Goal: Task Accomplishment & Management: Manage account settings

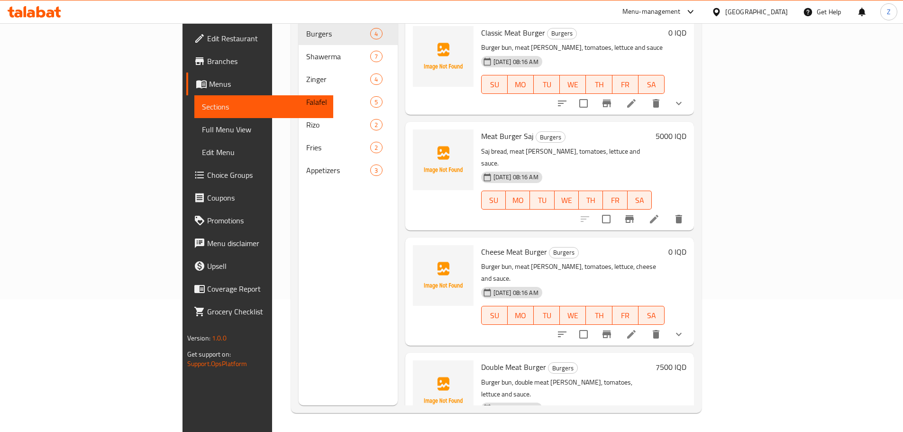
scroll to position [6, 0]
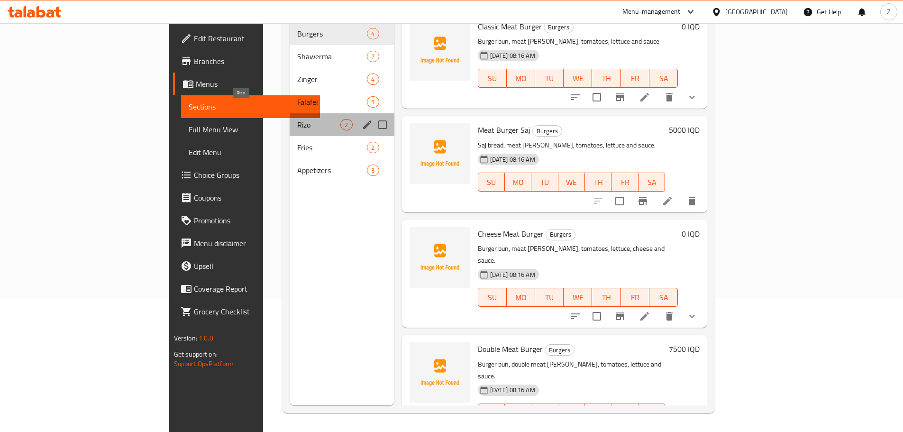
click at [297, 119] on span "Rizo" at bounding box center [318, 124] width 43 height 11
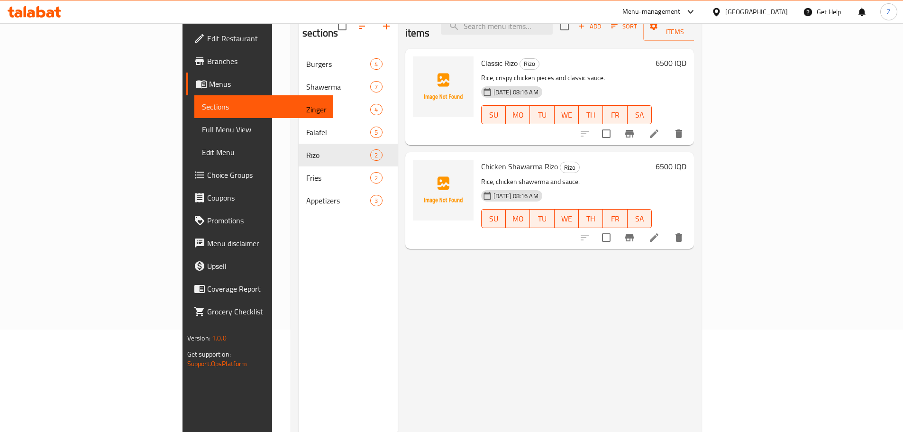
scroll to position [85, 0]
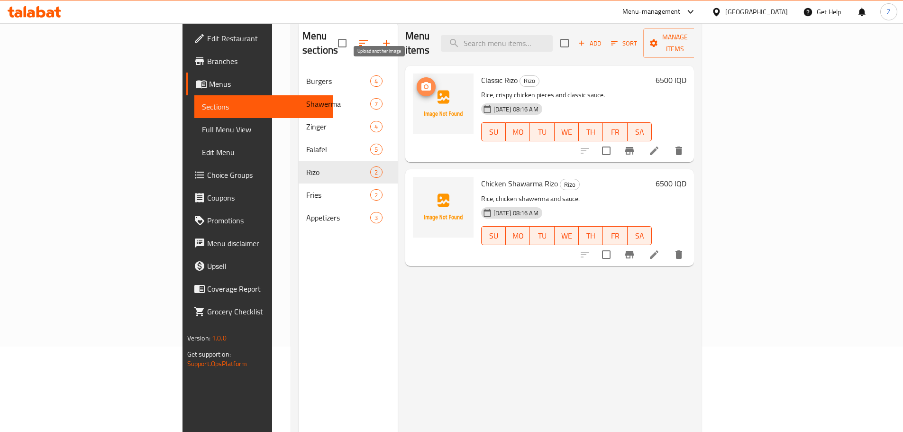
click at [421, 82] on icon "upload picture" at bounding box center [425, 86] width 9 height 9
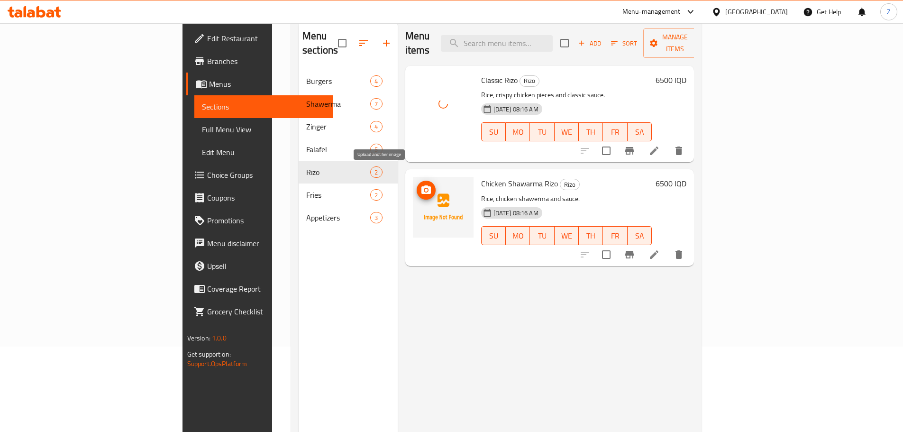
click at [417, 184] on span "upload picture" at bounding box center [426, 189] width 19 height 11
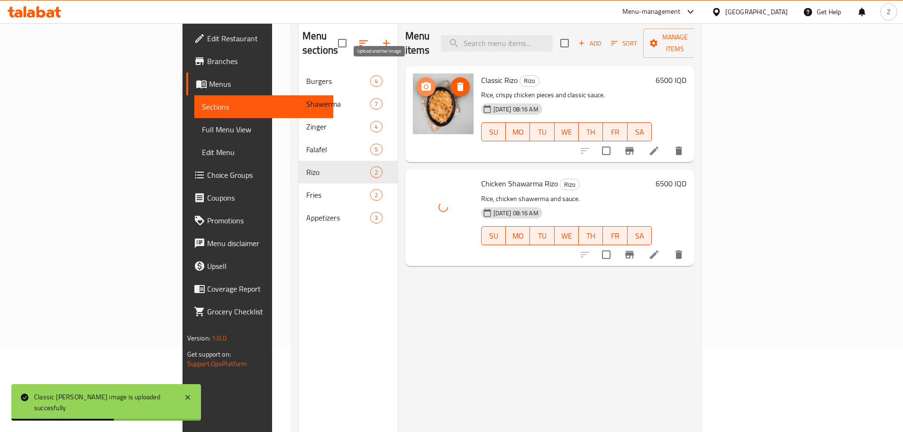
click at [420, 81] on icon "upload picture" at bounding box center [425, 86] width 11 height 11
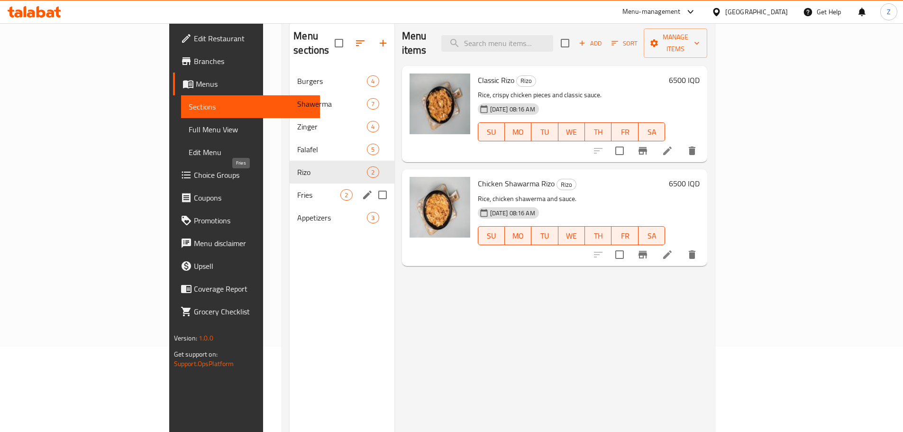
drag, startPoint x: 282, startPoint y: 178, endPoint x: 284, endPoint y: 187, distance: 9.2
click at [297, 189] on span "Fries" at bounding box center [318, 194] width 43 height 11
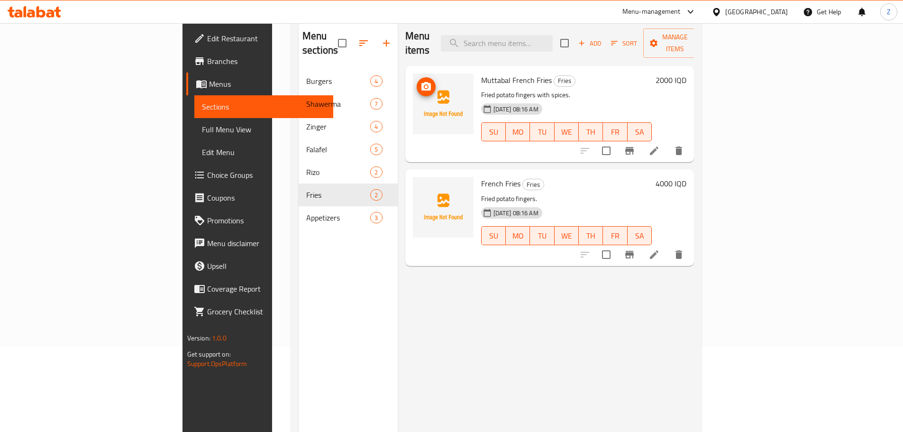
click at [420, 81] on icon "upload picture" at bounding box center [425, 86] width 11 height 11
click at [421, 185] on icon "upload picture" at bounding box center [425, 189] width 9 height 9
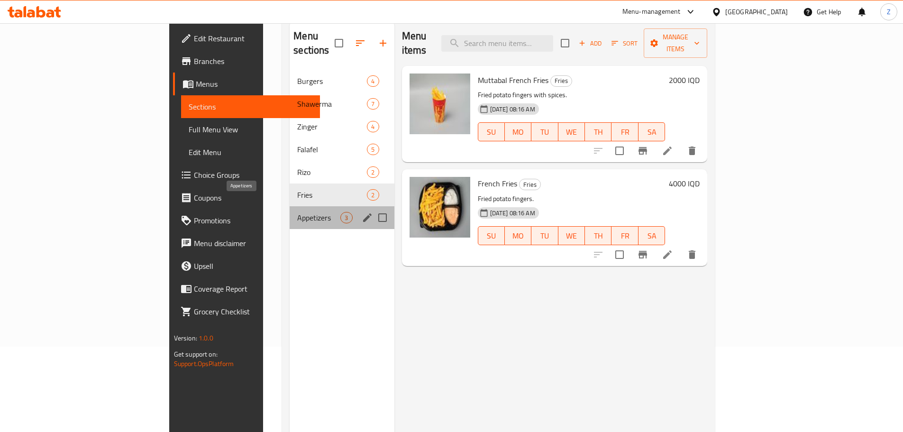
click at [297, 212] on span "Appetizers" at bounding box center [318, 217] width 43 height 11
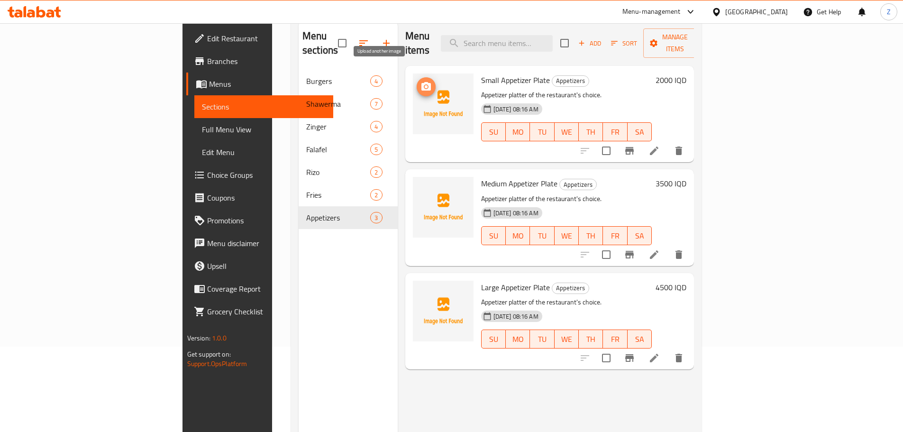
click at [417, 81] on span "upload picture" at bounding box center [426, 86] width 19 height 11
click at [421, 185] on icon "upload picture" at bounding box center [425, 189] width 9 height 9
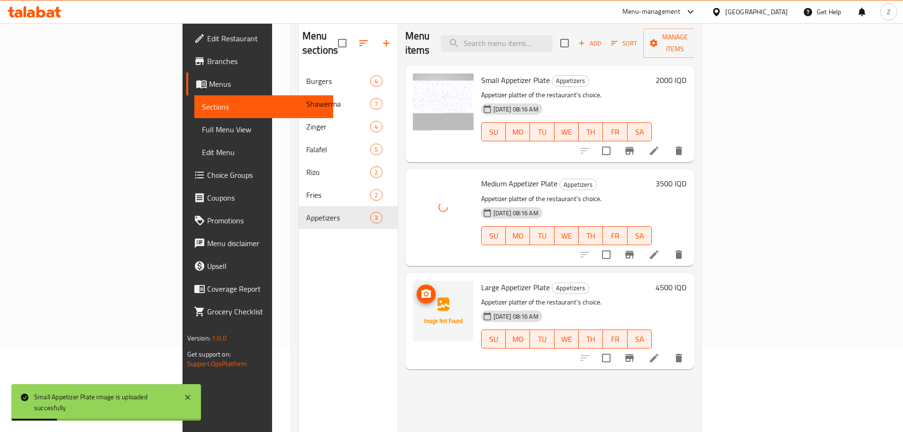
click at [417, 288] on span "upload picture" at bounding box center [426, 293] width 19 height 11
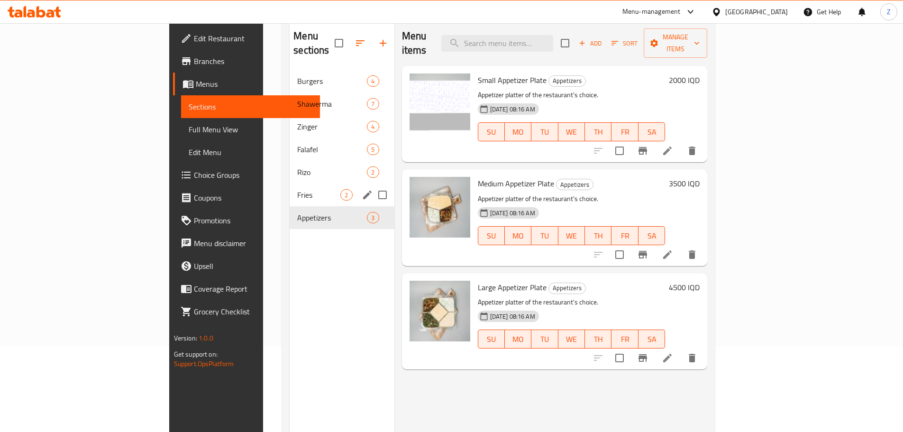
click at [290, 183] on div "Fries 2" at bounding box center [342, 194] width 104 height 23
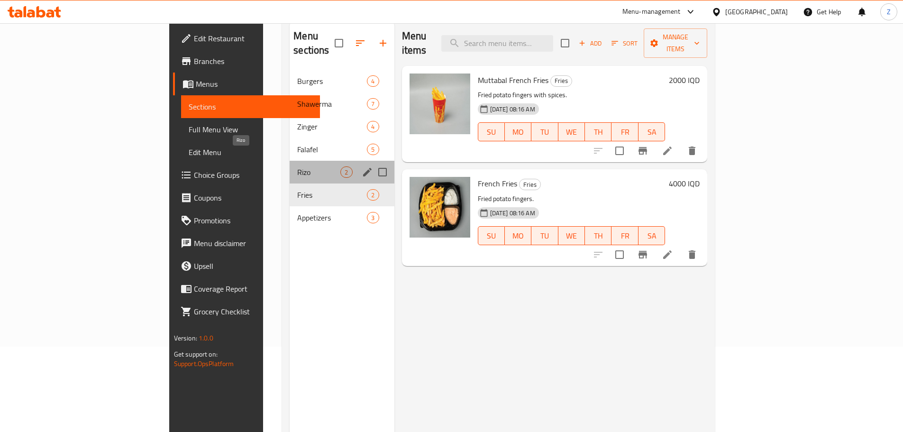
click at [297, 166] on span "Rizo" at bounding box center [318, 171] width 43 height 11
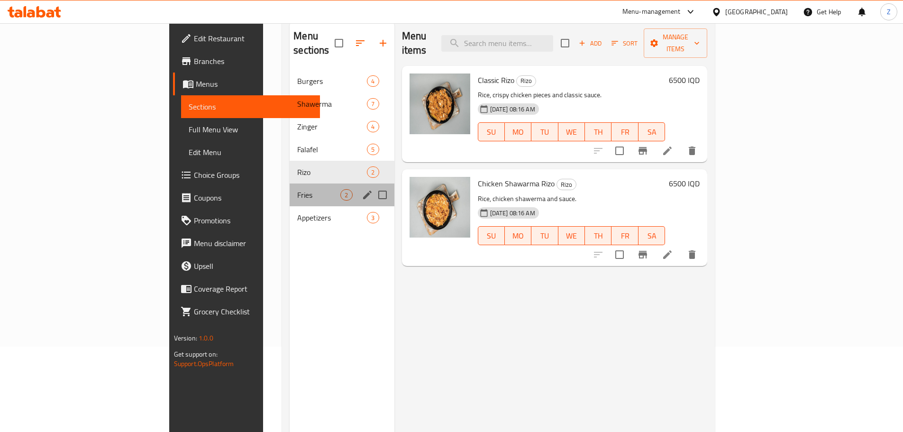
click at [290, 183] on div "Fries 2" at bounding box center [342, 194] width 104 height 23
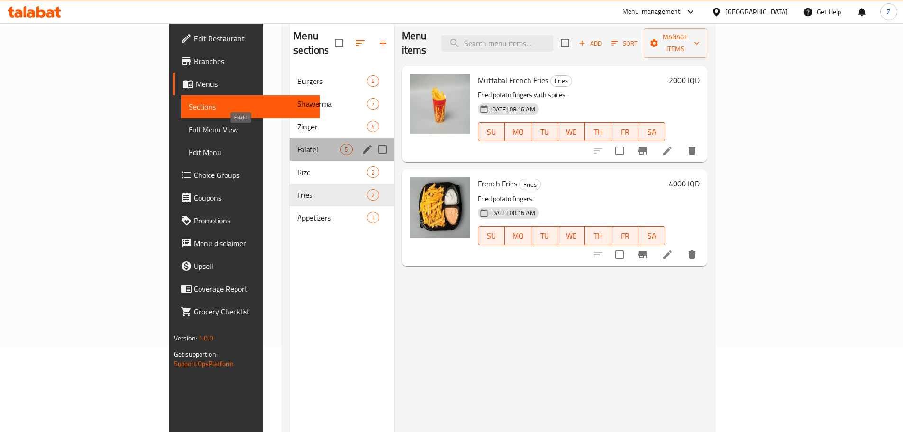
click at [297, 144] on span "Falafel" at bounding box center [318, 149] width 43 height 11
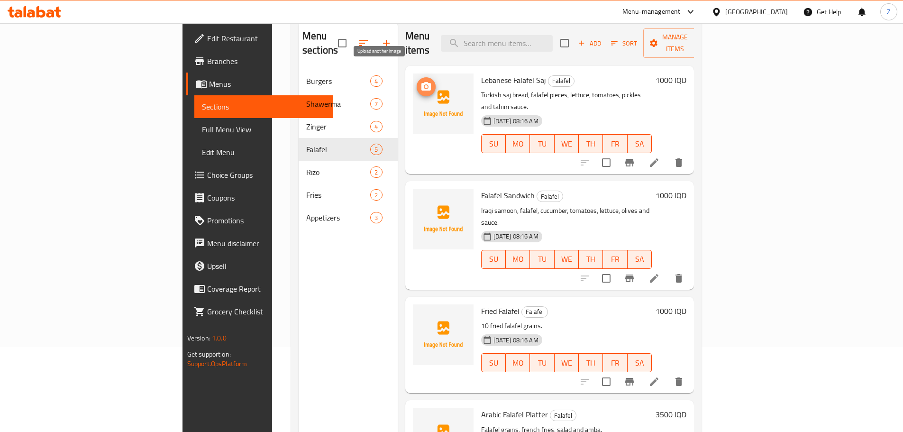
click at [417, 77] on button "upload picture" at bounding box center [426, 86] width 19 height 19
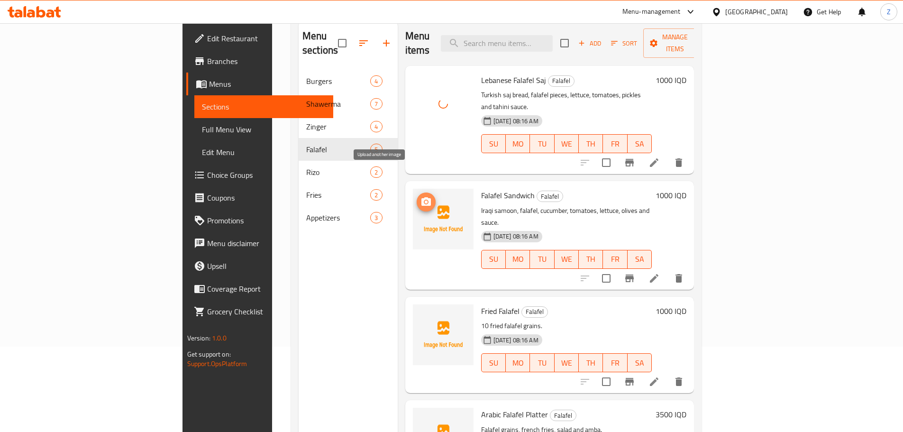
click at [417, 196] on span "upload picture" at bounding box center [426, 201] width 19 height 11
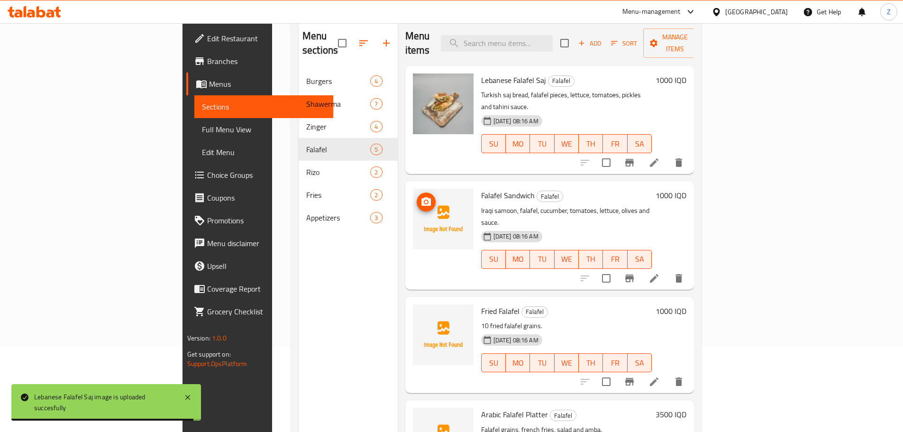
click at [413, 189] on img at bounding box center [443, 219] width 61 height 61
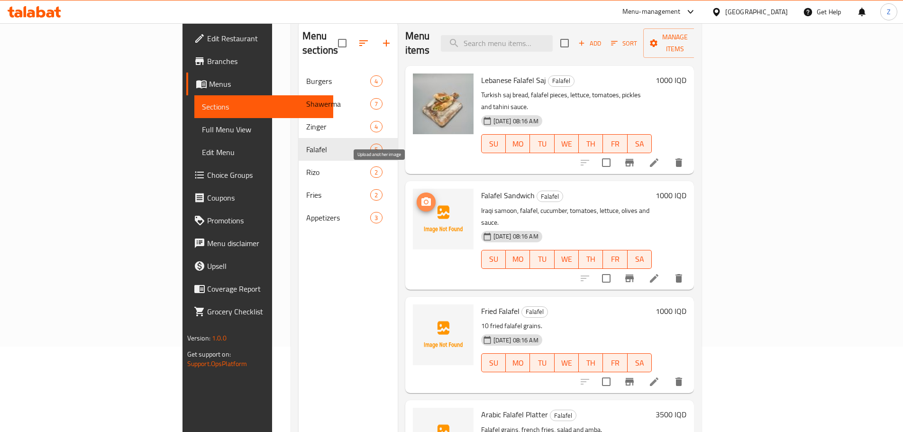
click at [421, 197] on icon "upload picture" at bounding box center [425, 201] width 9 height 9
click at [424, 316] on circle "upload picture" at bounding box center [425, 317] width 3 height 3
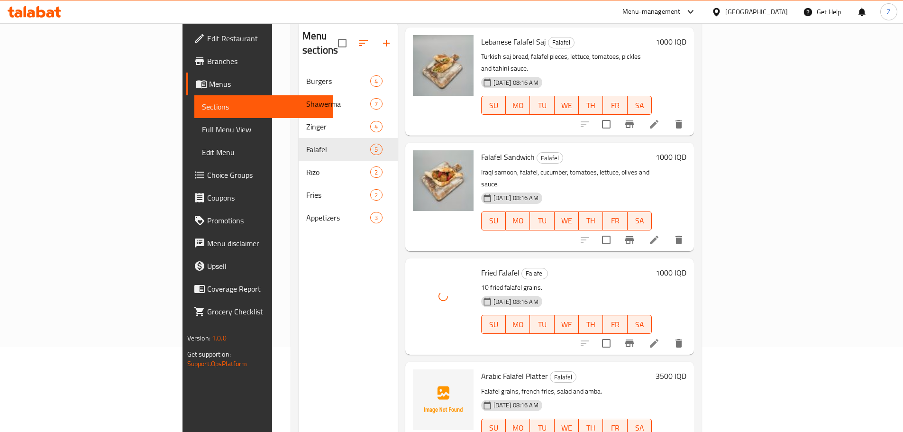
scroll to position [109, 0]
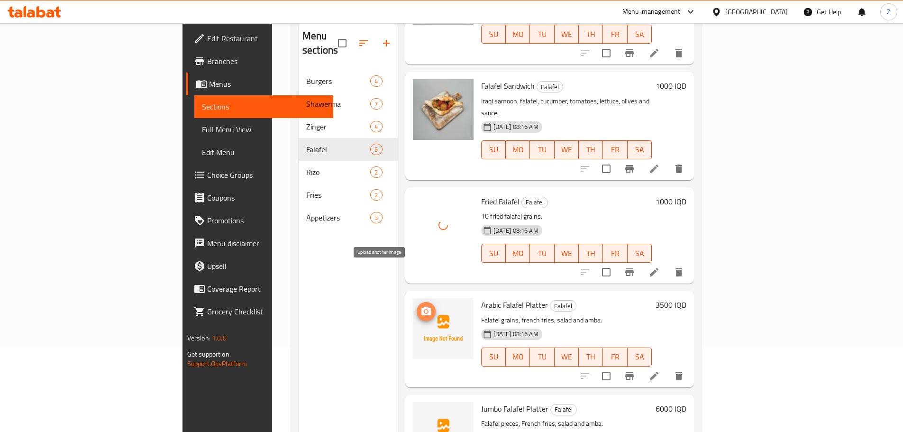
click at [421, 307] on icon "upload picture" at bounding box center [425, 311] width 9 height 9
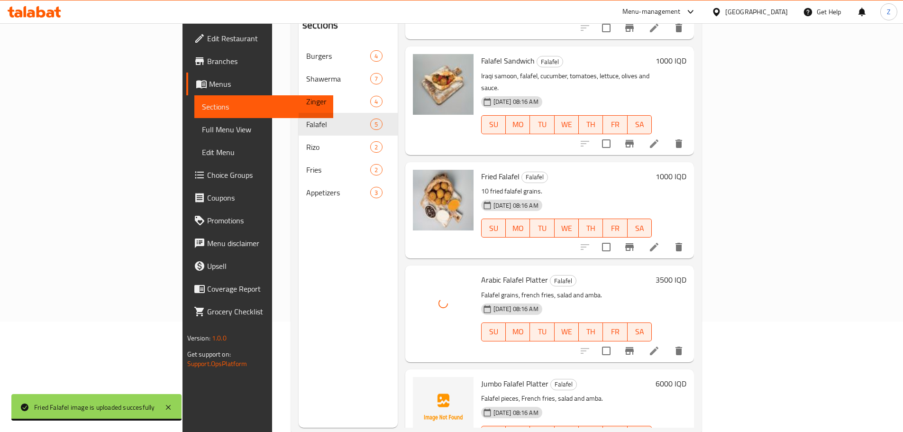
scroll to position [133, 0]
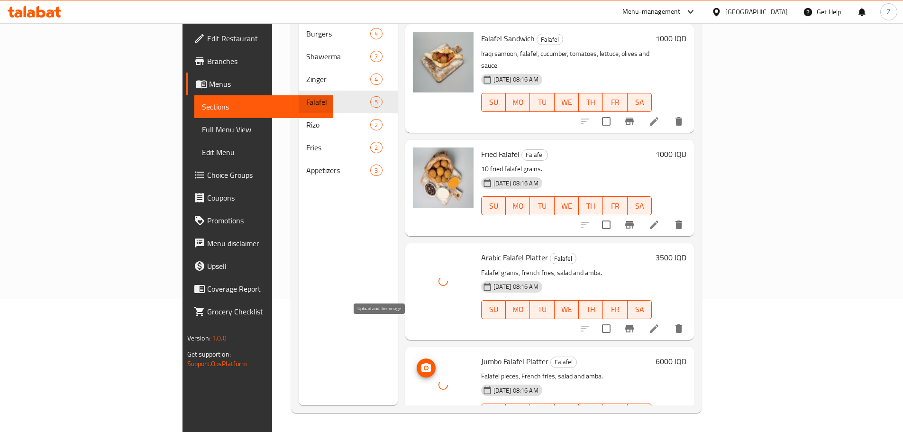
click at [421, 363] on icon "upload picture" at bounding box center [425, 367] width 9 height 9
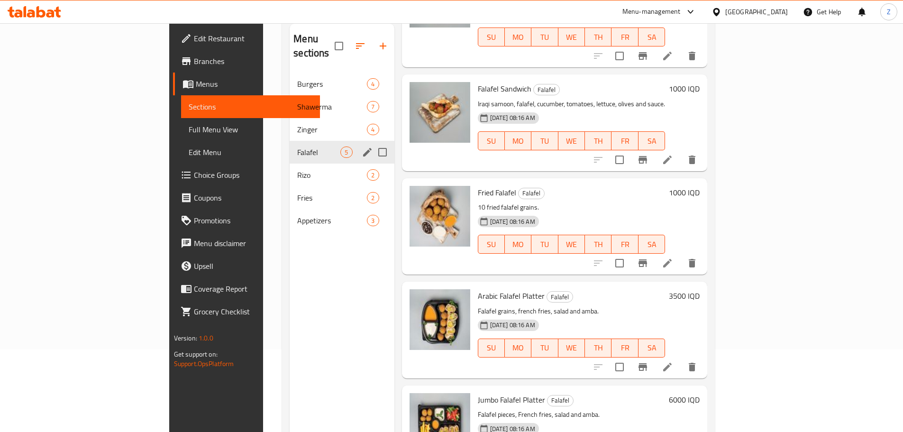
scroll to position [0, 0]
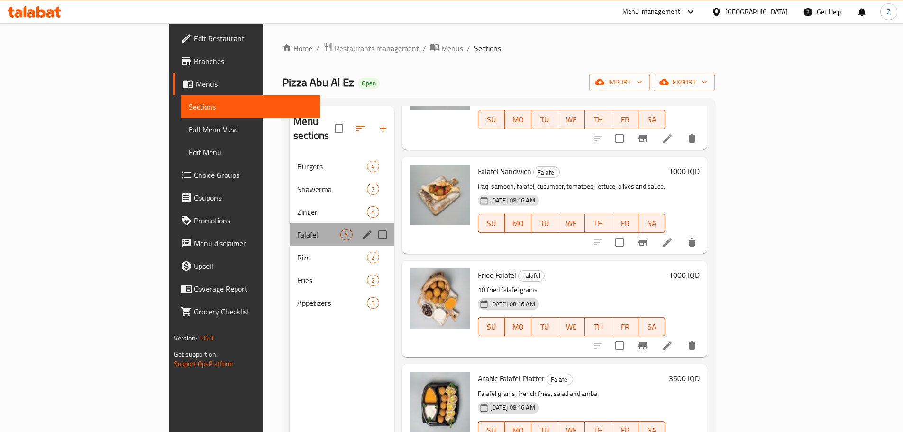
click at [290, 223] on div "Falafel 5" at bounding box center [342, 234] width 104 height 23
click at [290, 205] on div "Zinger 4" at bounding box center [342, 211] width 104 height 23
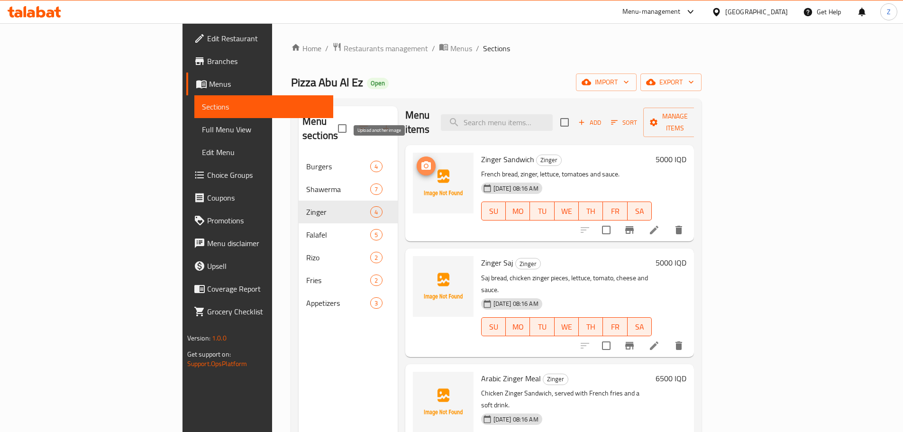
click at [420, 160] on icon "upload picture" at bounding box center [425, 165] width 11 height 11
click at [417, 260] on button "upload picture" at bounding box center [426, 269] width 19 height 19
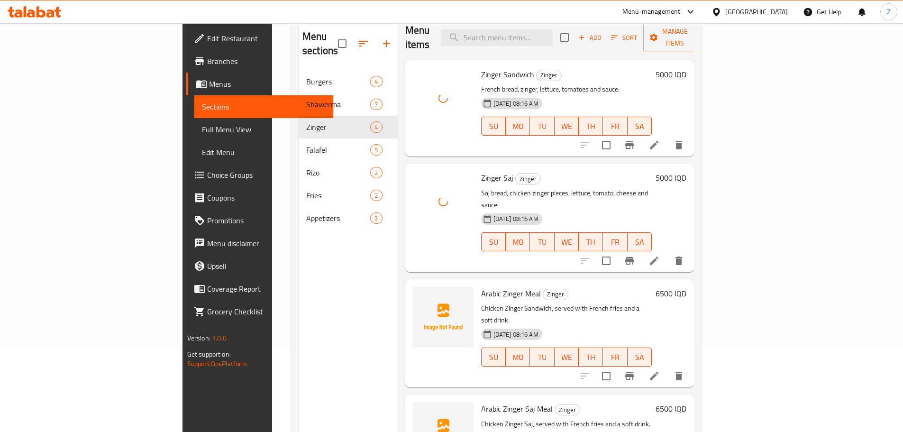
scroll to position [133, 0]
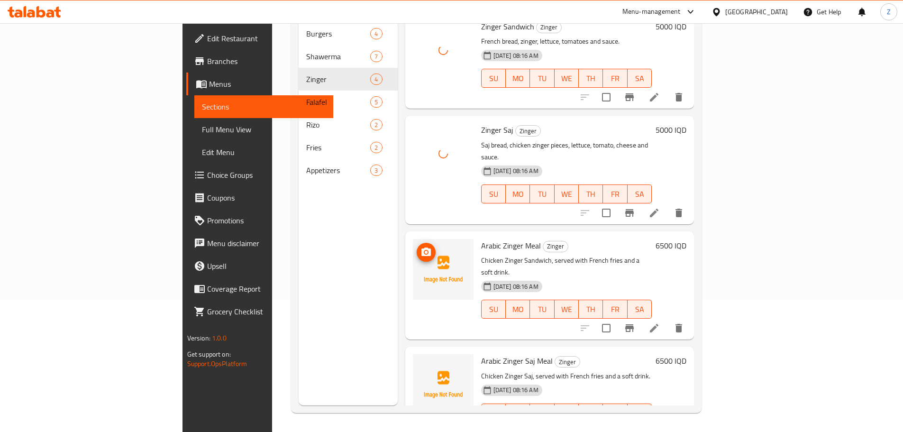
click at [424, 251] on circle "upload picture" at bounding box center [425, 252] width 3 height 3
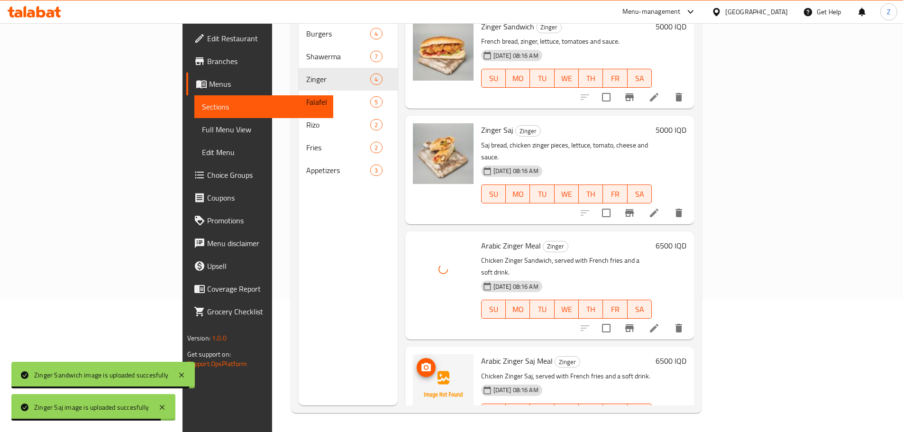
click at [417, 358] on button "upload picture" at bounding box center [426, 367] width 19 height 19
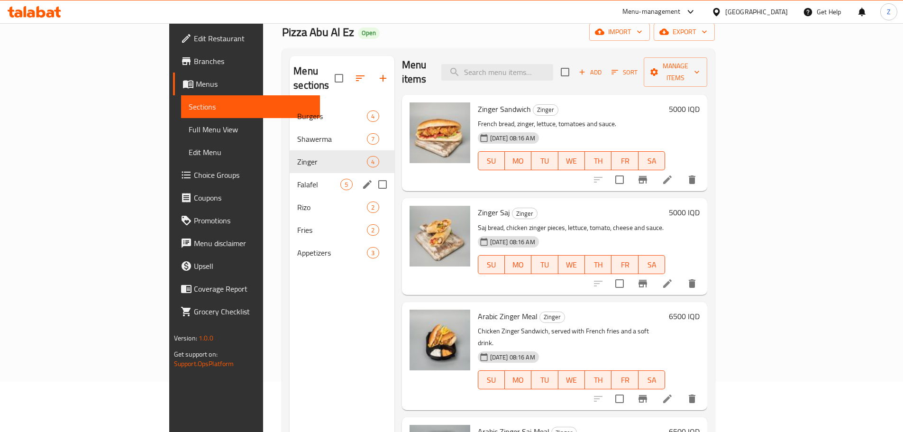
scroll to position [38, 0]
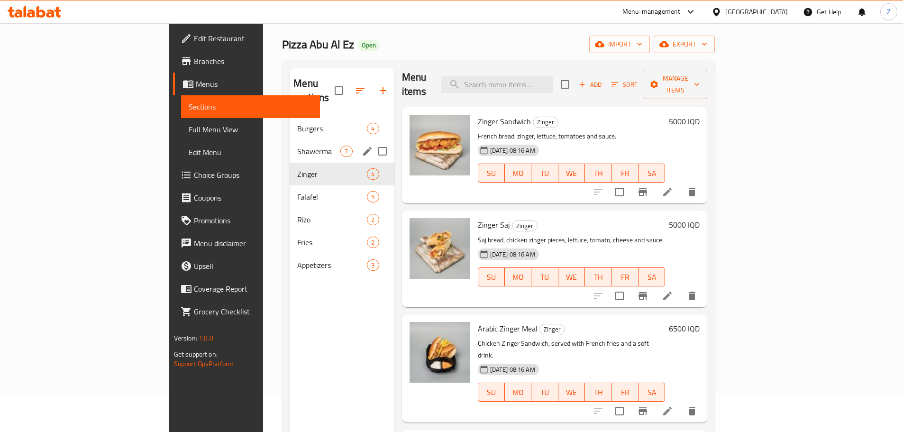
click at [297, 145] on span "Shawerma" at bounding box center [318, 150] width 43 height 11
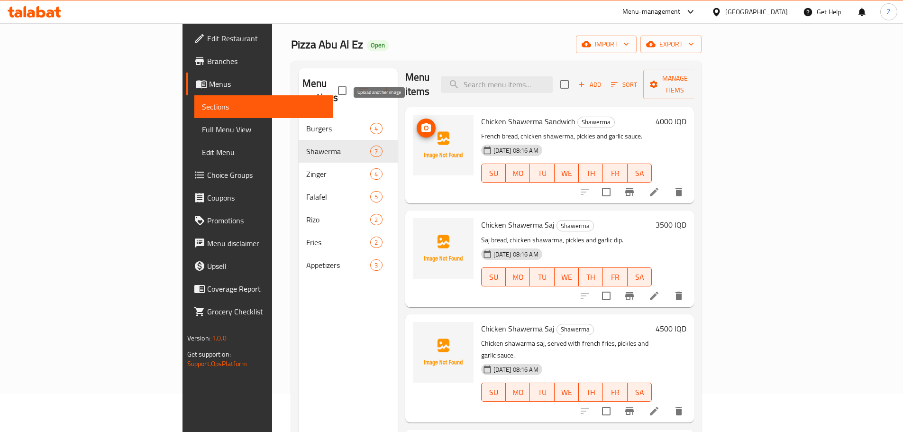
click at [417, 122] on span "upload picture" at bounding box center [426, 127] width 19 height 11
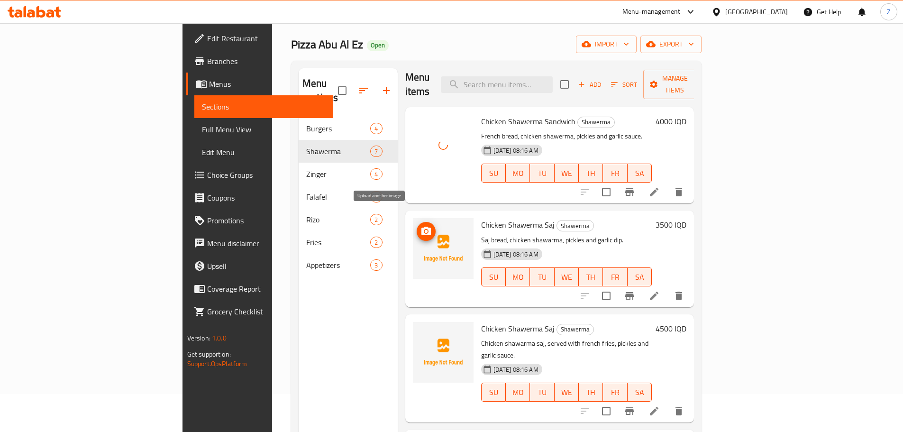
click at [421, 227] on icon "upload picture" at bounding box center [425, 231] width 9 height 9
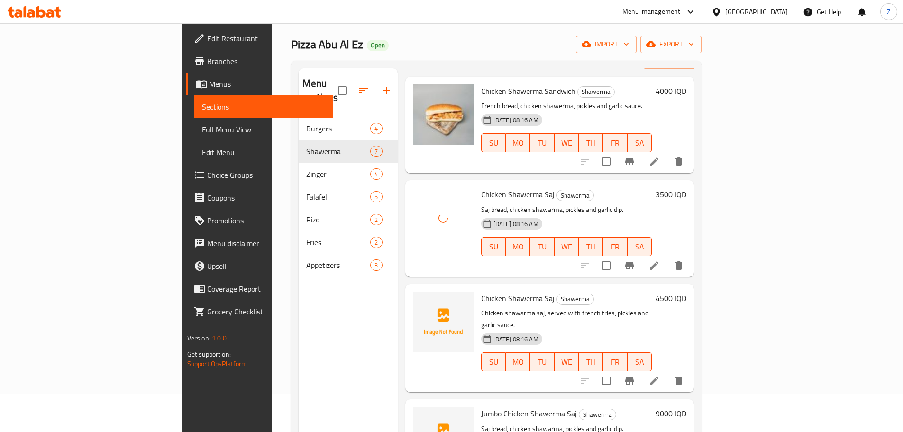
scroll to position [54, 0]
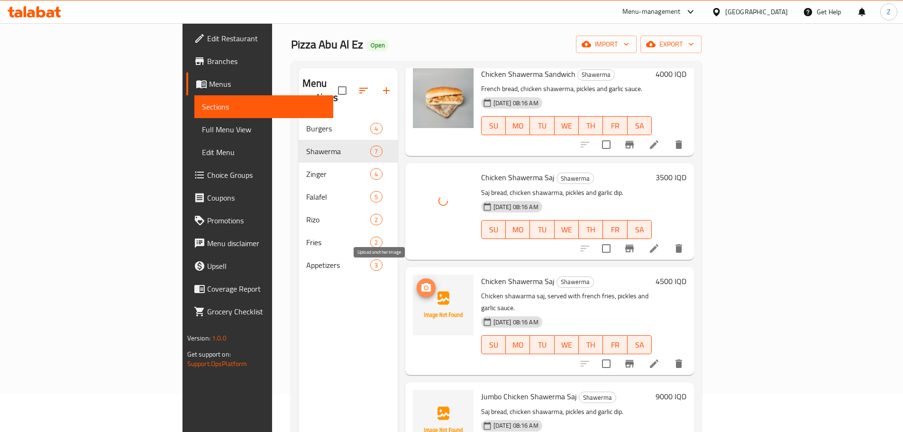
click at [420, 282] on icon "upload picture" at bounding box center [425, 287] width 11 height 11
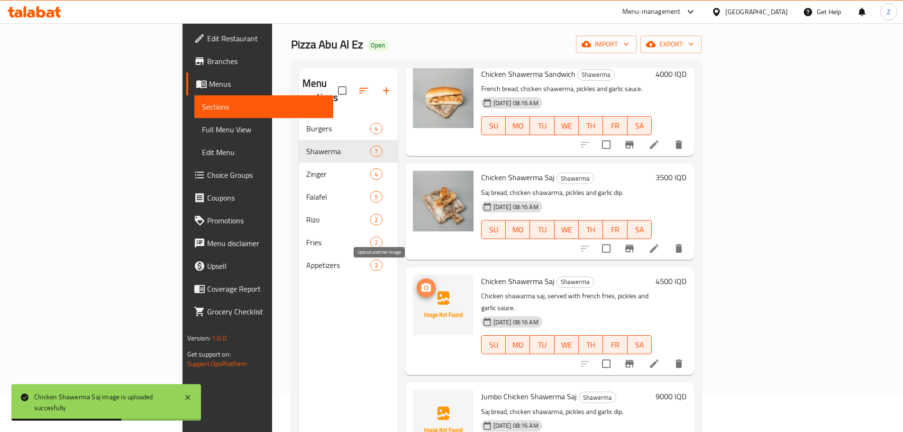
click at [420, 282] on icon "upload picture" at bounding box center [425, 287] width 11 height 11
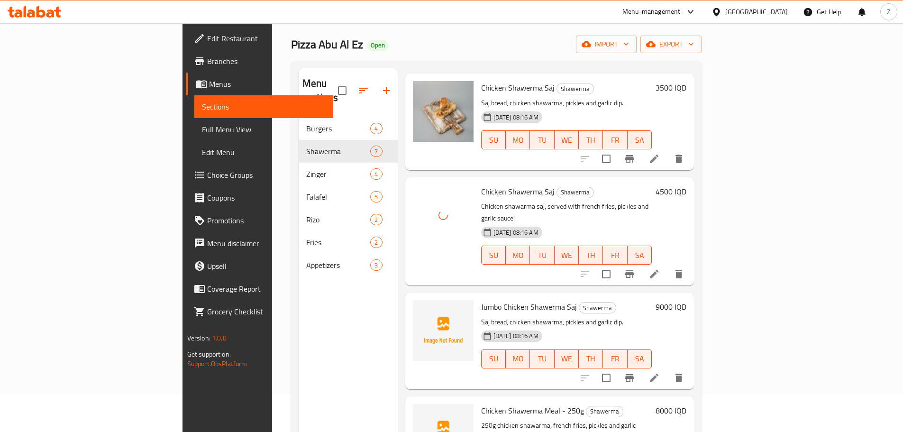
scroll to position [243, 0]
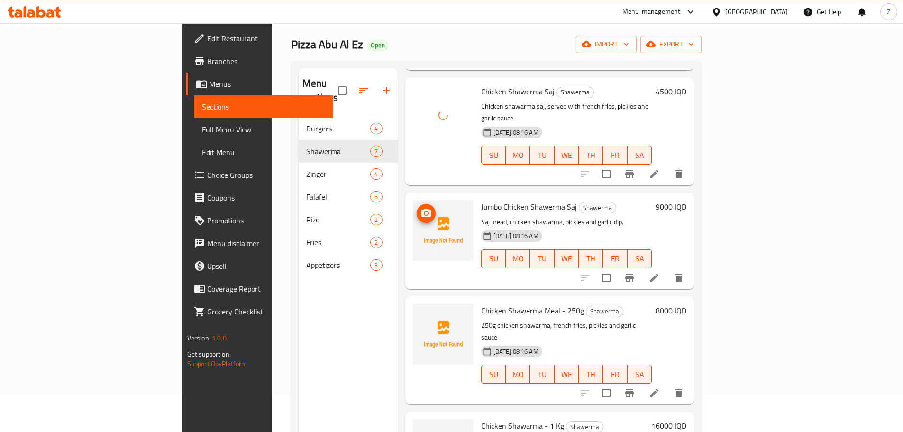
click at [417, 208] on span "upload picture" at bounding box center [426, 213] width 19 height 11
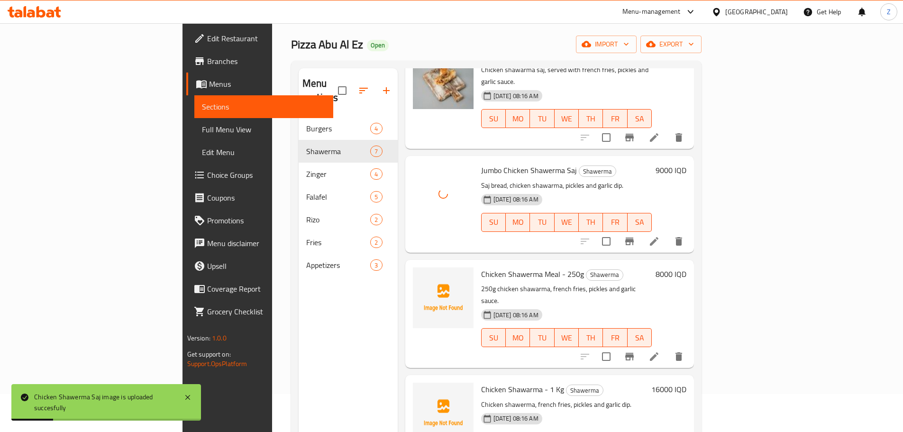
scroll to position [317, 0]
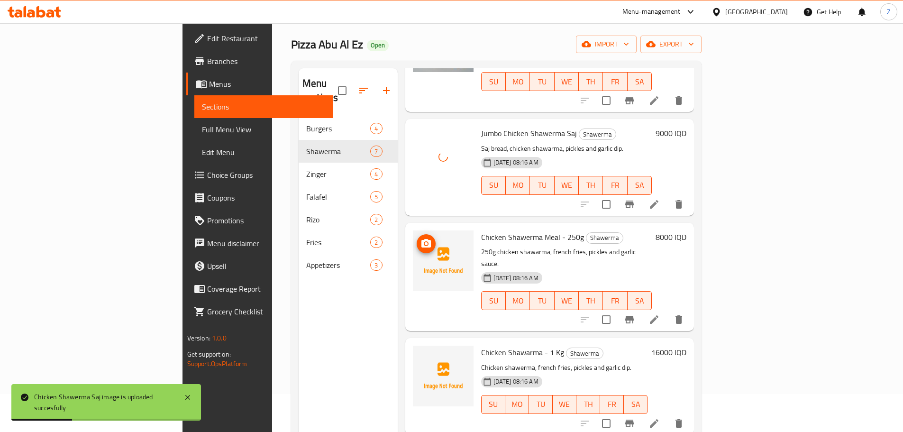
click at [417, 238] on span "upload picture" at bounding box center [426, 243] width 19 height 11
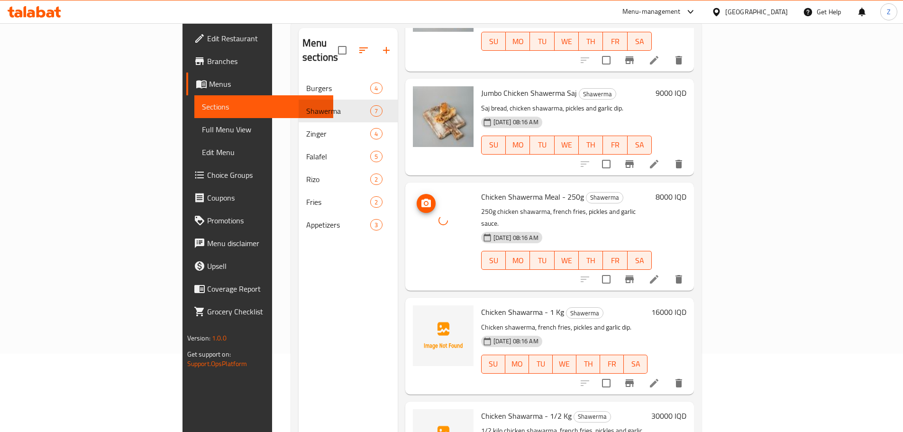
scroll to position [133, 0]
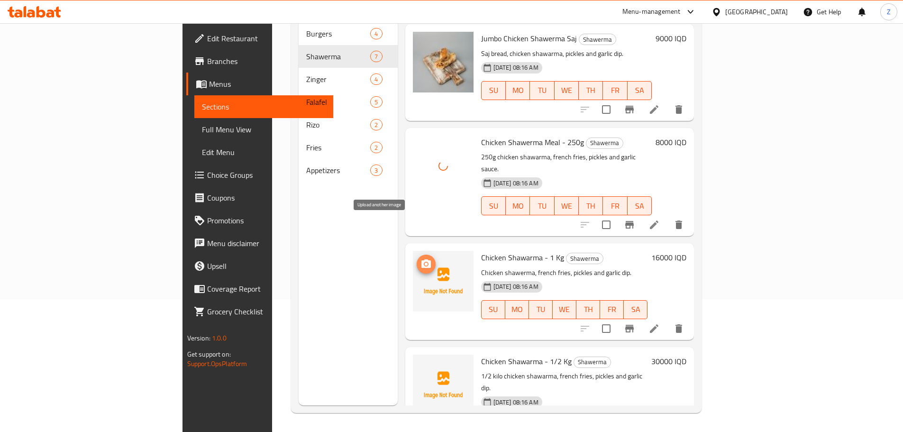
click at [421, 259] on icon "upload picture" at bounding box center [425, 263] width 9 height 9
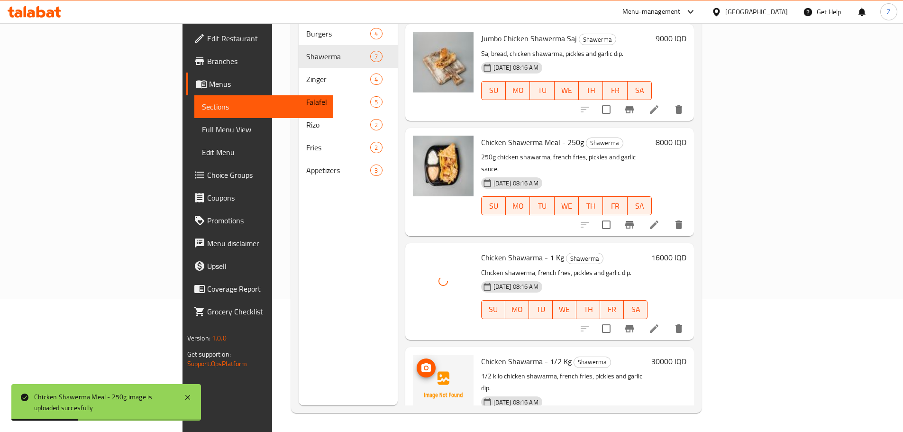
click at [421, 363] on icon "upload picture" at bounding box center [425, 367] width 9 height 9
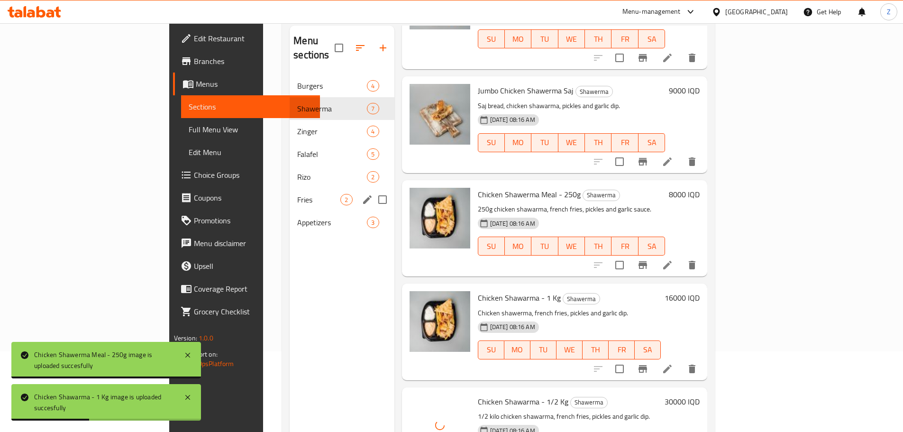
scroll to position [0, 0]
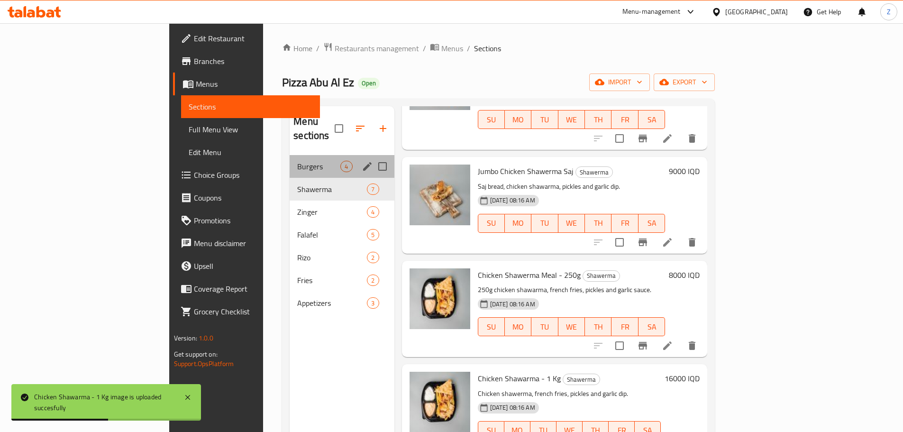
click at [290, 155] on div "Burgers 4" at bounding box center [342, 166] width 104 height 23
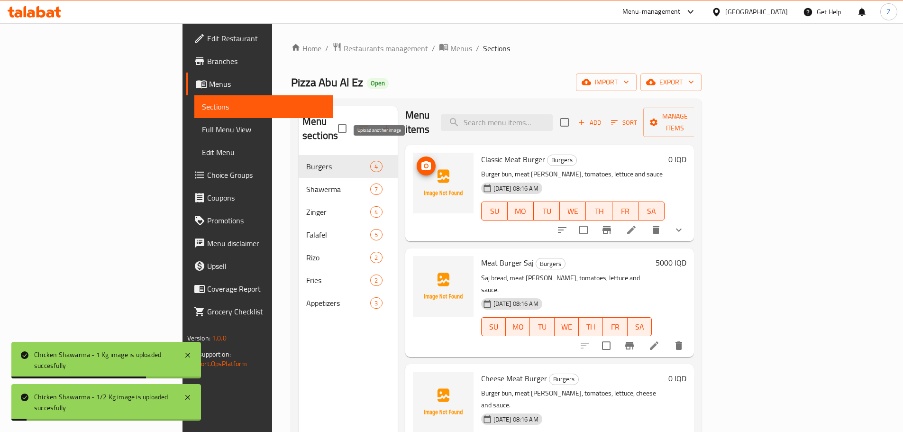
click at [417, 156] on button "upload picture" at bounding box center [426, 165] width 19 height 19
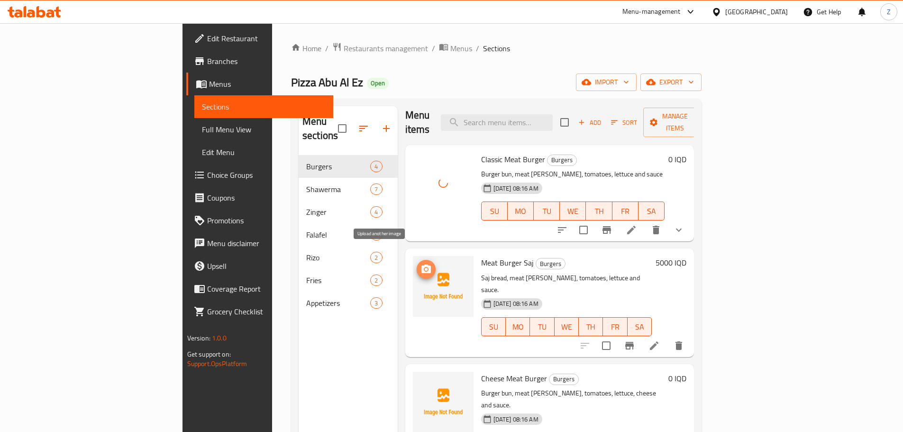
click at [420, 263] on icon "upload picture" at bounding box center [425, 268] width 11 height 11
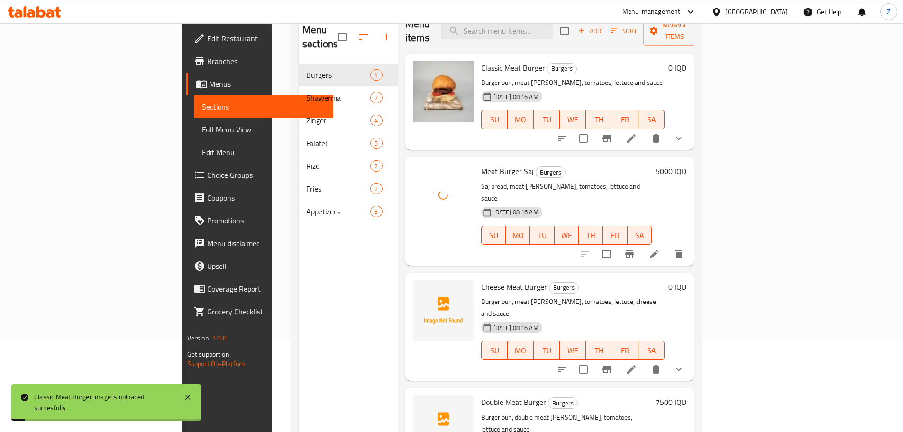
scroll to position [95, 0]
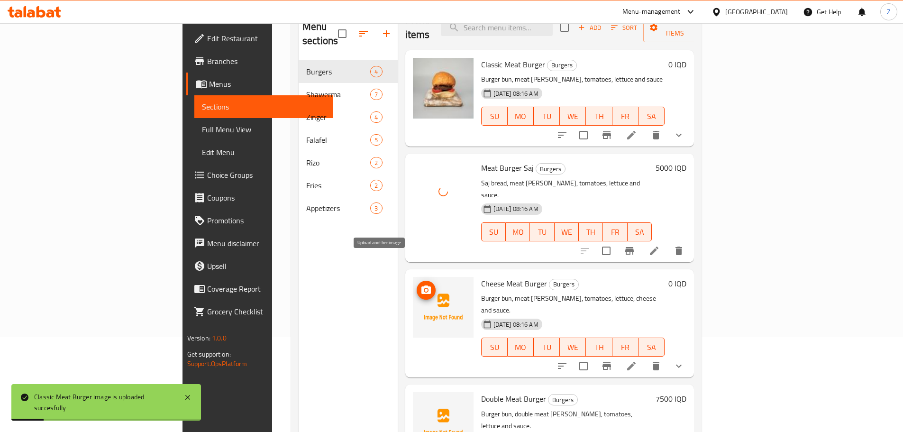
click at [417, 284] on span "upload picture" at bounding box center [426, 289] width 19 height 11
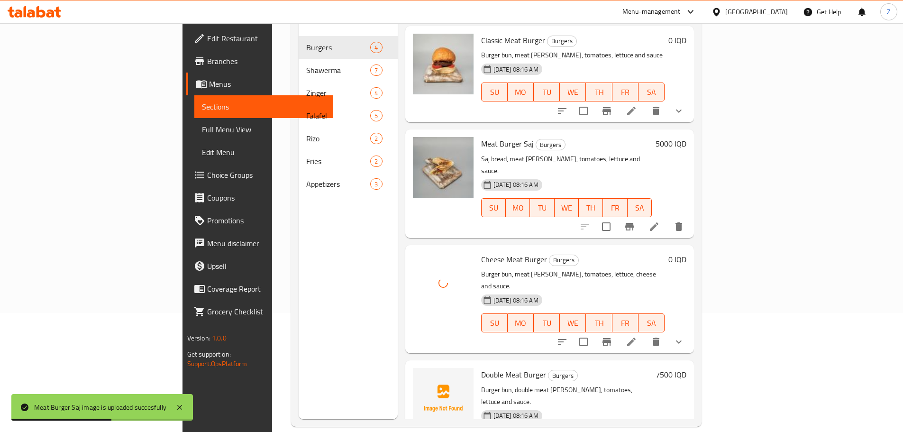
scroll to position [133, 0]
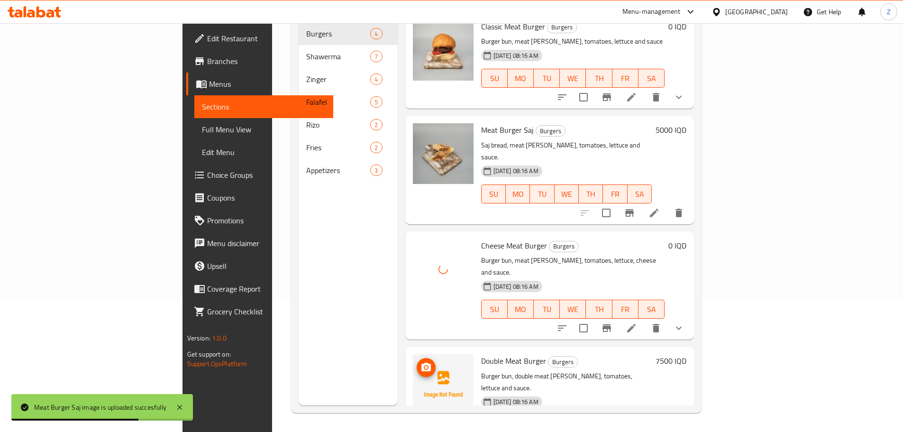
click at [420, 362] on icon "upload picture" at bounding box center [425, 367] width 11 height 11
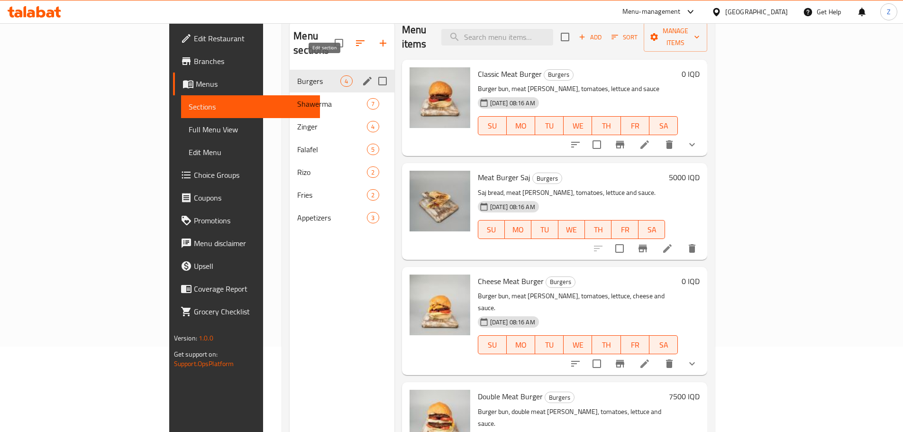
scroll to position [0, 0]
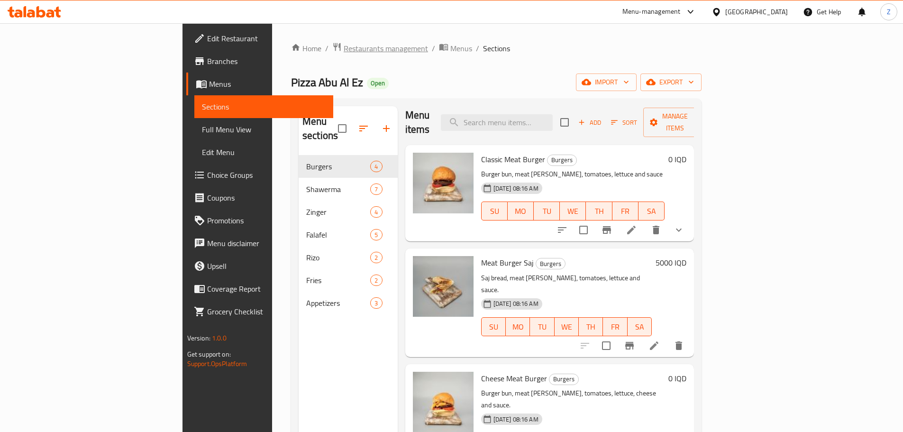
click at [344, 52] on span "Restaurants management" at bounding box center [386, 48] width 84 height 11
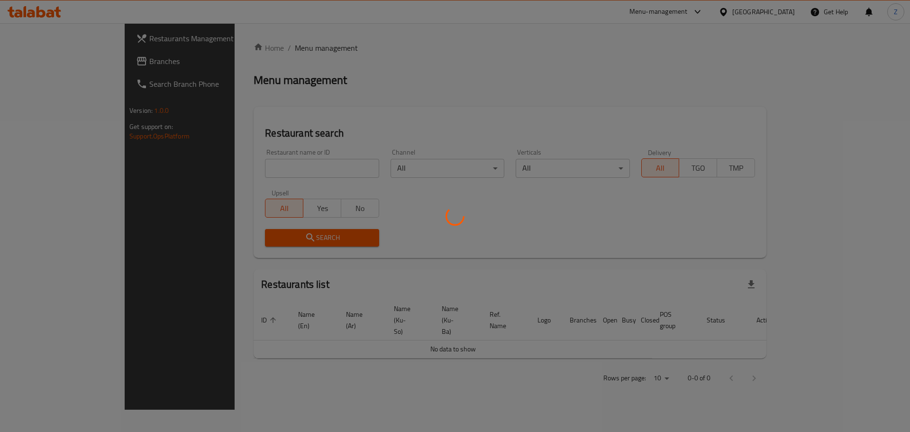
click at [302, 163] on div at bounding box center [455, 216] width 910 height 432
click at [313, 169] on div at bounding box center [455, 216] width 910 height 432
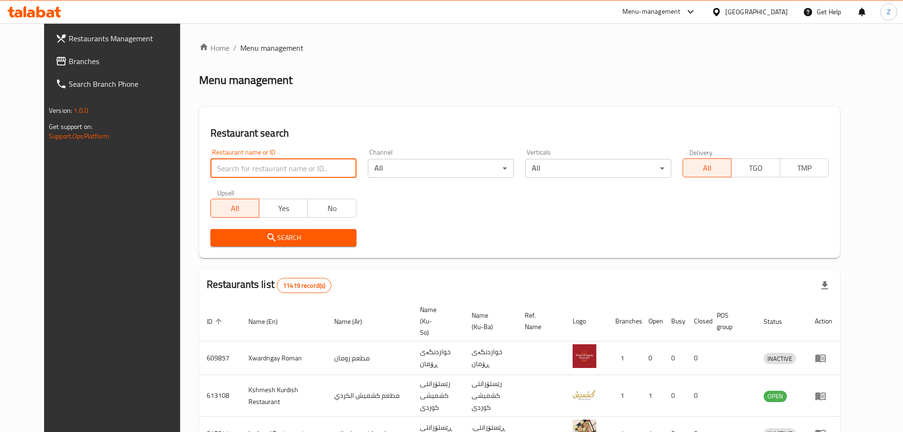
click at [313, 169] on input "search" at bounding box center [283, 168] width 146 height 19
paste input "Bun Meats Dough"
type input "Bun Meats Dough"
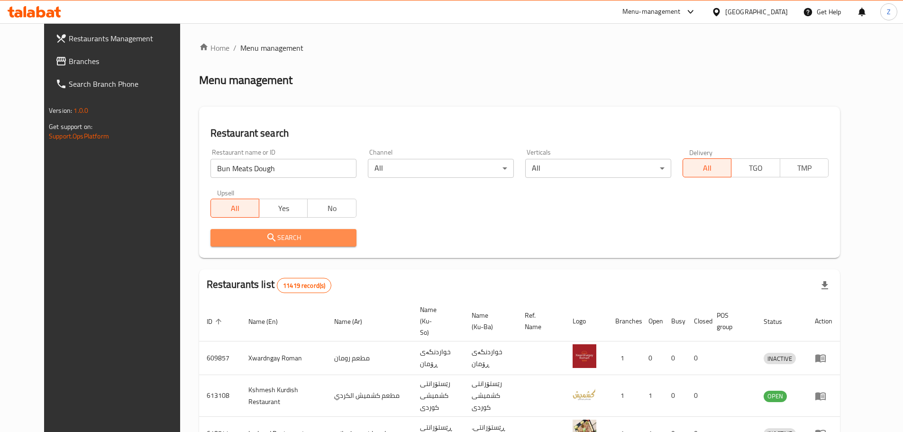
click at [317, 243] on span "Search" at bounding box center [283, 238] width 131 height 12
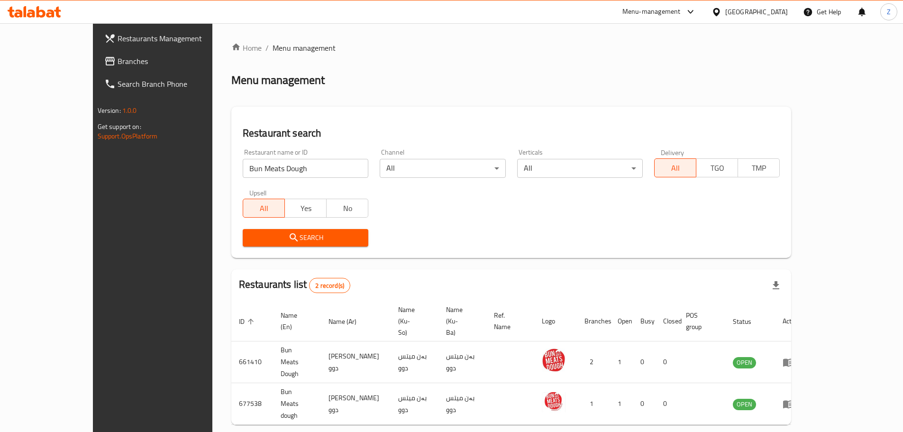
click at [97, 47] on link "Restaurants Management" at bounding box center [170, 38] width 147 height 23
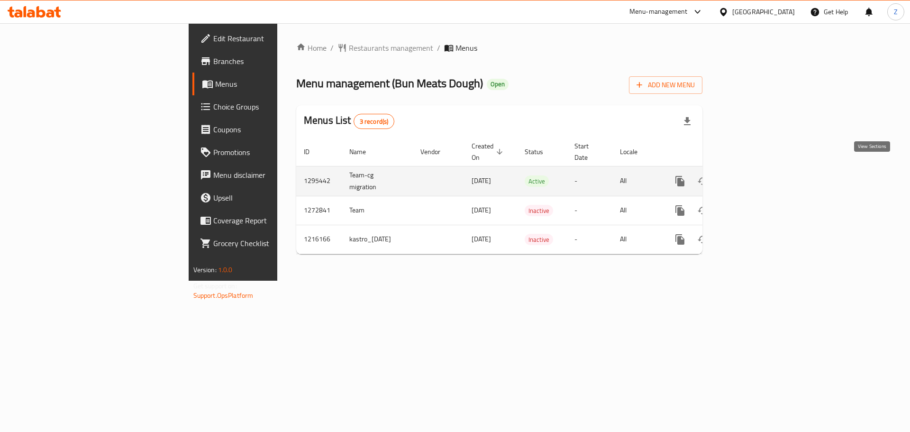
click at [754, 175] on icon "enhanced table" at bounding box center [748, 180] width 11 height 11
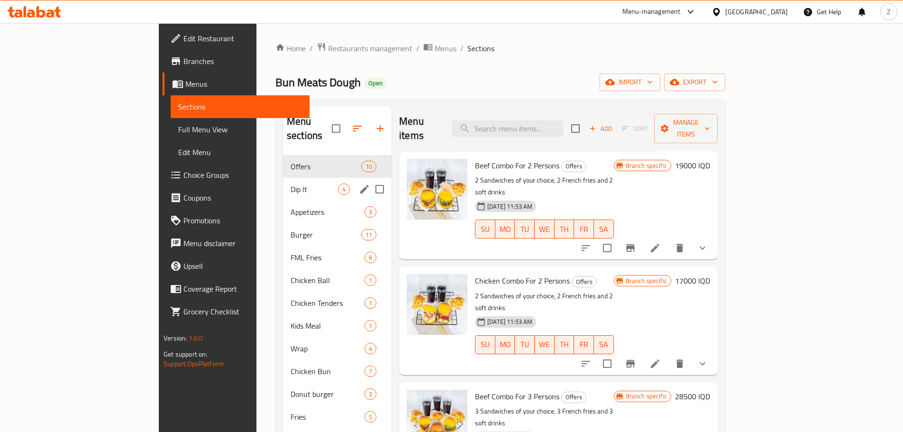
click at [283, 178] on div "Dip It 4" at bounding box center [337, 189] width 109 height 23
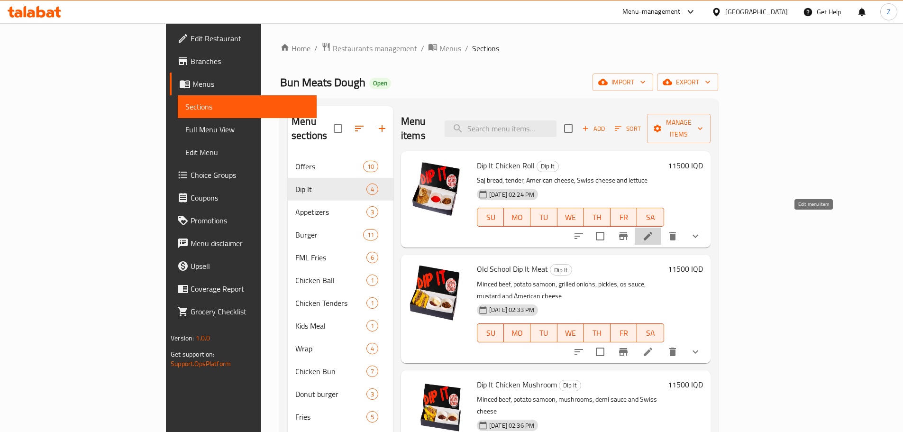
click at [653, 230] on icon at bounding box center [647, 235] width 11 height 11
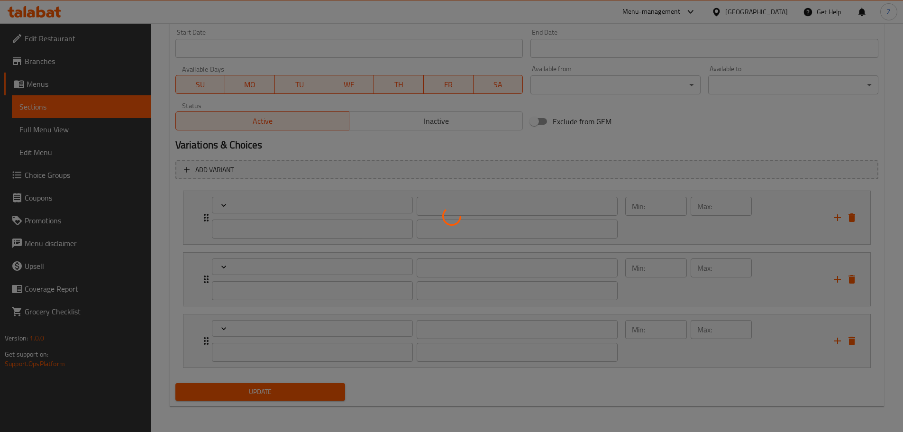
type input "اجعلها وجبة"
type input "بیکە بە ژەم"
type input "0"
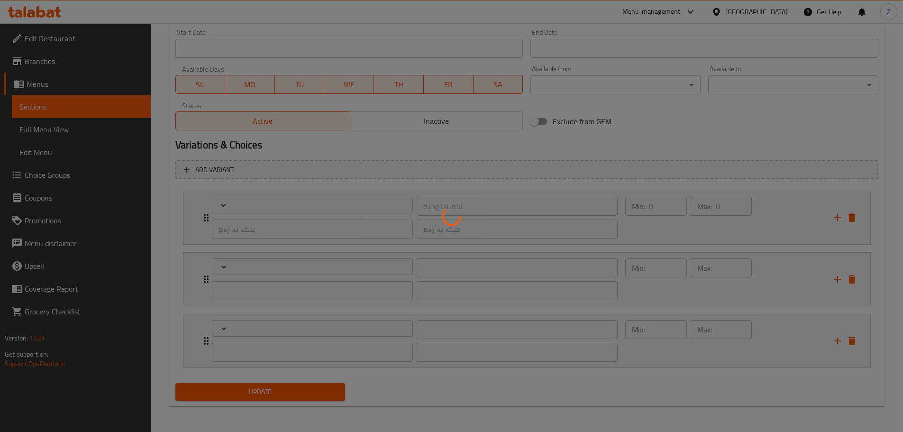
type input "إختيارك من الصوص والقرمشة:"
type input "هەڵبژاردنت لە سۆس وکریسپی:"
type input "1"
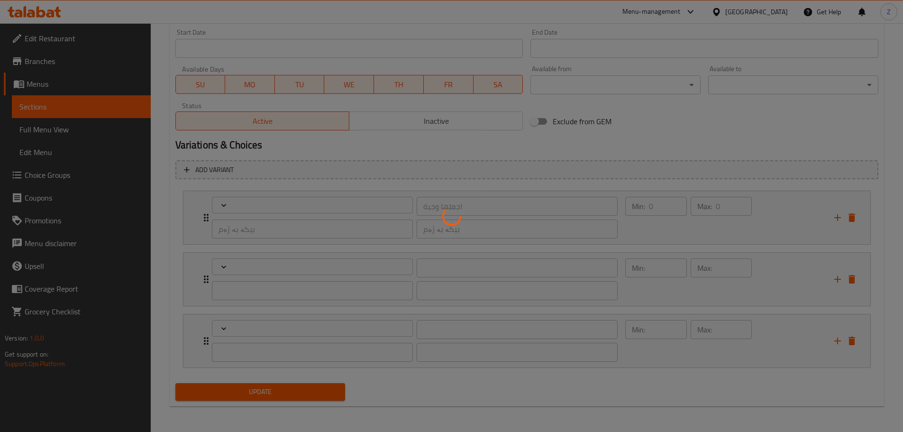
type input "الإضافات:"
type input "زیادە:"
type input "0"
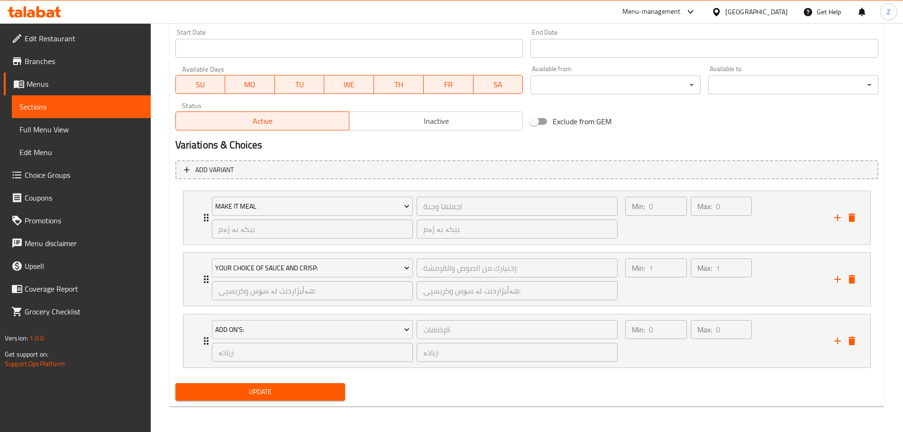
scroll to position [522, 0]
click at [725, 287] on div "Max: 1 ​" at bounding box center [721, 277] width 65 height 45
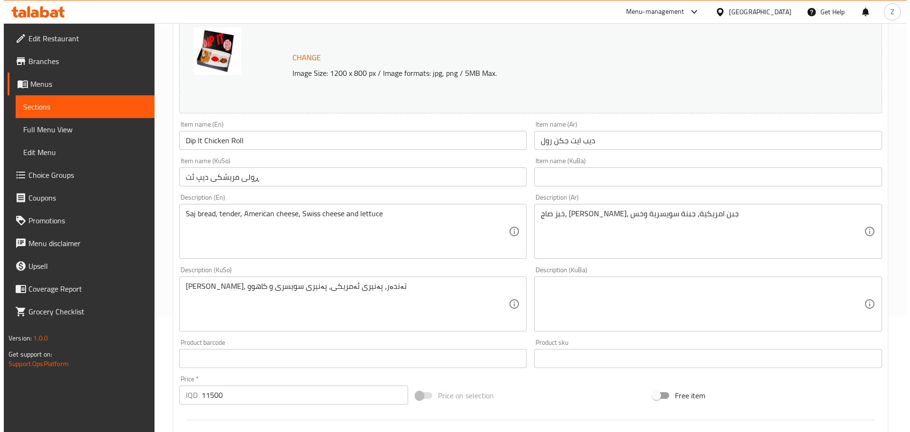
scroll to position [0, 0]
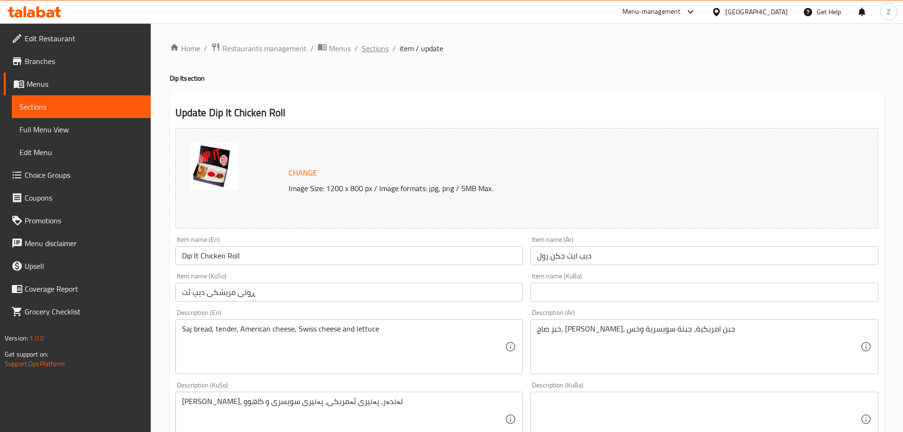
click at [381, 45] on span "Sections" at bounding box center [375, 48] width 27 height 11
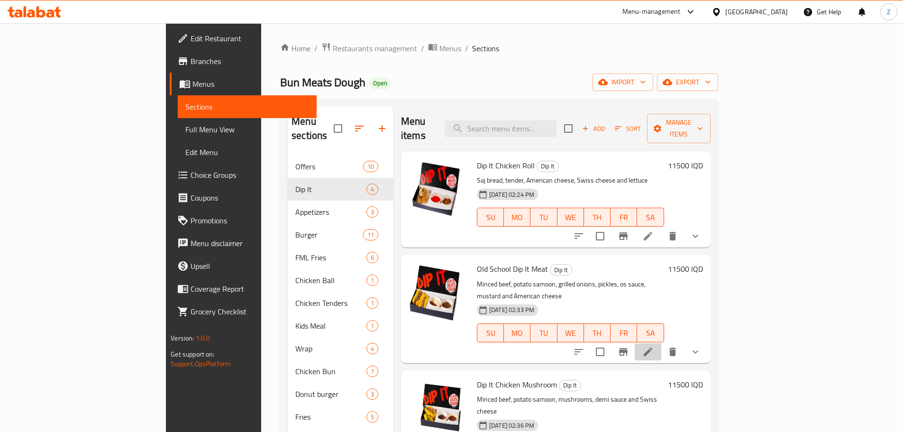
click at [661, 343] on li at bounding box center [648, 351] width 27 height 17
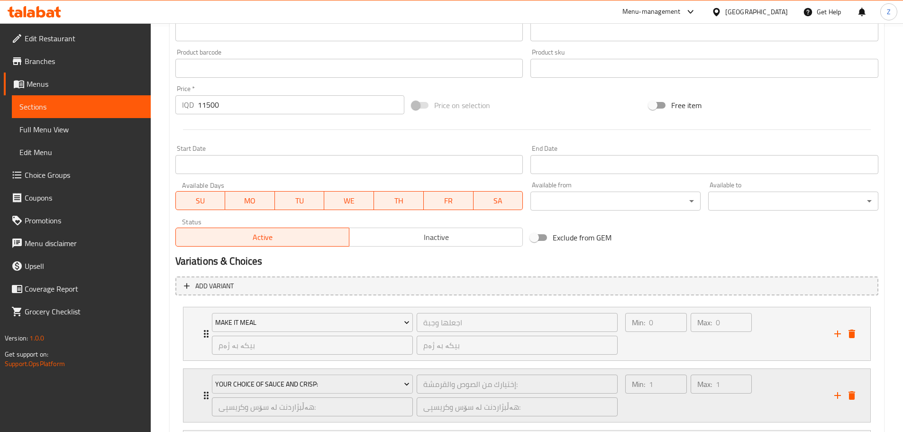
scroll to position [521, 0]
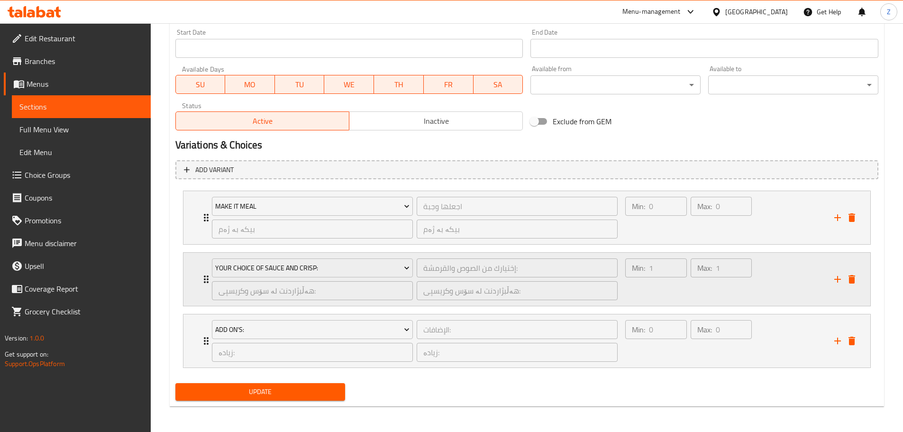
click at [684, 293] on div "Min: 1 ​" at bounding box center [655, 278] width 65 height 45
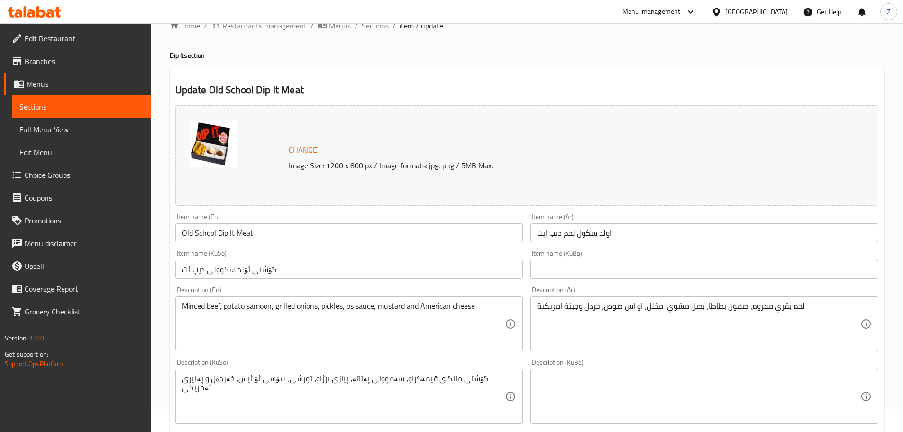
scroll to position [0, 0]
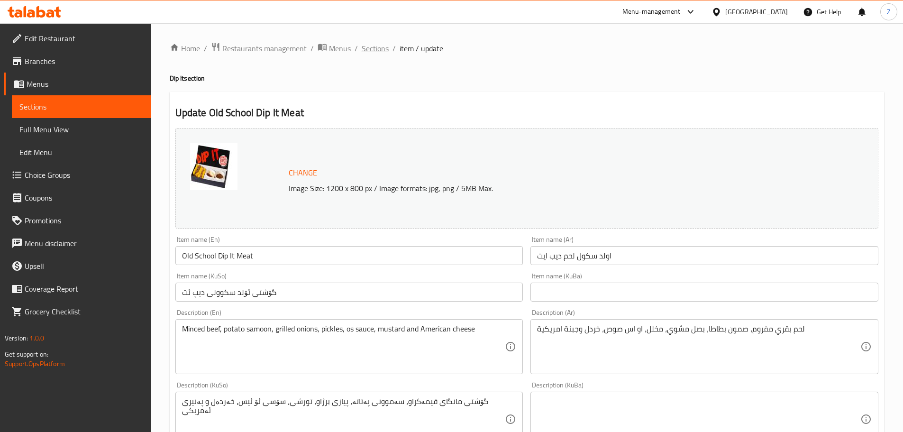
click at [379, 47] on span "Sections" at bounding box center [375, 48] width 27 height 11
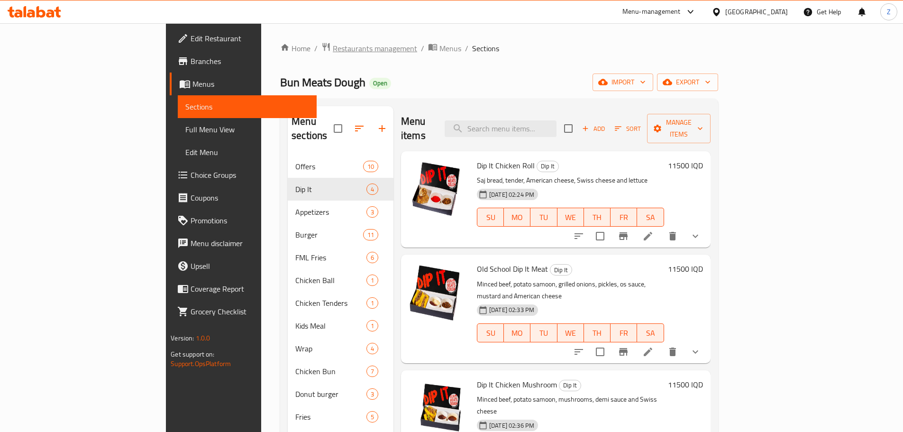
click at [333, 49] on span "Restaurants management" at bounding box center [375, 48] width 84 height 11
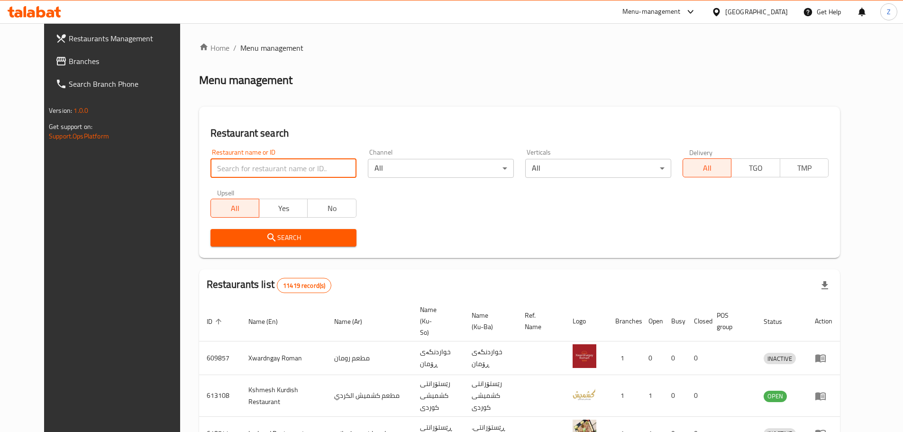
click at [298, 171] on input "search" at bounding box center [283, 168] width 146 height 19
paste input "692657"
type input "692657"
click at [317, 262] on div "Home / Menu management Menu management Restaurant search Restaurant name or ID …" at bounding box center [519, 368] width 641 height 653
drag, startPoint x: 317, startPoint y: 262, endPoint x: 318, endPoint y: 247, distance: 15.2
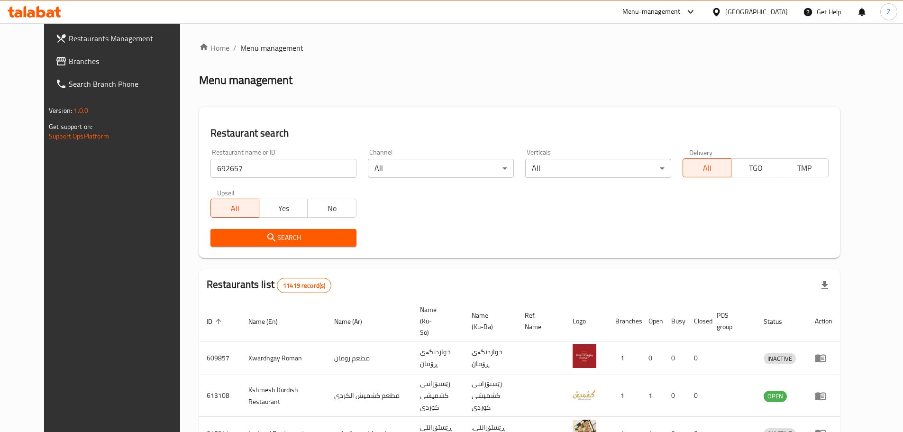
click at [318, 247] on div "Search" at bounding box center [283, 237] width 157 height 29
click at [322, 237] on span "Search" at bounding box center [283, 238] width 131 height 12
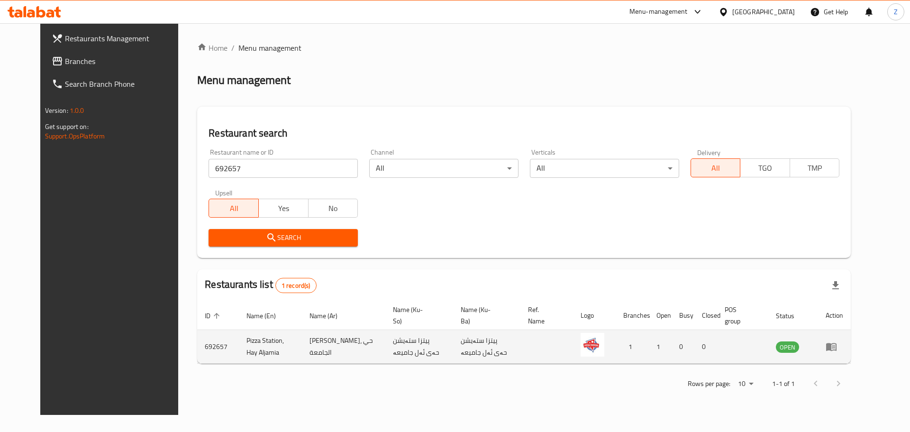
click at [851, 340] on td "enhanced table" at bounding box center [834, 347] width 33 height 34
click at [837, 349] on icon "enhanced table" at bounding box center [831, 346] width 11 height 11
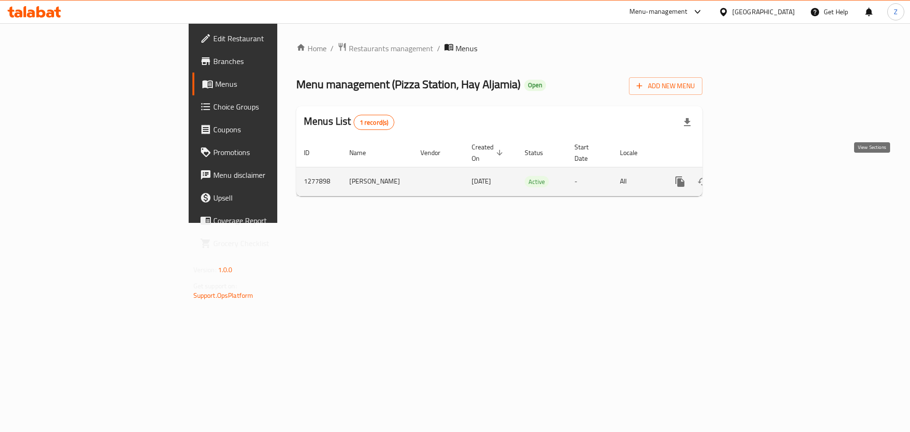
click at [753, 177] on icon "enhanced table" at bounding box center [748, 181] width 9 height 9
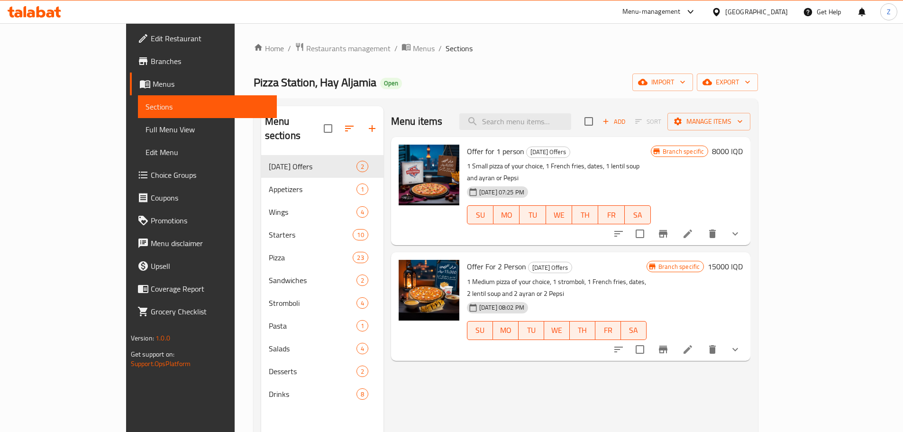
click at [519, 83] on div "[GEOGRAPHIC_DATA], Hay Aljamia Open import export" at bounding box center [506, 82] width 505 height 18
click at [685, 82] on span "import" at bounding box center [662, 82] width 45 height 12
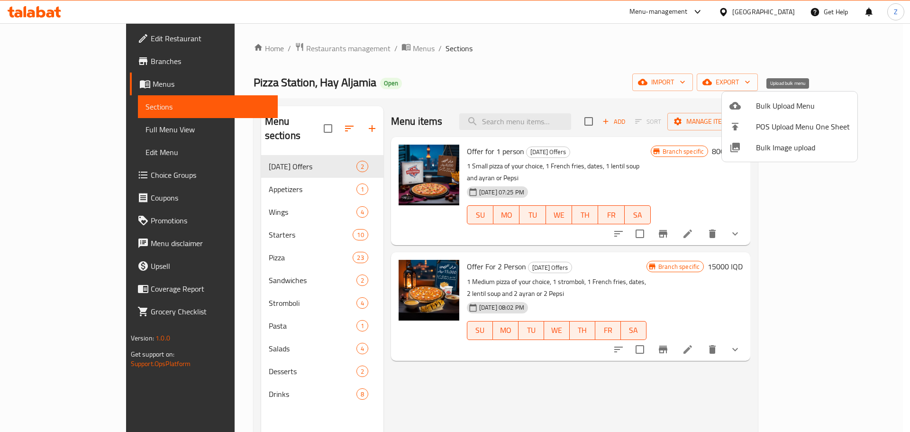
click at [776, 106] on span "Bulk Upload Menu" at bounding box center [803, 105] width 94 height 11
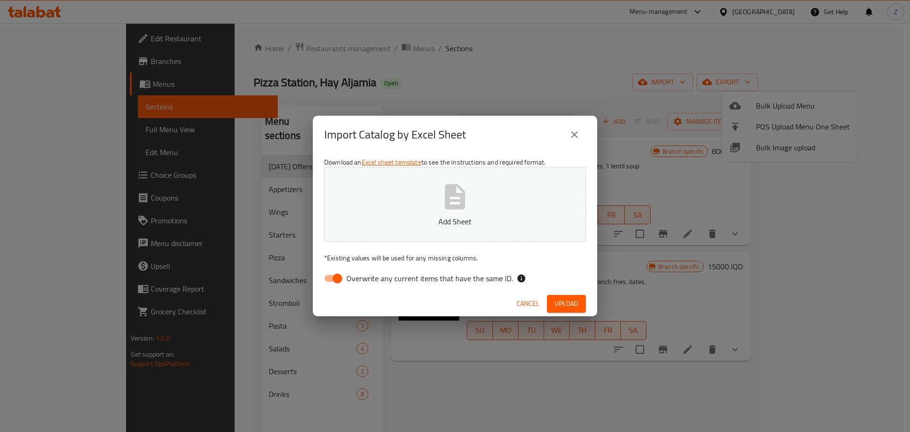
click at [450, 217] on p "Add Sheet" at bounding box center [455, 221] width 232 height 11
click at [338, 283] on input "Overwrite any current items that have the same ID." at bounding box center [337, 278] width 54 height 18
checkbox input "false"
click at [550, 302] on button "Upload" at bounding box center [566, 304] width 39 height 18
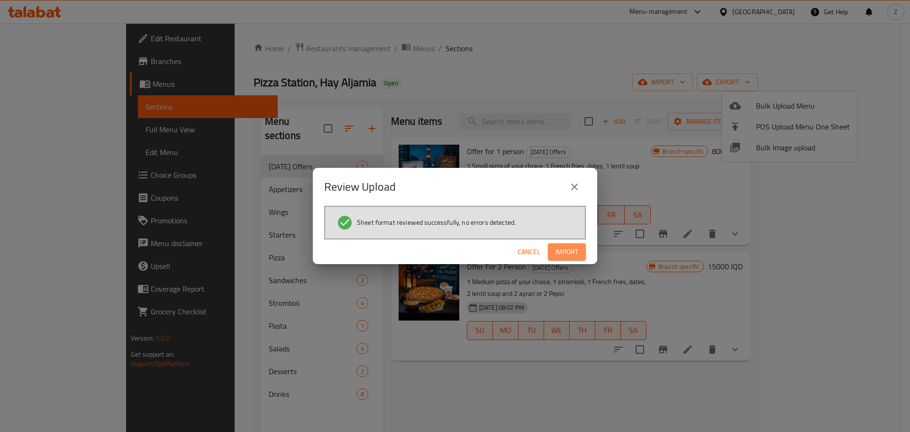
click at [575, 248] on span "Import" at bounding box center [566, 252] width 23 height 12
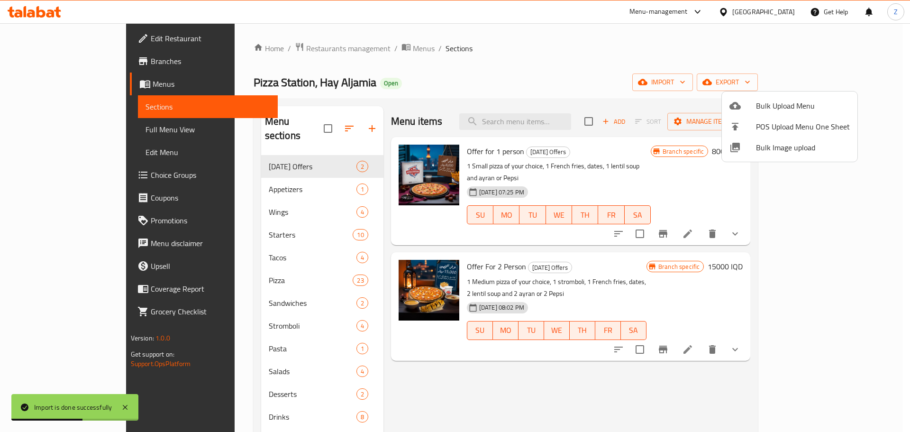
click at [314, 121] on div at bounding box center [455, 216] width 910 height 432
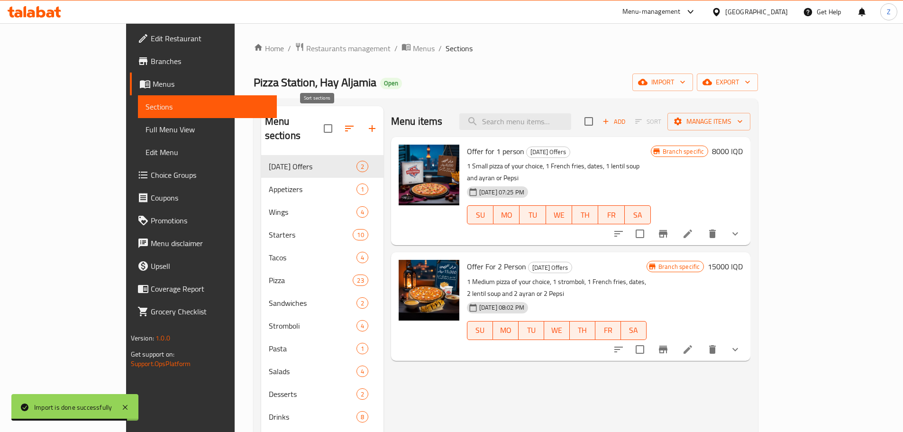
click at [344, 123] on icon "button" at bounding box center [349, 128] width 11 height 11
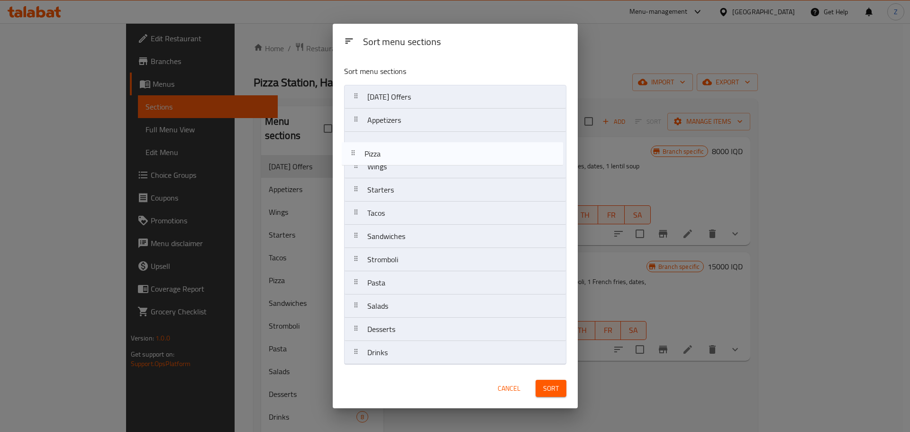
drag, startPoint x: 392, startPoint y: 201, endPoint x: 389, endPoint y: 134, distance: 66.9
click at [389, 134] on nav "[DATE] Offers Appetizers Wings Starters Tacos Pizza Sandwiches Stromboli Pasta …" at bounding box center [455, 225] width 222 height 280
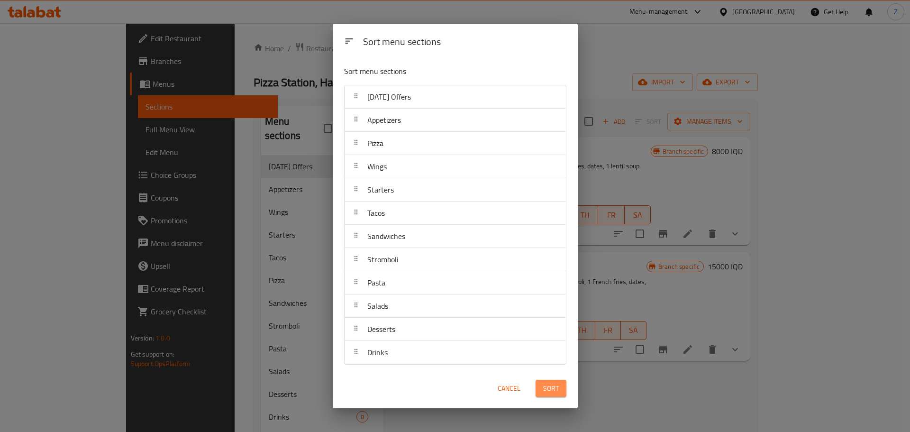
click at [550, 394] on button "Sort" at bounding box center [550, 389] width 31 height 18
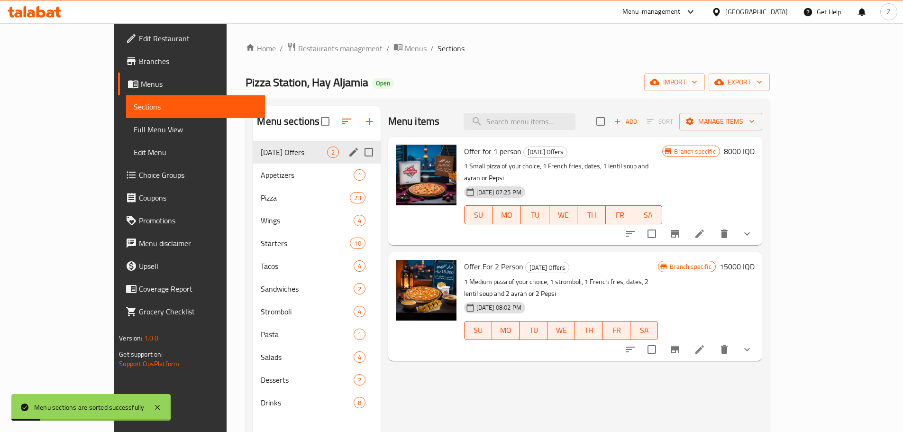
click at [359, 156] on input "Menu sections" at bounding box center [369, 152] width 20 height 20
checkbox input "true"
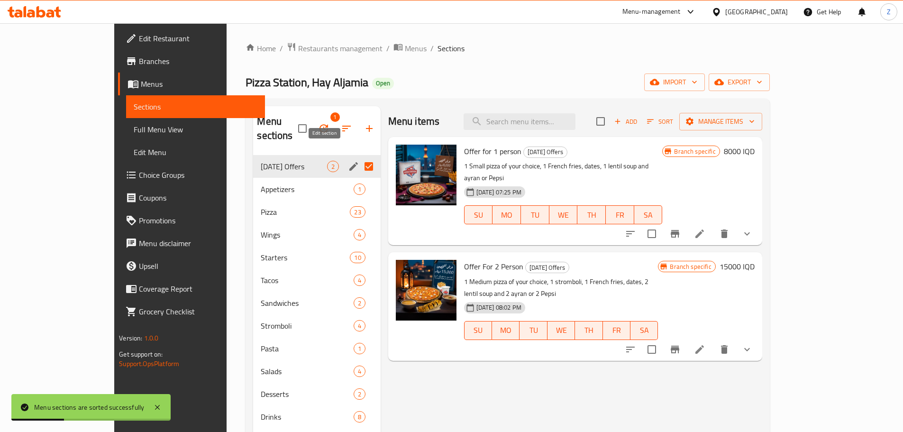
click at [348, 161] on icon "edit" at bounding box center [353, 166] width 11 height 11
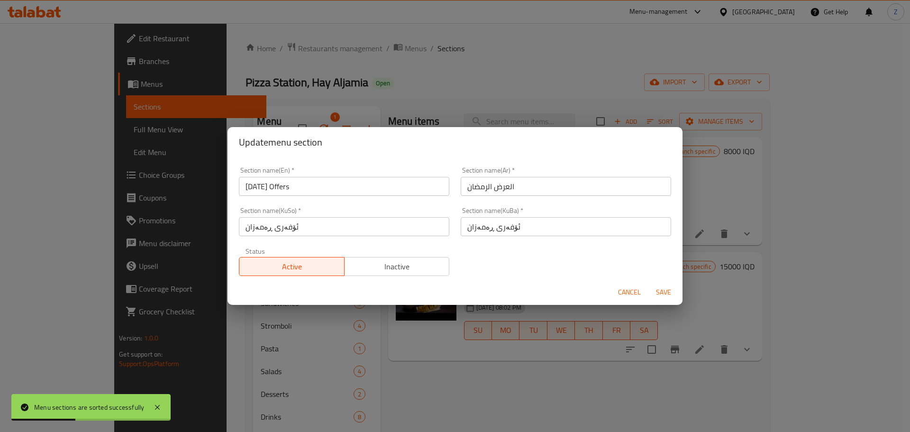
click at [398, 263] on span "Inactive" at bounding box center [397, 267] width 98 height 14
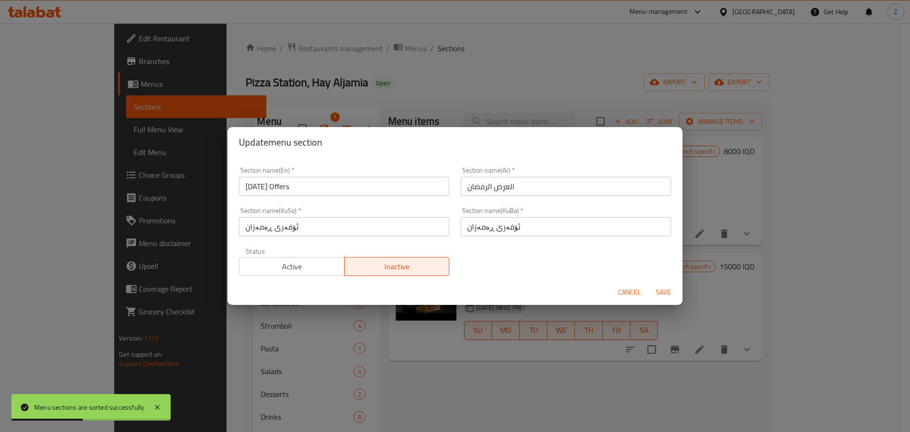
click at [654, 291] on span "Save" at bounding box center [663, 292] width 23 height 12
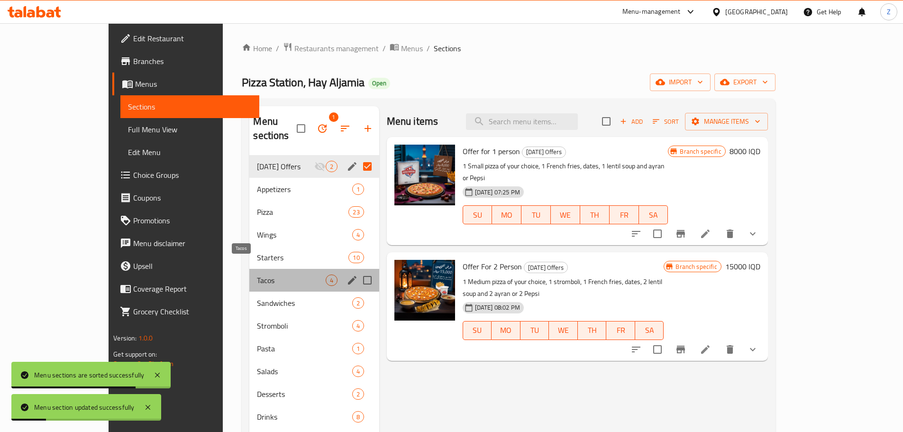
click at [257, 274] on span "Tacos" at bounding box center [291, 279] width 68 height 11
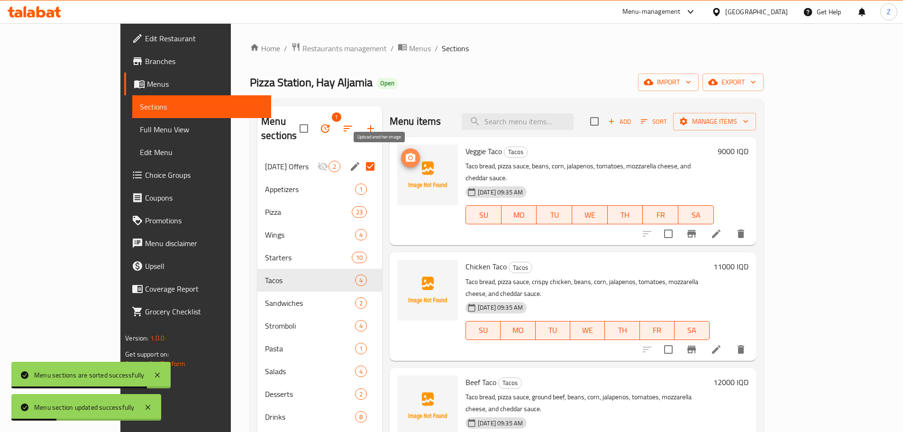
click at [406, 156] on icon "upload picture" at bounding box center [410, 157] width 9 height 9
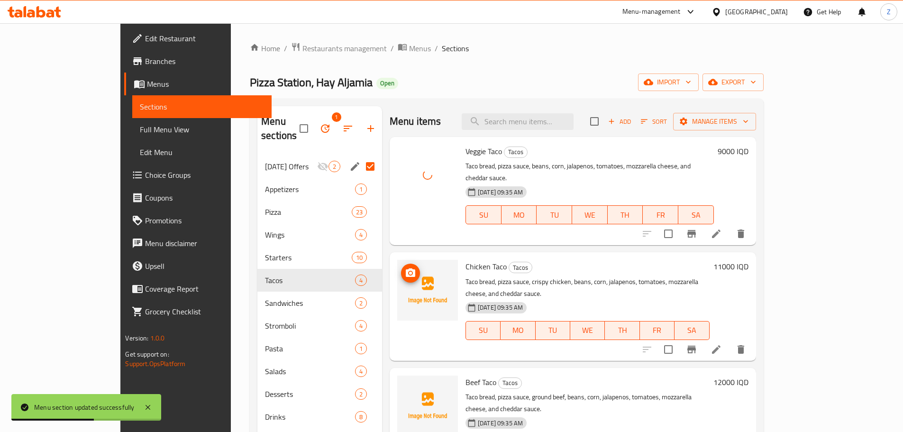
click at [406, 268] on icon "upload picture" at bounding box center [410, 272] width 9 height 9
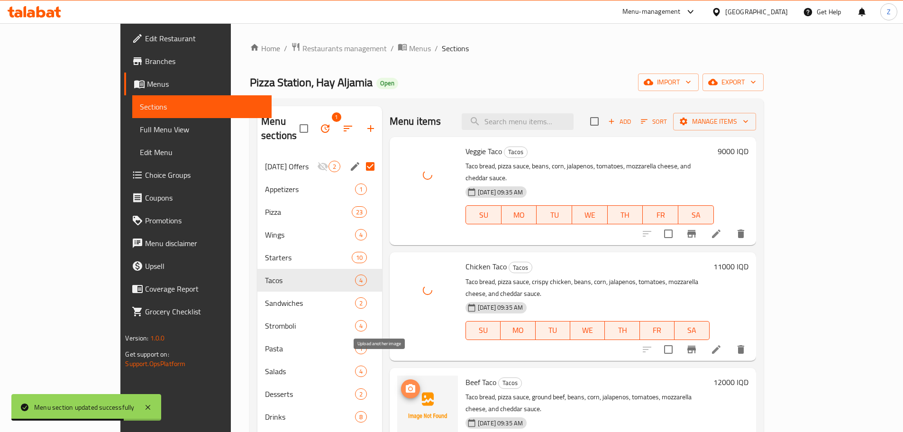
click at [401, 383] on span "upload picture" at bounding box center [410, 388] width 19 height 11
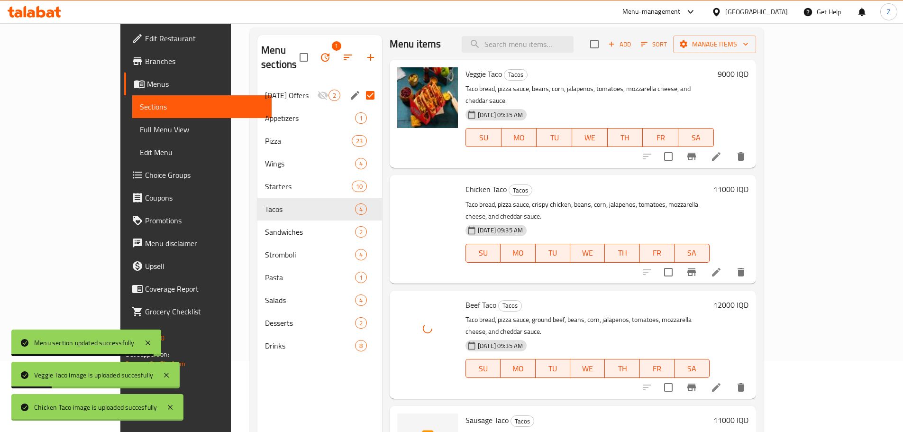
scroll to position [133, 0]
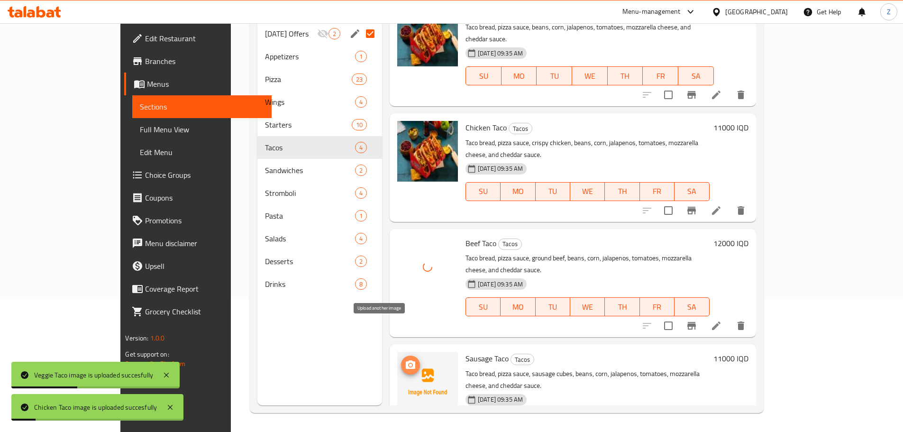
click at [401, 359] on span "upload picture" at bounding box center [410, 364] width 19 height 11
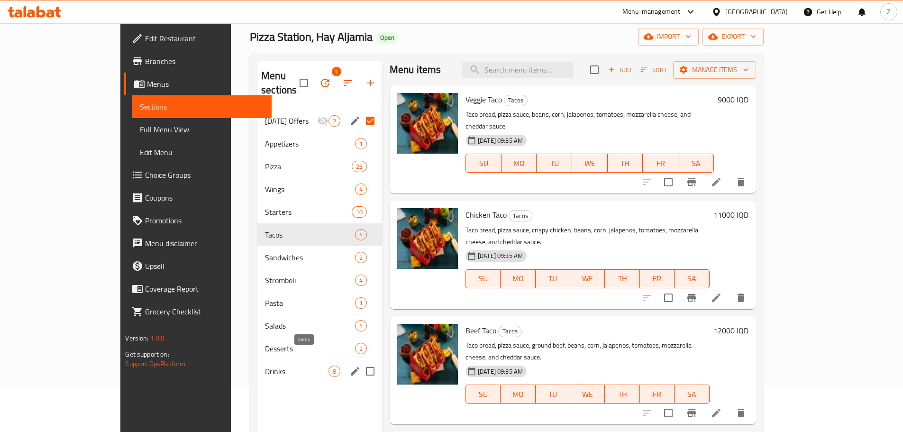
scroll to position [0, 0]
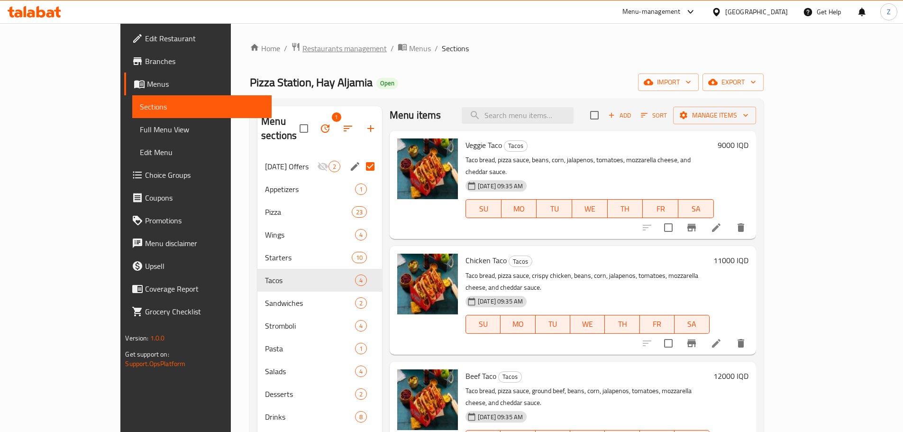
click at [302, 50] on span "Restaurants management" at bounding box center [344, 48] width 84 height 11
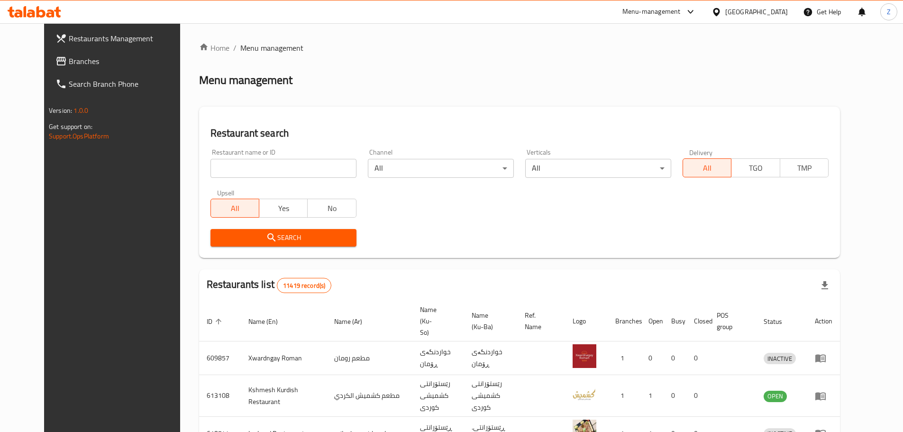
click at [292, 165] on input "search" at bounding box center [283, 168] width 146 height 19
paste input "682895"
type input "682895"
click at [307, 253] on div "Restaurant search Restaurant name or ID 682895 Restaurant name or ID Channel Al…" at bounding box center [519, 182] width 641 height 151
click at [307, 246] on button "Search" at bounding box center [283, 238] width 146 height 18
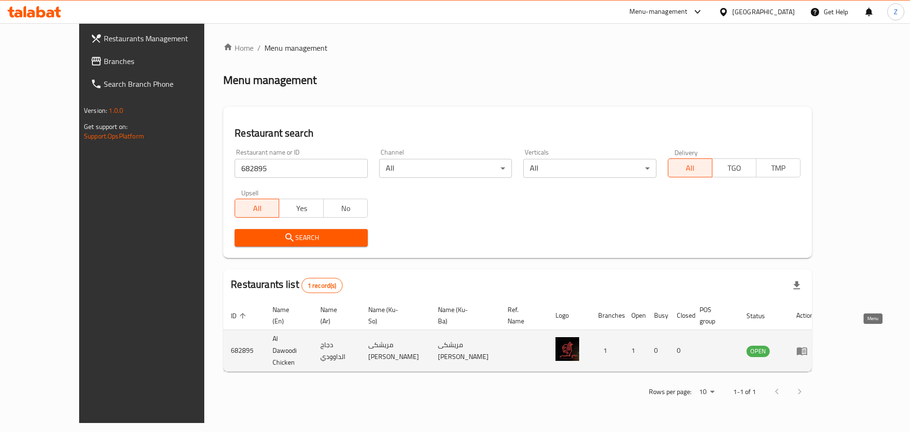
click at [808, 345] on icon "enhanced table" at bounding box center [801, 350] width 11 height 11
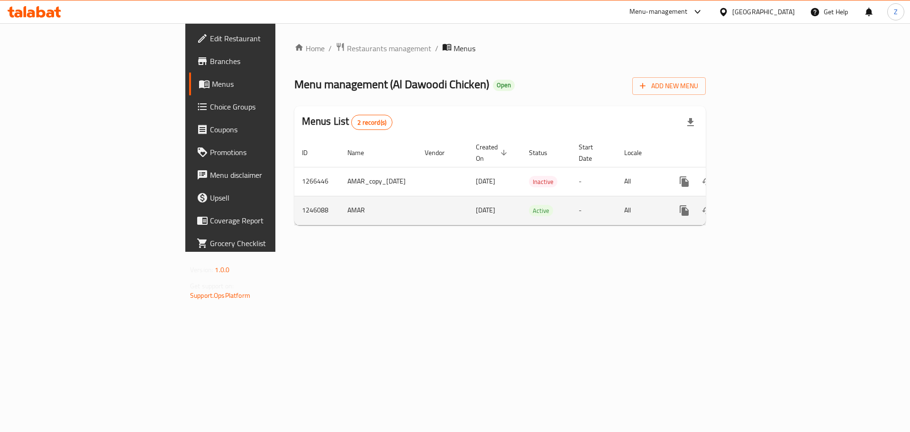
click at [764, 199] on link "enhanced table" at bounding box center [752, 210] width 23 height 23
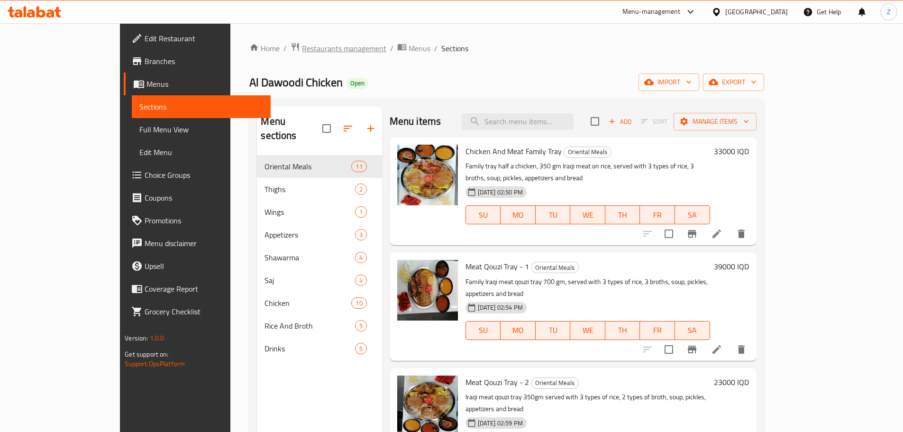
click at [302, 52] on span "Restaurants management" at bounding box center [344, 48] width 84 height 11
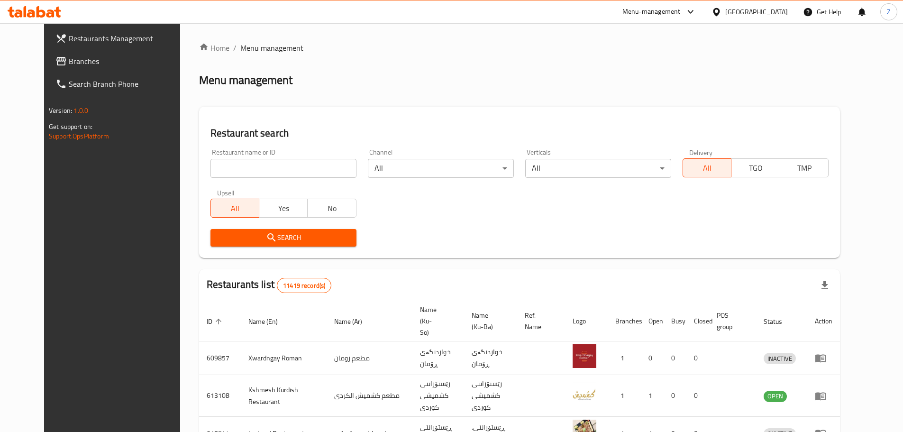
click at [277, 168] on input "search" at bounding box center [283, 168] width 146 height 19
paste input "677808"
type input "677808"
click at [328, 239] on span "Search" at bounding box center [283, 238] width 131 height 12
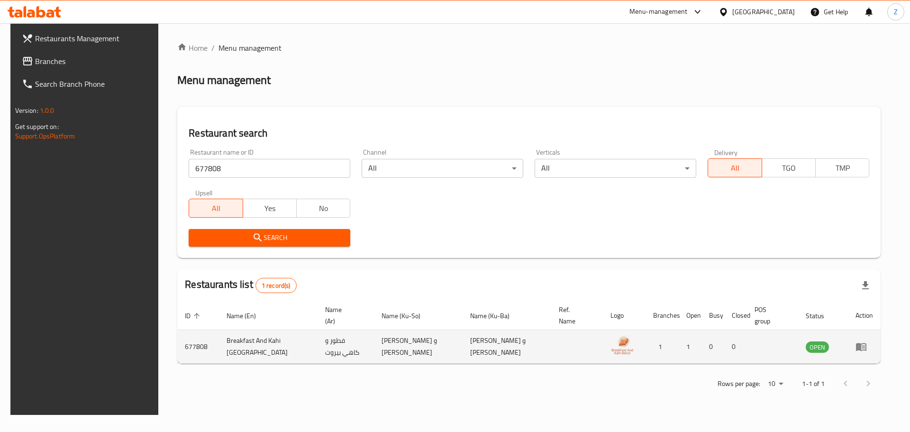
click at [866, 344] on icon "enhanced table" at bounding box center [861, 347] width 10 height 8
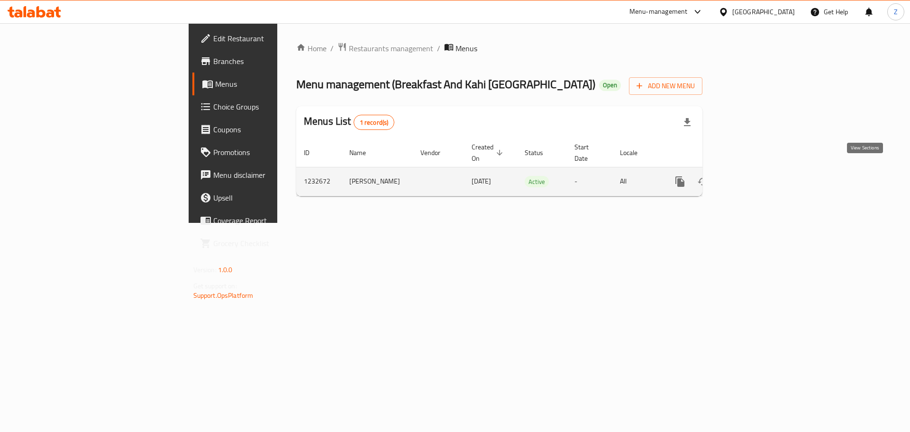
click at [760, 175] on link "enhanced table" at bounding box center [748, 181] width 23 height 23
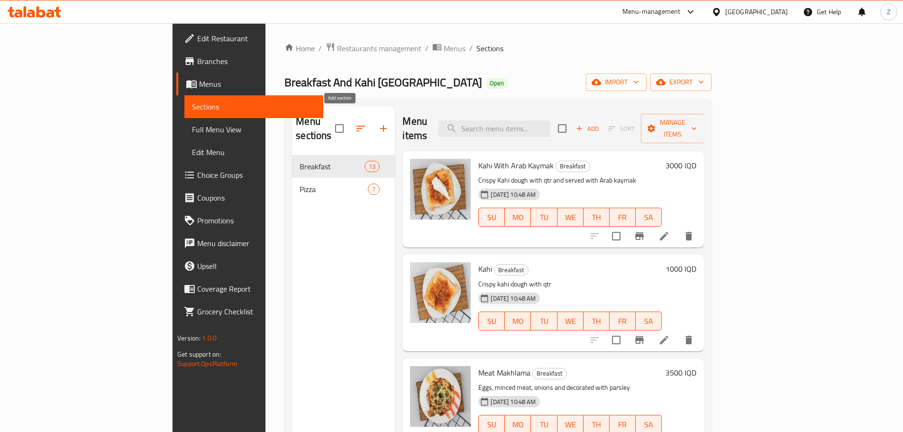
click at [378, 123] on icon "button" at bounding box center [383, 128] width 11 height 11
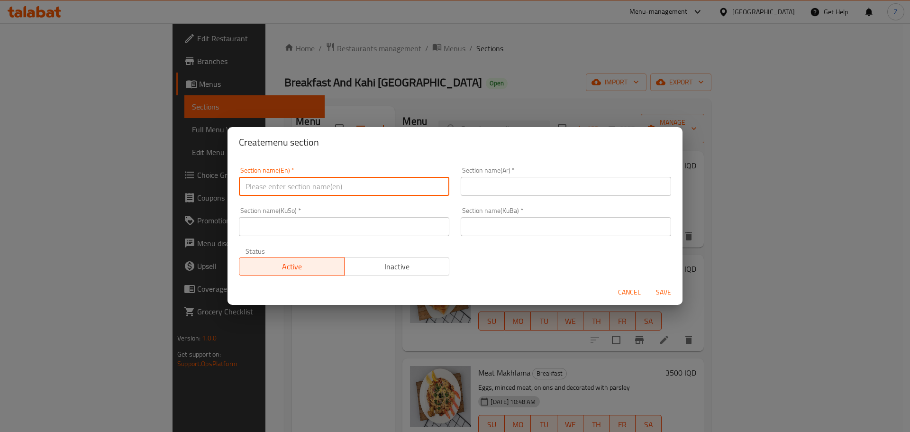
click at [325, 191] on input "text" at bounding box center [344, 186] width 210 height 19
type input "Saj"
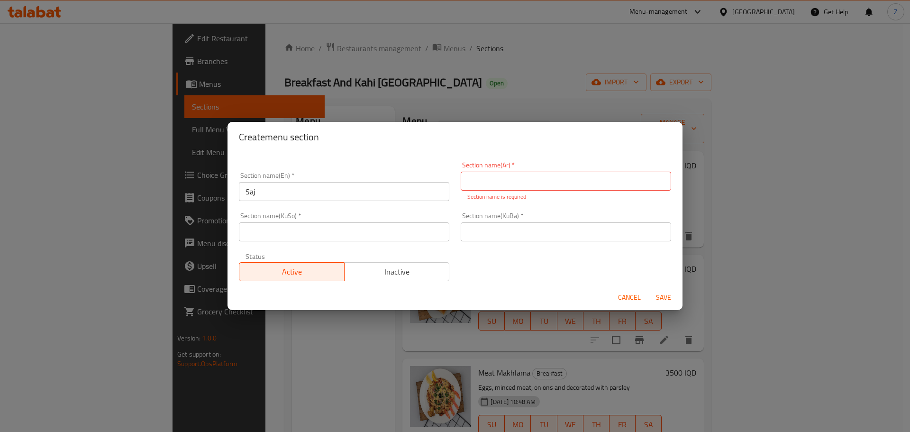
click at [501, 186] on input "text" at bounding box center [566, 181] width 210 height 19
click at [501, 188] on input "الصاج" at bounding box center [566, 181] width 210 height 19
type input "الصاج"
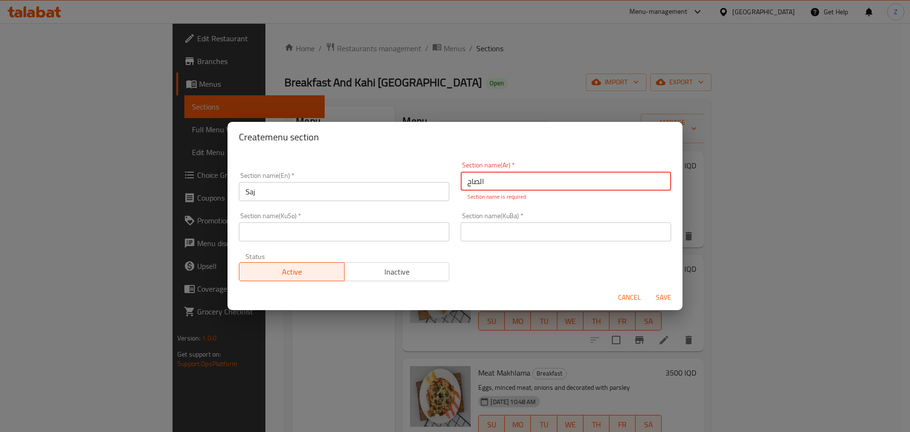
click at [490, 235] on input "text" at bounding box center [566, 231] width 210 height 19
paste input "الصاج"
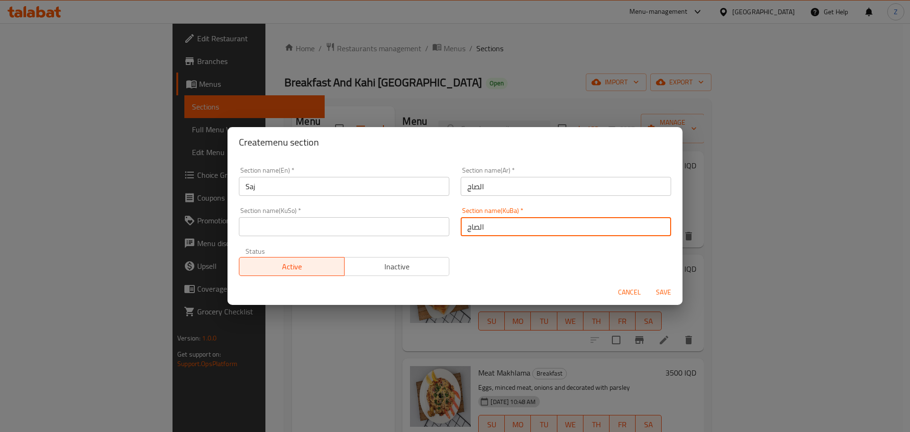
type input "الصاج"
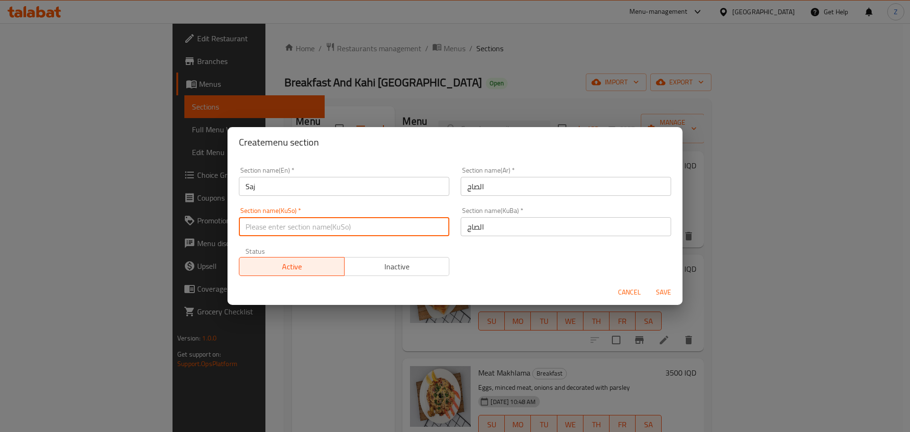
click at [356, 230] on input "text" at bounding box center [344, 226] width 210 height 19
paste input "الصاج"
type input "الصاج"
click at [663, 290] on span "Save" at bounding box center [663, 292] width 23 height 12
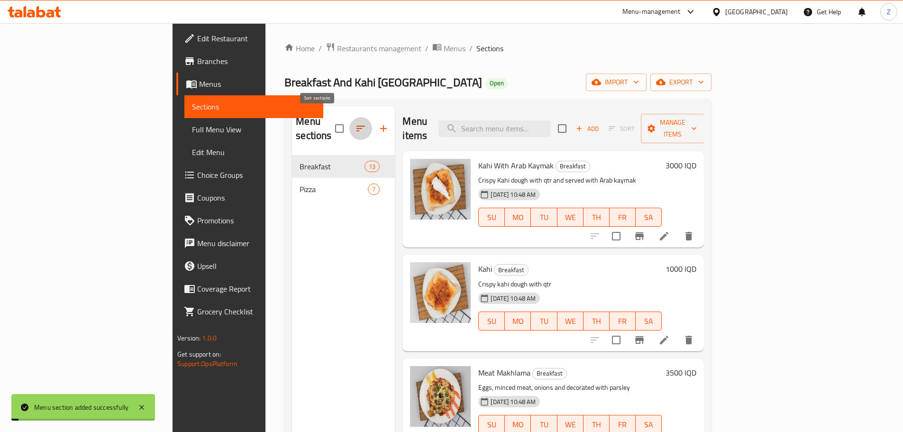
click at [349, 124] on button "button" at bounding box center [360, 128] width 23 height 23
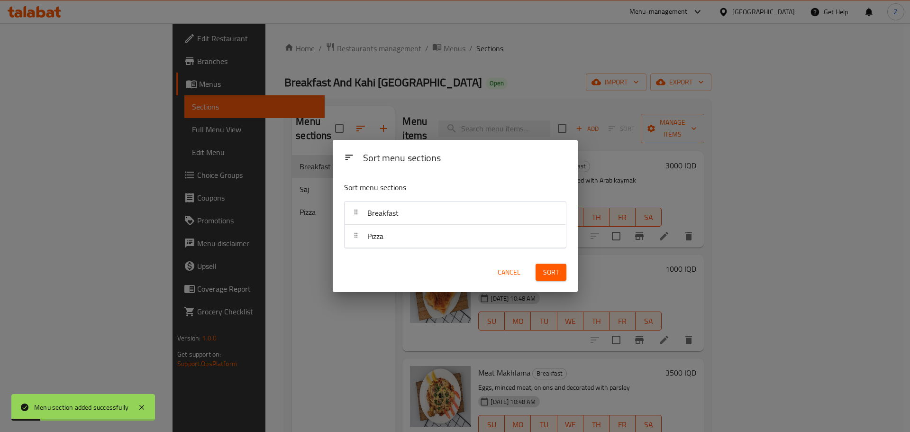
click at [513, 270] on span "Cancel" at bounding box center [509, 272] width 23 height 12
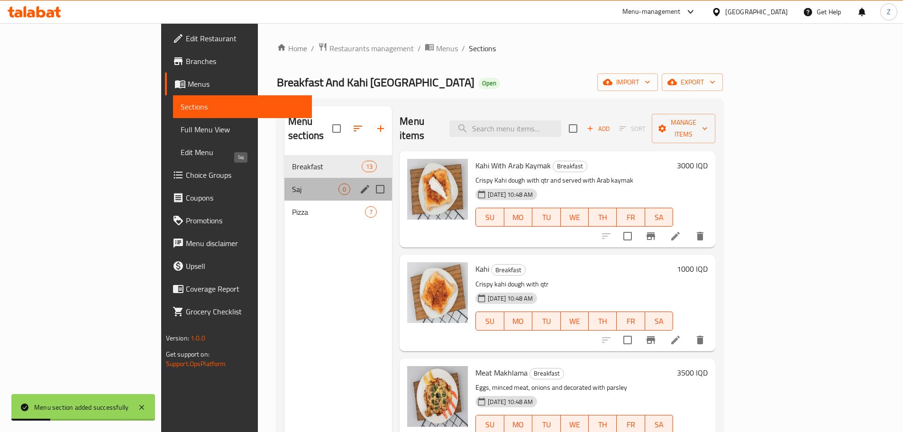
click at [292, 183] on span "Saj" at bounding box center [315, 188] width 46 height 11
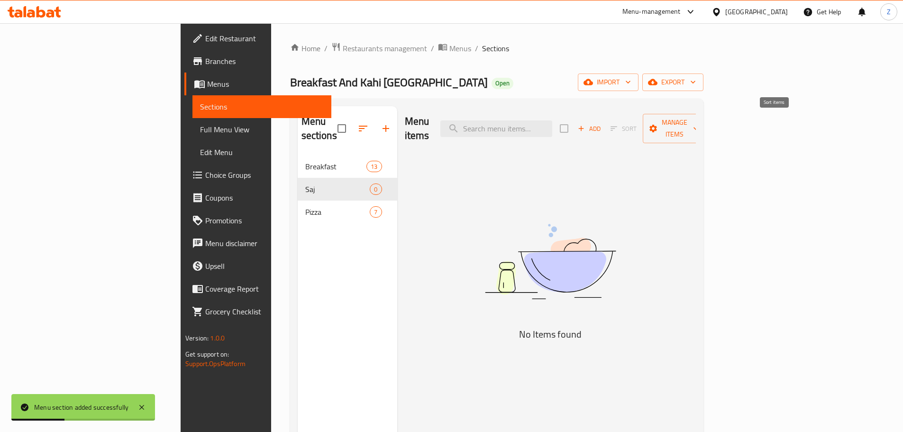
click at [604, 127] on button "Add" at bounding box center [589, 128] width 30 height 15
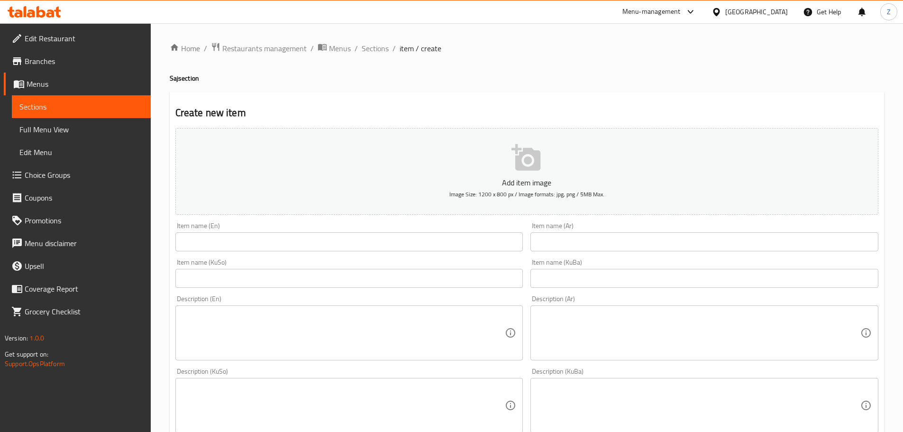
click at [203, 254] on div "Item name (En) Item name (En)" at bounding box center [349, 236] width 355 height 36
click at [206, 243] on input "text" at bounding box center [349, 241] width 348 height 19
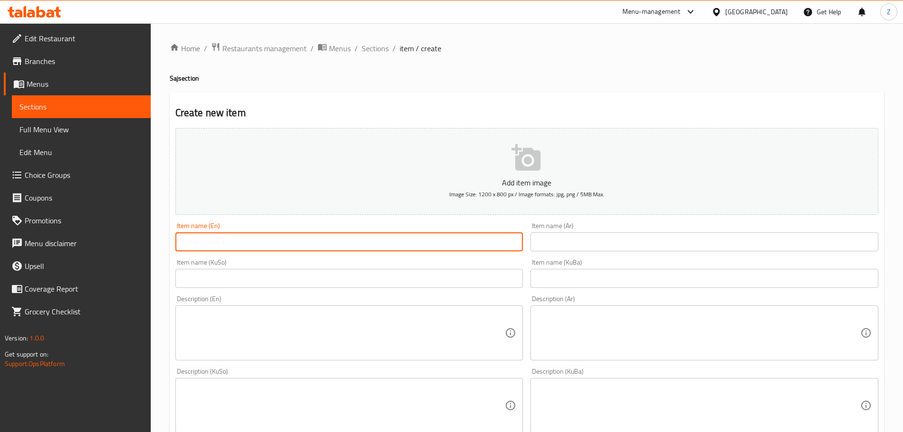
paste input "Italian Chicken Saj"
type input "Italian Chicken Saj"
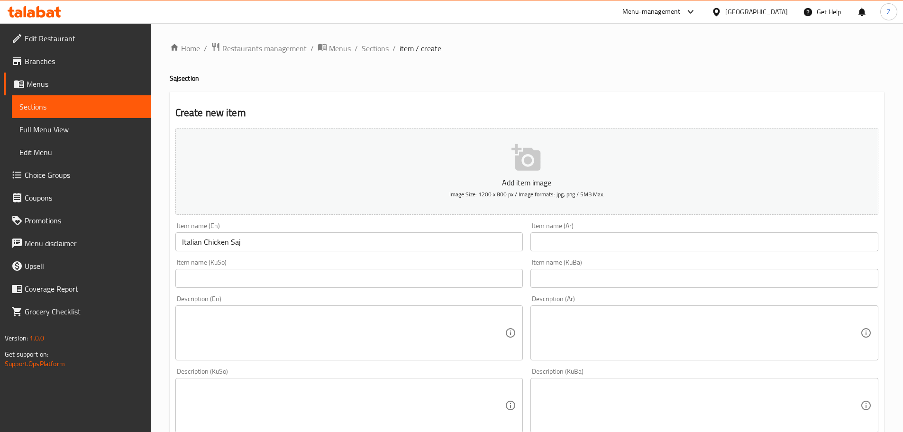
click at [636, 245] on input "text" at bounding box center [704, 241] width 348 height 19
paste input "صاج ايطالي دجاج"
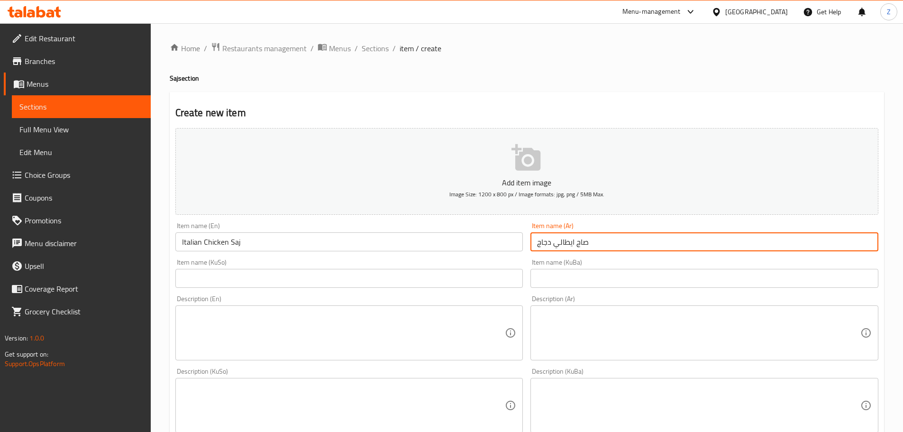
type input "صاج ايطالي دجاج"
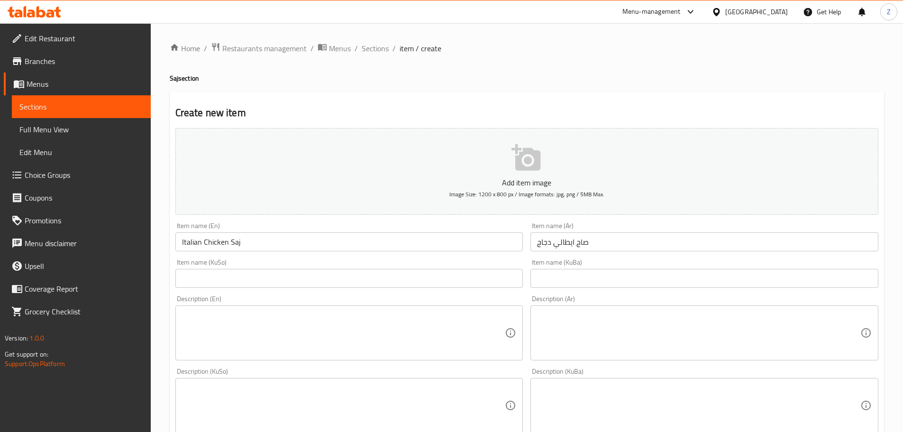
click at [623, 343] on textarea at bounding box center [698, 332] width 323 height 45
paste textarea "عجينة الصاج الايطالي، شاورما دجاج, بطاطا مقلية، ذرة، جبنة وصلصة خاصة."
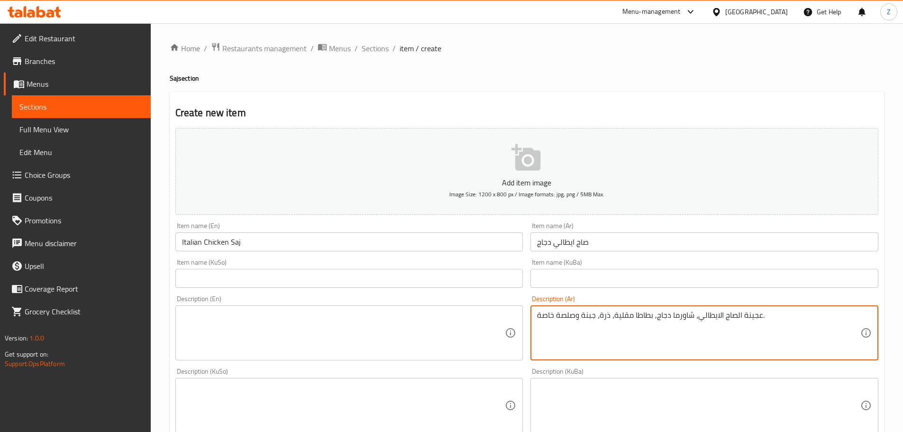
type textarea "عجينة الصاج الايطالي، شاورما دجاج, بطاطا مقلية، ذرة، جبنة وصلصة خاصة."
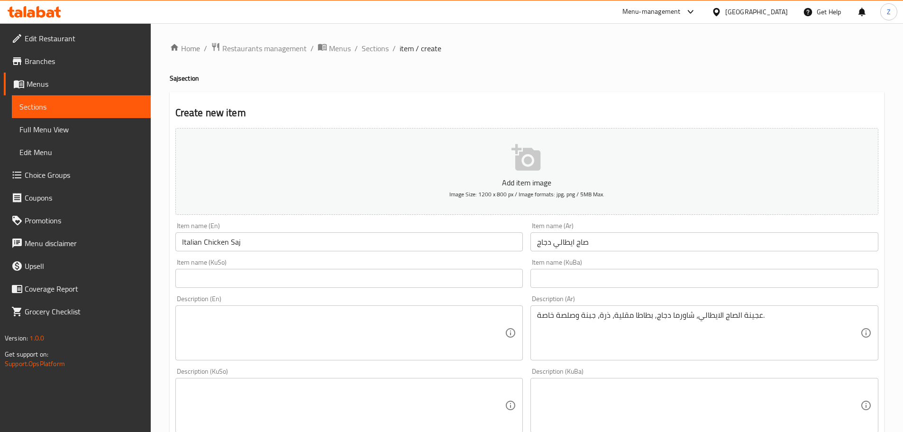
click at [321, 349] on textarea at bounding box center [343, 332] width 323 height 45
paste textarea "Italian saj dough, chicken shawerma, corn, cheese and sauce."
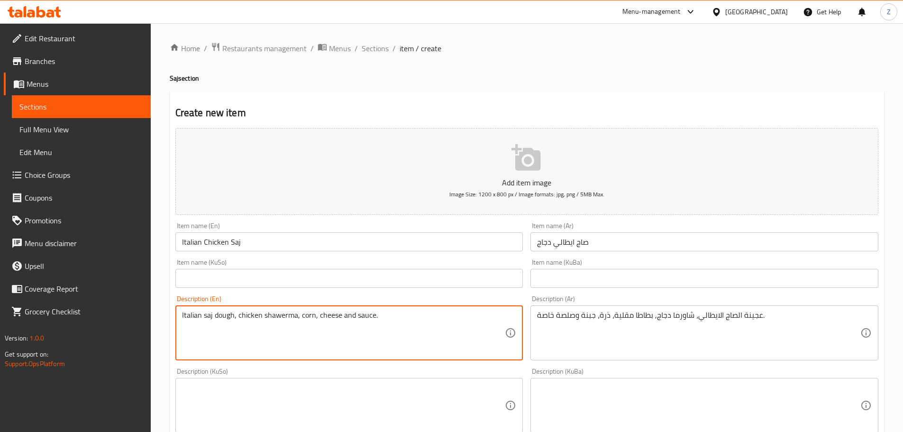
type textarea "Italian saj dough, chicken shawerma, corn, cheese and sauce."
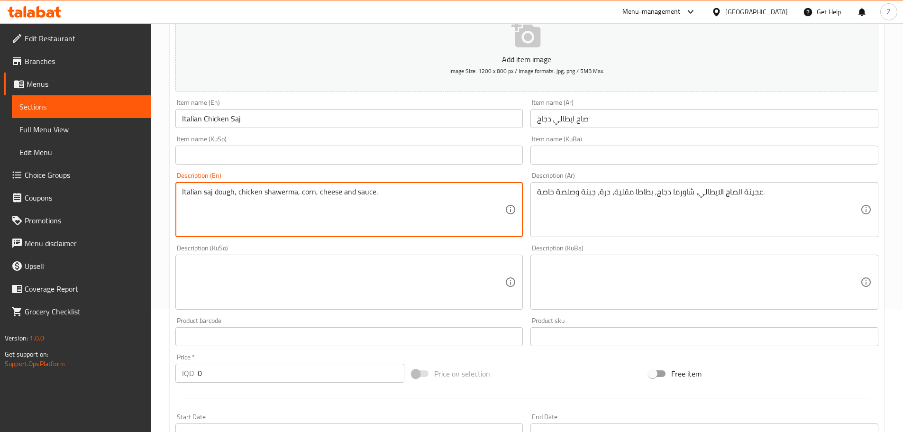
scroll to position [190, 0]
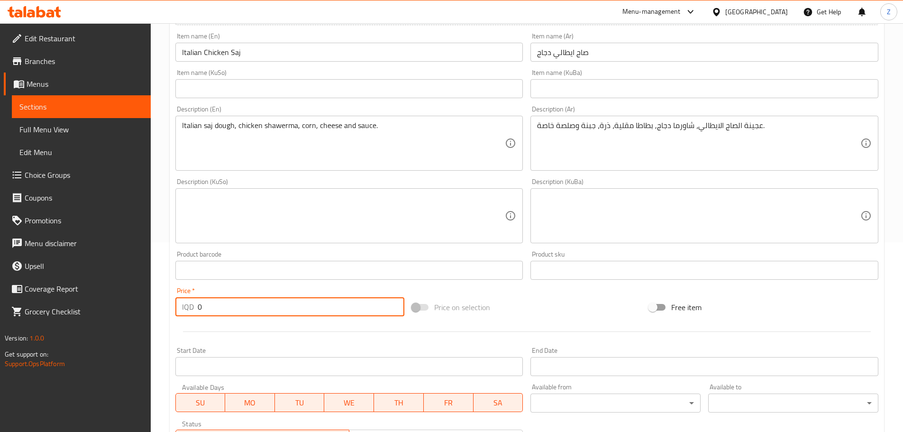
click at [218, 299] on input "0" at bounding box center [301, 306] width 207 height 19
click at [218, 300] on input "0" at bounding box center [301, 306] width 207 height 19
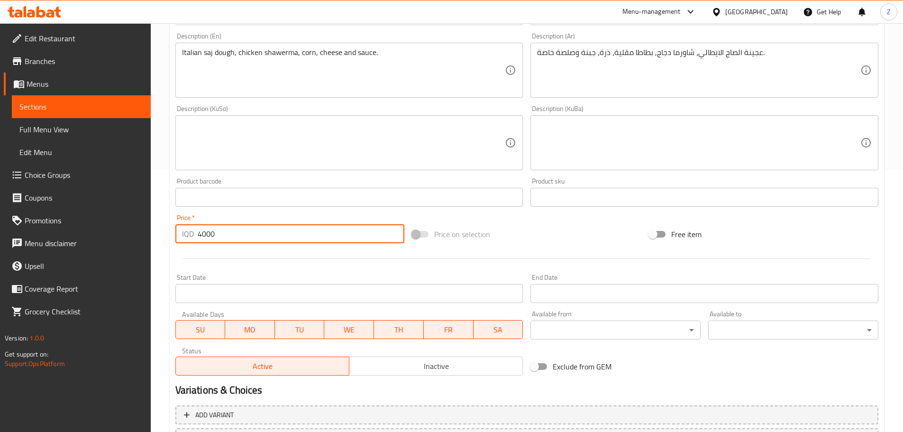
scroll to position [347, 0]
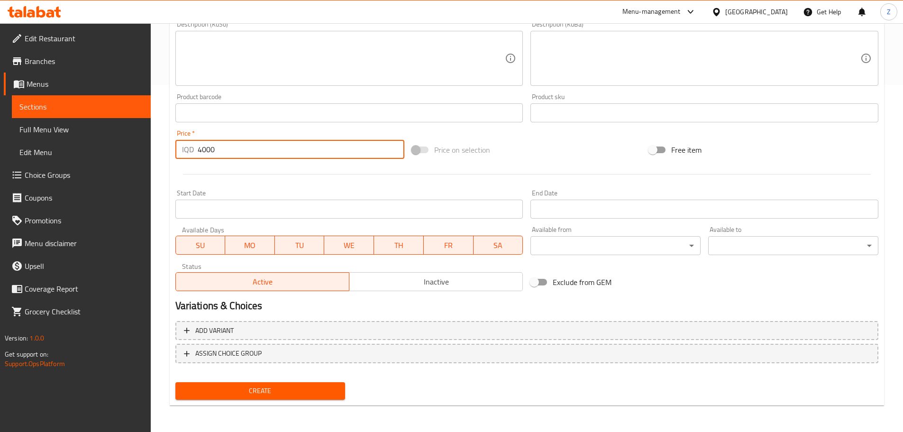
type input "4000"
click at [274, 393] on span "Create" at bounding box center [260, 391] width 155 height 12
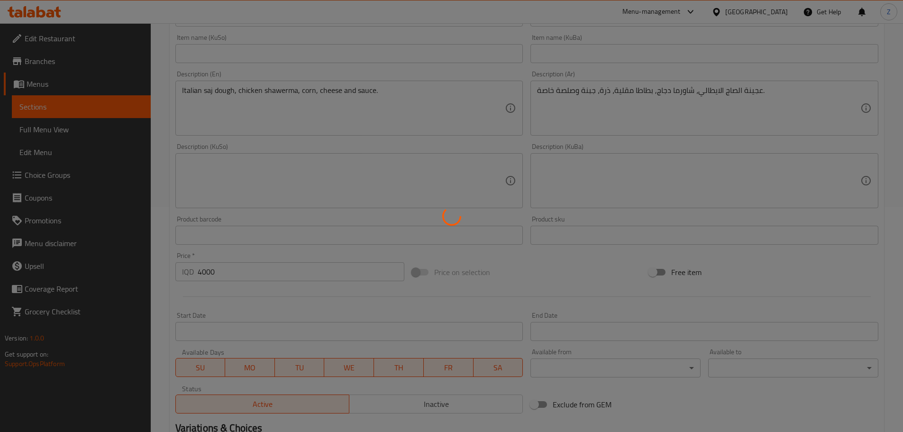
type input "0"
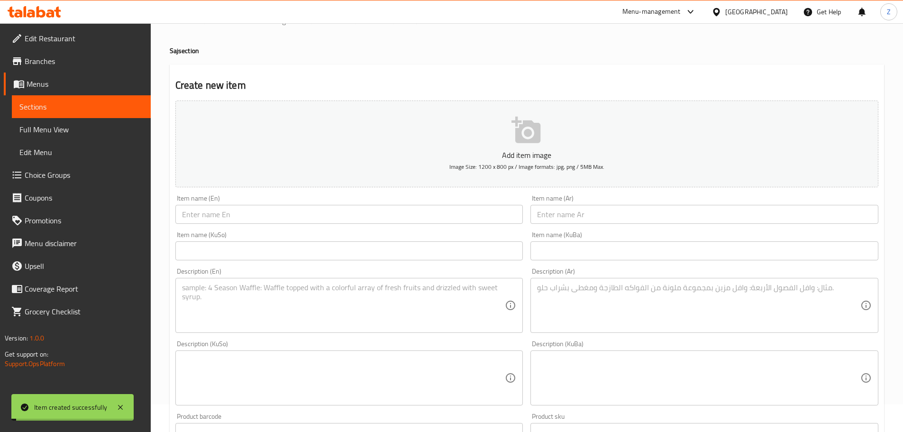
scroll to position [0, 0]
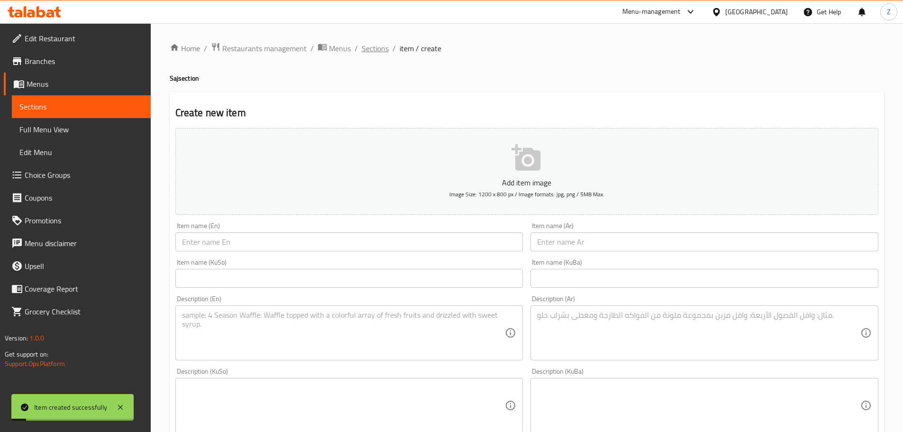
click at [372, 46] on span "Sections" at bounding box center [375, 48] width 27 height 11
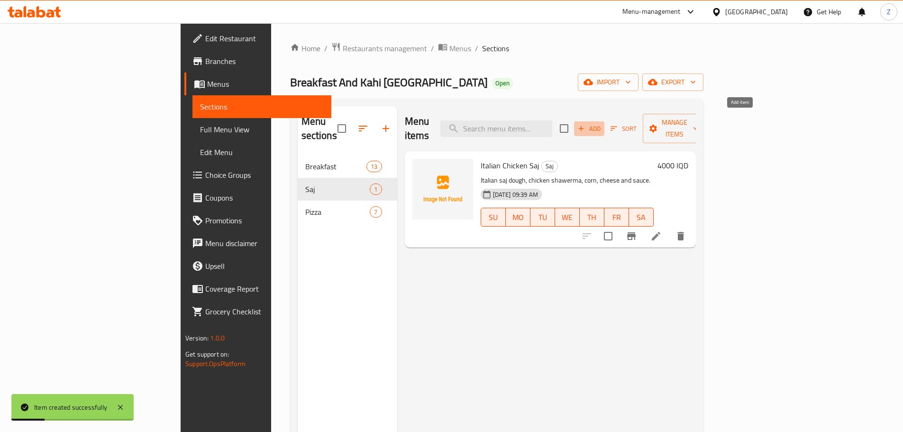
click at [602, 123] on span "Add" at bounding box center [589, 128] width 26 height 11
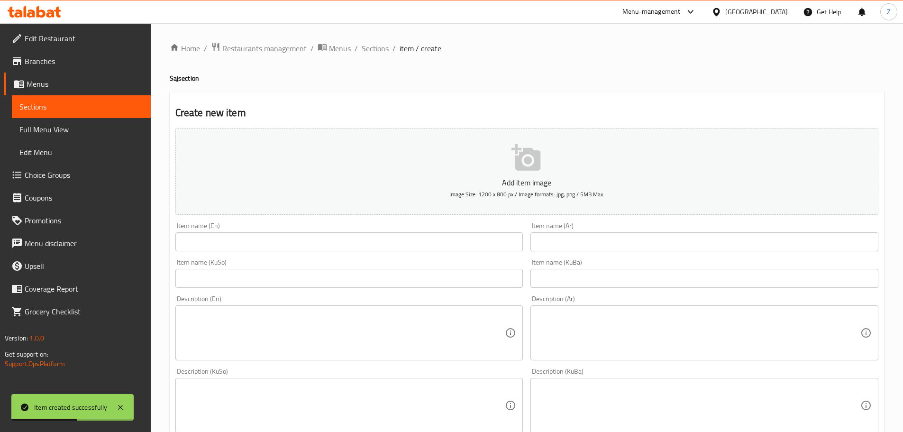
click at [209, 250] on input "text" at bounding box center [349, 241] width 348 height 19
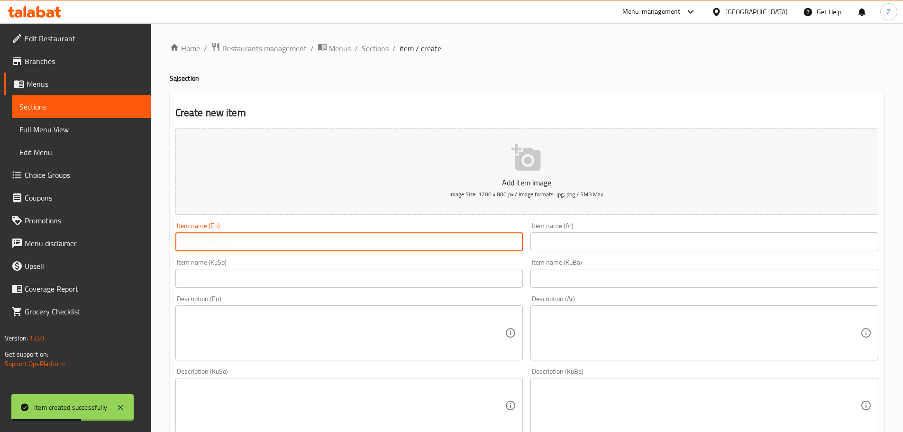
paste input "Italian Meat Saj"
type input "Italian Meat Saj"
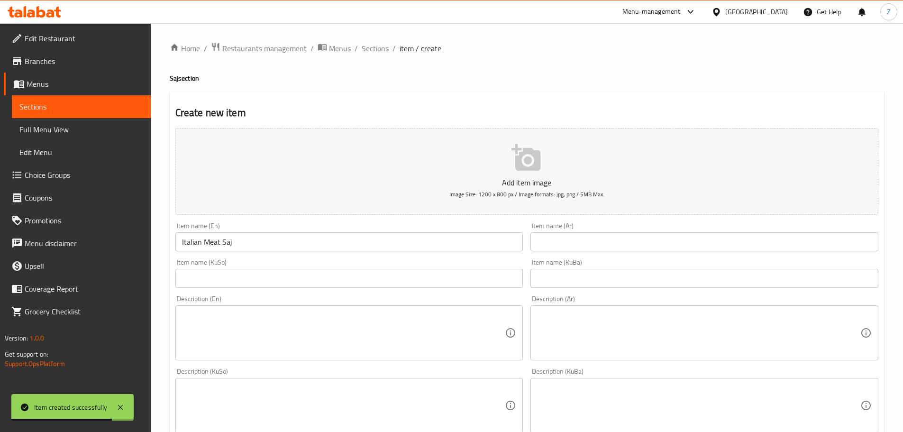
click at [653, 241] on input "text" at bounding box center [704, 241] width 348 height 19
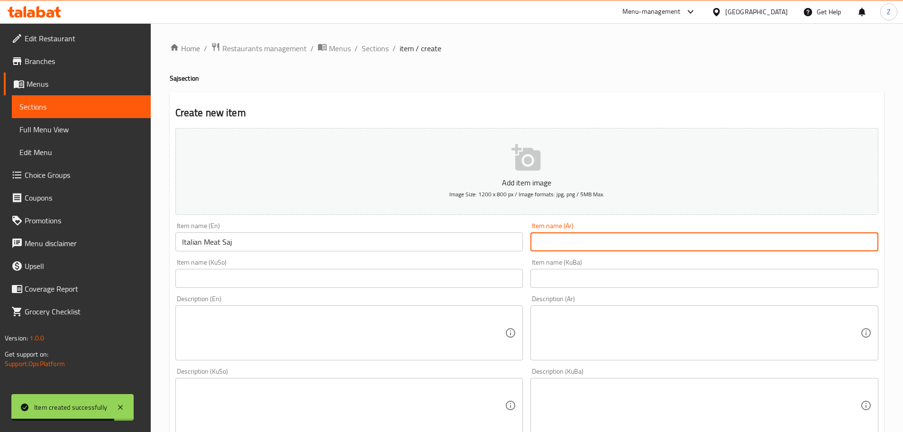
paste input "صاج ايطالي لحم"
type input "صاج ايطالي لحم"
drag, startPoint x: 677, startPoint y: 362, endPoint x: 662, endPoint y: 338, distance: 28.4
click at [666, 345] on div "Description (Ar) Description (Ar)" at bounding box center [703, 327] width 355 height 73
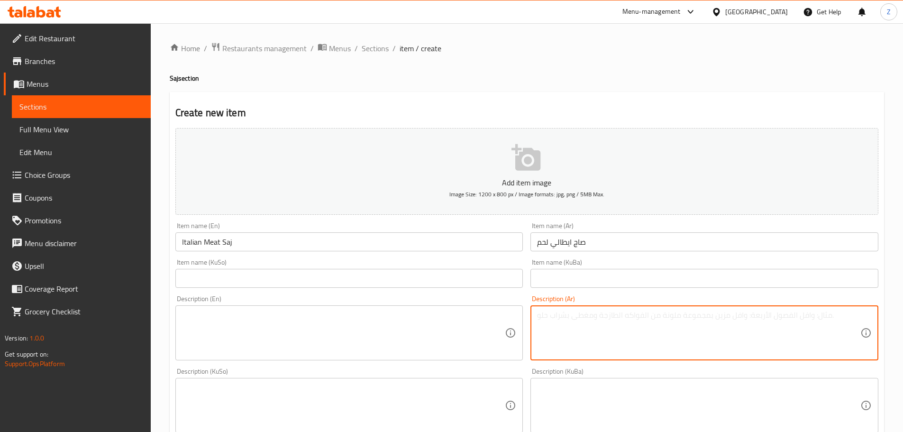
click at [662, 338] on textarea at bounding box center [698, 332] width 323 height 45
paste textarea "عجينة الصاج الايطالي، شاورما لحم , بطاطا مقلية، [GEOGRAPHIC_DATA]، جبنة وصلصة خ…"
type textarea "عجينة الصاج الايطالي، شاورما لحم , بطاطا مقلية، [GEOGRAPHIC_DATA]، جبنة وصلصة خ…"
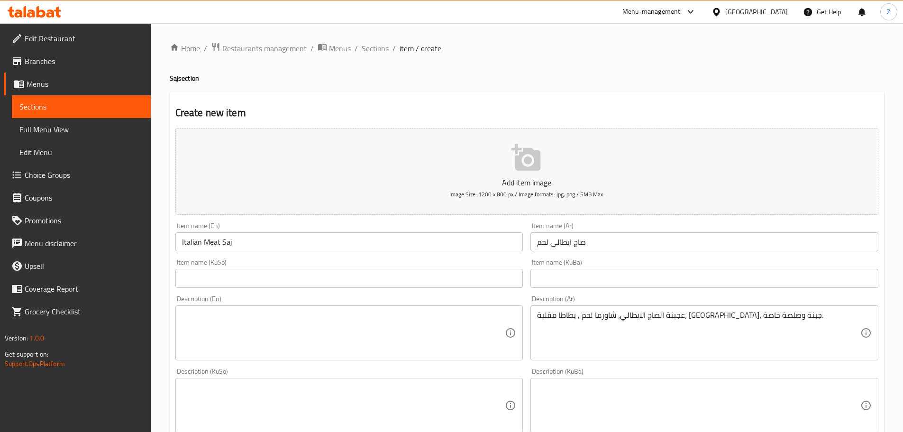
click at [324, 343] on textarea at bounding box center [343, 332] width 323 height 45
paste textarea "Italian saj dough, meat shawerma, french fries, corn, cheese and sauce."
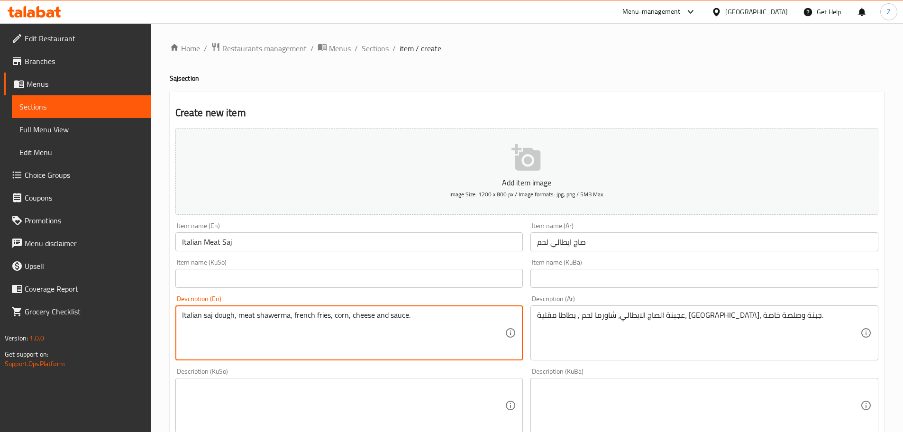
type textarea "Italian saj dough, meat shawerma, french fries, corn, cheese and sauce."
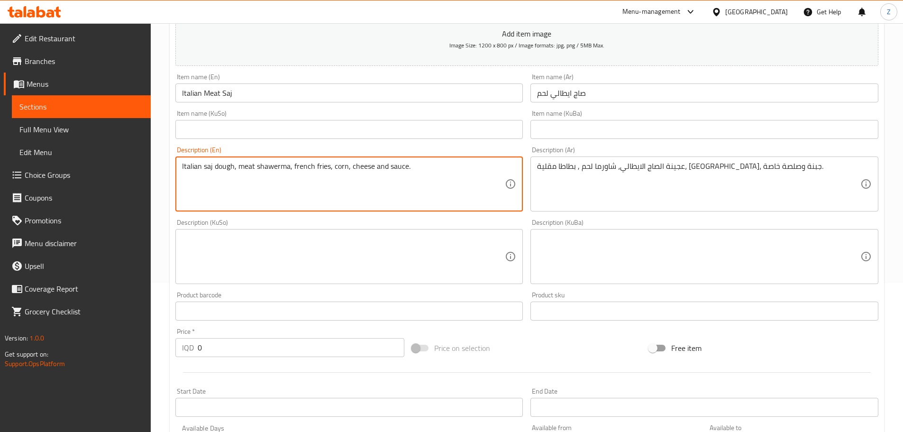
scroll to position [237, 0]
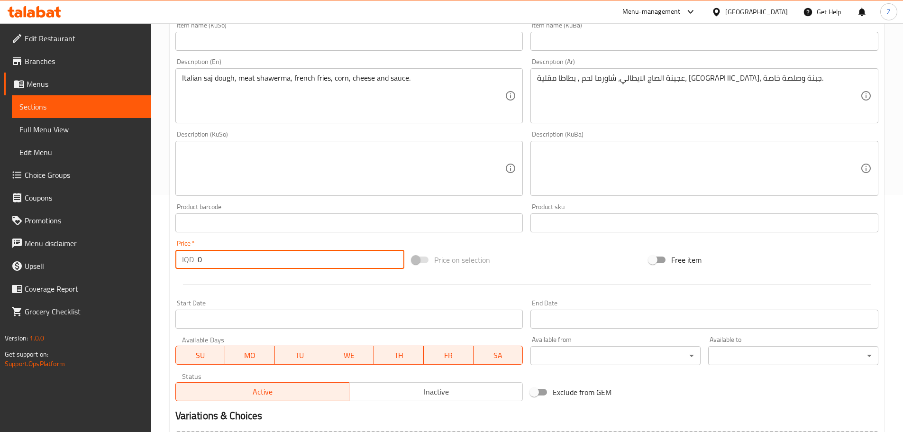
click at [256, 268] on input "0" at bounding box center [301, 259] width 207 height 19
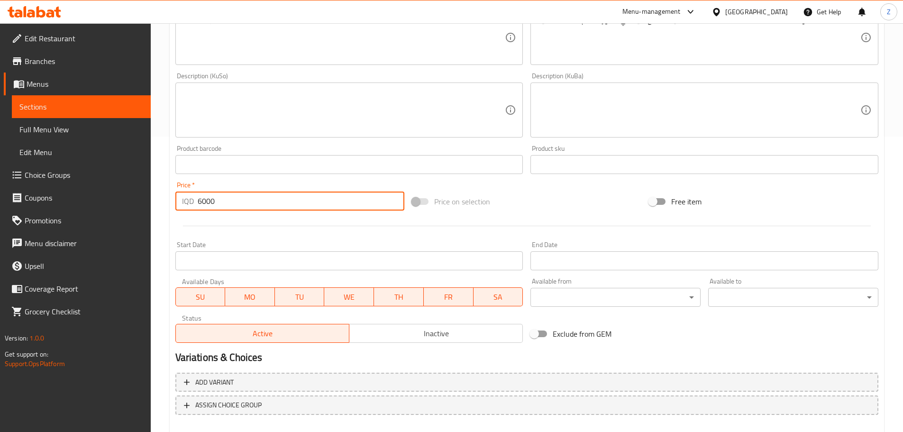
scroll to position [347, 0]
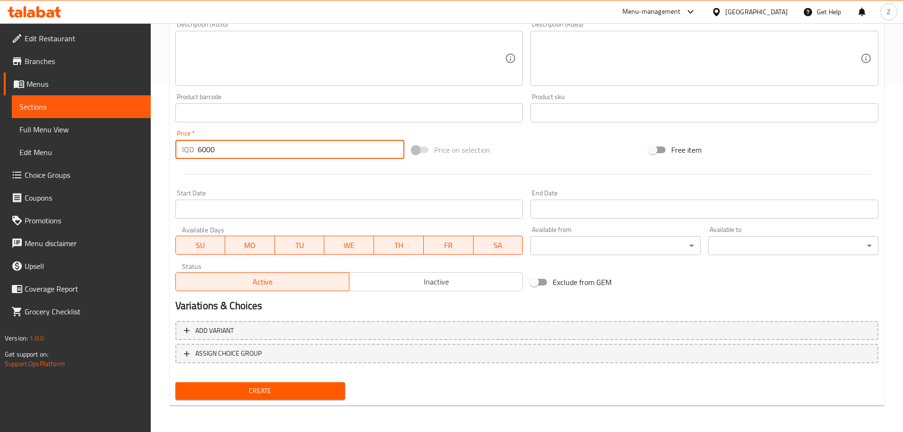
type input "6000"
click at [291, 395] on span "Create" at bounding box center [260, 391] width 155 height 12
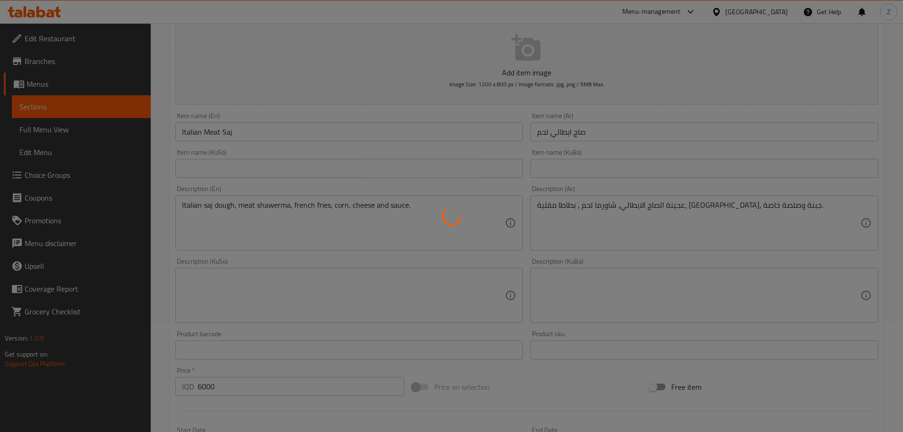
scroll to position [0, 0]
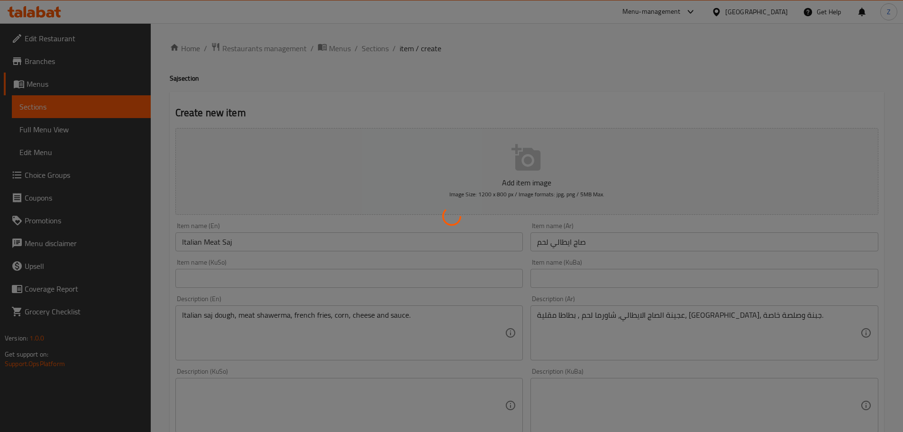
type input "0"
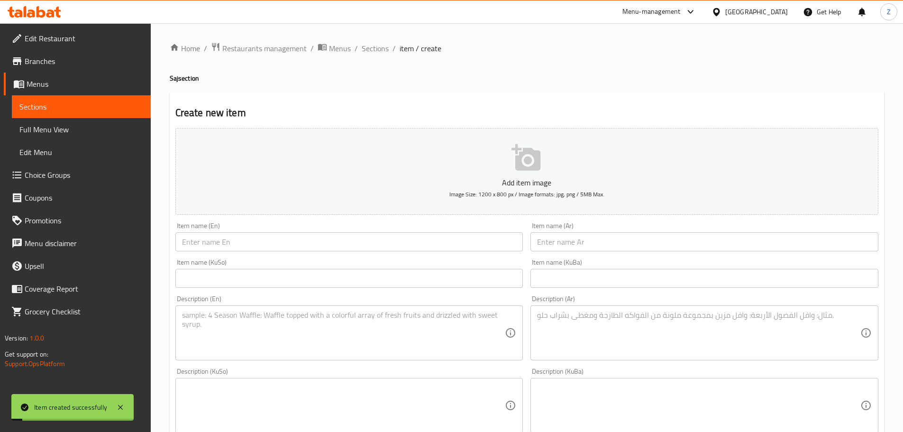
click at [374, 52] on span "Sections" at bounding box center [375, 48] width 27 height 11
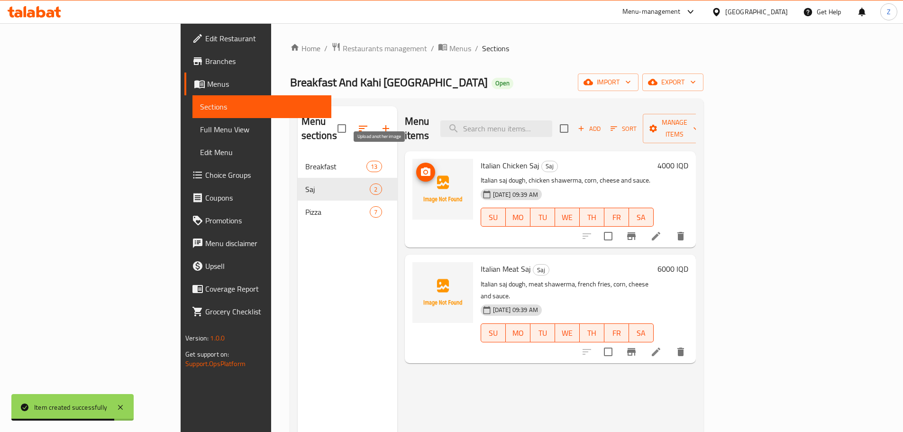
click at [416, 163] on button "upload picture" at bounding box center [425, 172] width 19 height 19
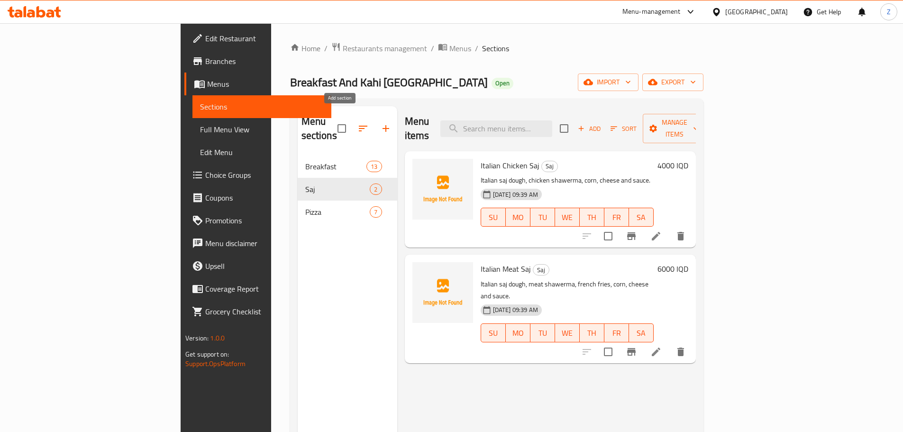
click at [374, 127] on button "button" at bounding box center [385, 128] width 23 height 23
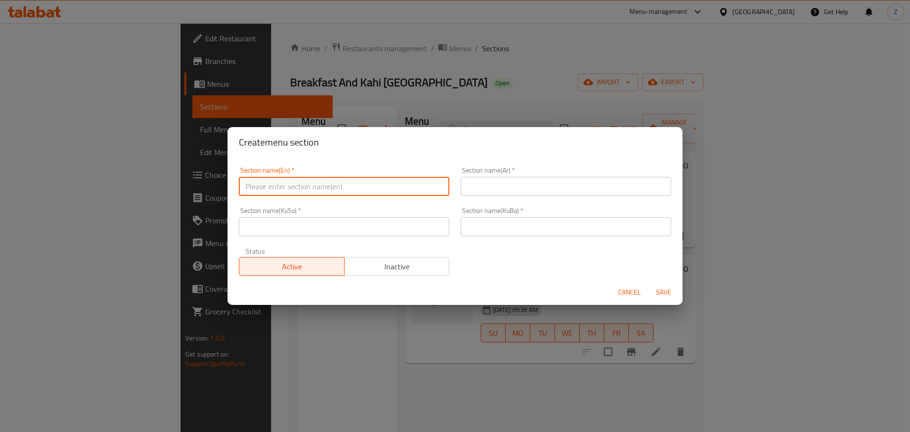
click at [332, 184] on input "text" at bounding box center [344, 186] width 210 height 19
type input "Rizo"
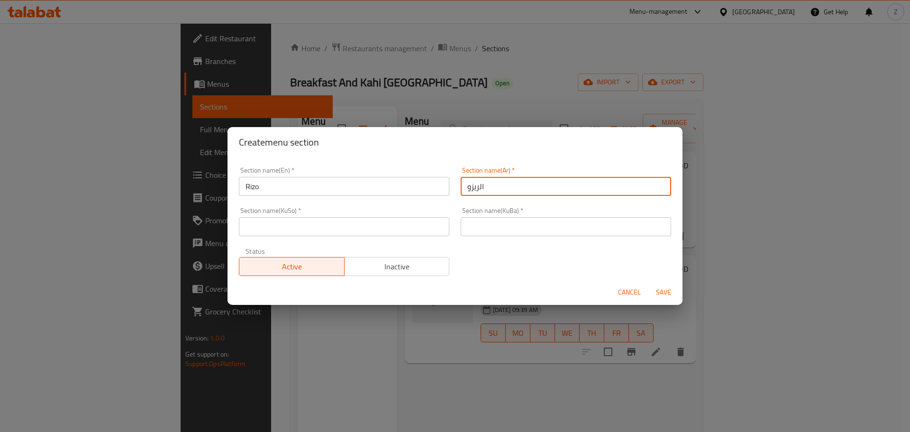
click at [552, 191] on input "الريزو" at bounding box center [566, 186] width 210 height 19
type input "الريزو"
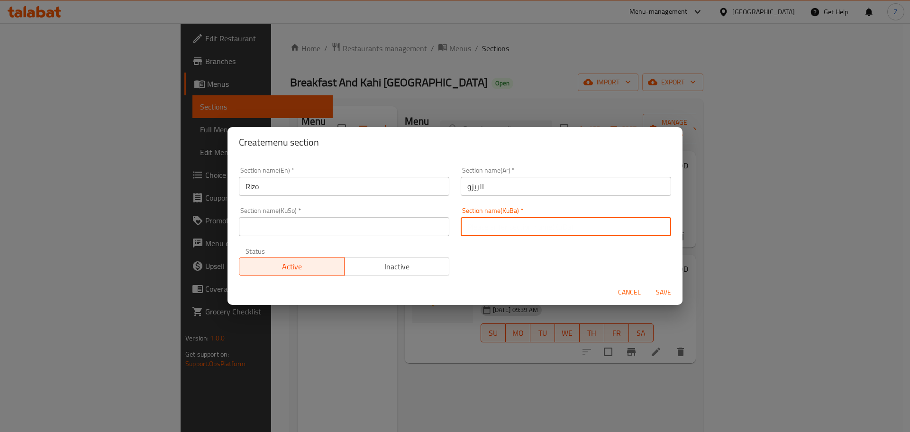
drag, startPoint x: 538, startPoint y: 229, endPoint x: 472, endPoint y: 232, distance: 65.9
click at [538, 229] on input "text" at bounding box center [566, 226] width 210 height 19
paste input "الريزو"
type input "الريزو"
click at [380, 227] on input "text" at bounding box center [344, 226] width 210 height 19
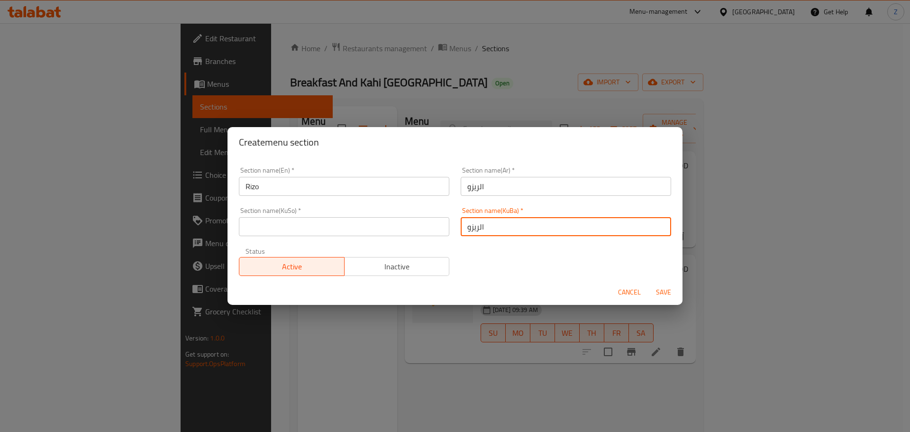
paste input "الريزو"
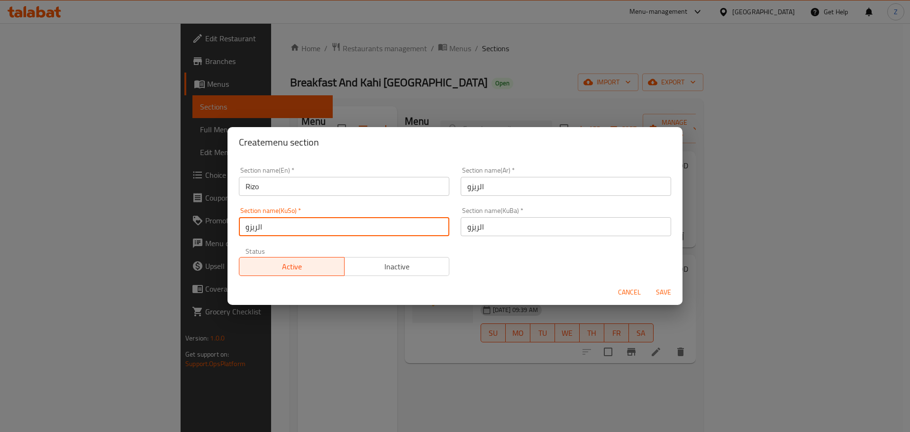
type input "الريزو"
click at [665, 300] on button "Save" at bounding box center [663, 292] width 30 height 18
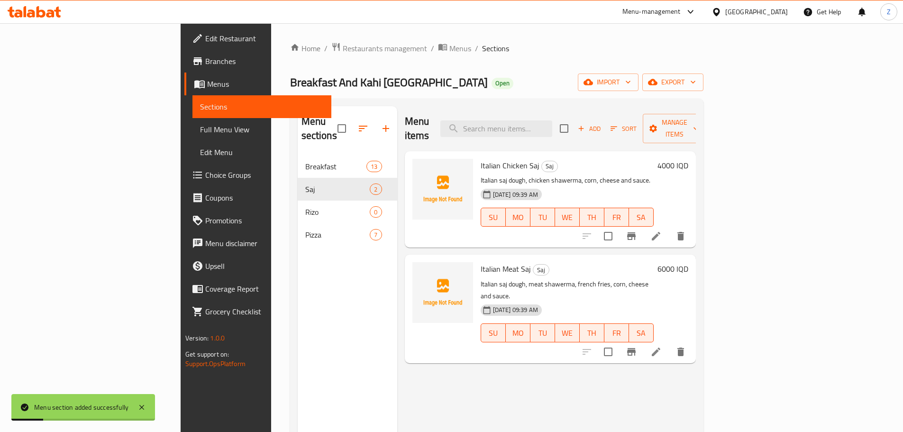
click at [357, 123] on icon "button" at bounding box center [362, 128] width 11 height 11
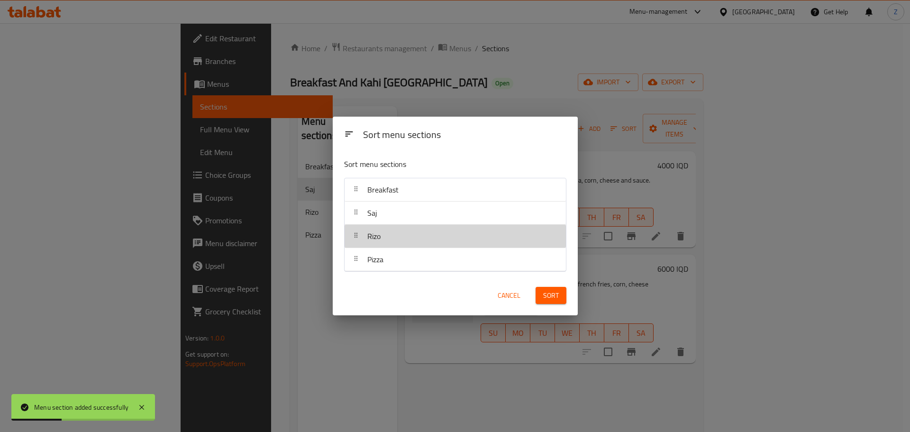
click at [386, 233] on div "Rizo" at bounding box center [455, 236] width 214 height 23
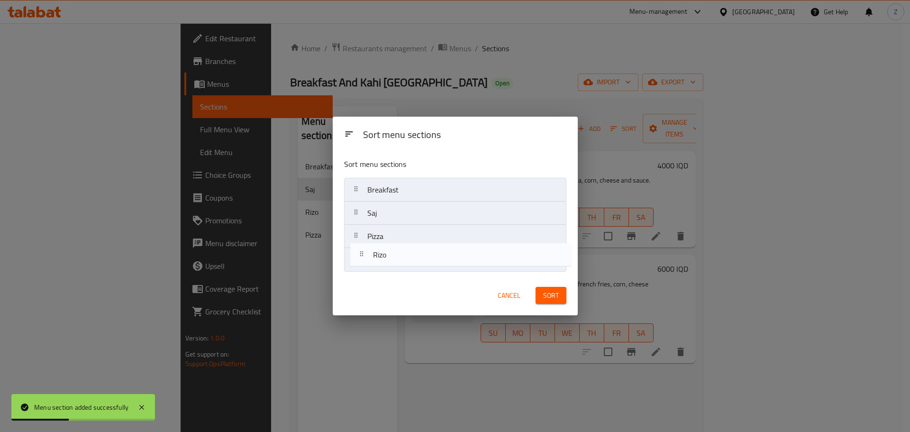
drag, startPoint x: 386, startPoint y: 233, endPoint x: 396, endPoint y: 263, distance: 31.3
click at [396, 263] on nav "Breakfast [PERSON_NAME] Pizza" at bounding box center [455, 225] width 222 height 94
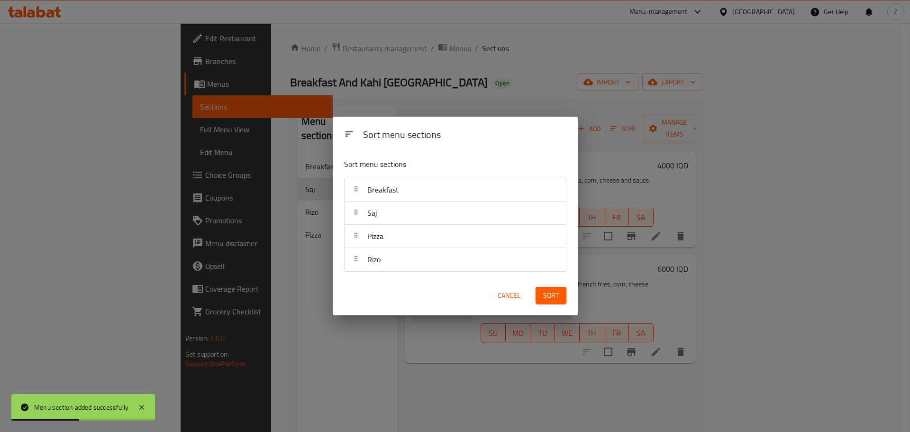
click at [545, 294] on span "Sort" at bounding box center [551, 296] width 16 height 12
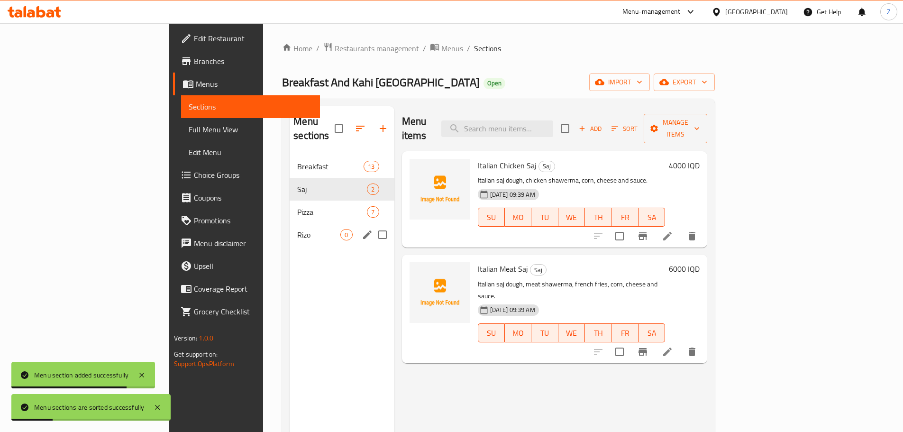
click at [290, 207] on div "Pizza 7" at bounding box center [342, 211] width 104 height 23
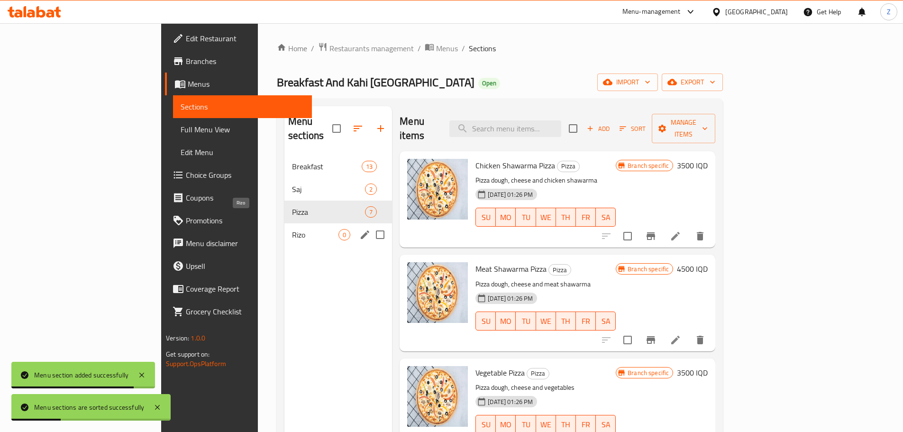
click at [292, 229] on span "Rizo" at bounding box center [315, 234] width 46 height 11
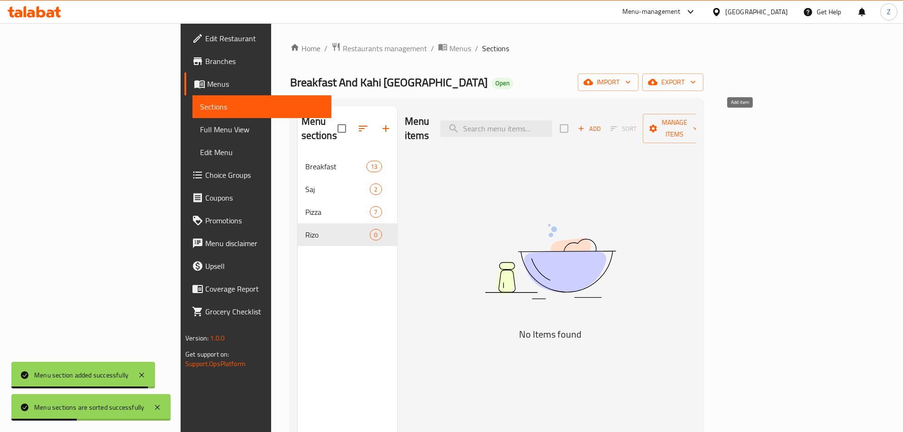
click at [602, 123] on span "Add" at bounding box center [589, 128] width 26 height 11
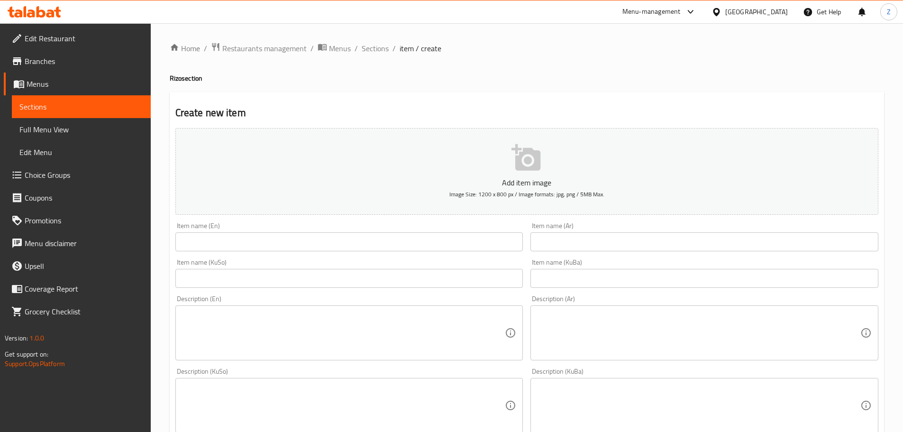
click at [233, 246] on input "text" at bounding box center [349, 241] width 348 height 19
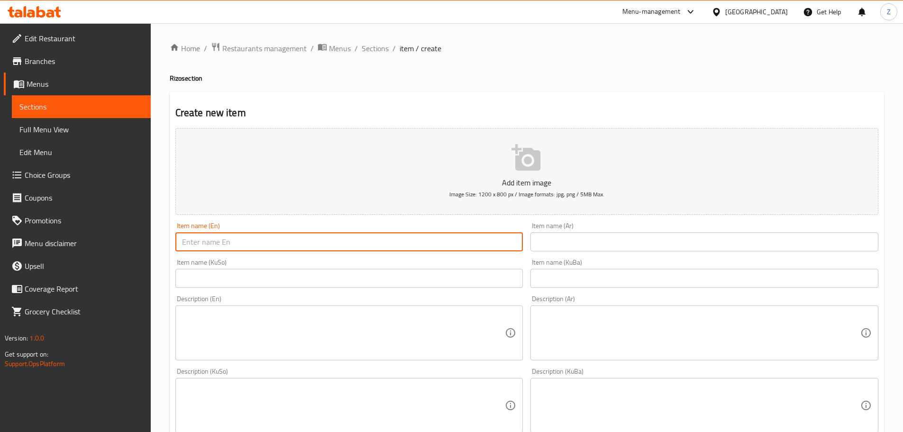
paste input "Classic Rizo"
type input "Classic Rizo"
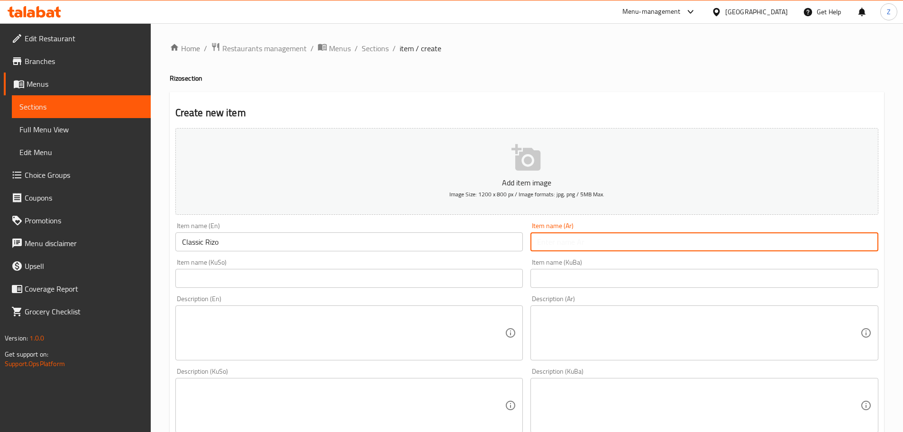
click at [570, 240] on input "text" at bounding box center [704, 241] width 348 height 19
paste input "[PERSON_NAME]"
type input "[PERSON_NAME]"
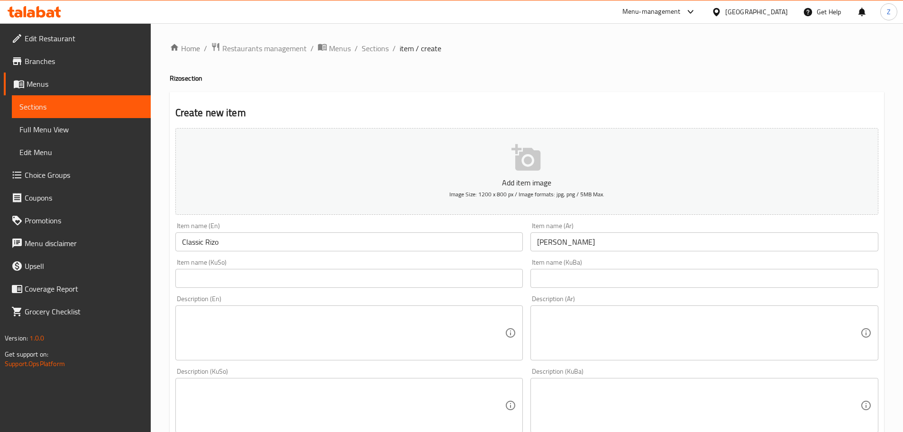
click at [570, 340] on textarea at bounding box center [698, 332] width 323 height 45
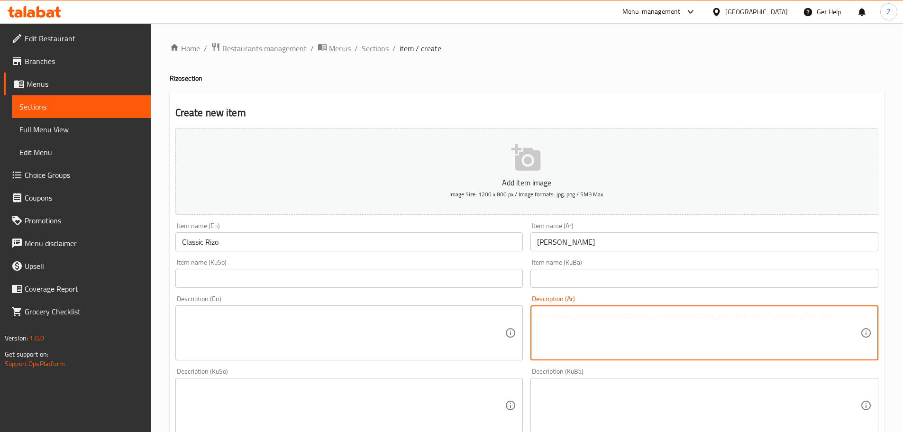
paste textarea "رز, قطع دجاج كرسبي وصلصة كلاسيك."
type textarea "رز, قطع دجاج كرسبي وصلصة كلاسيك."
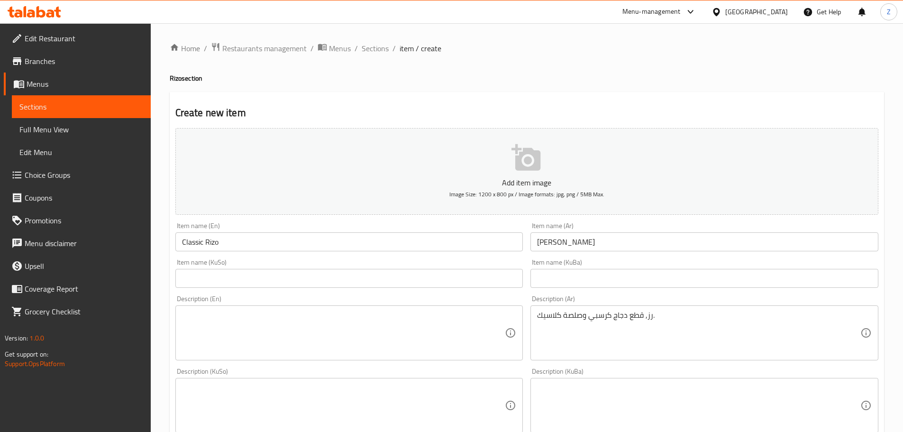
click at [346, 318] on textarea at bounding box center [343, 332] width 323 height 45
paste textarea "Rice, crispy chicken pieces and classic sauce."
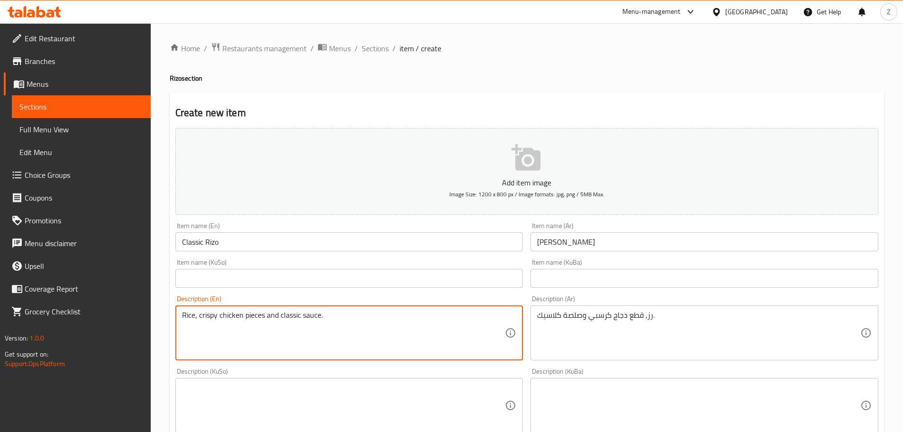
scroll to position [190, 0]
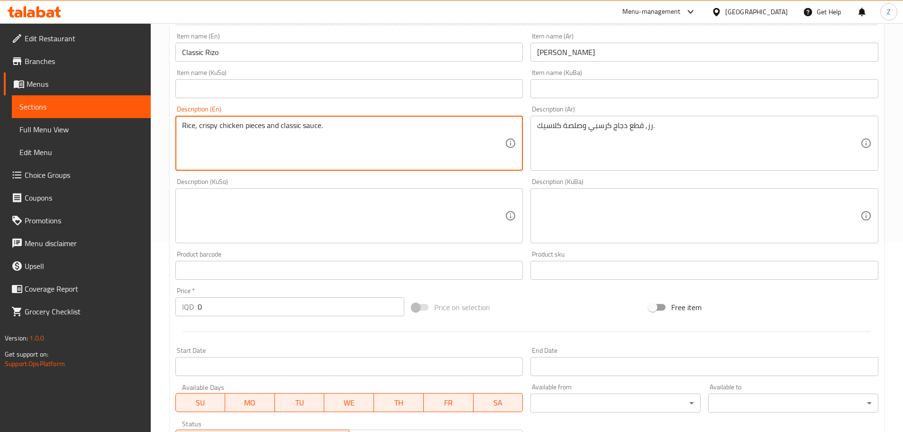
type textarea "Rice, crispy chicken pieces and classic sauce."
click at [258, 311] on input "0" at bounding box center [301, 306] width 207 height 19
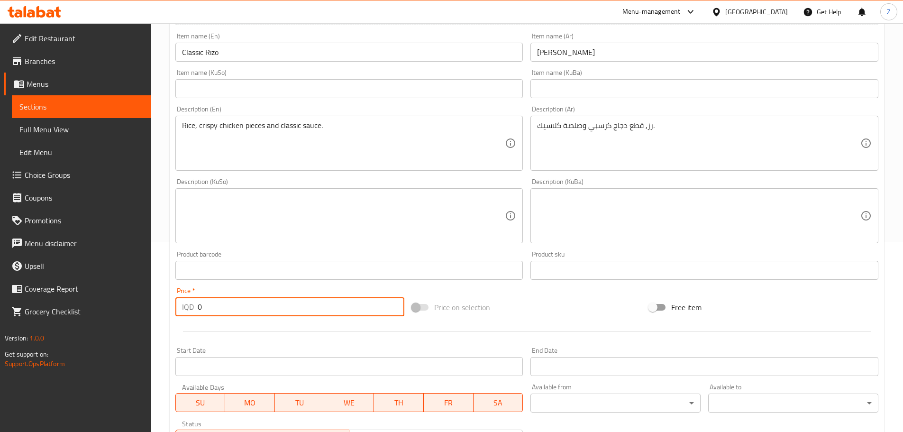
click at [258, 311] on input "0" at bounding box center [301, 306] width 207 height 19
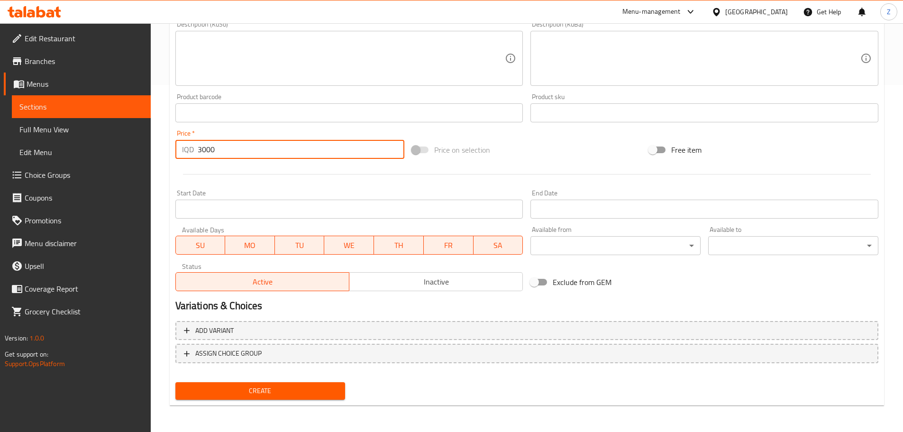
type input "3000"
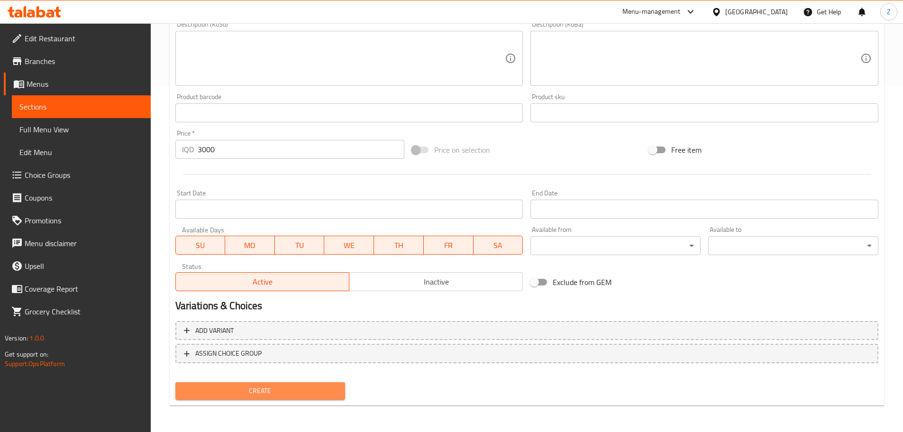
click at [299, 390] on span "Create" at bounding box center [260, 391] width 155 height 12
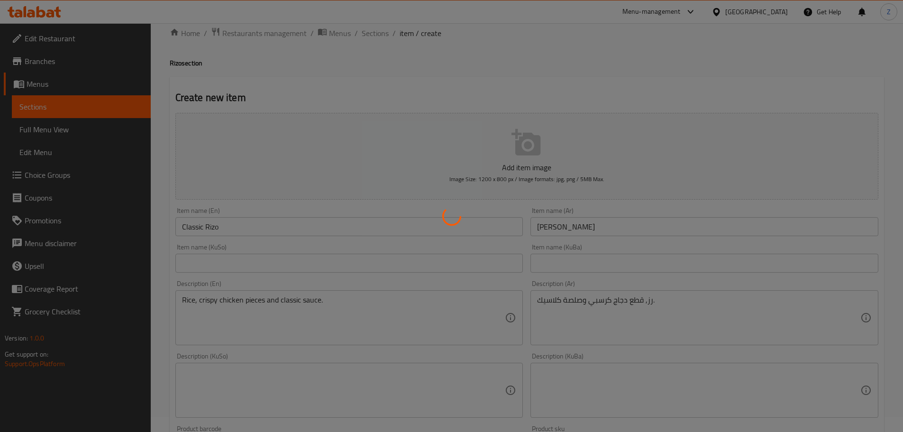
type input "0"
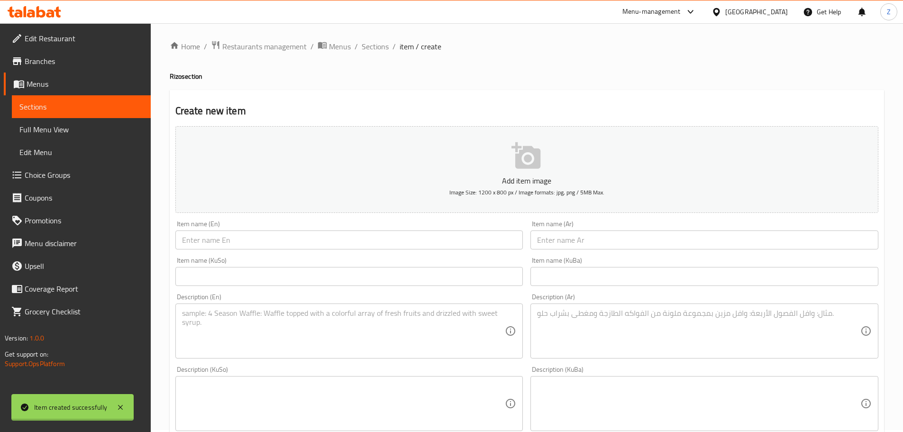
scroll to position [0, 0]
click at [371, 54] on span "Sections" at bounding box center [375, 48] width 27 height 11
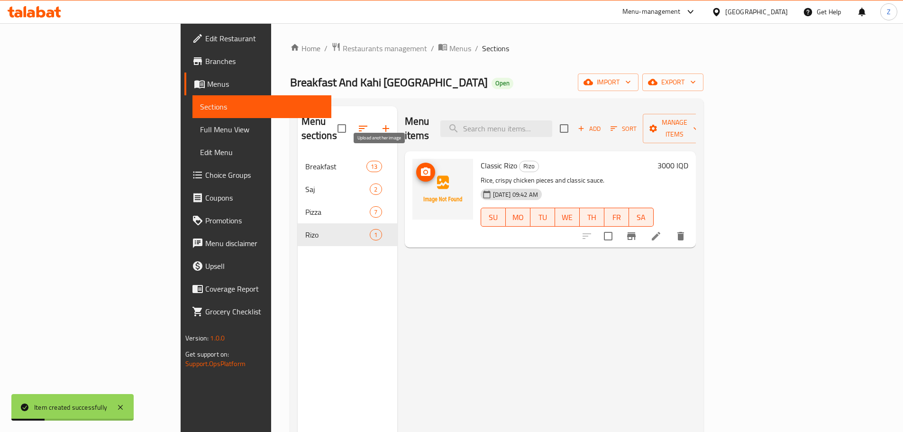
click at [421, 167] on icon "upload picture" at bounding box center [425, 171] width 9 height 9
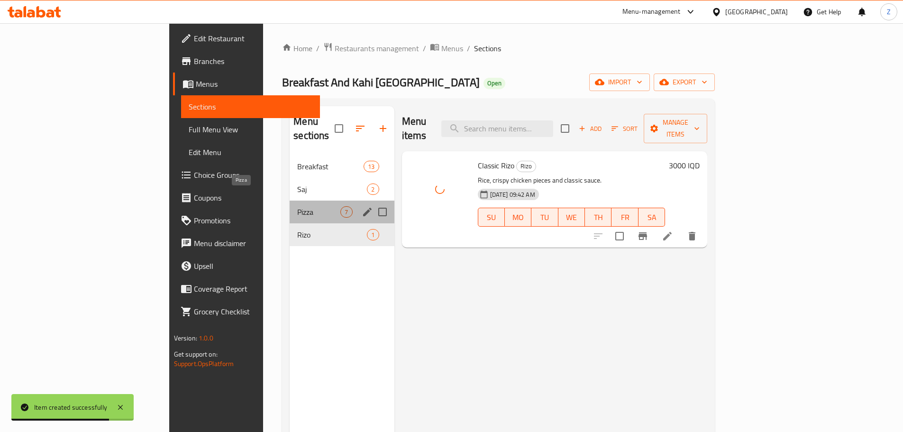
click at [297, 206] on span "Pizza" at bounding box center [318, 211] width 43 height 11
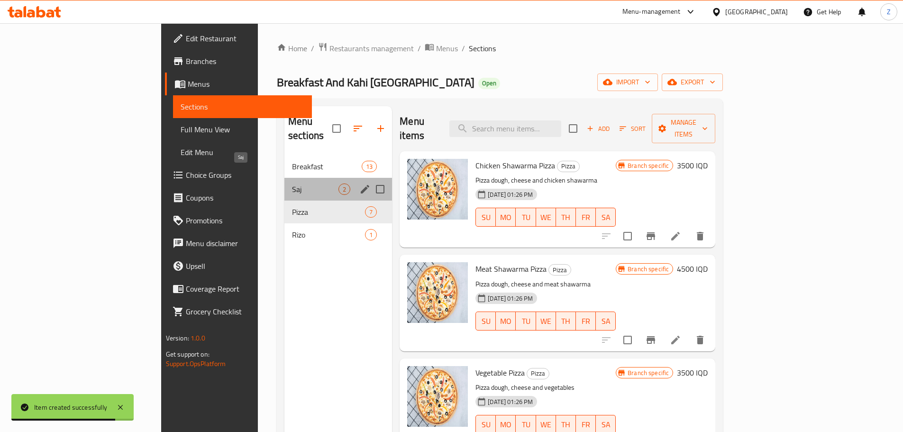
click at [292, 183] on span "Saj" at bounding box center [315, 188] width 46 height 11
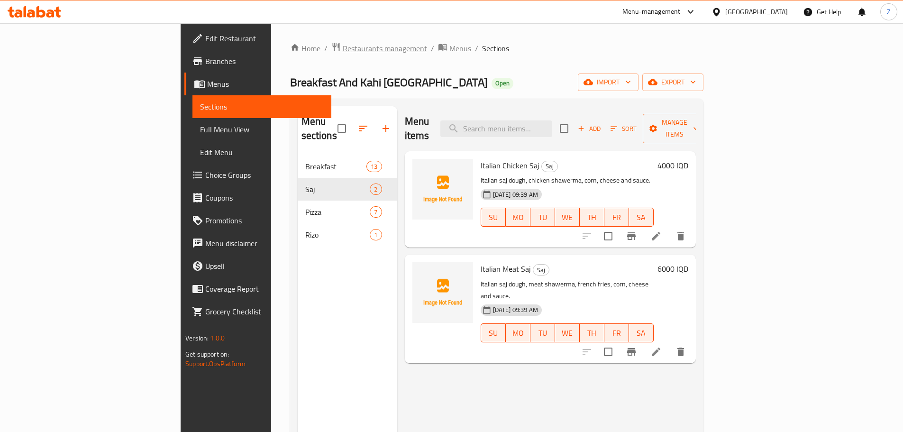
click at [290, 56] on div "Home / Restaurants management / Menus / Sections Breakfast And Kahi Beirut Open…" at bounding box center [496, 293] width 413 height 503
click at [343, 53] on span "Restaurants management" at bounding box center [385, 48] width 84 height 11
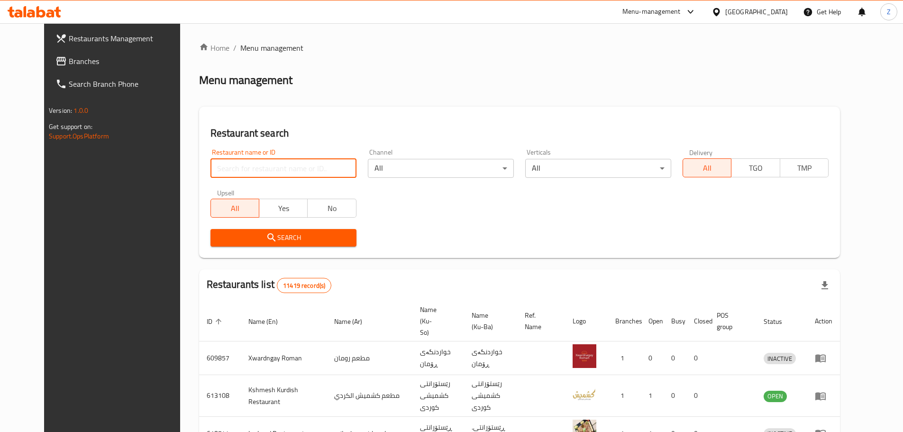
click at [270, 164] on input "search" at bounding box center [283, 168] width 146 height 19
paste input "699160"
type input "699160"
click at [306, 240] on span "Search" at bounding box center [283, 238] width 131 height 12
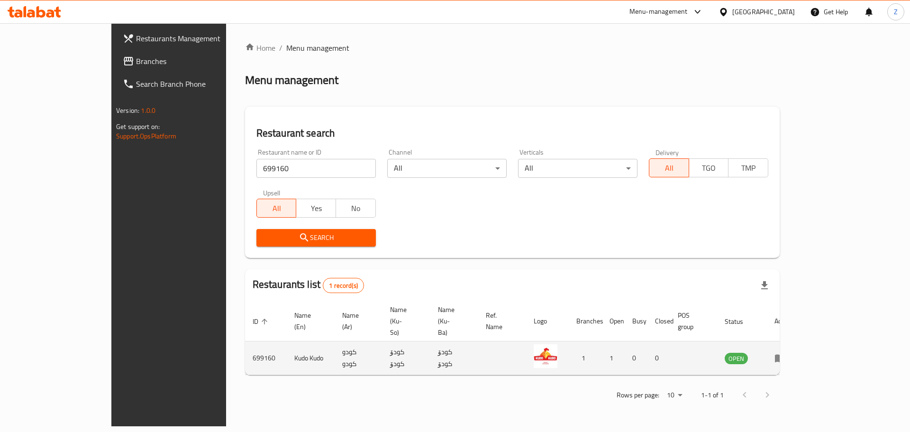
click at [784, 356] on icon "enhanced table" at bounding box center [781, 358] width 3 height 4
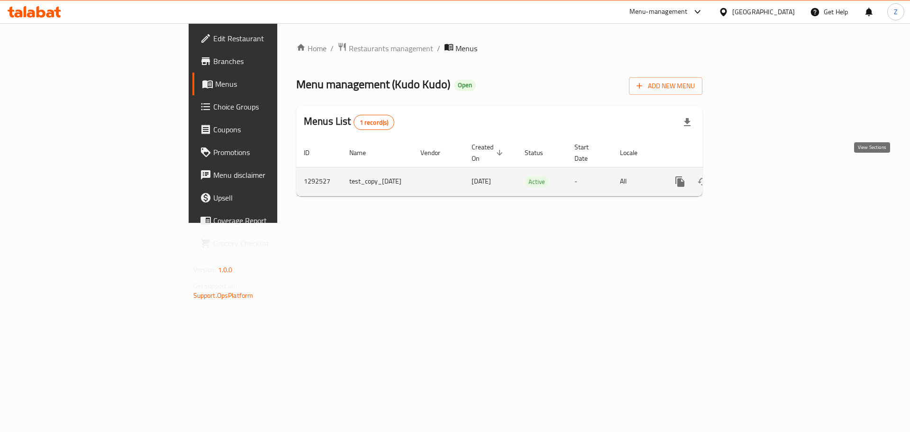
click at [754, 176] on icon "enhanced table" at bounding box center [748, 181] width 11 height 11
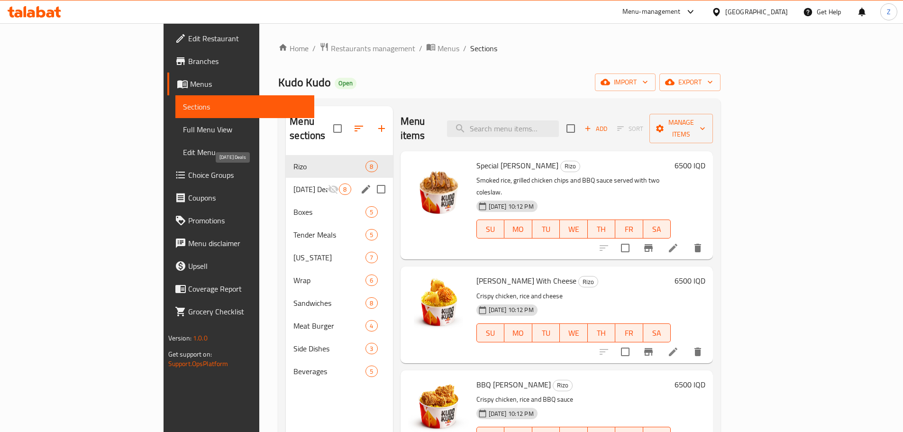
click at [293, 183] on span "[DATE] Deals" at bounding box center [310, 188] width 34 height 11
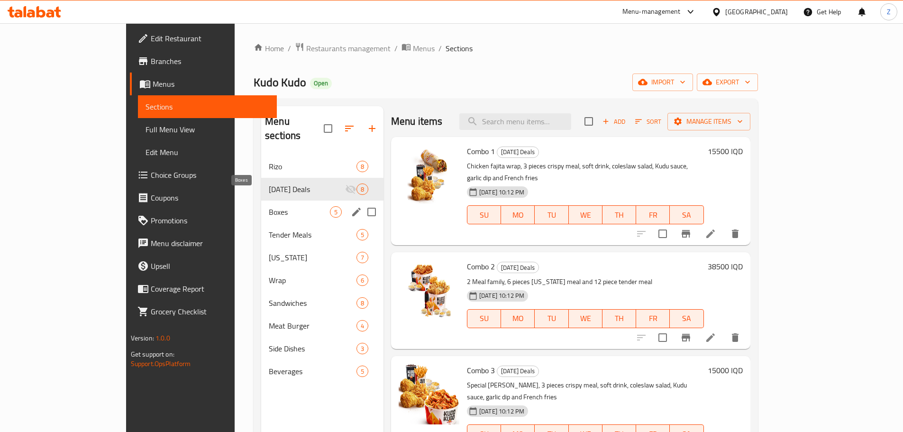
click at [269, 206] on span "Boxes" at bounding box center [299, 211] width 61 height 11
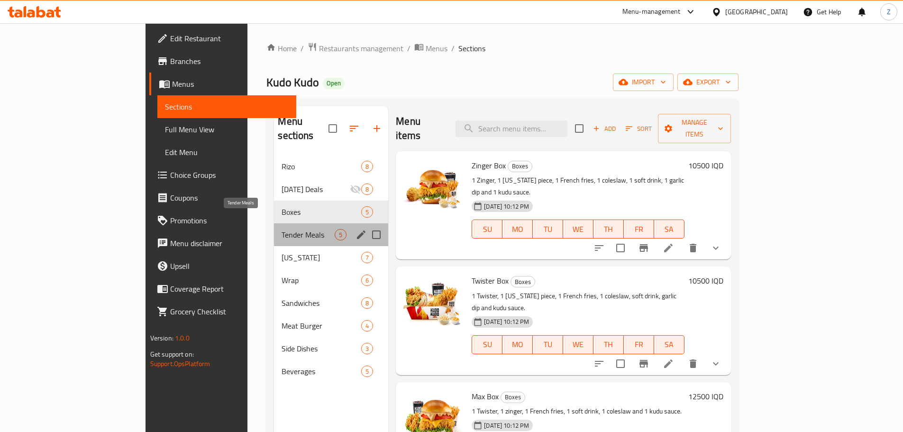
click at [281, 229] on span "Tender Meals" at bounding box center [307, 234] width 53 height 11
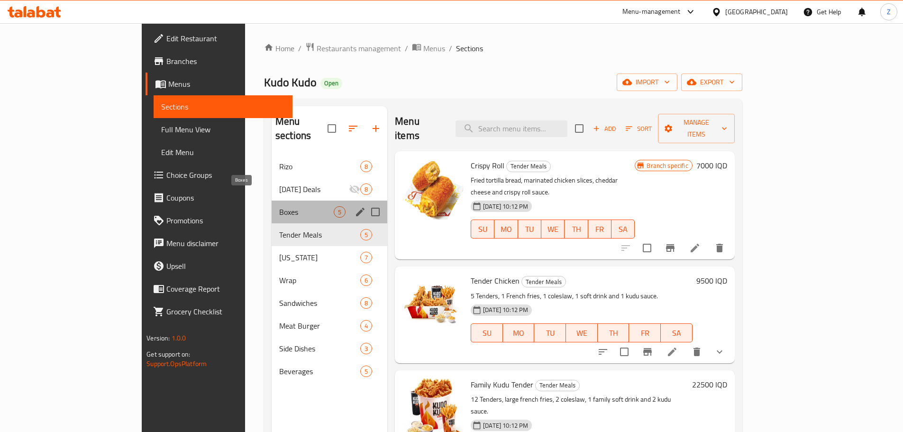
click at [279, 206] on span "Boxes" at bounding box center [306, 211] width 54 height 11
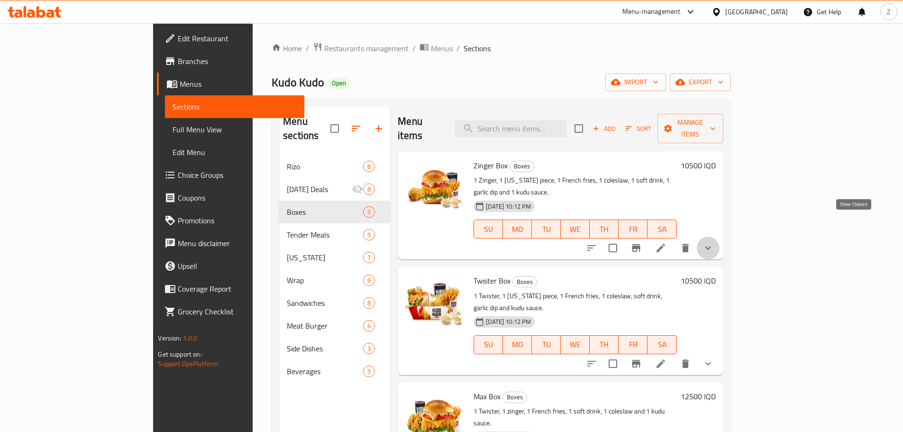
click at [714, 242] on icon "show more" at bounding box center [707, 247] width 11 height 11
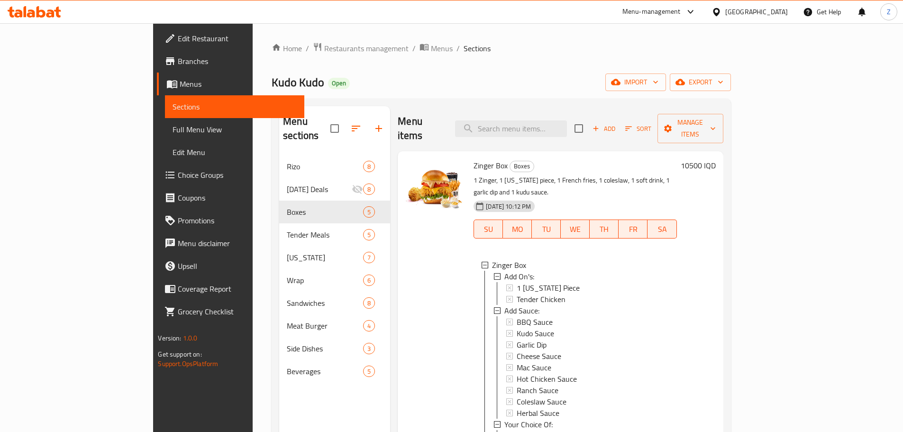
scroll to position [1, 0]
click at [274, 56] on div "Home / Restaurants management / Menus / Sections Kudo Kudo Open import export M…" at bounding box center [501, 293] width 459 height 503
click at [324, 52] on span "Restaurants management" at bounding box center [366, 48] width 84 height 11
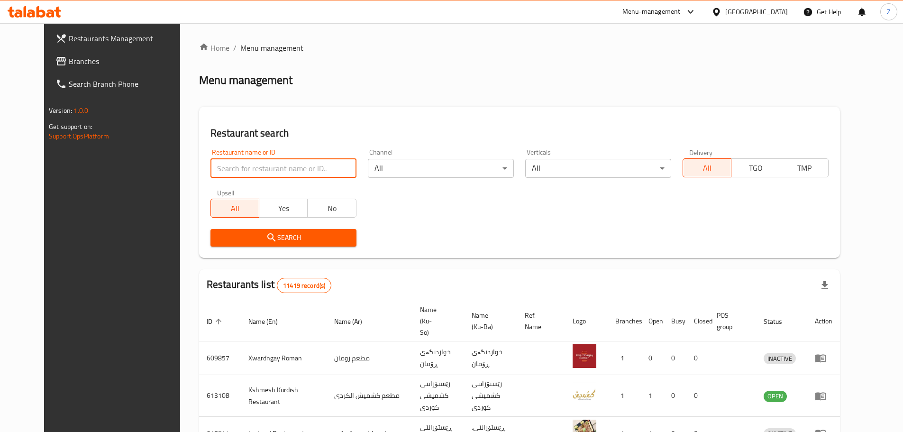
click at [247, 169] on input "search" at bounding box center [283, 168] width 146 height 19
paste input "677729"
type input "677729"
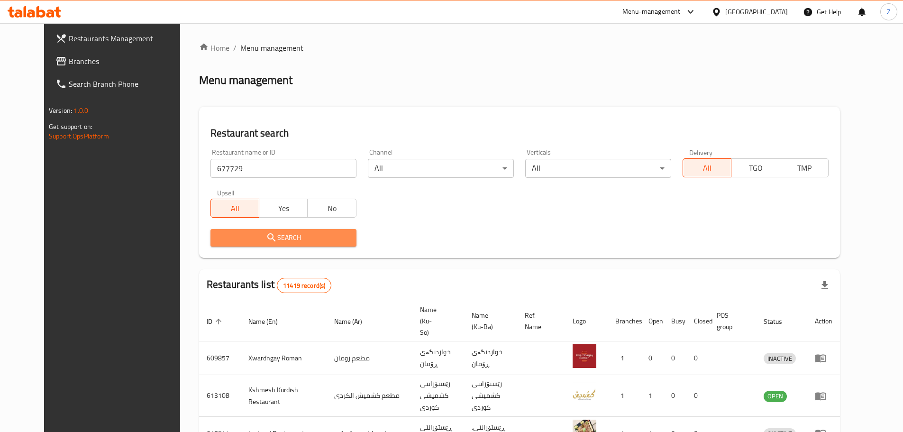
click at [279, 242] on span "Search" at bounding box center [283, 238] width 131 height 12
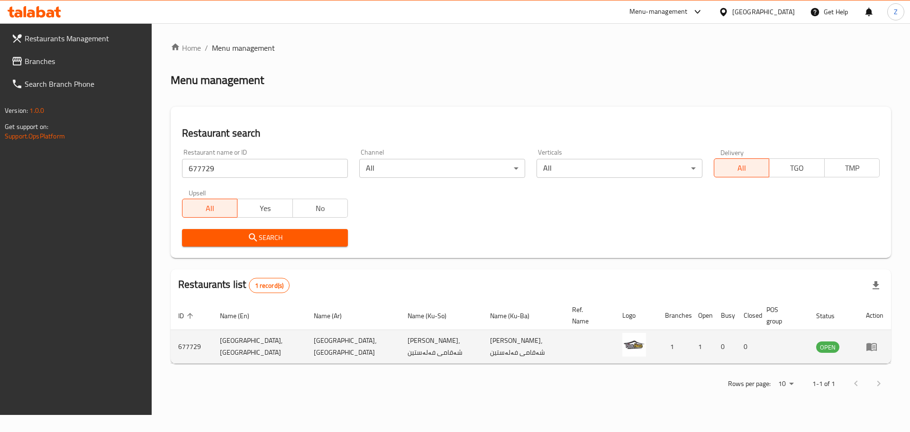
click at [877, 351] on icon "enhanced table" at bounding box center [871, 346] width 11 height 11
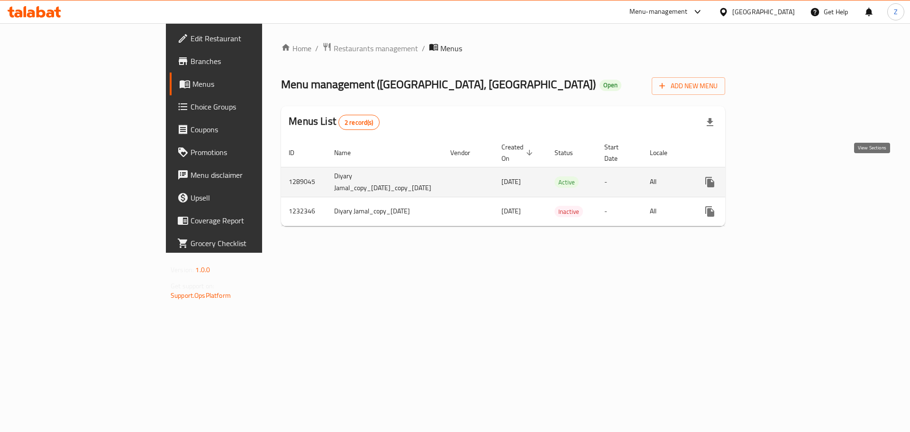
click at [784, 176] on icon "enhanced table" at bounding box center [777, 181] width 11 height 11
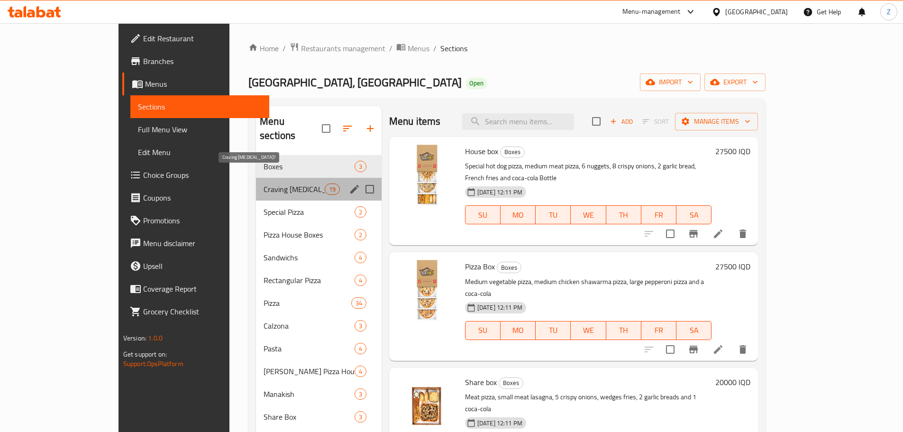
click at [263, 183] on span "Craving [MEDICAL_DATA]?" at bounding box center [293, 188] width 61 height 11
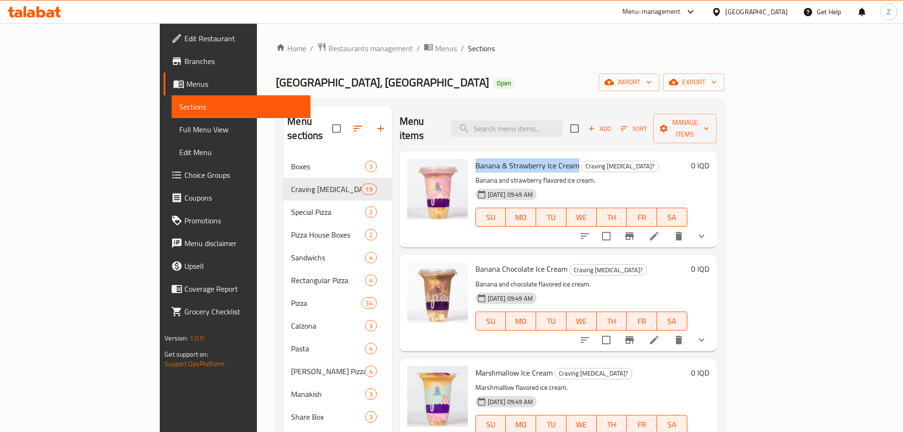
drag, startPoint x: 434, startPoint y: 149, endPoint x: 535, endPoint y: 153, distance: 102.0
click at [535, 155] on div "Banana & Strawberry Ice Cream Craving [MEDICAL_DATA]? Banana and strawberry fla…" at bounding box center [581, 199] width 219 height 89
copy span "Banana & Strawberry Ice Cream"
click at [707, 230] on icon "show more" at bounding box center [701, 235] width 11 height 11
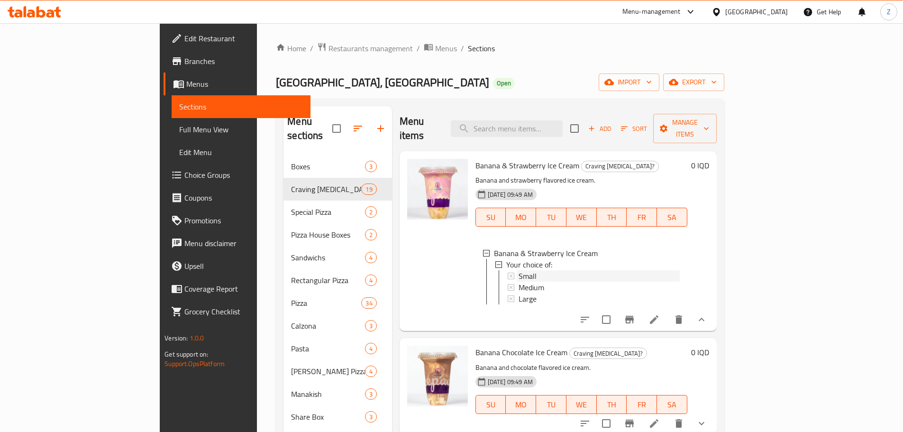
click at [540, 270] on div "Small" at bounding box center [598, 275] width 161 height 11
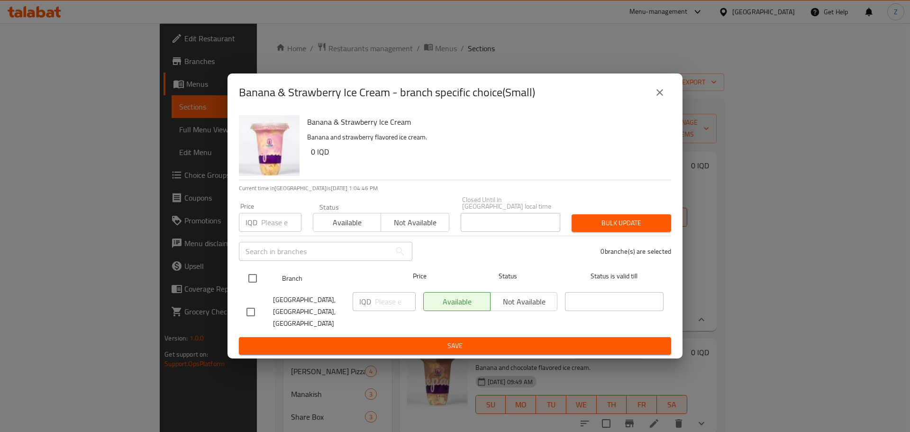
click at [263, 273] on div at bounding box center [261, 277] width 36 height 27
drag, startPoint x: 253, startPoint y: 280, endPoint x: 311, endPoint y: 289, distance: 58.9
click at [252, 280] on input "checkbox" at bounding box center [253, 278] width 20 height 20
checkbox input "true"
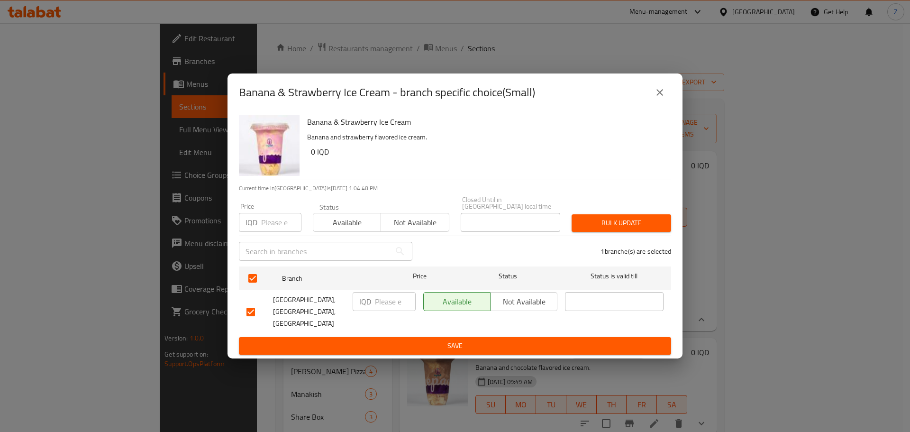
click at [375, 302] on input "number" at bounding box center [395, 301] width 41 height 19
type input "3500"
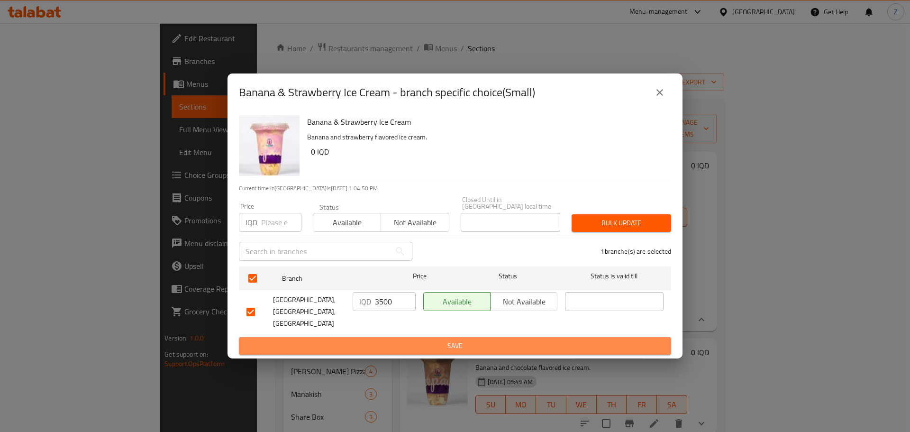
click at [405, 337] on button "Save" at bounding box center [455, 346] width 432 height 18
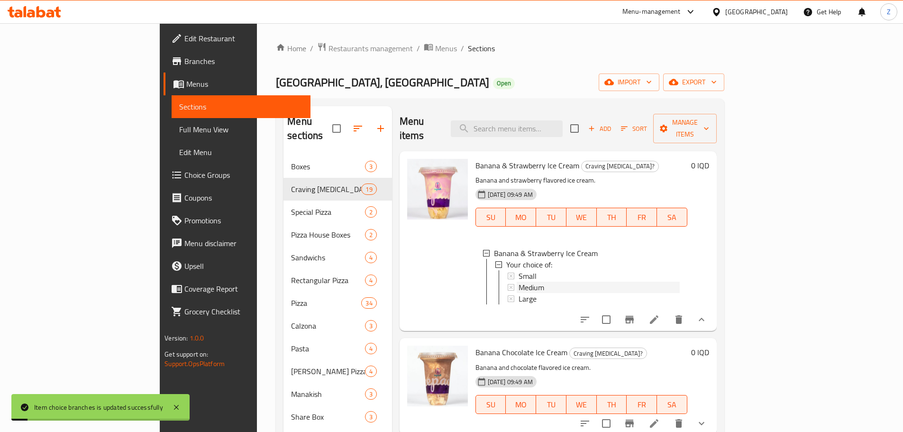
click at [518, 281] on div "Medium" at bounding box center [598, 286] width 161 height 11
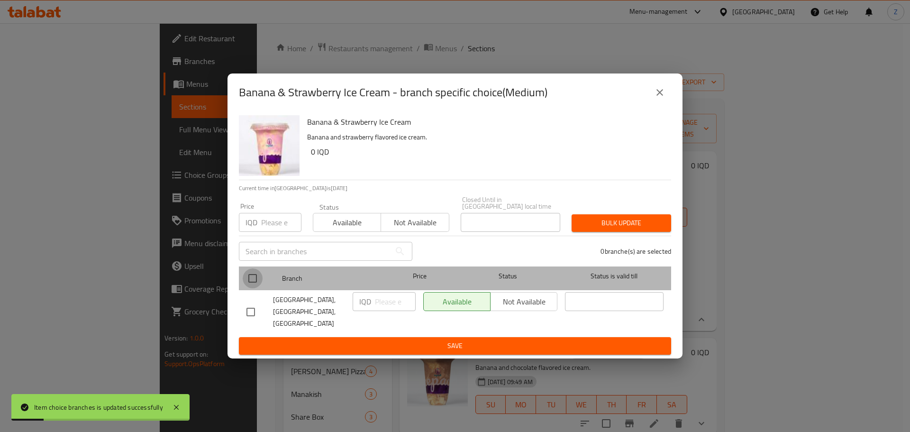
drag, startPoint x: 257, startPoint y: 283, endPoint x: 324, endPoint y: 303, distance: 69.9
click at [257, 282] on input "checkbox" at bounding box center [253, 278] width 20 height 20
checkbox input "true"
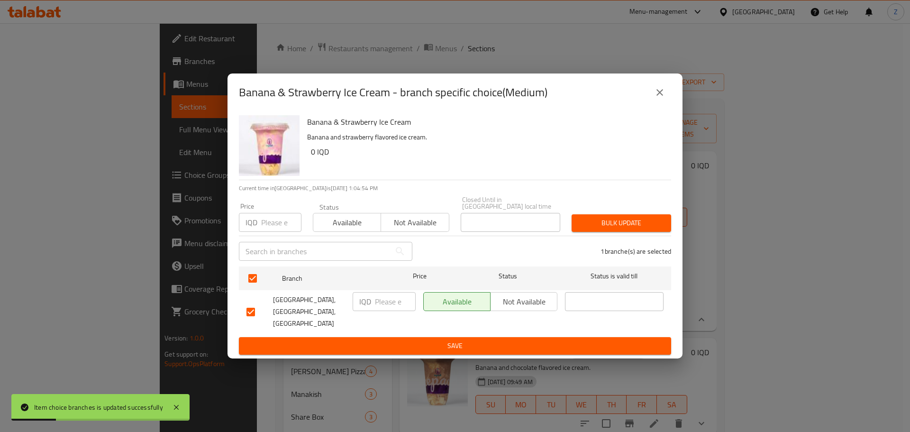
click at [388, 308] on input "number" at bounding box center [395, 301] width 41 height 19
type input "4500"
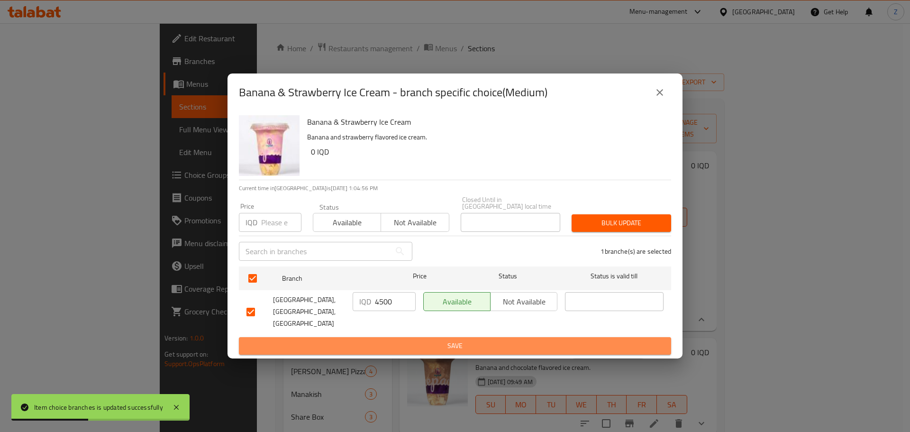
click at [399, 340] on span "Save" at bounding box center [454, 346] width 417 height 12
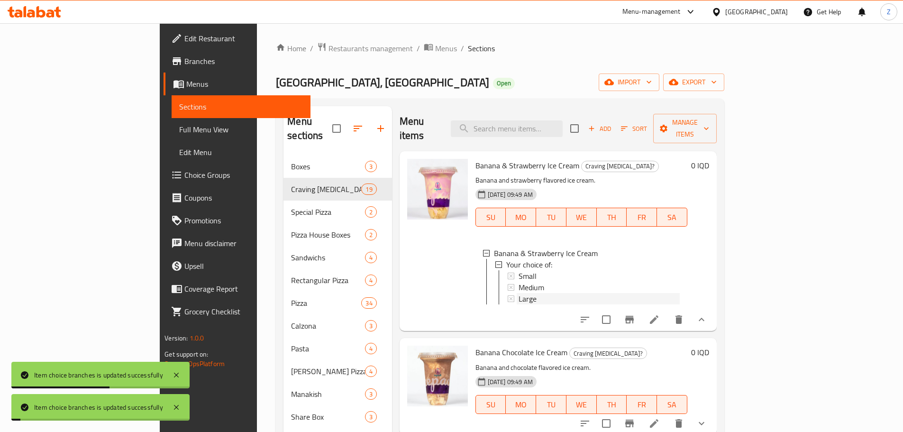
click at [518, 293] on span "Large" at bounding box center [527, 298] width 18 height 11
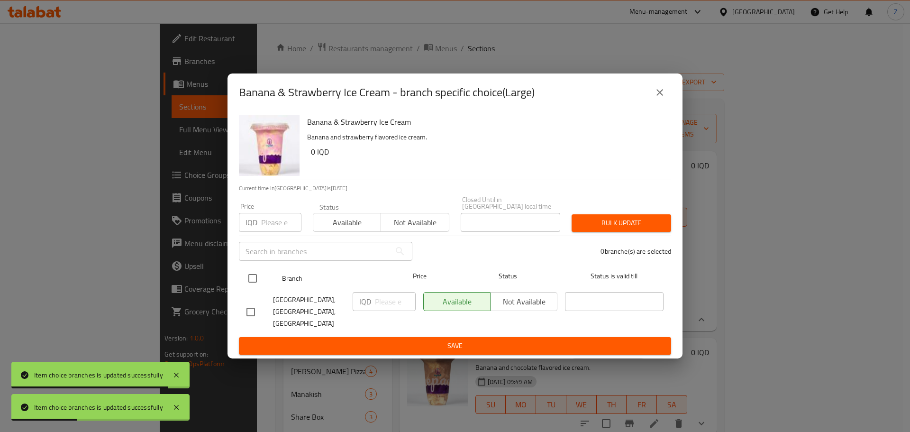
click at [251, 283] on input "checkbox" at bounding box center [253, 278] width 20 height 20
checkbox input "true"
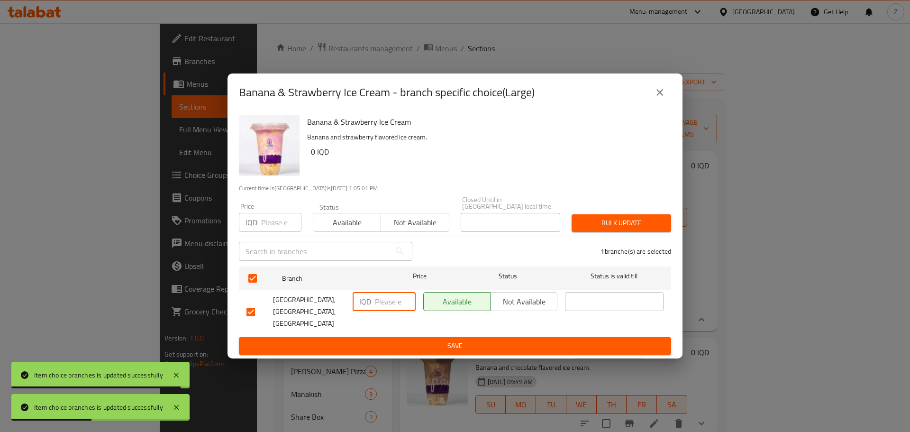
click at [381, 302] on input "number" at bounding box center [395, 301] width 41 height 19
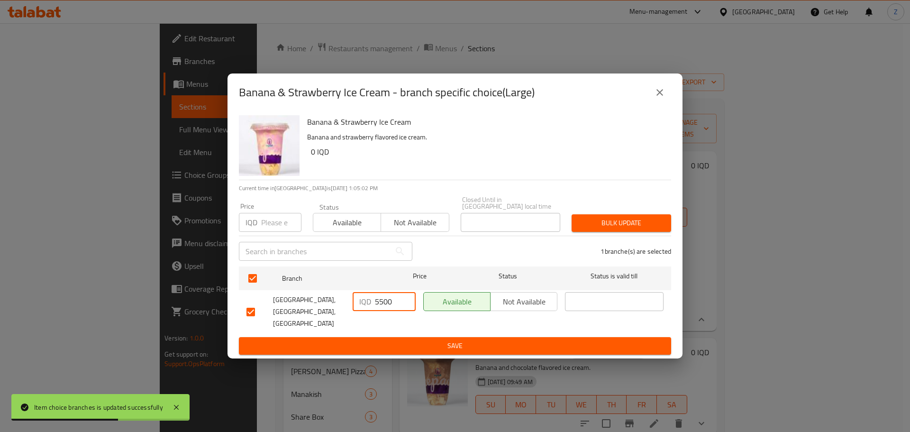
type input "5500"
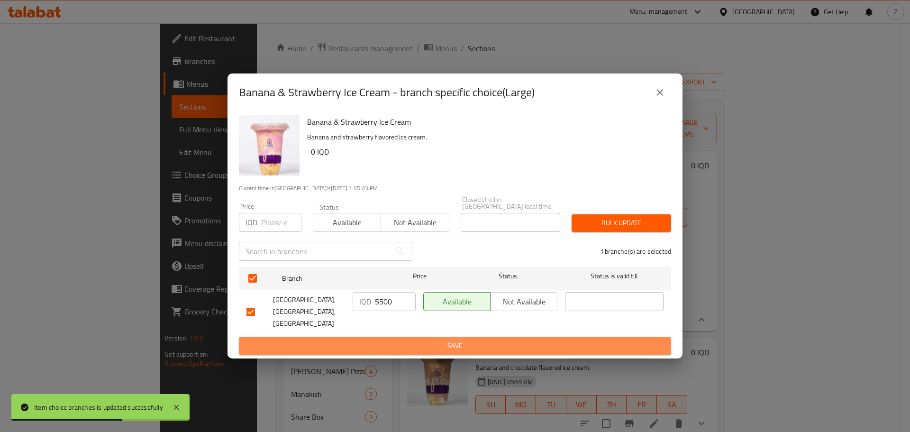
click at [390, 340] on span "Save" at bounding box center [454, 346] width 417 height 12
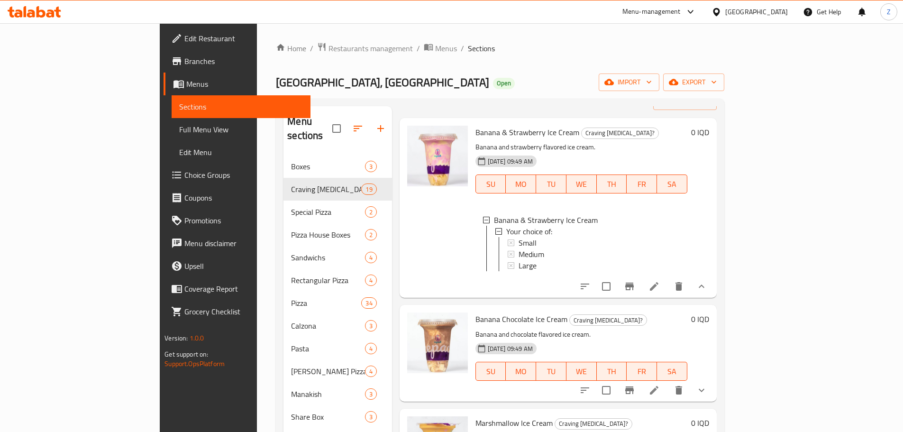
scroll to position [47, 0]
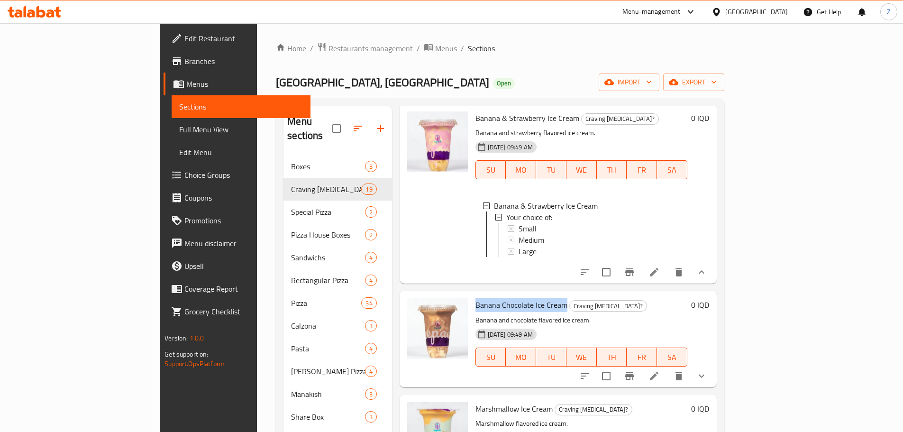
drag, startPoint x: 525, startPoint y: 299, endPoint x: 434, endPoint y: 299, distance: 91.0
click at [472, 299] on div "Banana Chocolate Ice Cream Craving [MEDICAL_DATA]? Banana and chocolate flavore…" at bounding box center [581, 338] width 219 height 89
copy span "Banana Chocolate Ice Cream"
click at [713, 364] on button "show more" at bounding box center [701, 375] width 23 height 23
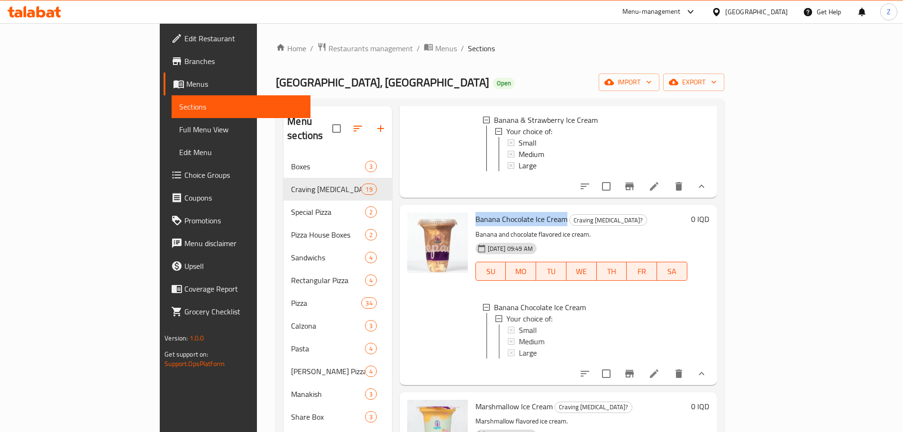
scroll to position [237, 0]
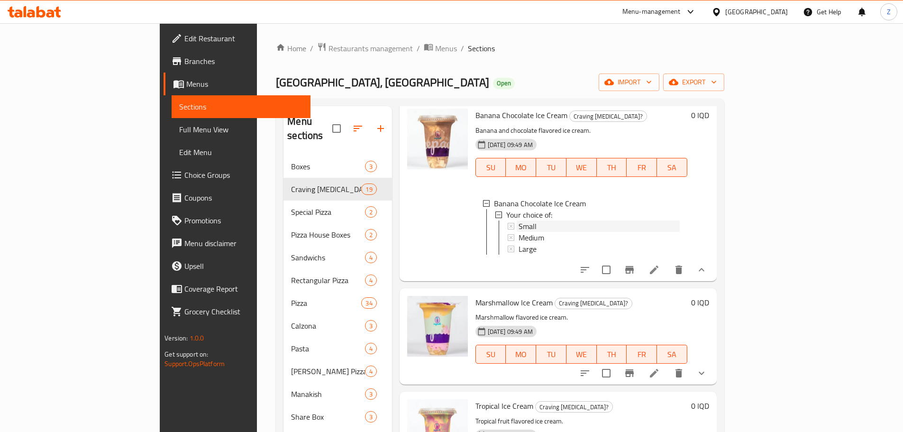
click at [518, 220] on div "Small" at bounding box center [598, 225] width 161 height 11
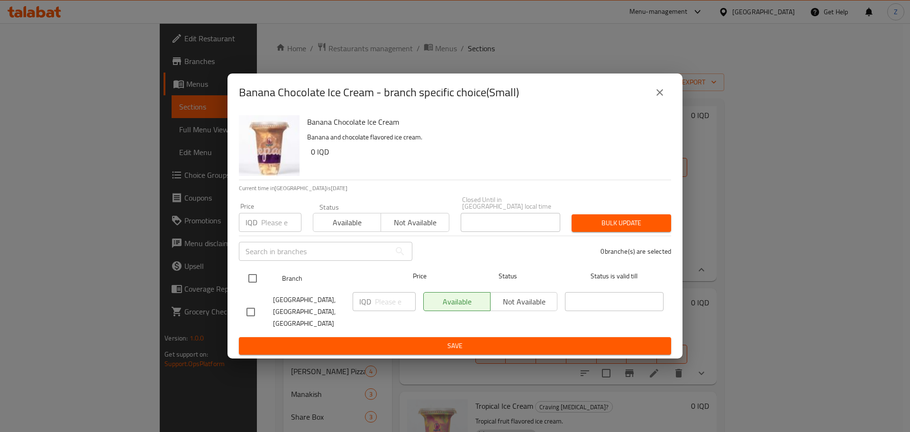
click at [253, 277] on input "checkbox" at bounding box center [253, 278] width 20 height 20
checkbox input "true"
click at [389, 308] on input "number" at bounding box center [395, 301] width 41 height 19
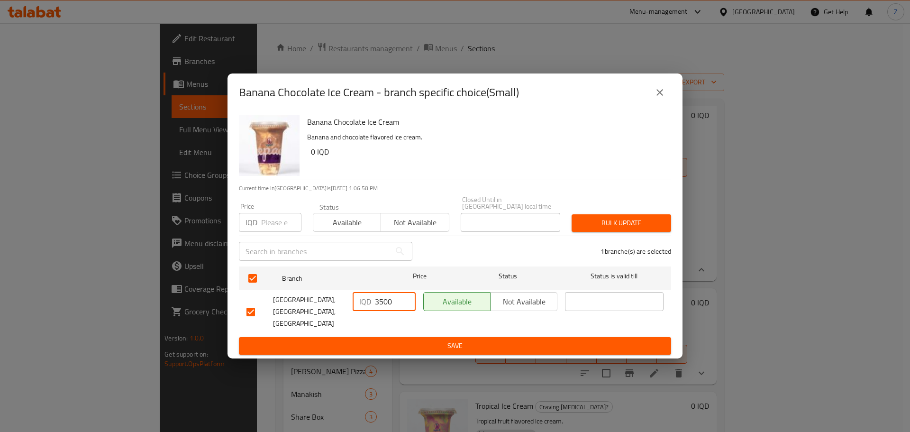
type input "3500"
click at [418, 340] on span "Save" at bounding box center [454, 346] width 417 height 12
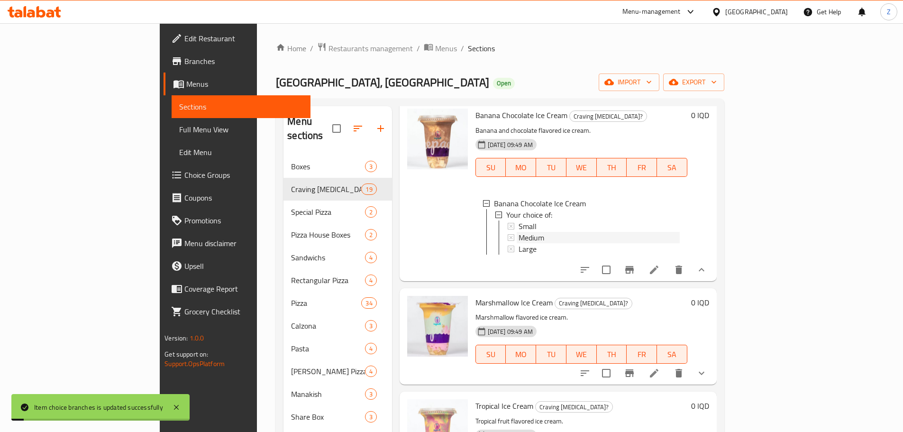
click at [518, 232] on span "Medium" at bounding box center [531, 237] width 26 height 11
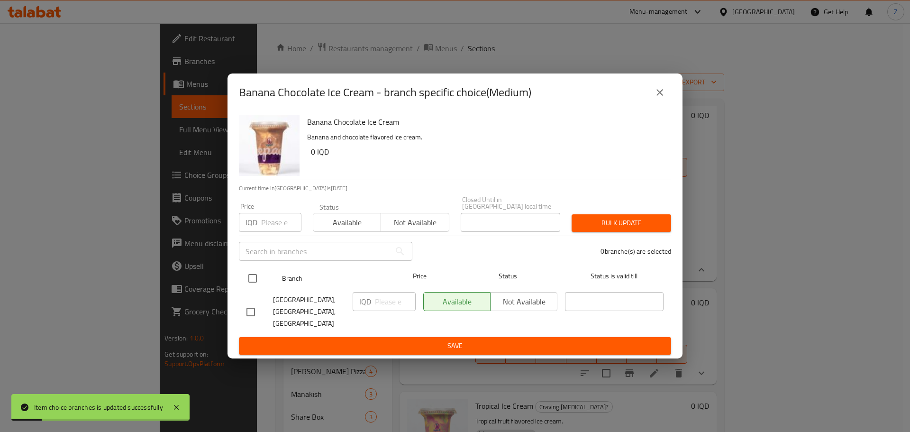
click at [258, 283] on input "checkbox" at bounding box center [253, 278] width 20 height 20
checkbox input "true"
click at [380, 304] on input "number" at bounding box center [395, 301] width 41 height 19
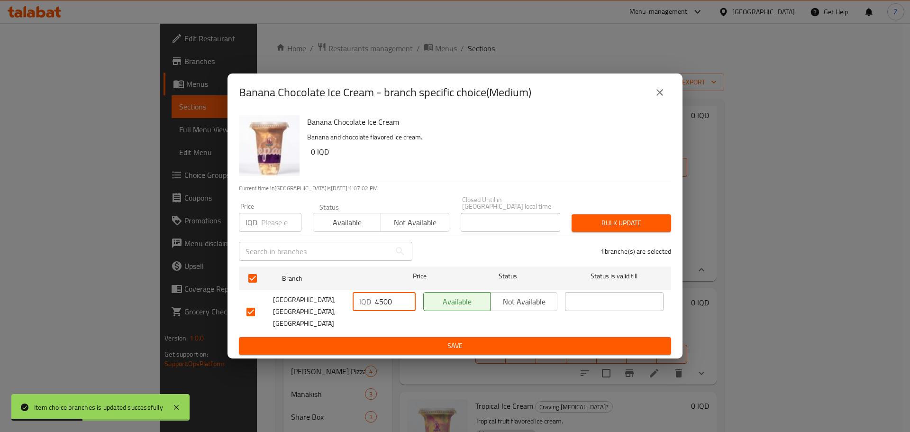
type input "4500"
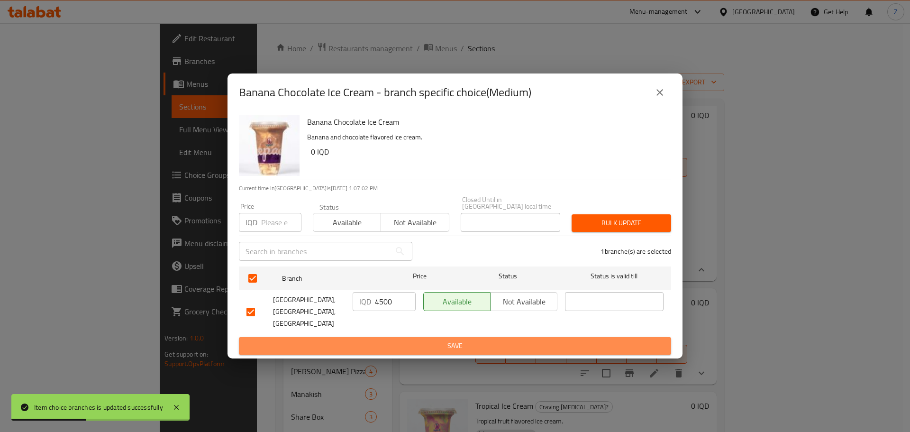
click at [398, 337] on button "Save" at bounding box center [455, 346] width 432 height 18
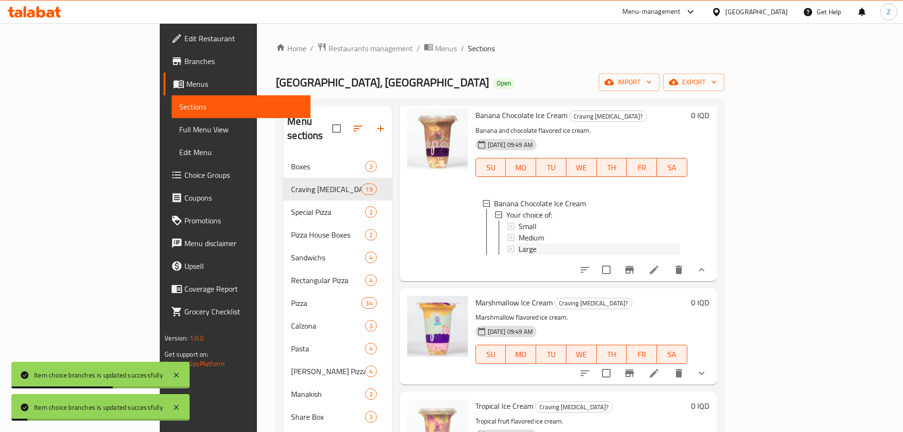
click at [518, 245] on div "Large" at bounding box center [598, 248] width 161 height 11
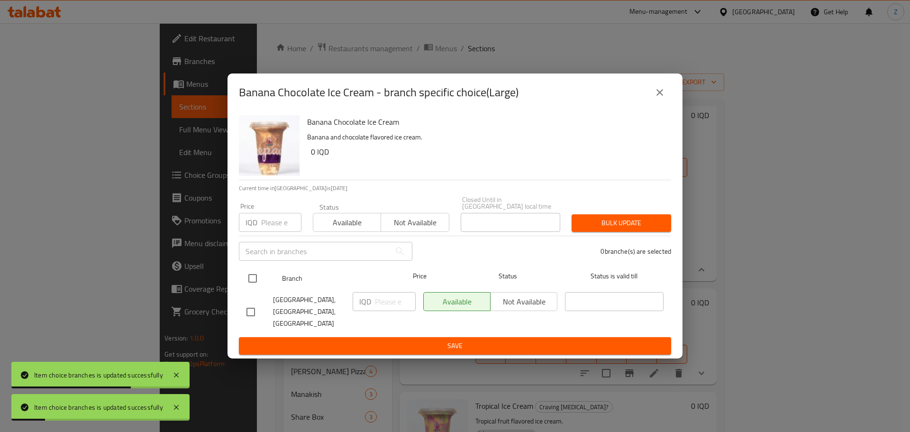
click at [258, 271] on input "checkbox" at bounding box center [253, 278] width 20 height 20
checkbox input "true"
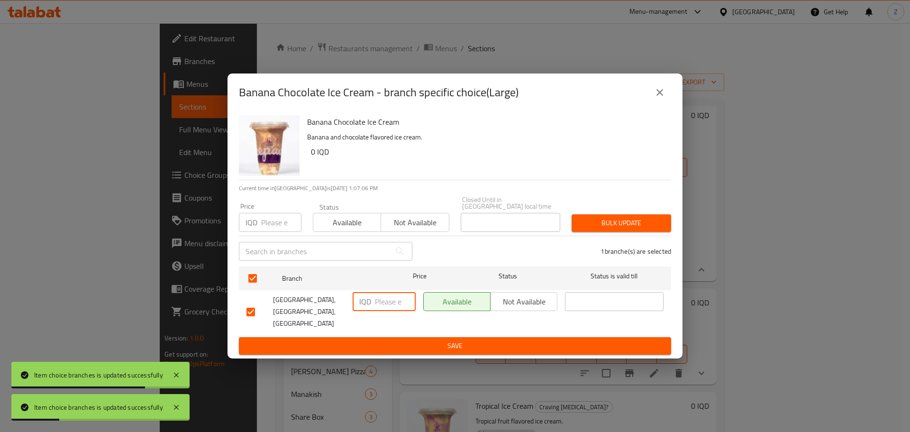
click at [391, 307] on input "number" at bounding box center [395, 301] width 41 height 19
type input "5500"
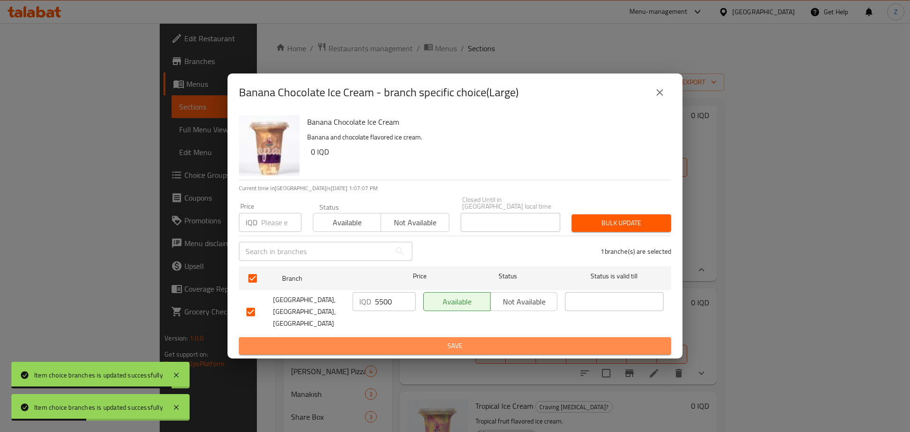
click at [398, 340] on span "Save" at bounding box center [454, 346] width 417 height 12
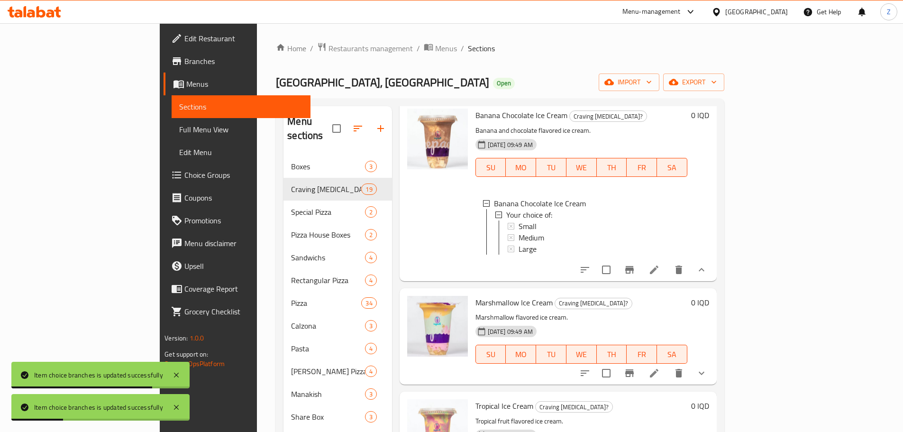
scroll to position [284, 0]
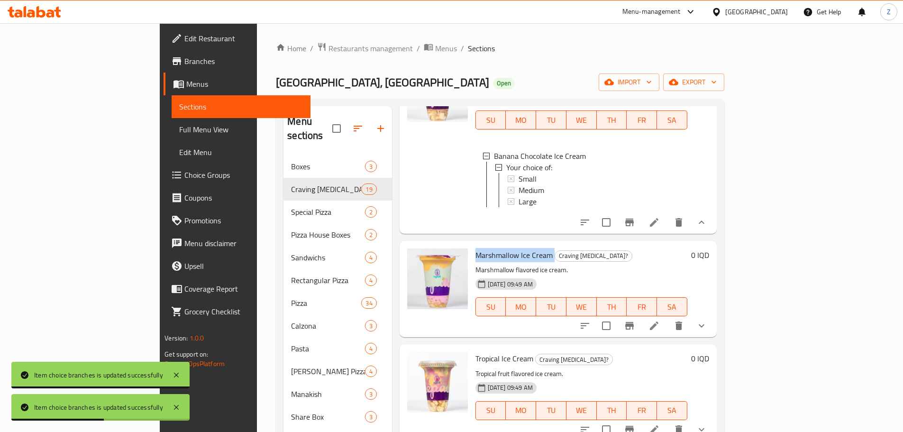
drag, startPoint x: 514, startPoint y: 260, endPoint x: 433, endPoint y: 256, distance: 81.1
click at [472, 256] on div "Marshmallow Ice Cream Craving [MEDICAL_DATA]? Marshmallow flavored ice cream. […" at bounding box center [581, 289] width 219 height 89
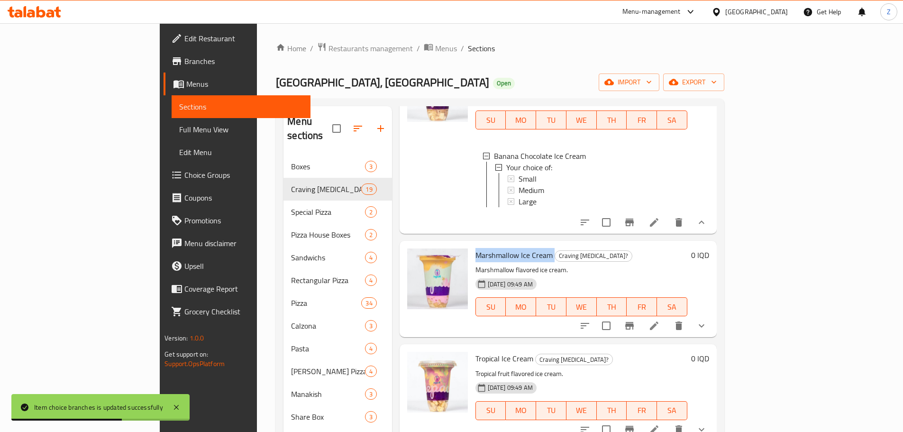
copy h6 "Marshmallow Ice Cream"
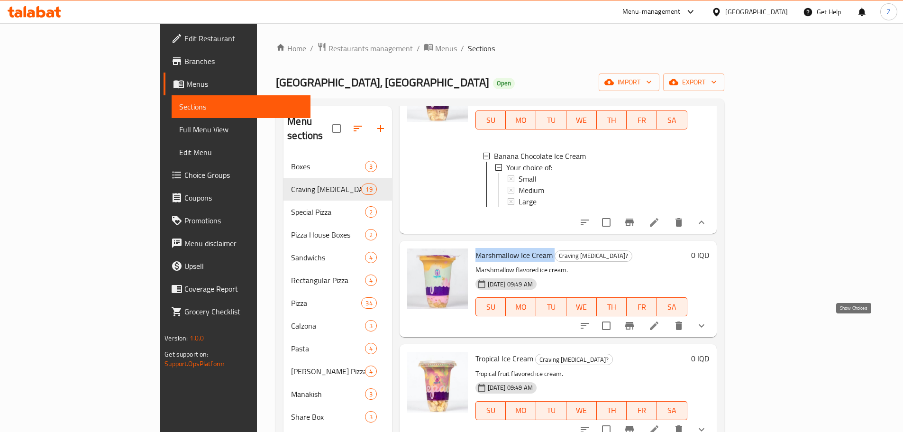
click at [707, 321] on icon "show more" at bounding box center [701, 325] width 11 height 11
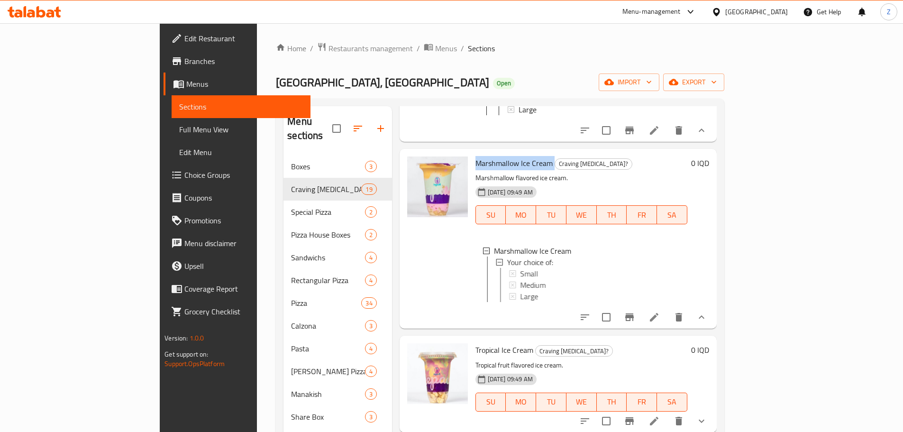
scroll to position [427, 0]
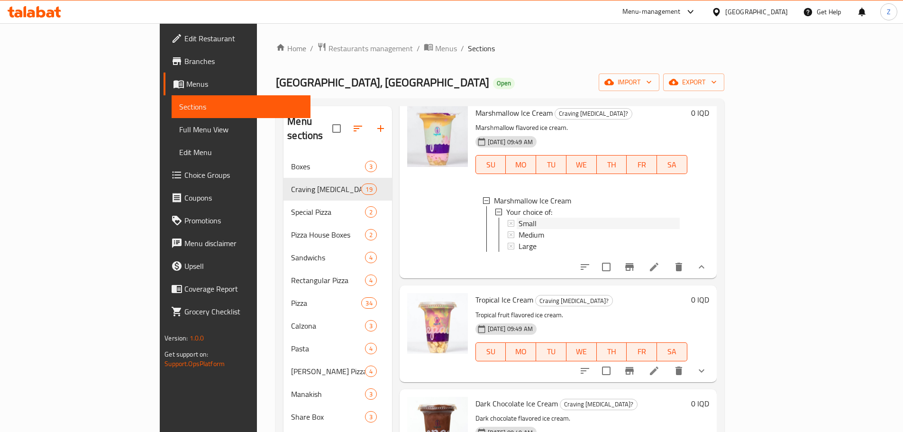
click at [519, 222] on div "Small" at bounding box center [598, 223] width 161 height 11
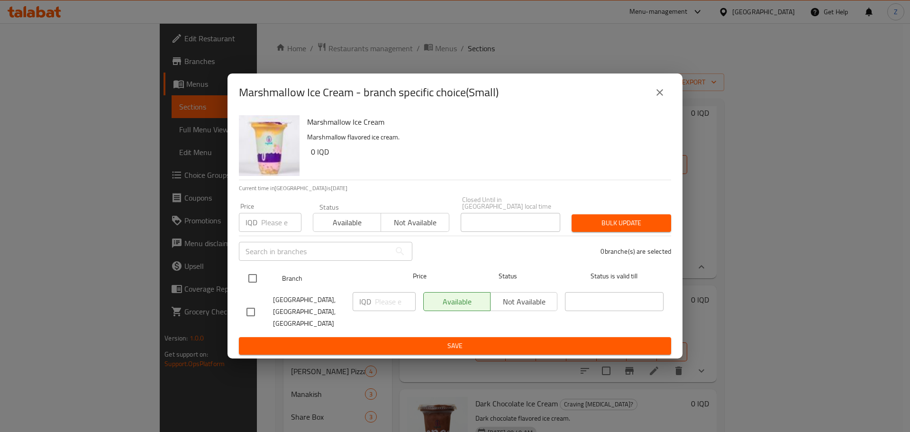
click at [244, 280] on div "Branch Price Status Status is valid till" at bounding box center [455, 278] width 432 height 24
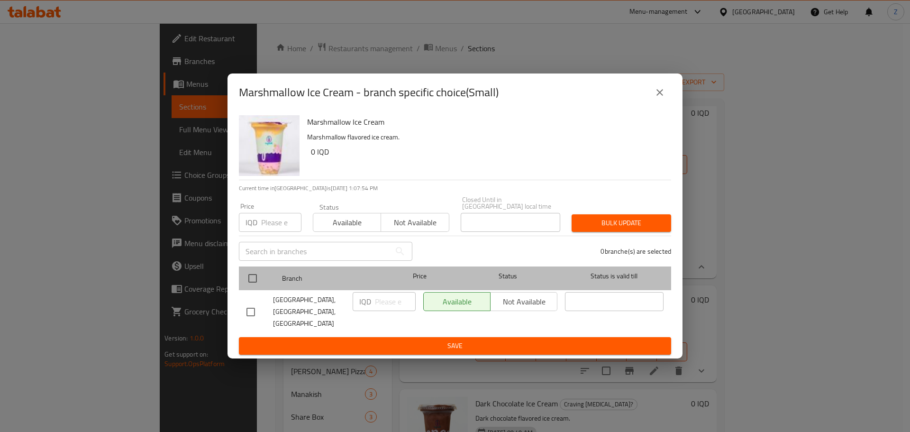
click at [271, 277] on div at bounding box center [261, 277] width 36 height 27
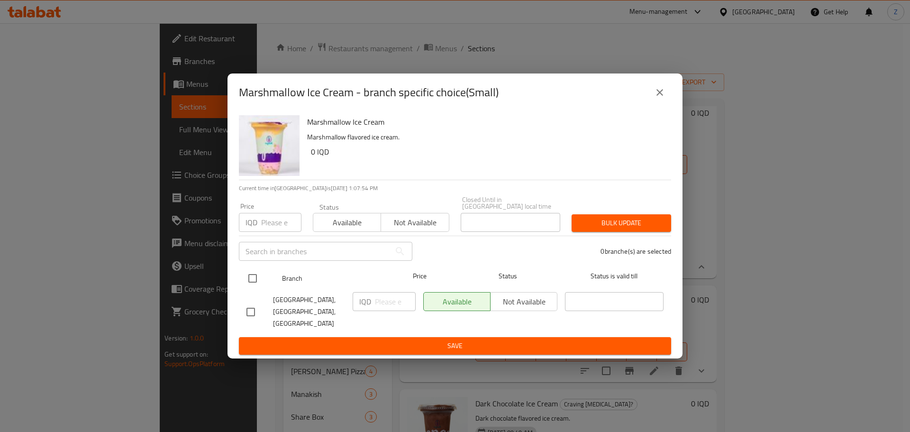
click at [254, 283] on input "checkbox" at bounding box center [253, 278] width 20 height 20
checkbox input "true"
click at [367, 307] on p "IQD" at bounding box center [365, 301] width 12 height 11
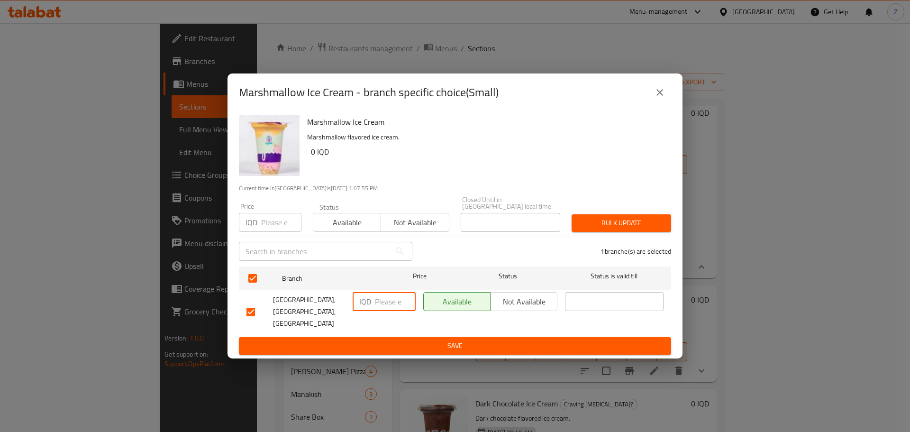
click at [384, 305] on input "number" at bounding box center [395, 301] width 41 height 19
type input "3500"
click at [400, 340] on span "Save" at bounding box center [454, 346] width 417 height 12
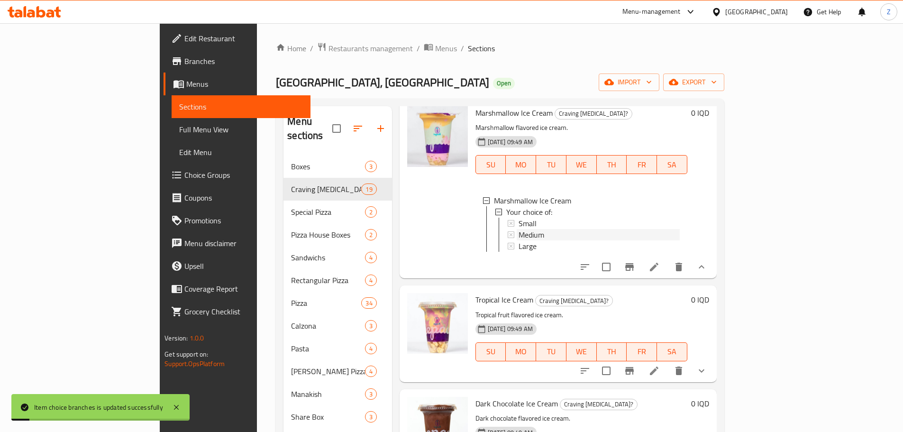
click at [518, 230] on span "Medium" at bounding box center [531, 234] width 26 height 11
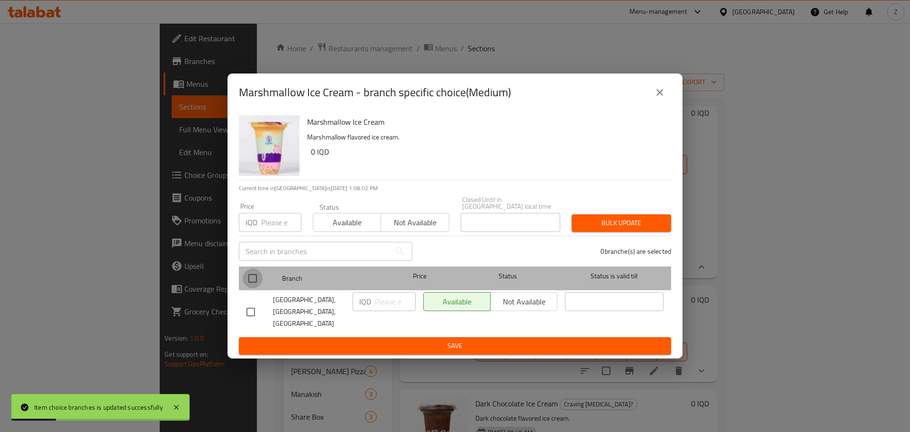
drag, startPoint x: 245, startPoint y: 278, endPoint x: 321, endPoint y: 291, distance: 77.0
click at [246, 278] on input "checkbox" at bounding box center [253, 278] width 20 height 20
checkbox input "true"
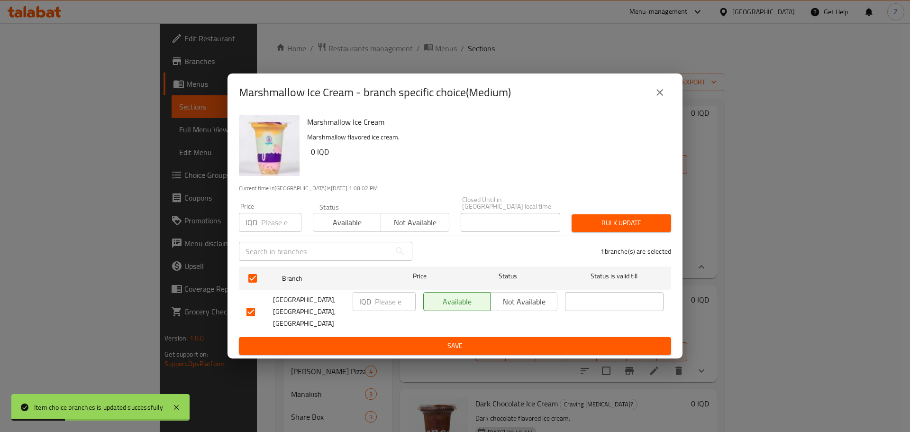
click at [390, 299] on input "number" at bounding box center [395, 301] width 41 height 19
type input "4500"
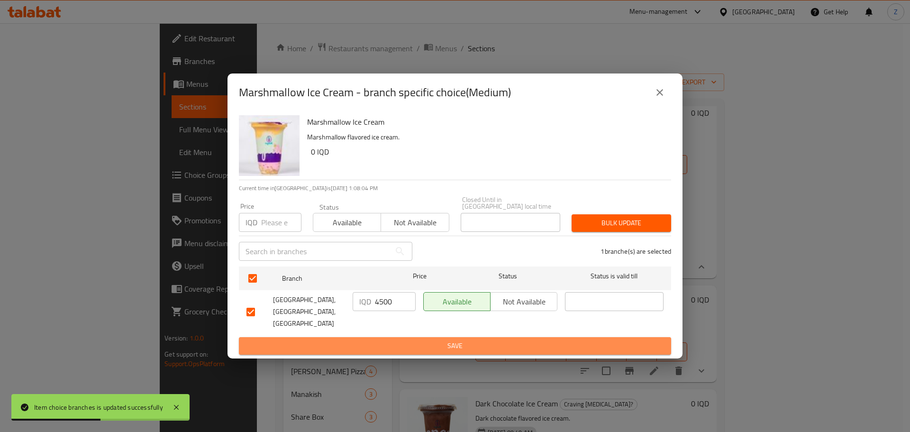
click at [427, 341] on span "Save" at bounding box center [454, 346] width 417 height 12
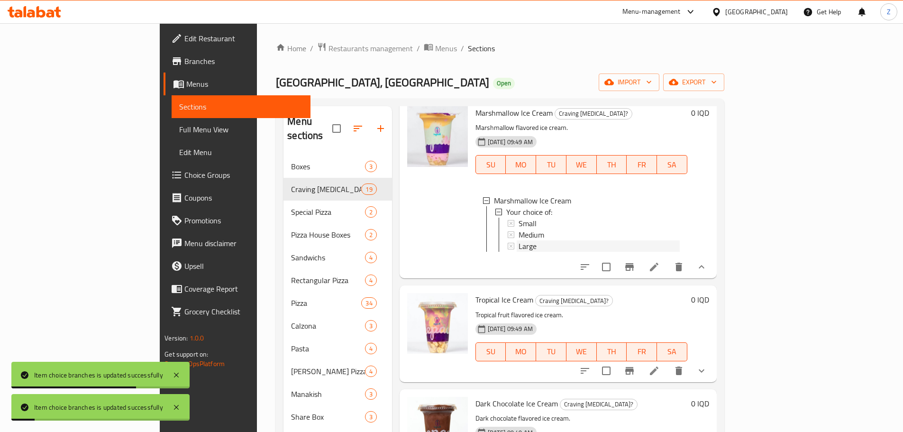
click at [518, 245] on div "Large" at bounding box center [598, 245] width 161 height 11
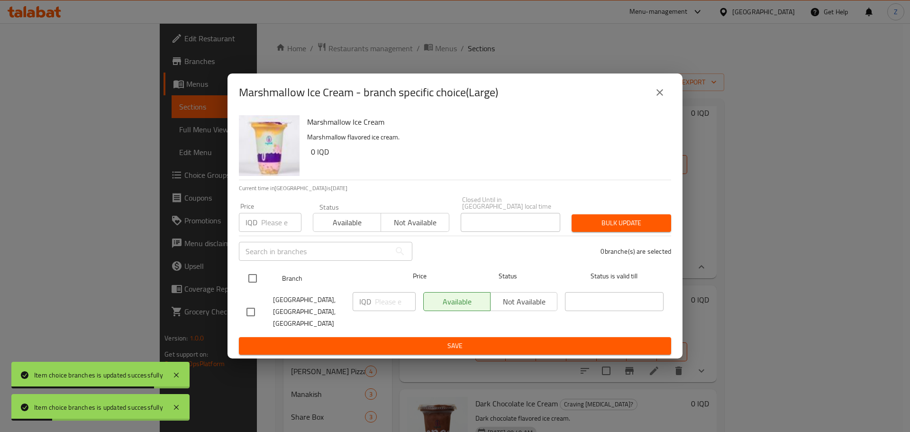
click at [244, 279] on input "checkbox" at bounding box center [253, 278] width 20 height 20
checkbox input "true"
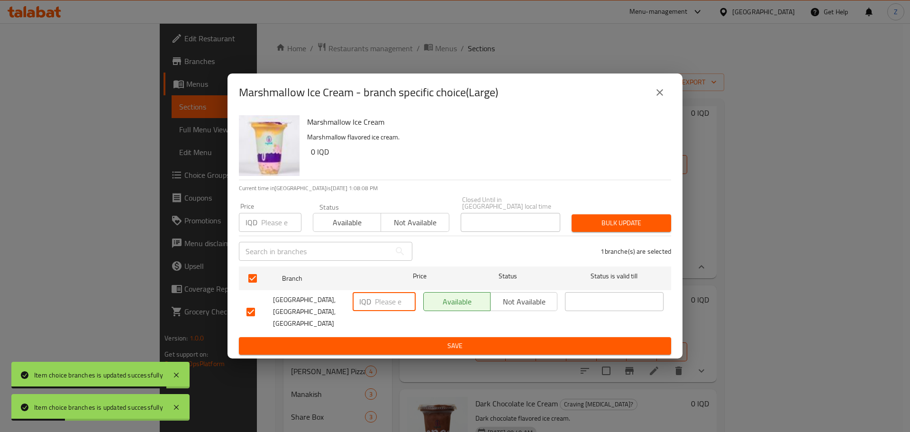
click at [387, 307] on input "number" at bounding box center [395, 301] width 41 height 19
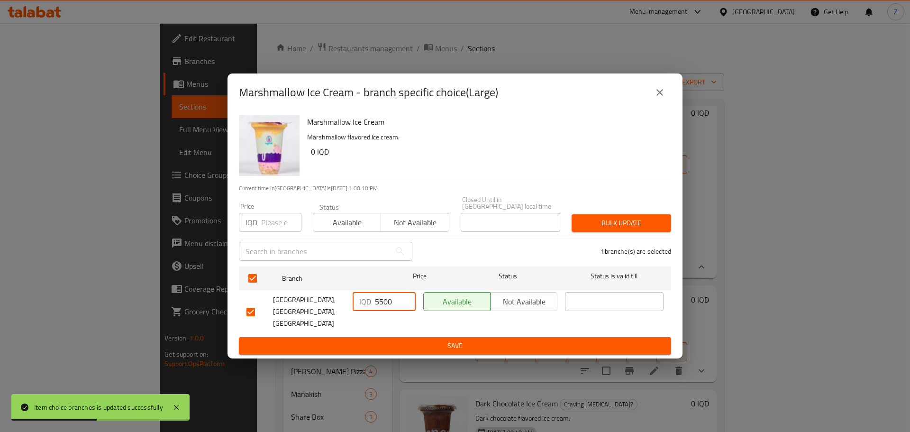
type input "5500"
click at [400, 340] on span "Save" at bounding box center [454, 346] width 417 height 12
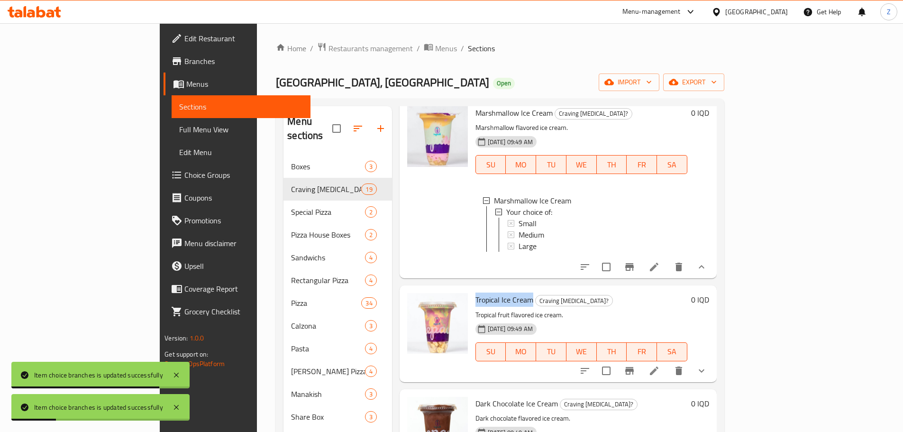
drag, startPoint x: 436, startPoint y: 309, endPoint x: 491, endPoint y: 306, distance: 55.0
click at [491, 306] on span "Tropical Ice Cream" at bounding box center [504, 299] width 58 height 14
copy span "Tropical Ice Cream"
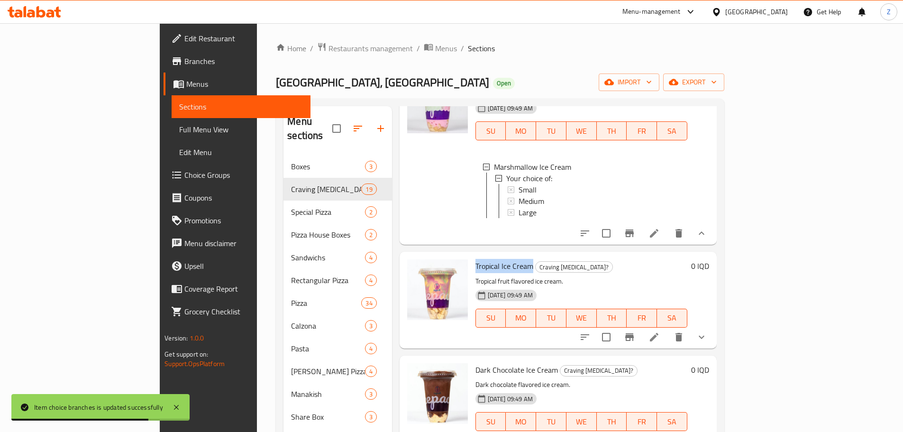
scroll to position [474, 0]
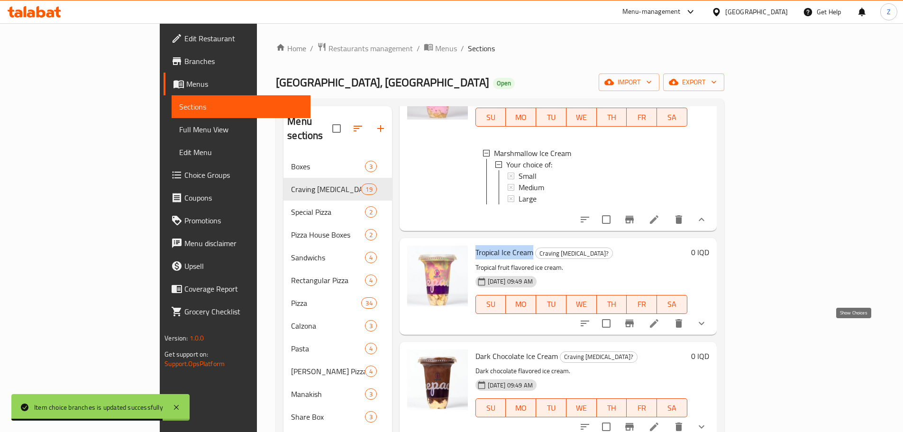
click at [707, 329] on icon "show more" at bounding box center [701, 323] width 11 height 11
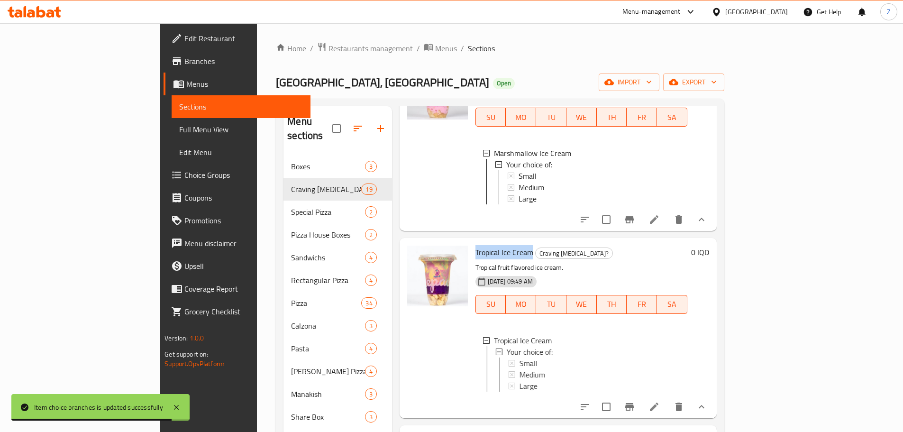
scroll to position [1, 0]
click at [527, 367] on div "Small" at bounding box center [598, 361] width 161 height 11
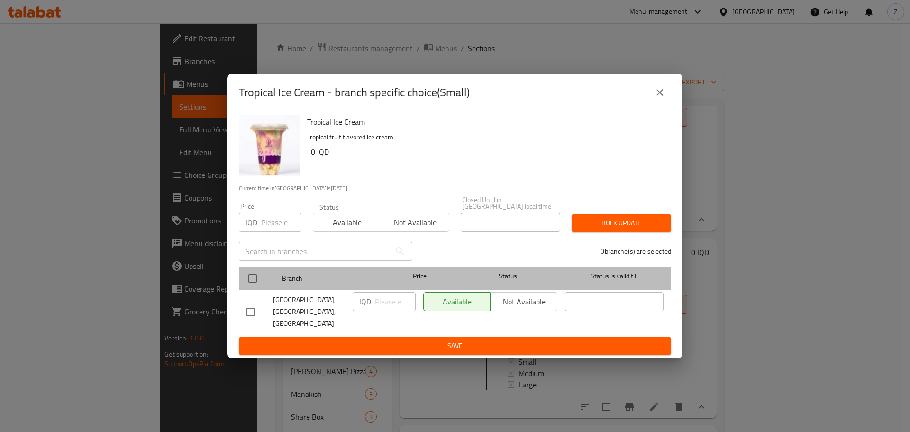
click at [266, 273] on div at bounding box center [261, 277] width 36 height 27
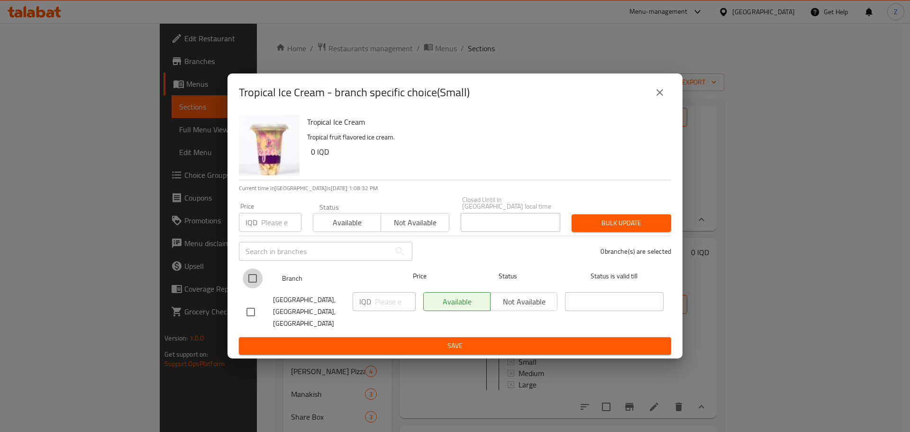
drag, startPoint x: 255, startPoint y: 279, endPoint x: 309, endPoint y: 289, distance: 55.3
click at [254, 280] on input "checkbox" at bounding box center [253, 278] width 20 height 20
checkbox input "true"
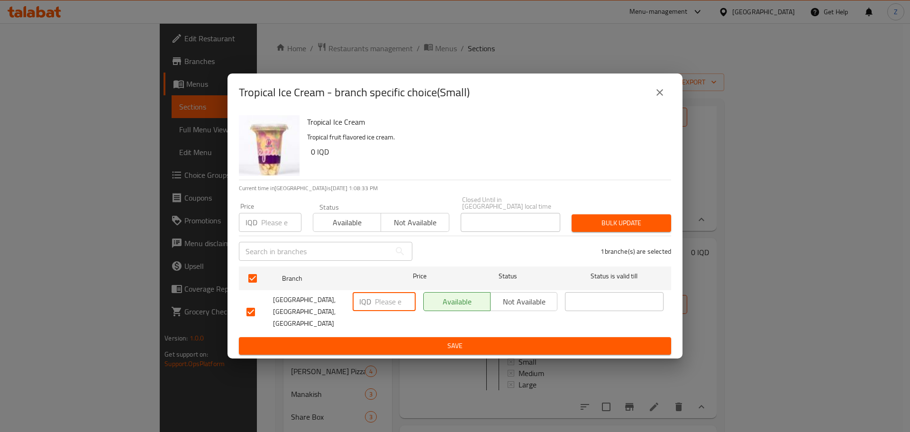
click at [399, 306] on input "number" at bounding box center [395, 301] width 41 height 19
type input "3500"
click at [426, 340] on span "Save" at bounding box center [454, 346] width 417 height 12
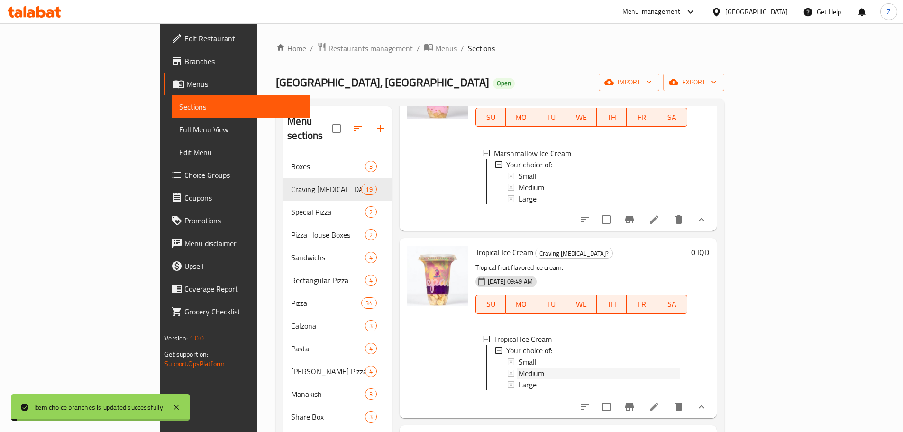
click at [518, 379] on span "Medium" at bounding box center [531, 372] width 26 height 11
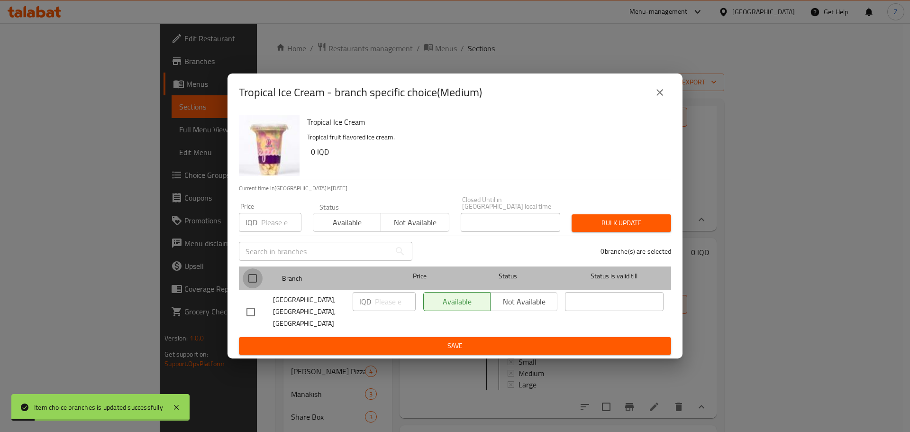
click at [256, 279] on input "checkbox" at bounding box center [253, 278] width 20 height 20
checkbox input "true"
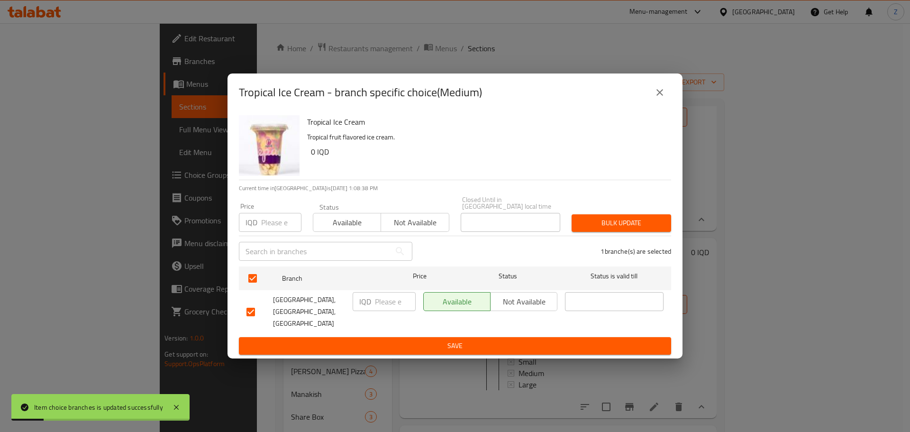
click at [378, 306] on input "number" at bounding box center [395, 301] width 41 height 19
type input "4500"
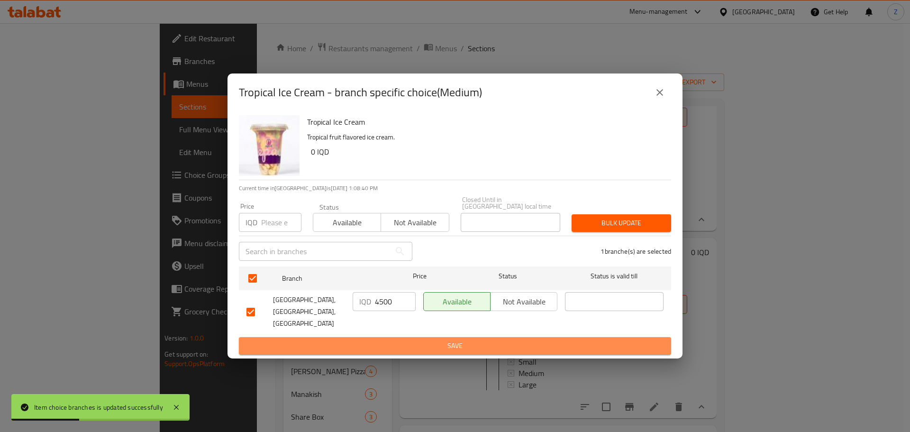
click at [391, 337] on button "Save" at bounding box center [455, 346] width 432 height 18
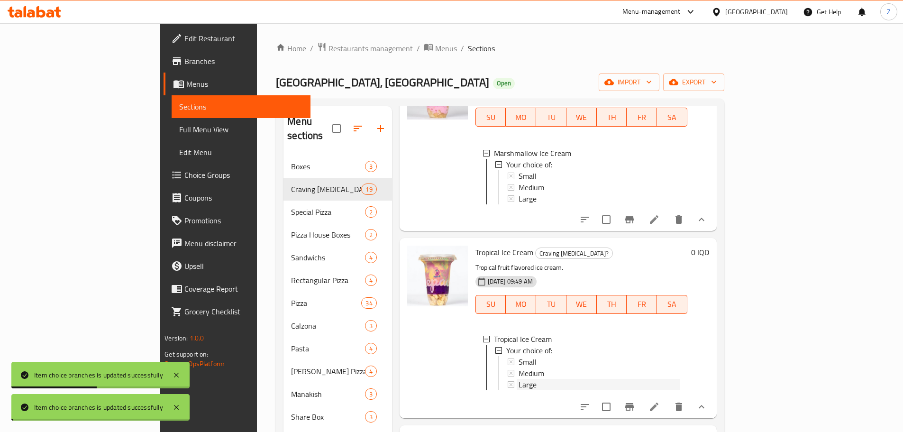
click at [518, 390] on span "Large" at bounding box center [527, 384] width 18 height 11
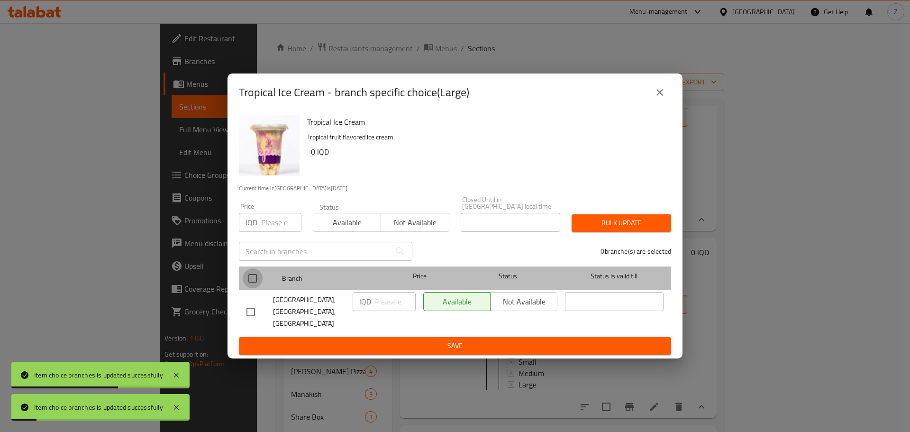
click at [253, 280] on input "checkbox" at bounding box center [253, 278] width 20 height 20
checkbox input "true"
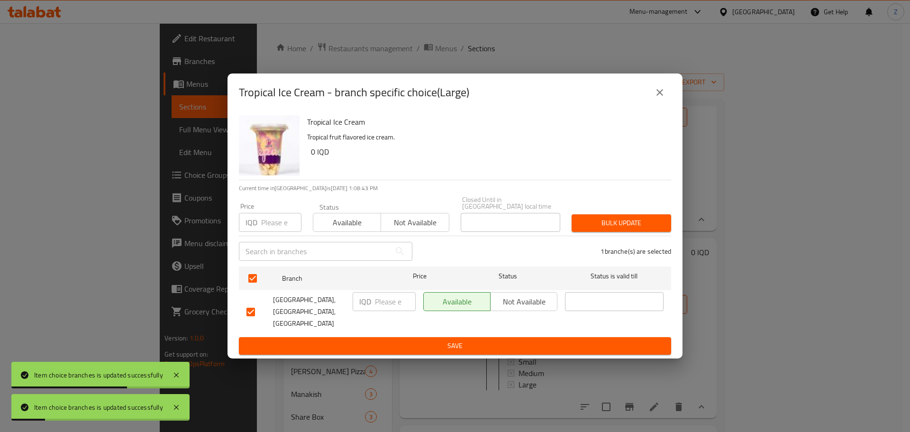
click at [386, 309] on input "number" at bounding box center [395, 301] width 41 height 19
type input "5500"
click at [399, 340] on span "Save" at bounding box center [454, 346] width 417 height 12
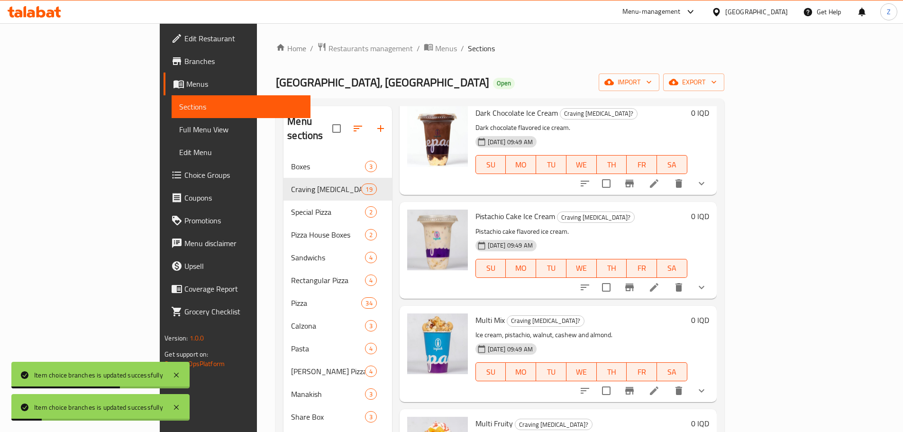
scroll to position [806, 0]
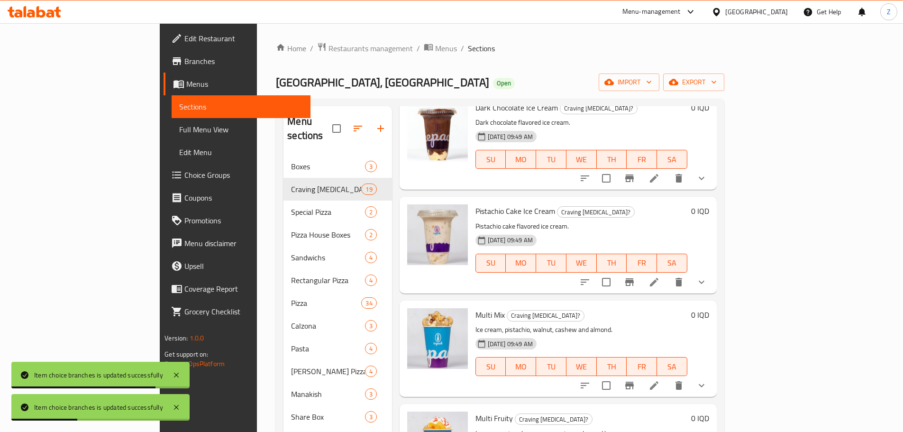
click at [713, 190] on button "show more" at bounding box center [701, 178] width 23 height 23
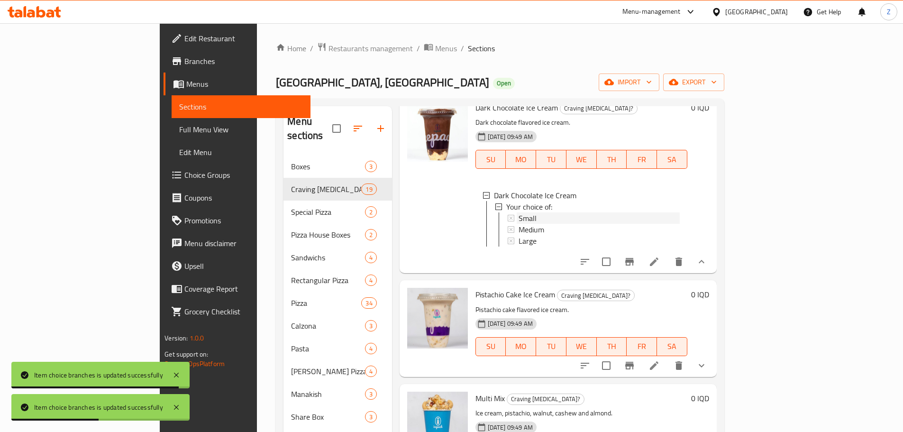
click at [530, 224] on div "Small" at bounding box center [598, 217] width 161 height 11
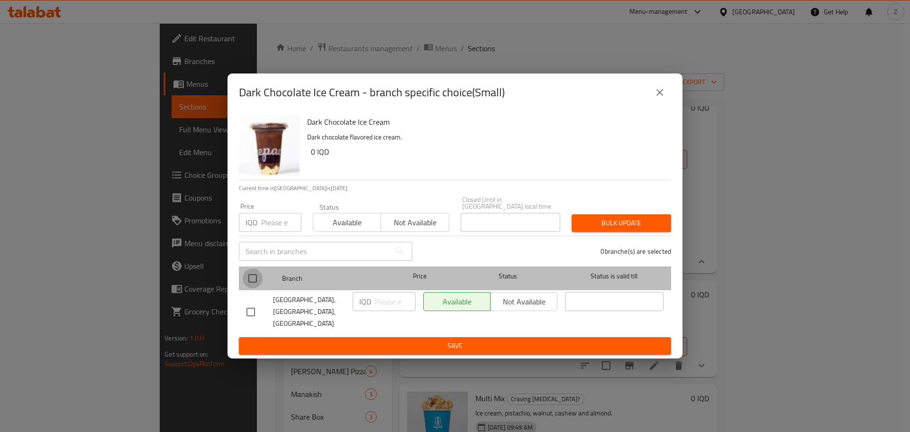
click at [259, 276] on input "checkbox" at bounding box center [253, 278] width 20 height 20
checkbox input "true"
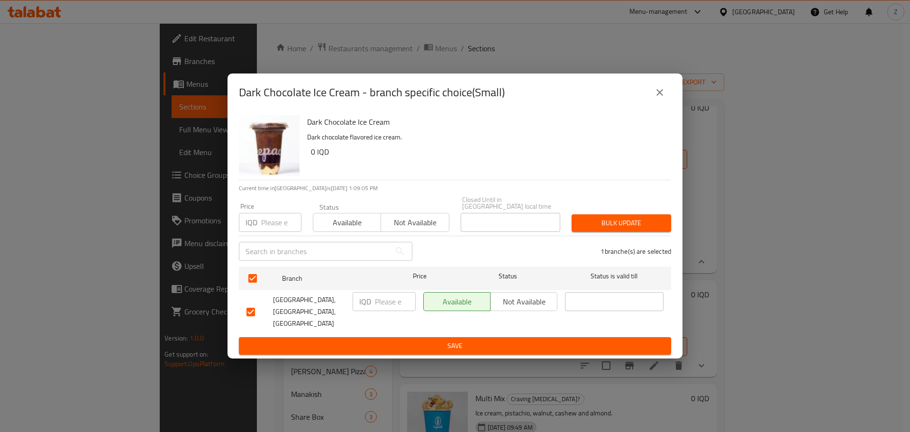
click at [388, 307] on input "number" at bounding box center [395, 301] width 41 height 19
type input "3500"
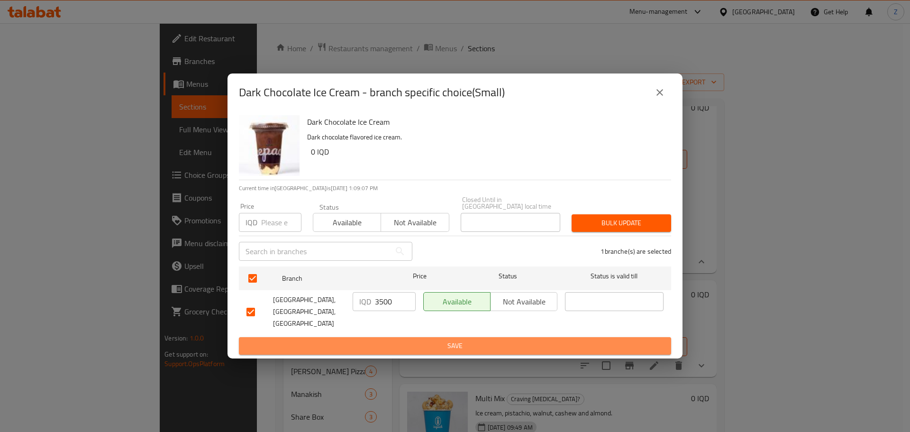
click at [398, 340] on span "Save" at bounding box center [454, 346] width 417 height 12
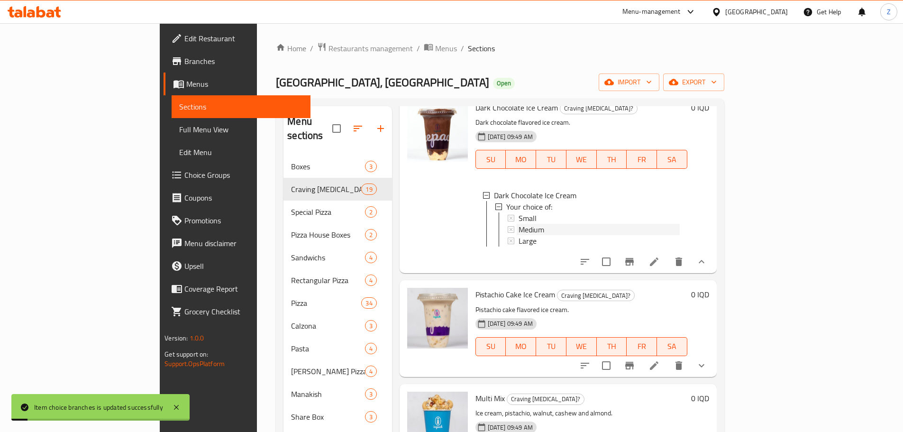
click at [518, 235] on span "Medium" at bounding box center [531, 229] width 26 height 11
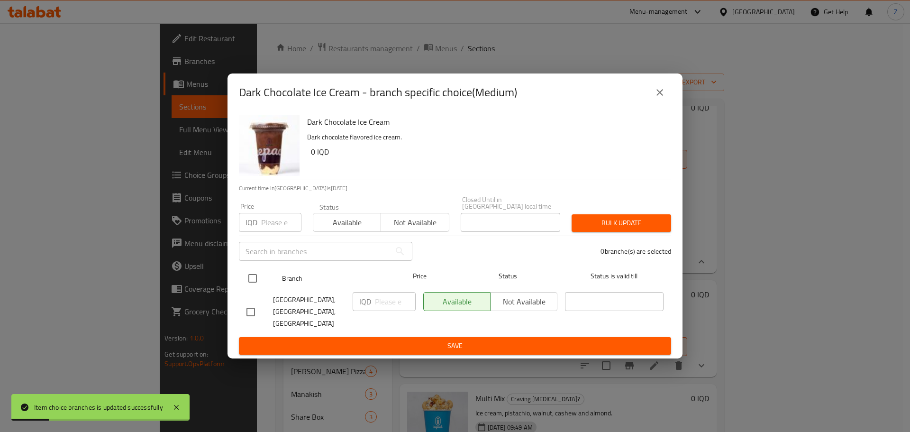
click at [258, 277] on input "checkbox" at bounding box center [253, 278] width 20 height 20
checkbox input "true"
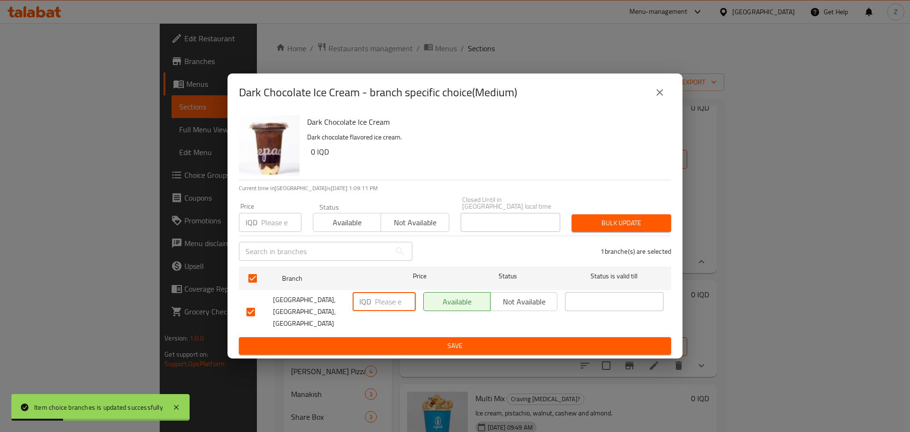
click at [394, 308] on input "number" at bounding box center [395, 301] width 41 height 19
drag, startPoint x: 394, startPoint y: 308, endPoint x: 380, endPoint y: 301, distance: 15.9
click at [380, 301] on input "44" at bounding box center [395, 301] width 41 height 19
type input "4500"
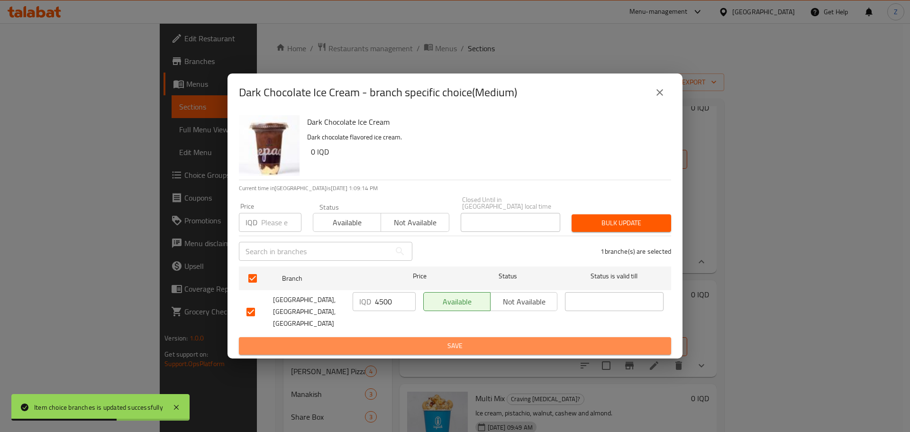
click at [399, 340] on span "Save" at bounding box center [454, 346] width 417 height 12
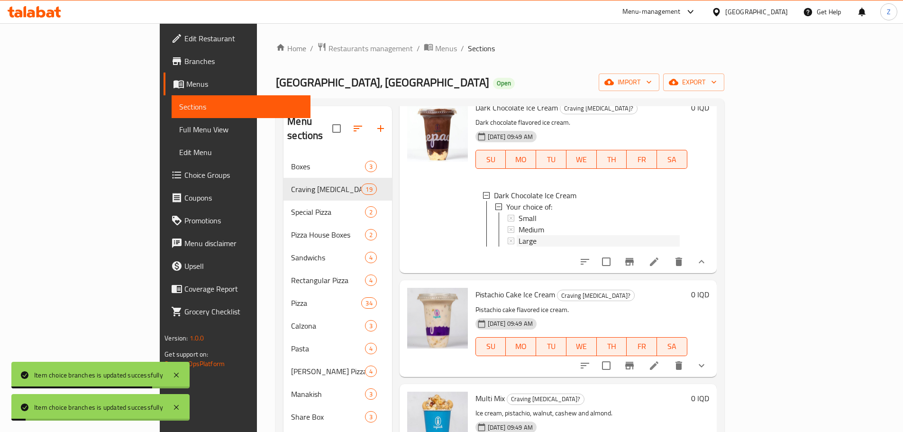
click at [518, 246] on div "Large" at bounding box center [598, 240] width 161 height 11
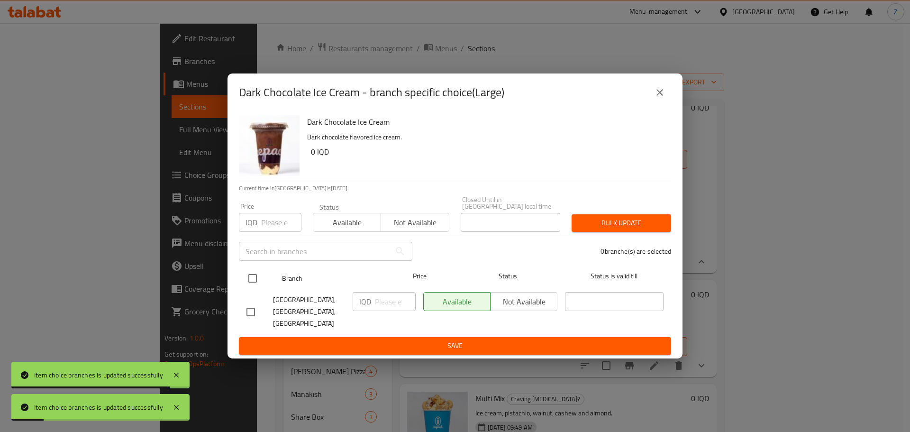
drag, startPoint x: 249, startPoint y: 281, endPoint x: 271, endPoint y: 287, distance: 22.4
click at [250, 281] on input "checkbox" at bounding box center [253, 278] width 20 height 20
checkbox input "true"
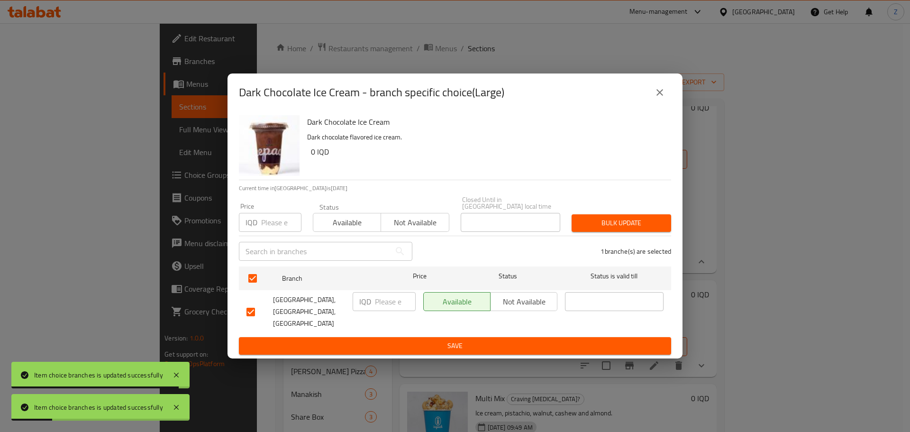
click at [392, 308] on input "number" at bounding box center [395, 301] width 41 height 19
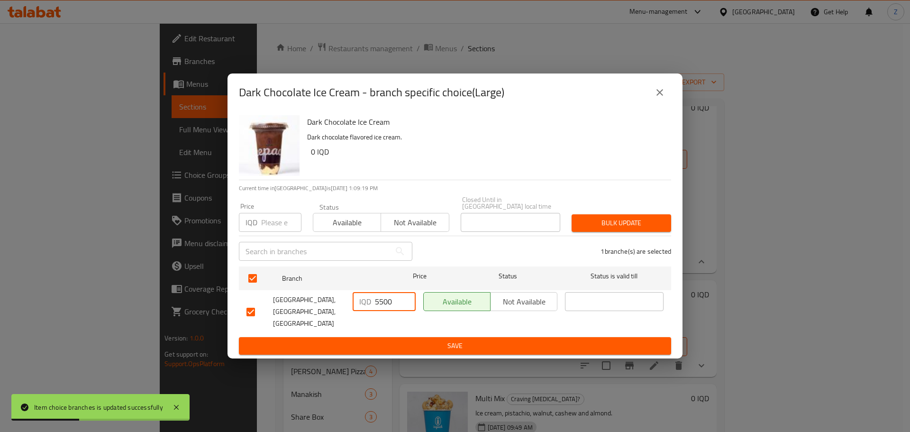
type input "5500"
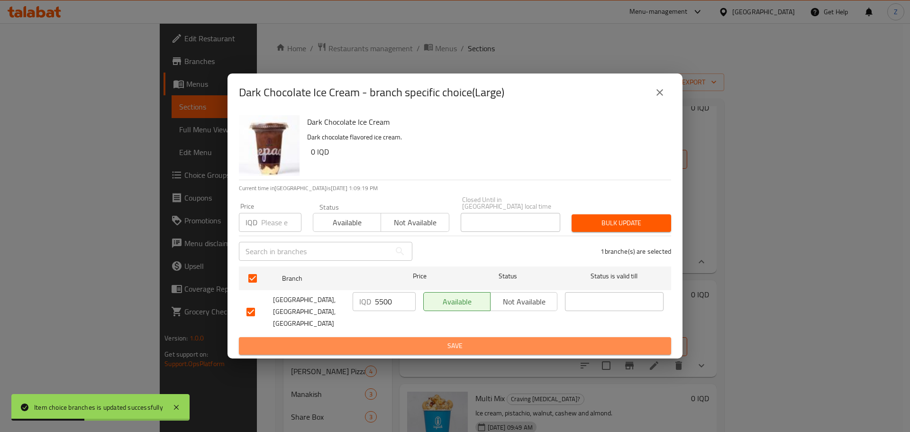
click at [403, 340] on span "Save" at bounding box center [454, 346] width 417 height 12
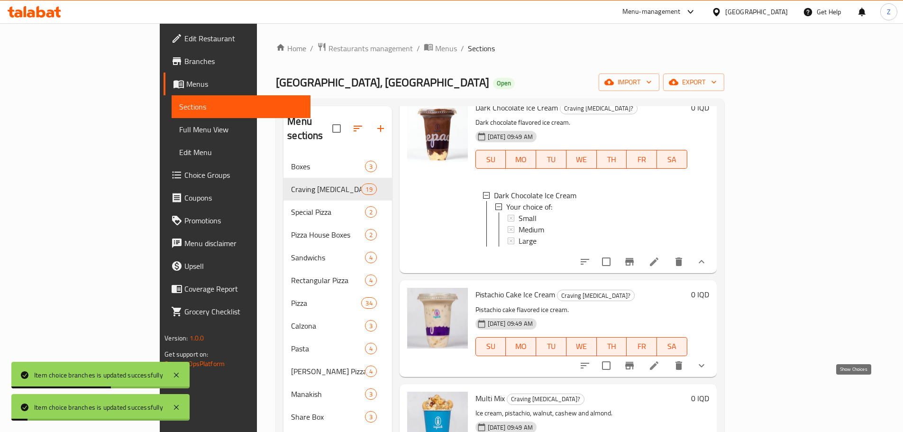
click at [707, 371] on icon "show more" at bounding box center [701, 365] width 11 height 11
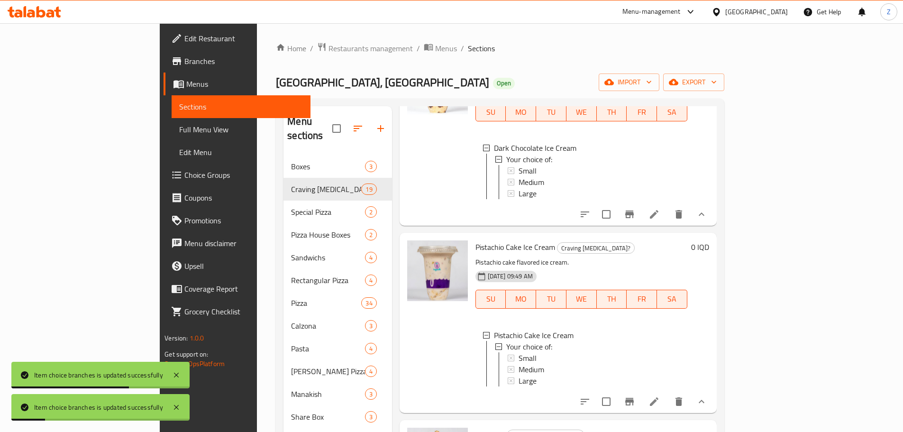
scroll to position [900, 0]
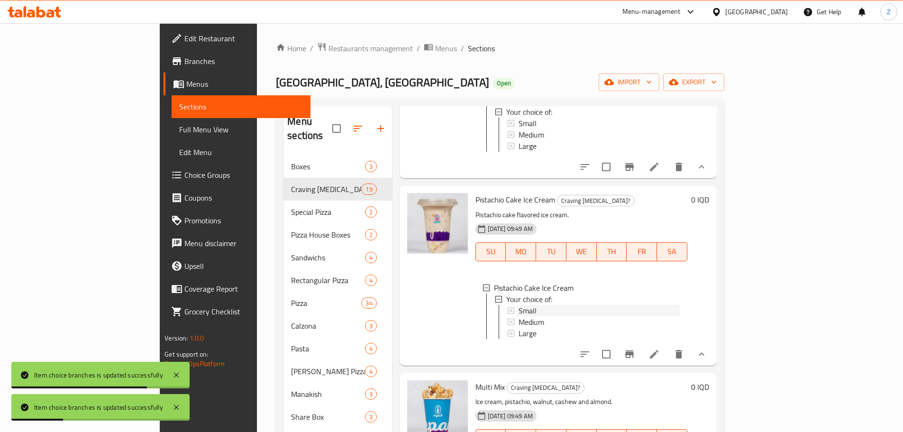
click at [518, 316] on div "Small" at bounding box center [598, 310] width 161 height 11
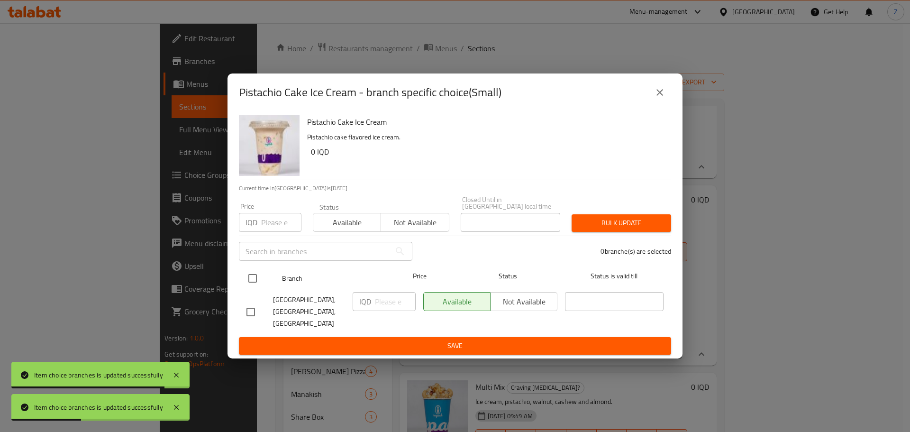
click at [251, 278] on input "checkbox" at bounding box center [253, 278] width 20 height 20
checkbox input "true"
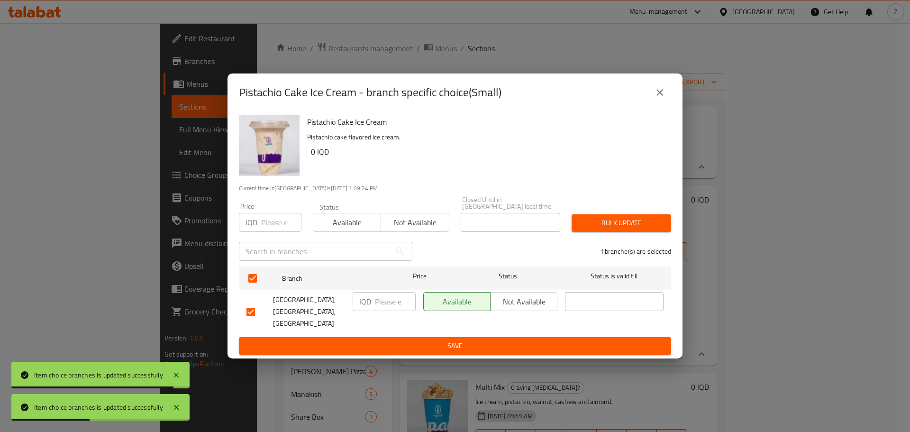
click at [393, 311] on input "number" at bounding box center [395, 301] width 41 height 19
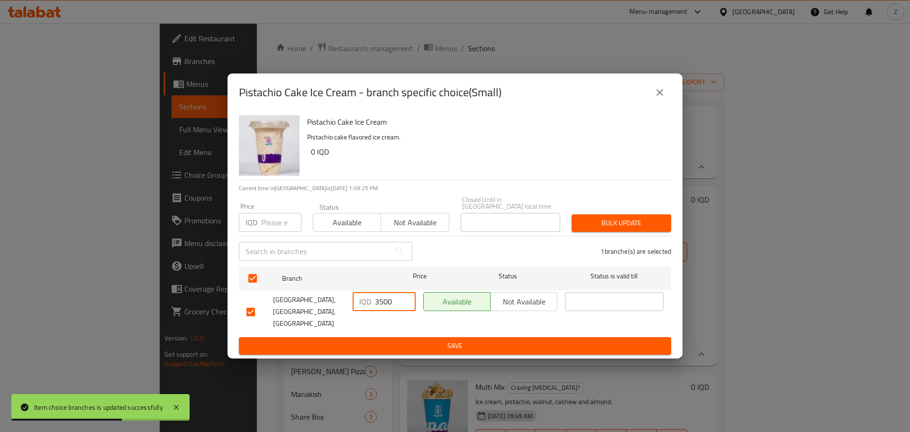
type input "3500"
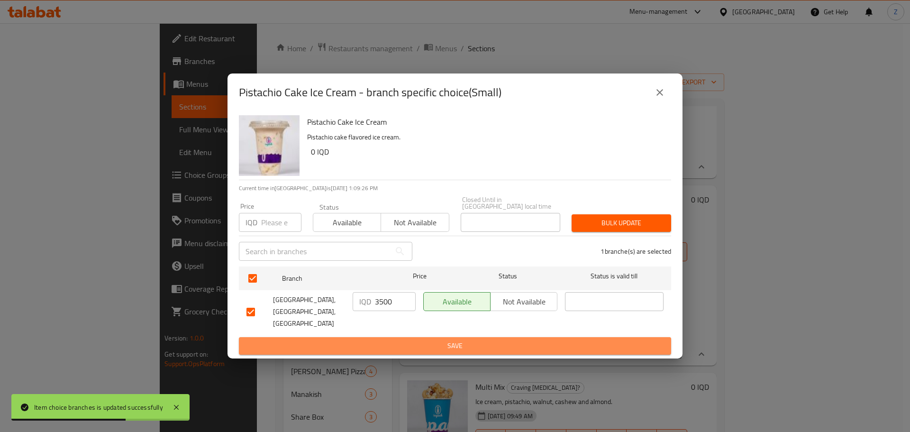
click at [399, 340] on span "Save" at bounding box center [454, 346] width 417 height 12
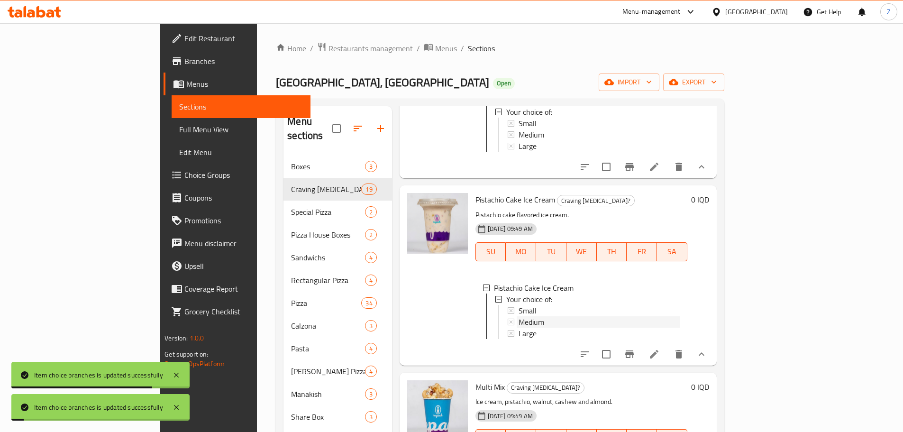
click at [518, 327] on span "Medium" at bounding box center [531, 321] width 26 height 11
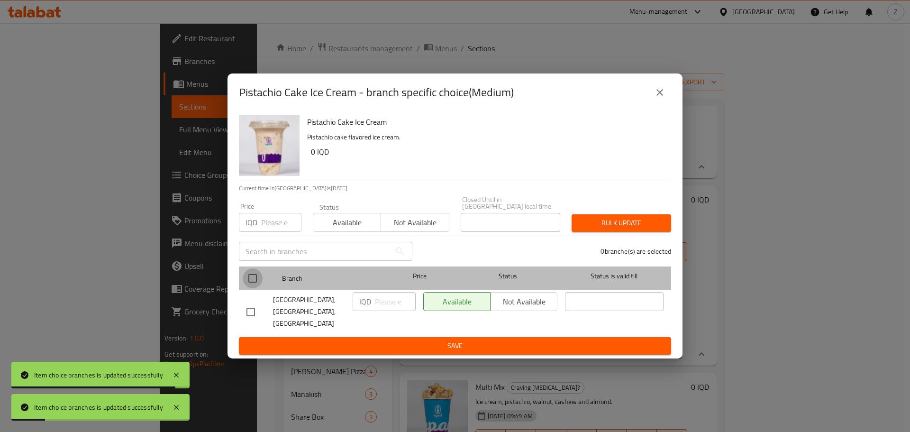
click at [258, 279] on input "checkbox" at bounding box center [253, 278] width 20 height 20
checkbox input "true"
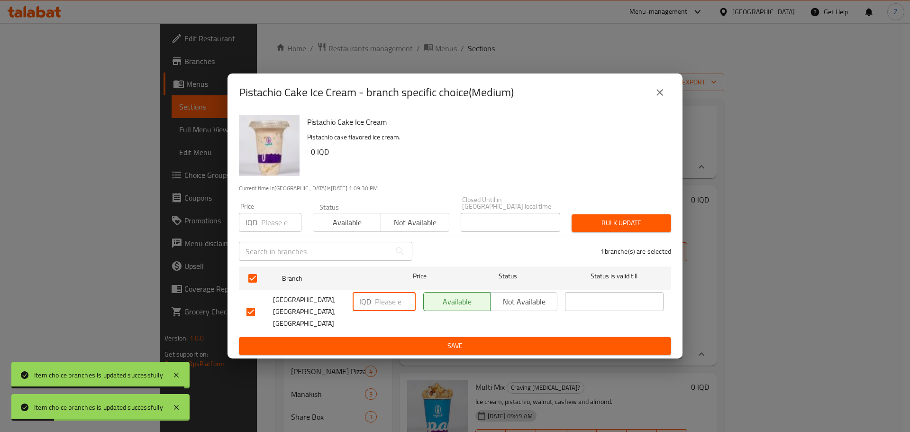
click at [379, 306] on input "number" at bounding box center [395, 301] width 41 height 19
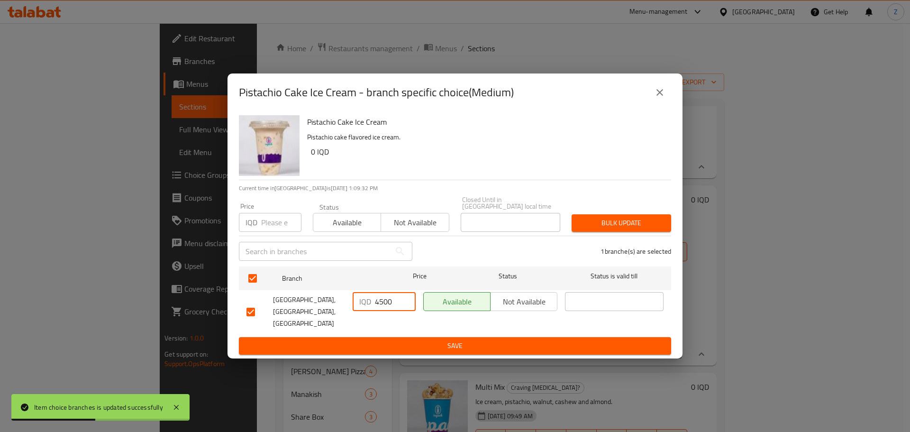
type input "4500"
click at [411, 340] on span "Save" at bounding box center [454, 346] width 417 height 12
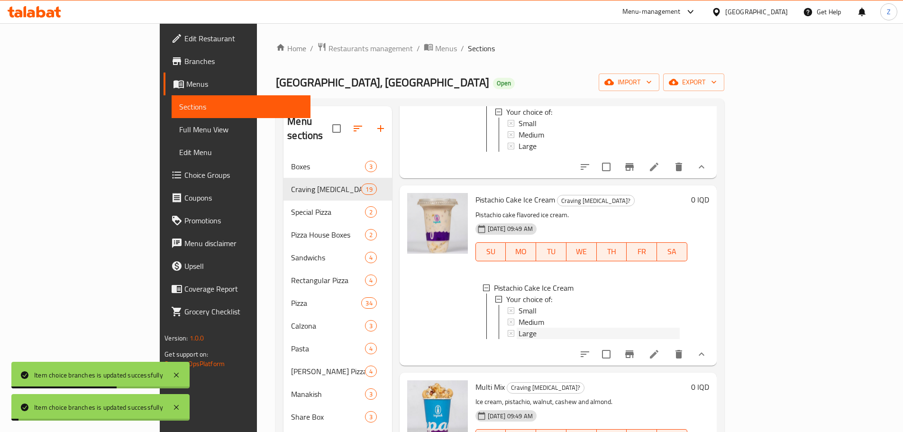
click at [518, 339] on div "Large" at bounding box center [598, 332] width 161 height 11
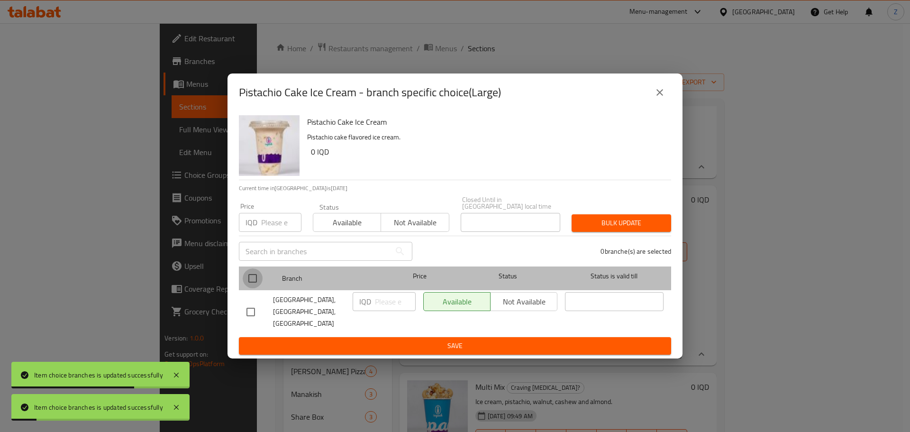
click at [250, 287] on input "checkbox" at bounding box center [253, 278] width 20 height 20
checkbox input "true"
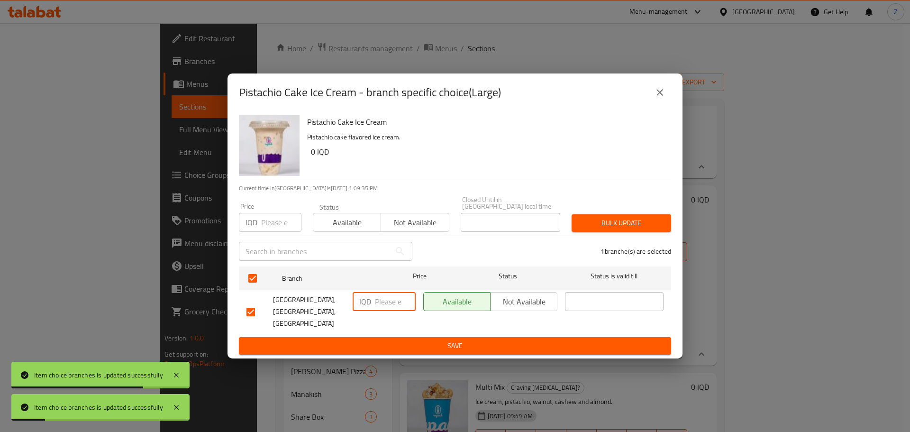
click at [381, 309] on input "number" at bounding box center [395, 301] width 41 height 19
type input "5500"
click at [402, 340] on span "Save" at bounding box center [454, 346] width 417 height 12
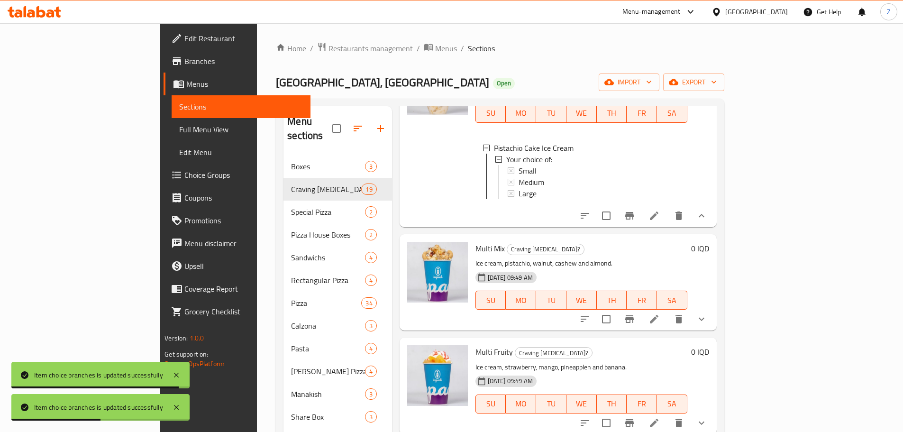
scroll to position [1043, 0]
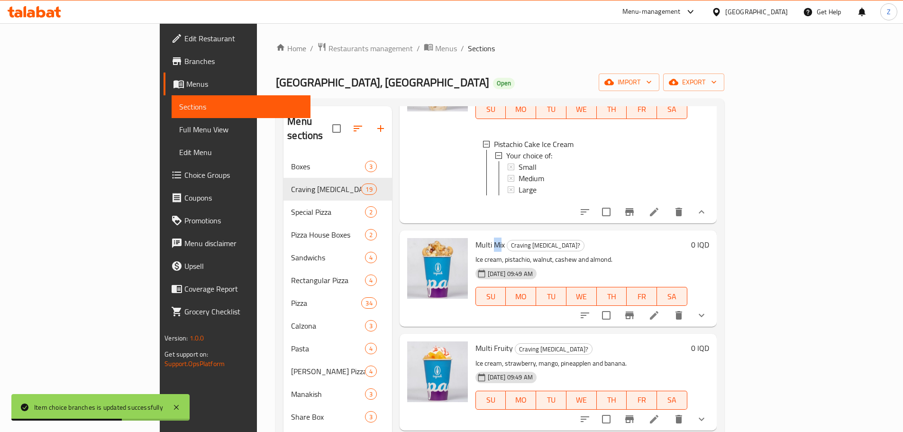
drag, startPoint x: 462, startPoint y: 274, endPoint x: 456, endPoint y: 276, distance: 6.4
click at [475, 252] on span "Multi Mix" at bounding box center [489, 244] width 29 height 14
drag, startPoint x: 464, startPoint y: 273, endPoint x: 437, endPoint y: 278, distance: 27.4
click at [475, 252] on span "Multi Mix" at bounding box center [489, 244] width 29 height 14
copy span "Multi Mix"
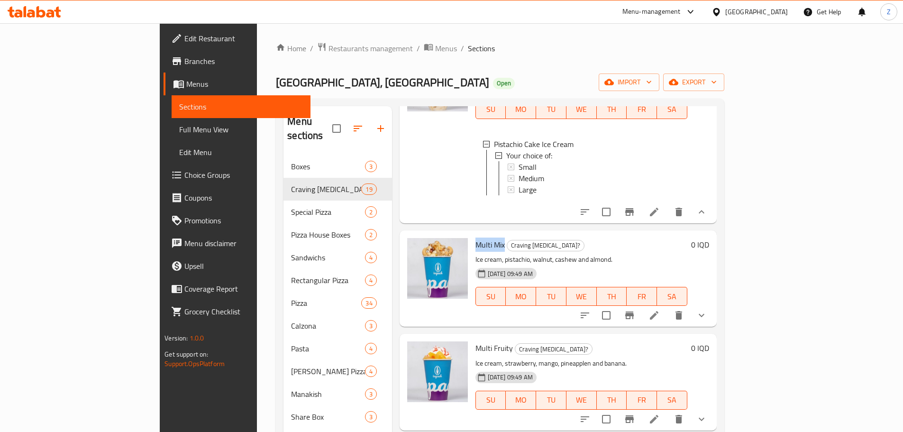
click at [707, 321] on icon "show more" at bounding box center [701, 314] width 11 height 11
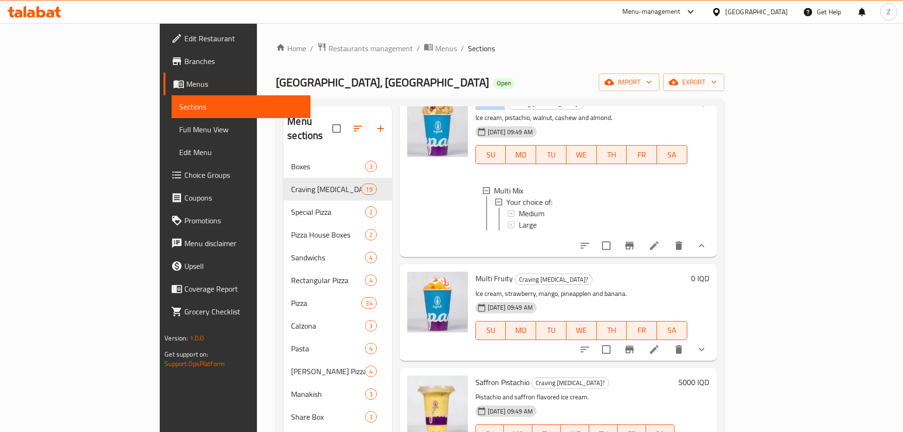
scroll to position [1185, 0]
click at [518, 218] on span "Medium" at bounding box center [531, 212] width 26 height 11
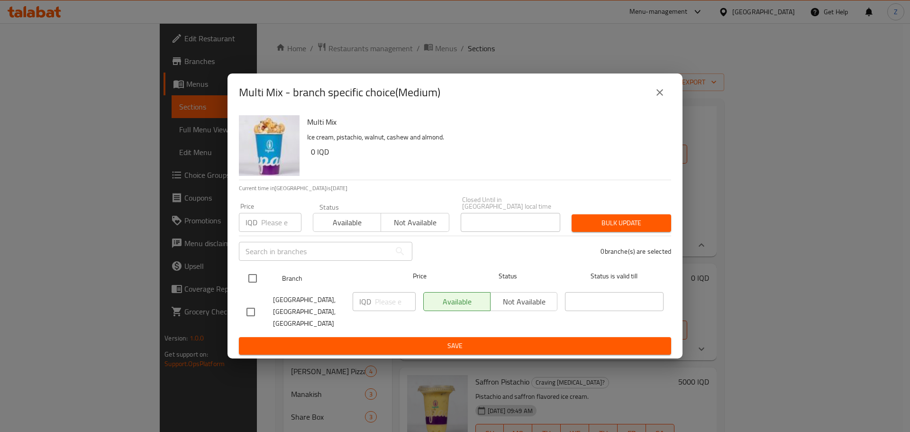
click at [255, 277] on input "checkbox" at bounding box center [253, 278] width 20 height 20
checkbox input "true"
click at [378, 304] on input "number" at bounding box center [395, 301] width 41 height 19
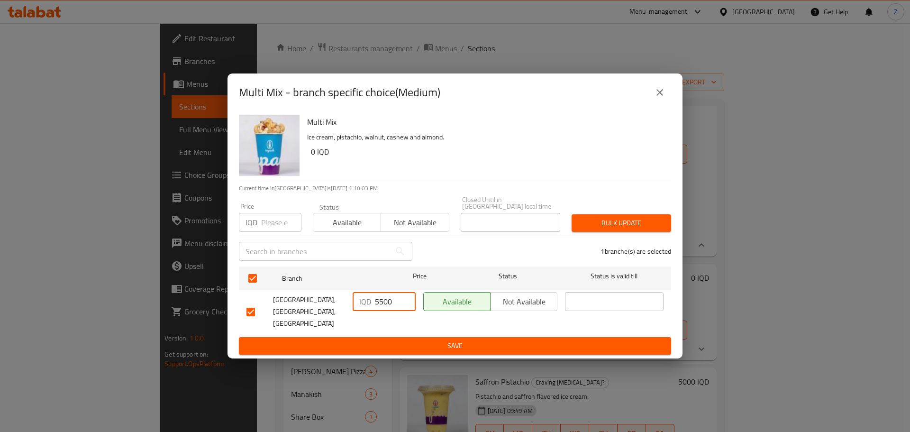
type input "5500"
click at [394, 340] on span "Save" at bounding box center [454, 346] width 417 height 12
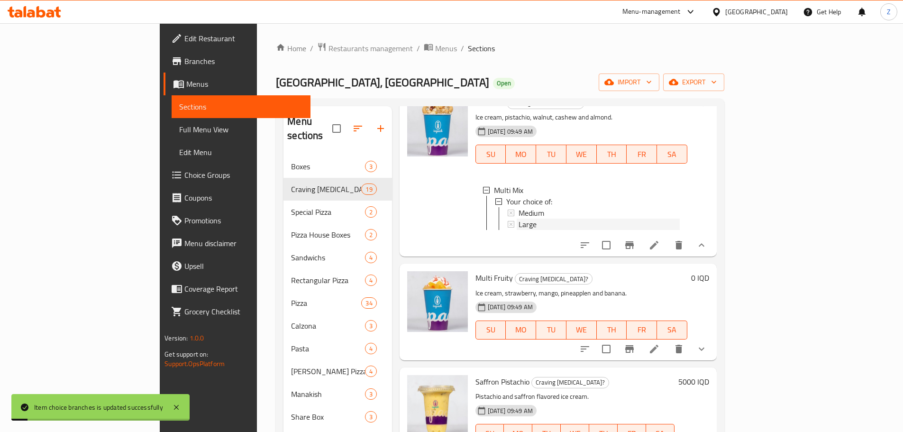
click at [518, 230] on span "Large" at bounding box center [527, 223] width 18 height 11
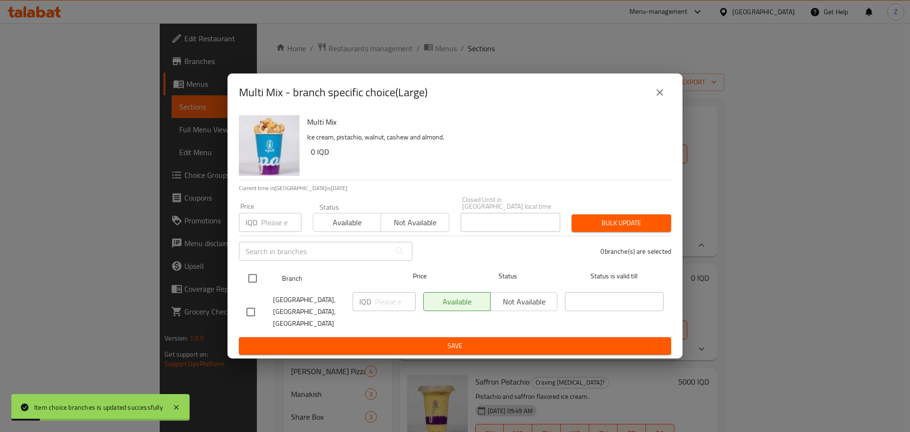
click at [252, 278] on input "checkbox" at bounding box center [253, 278] width 20 height 20
checkbox input "true"
click at [382, 309] on input "number" at bounding box center [395, 301] width 41 height 19
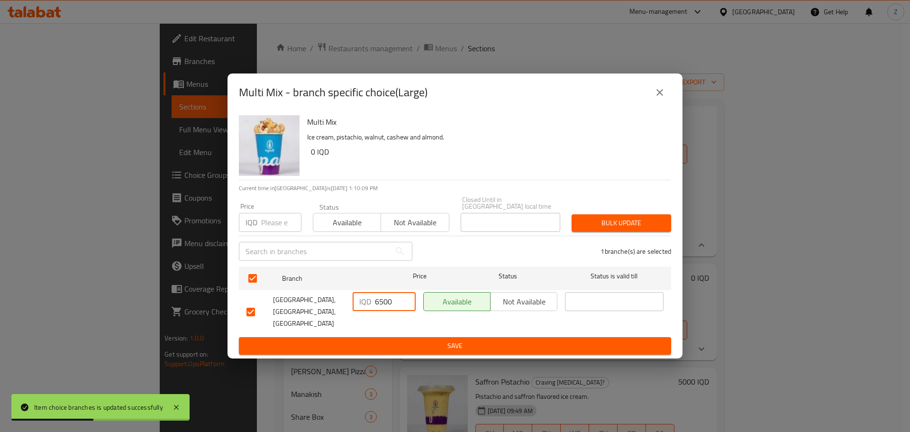
type input "6500"
click at [434, 342] on span "Save" at bounding box center [454, 346] width 417 height 12
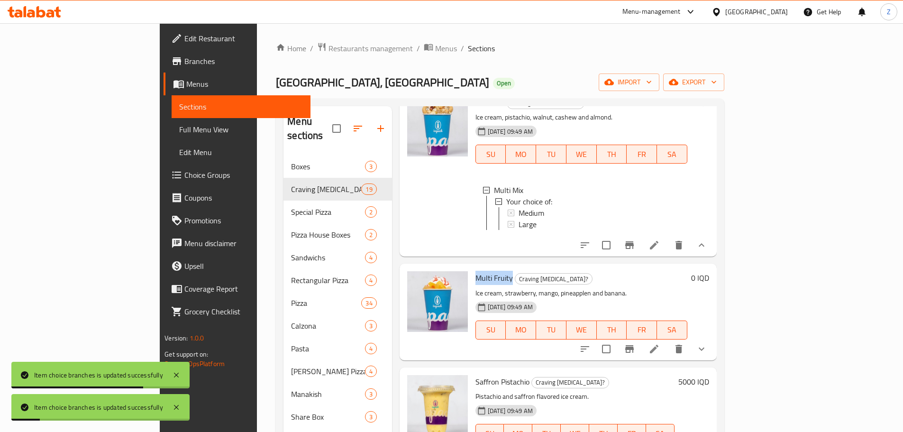
drag, startPoint x: 471, startPoint y: 312, endPoint x: 437, endPoint y: 314, distance: 33.2
click at [475, 285] on span "Multi Fruity" at bounding box center [493, 278] width 37 height 14
copy span "Multi Fruity"
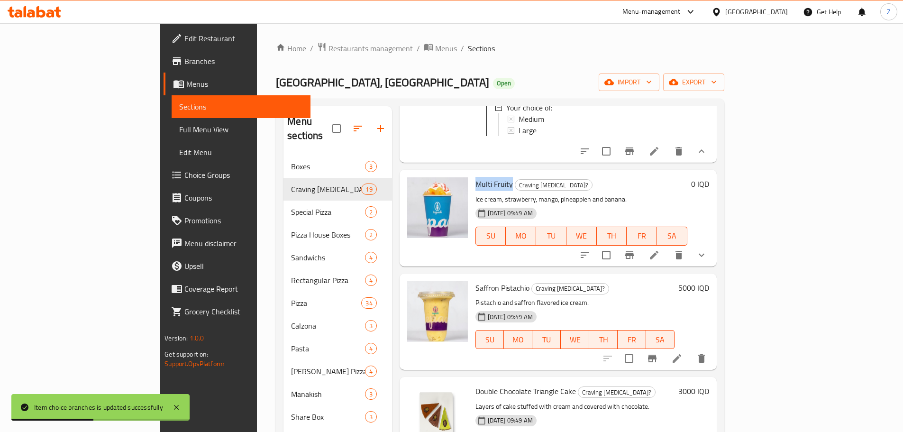
scroll to position [1280, 0]
click at [704, 255] on icon "show more" at bounding box center [702, 253] width 6 height 3
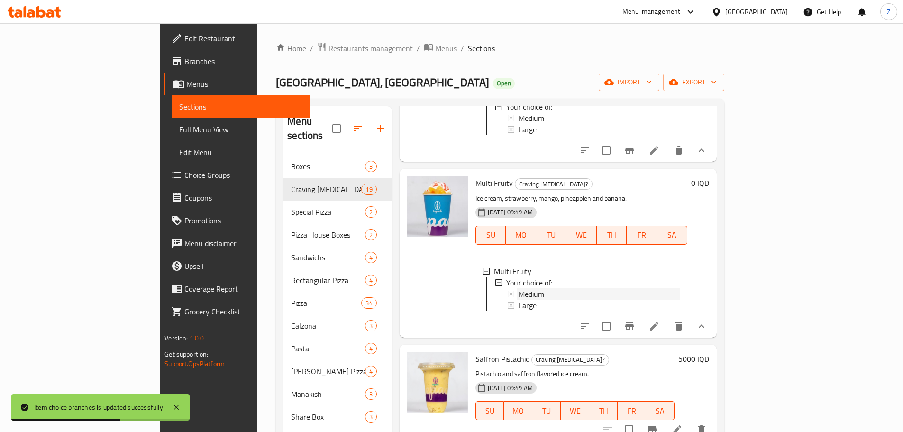
click at [557, 299] on div "Medium" at bounding box center [598, 293] width 161 height 11
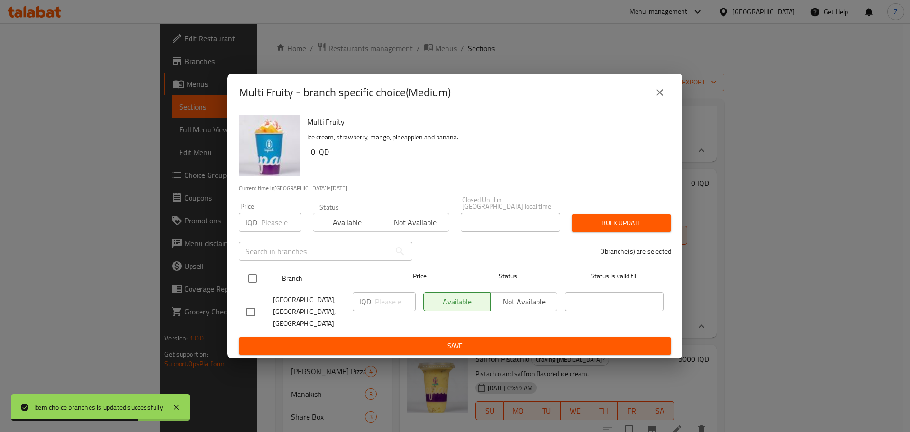
click at [256, 285] on input "checkbox" at bounding box center [253, 278] width 20 height 20
checkbox input "true"
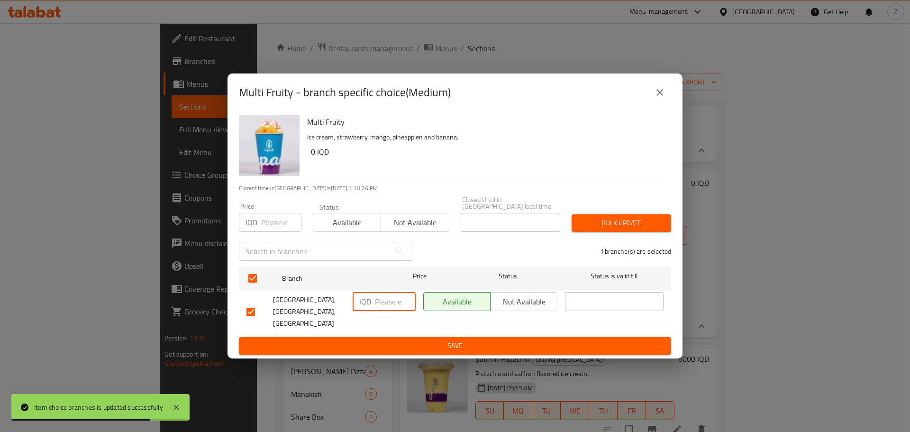
click at [379, 308] on input "number" at bounding box center [395, 301] width 41 height 19
type input "5000"
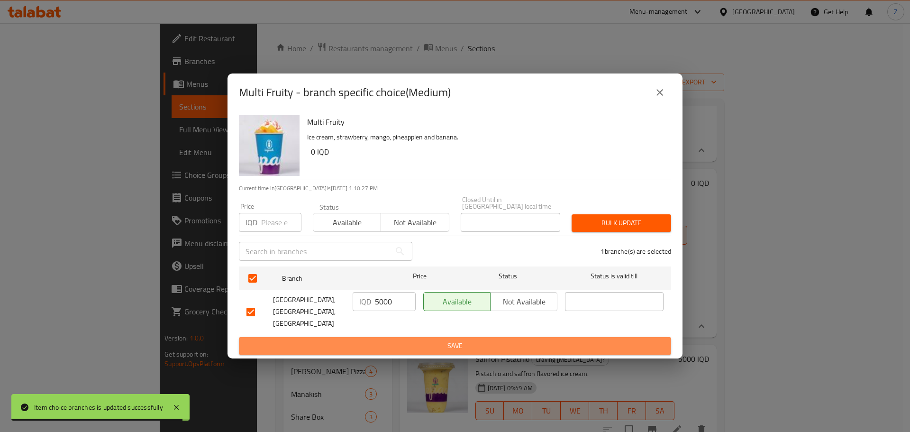
click at [408, 340] on span "Save" at bounding box center [454, 346] width 417 height 12
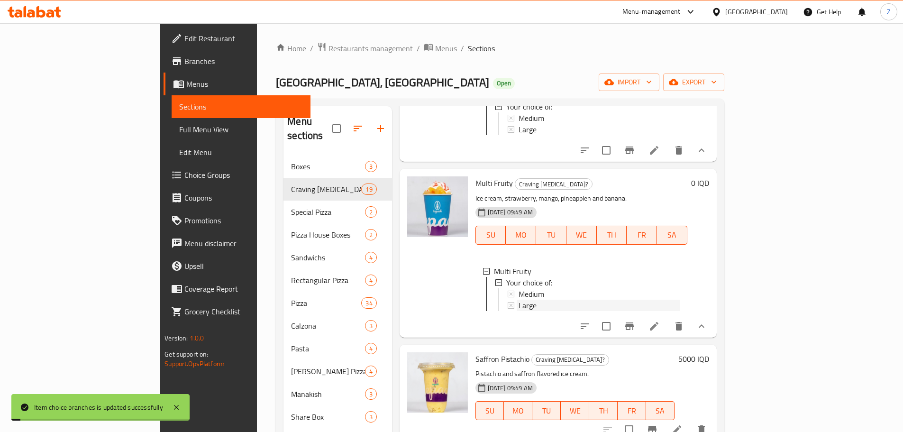
click at [518, 311] on span "Large" at bounding box center [527, 304] width 18 height 11
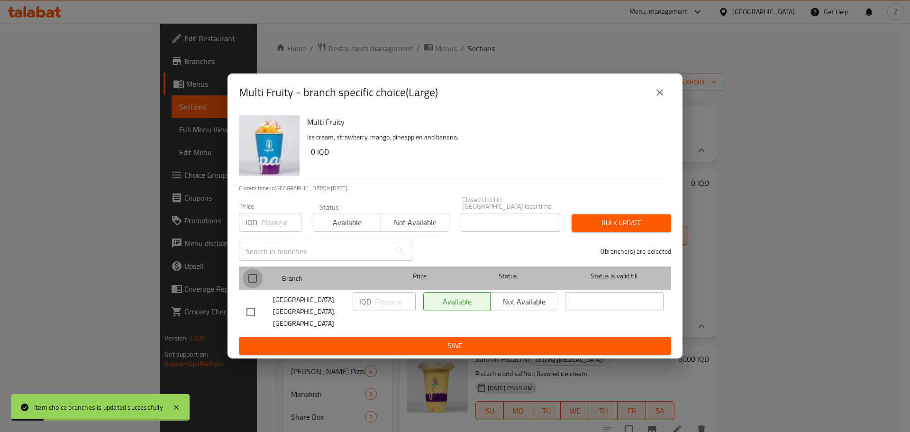
click at [255, 279] on input "checkbox" at bounding box center [253, 278] width 20 height 20
checkbox input "true"
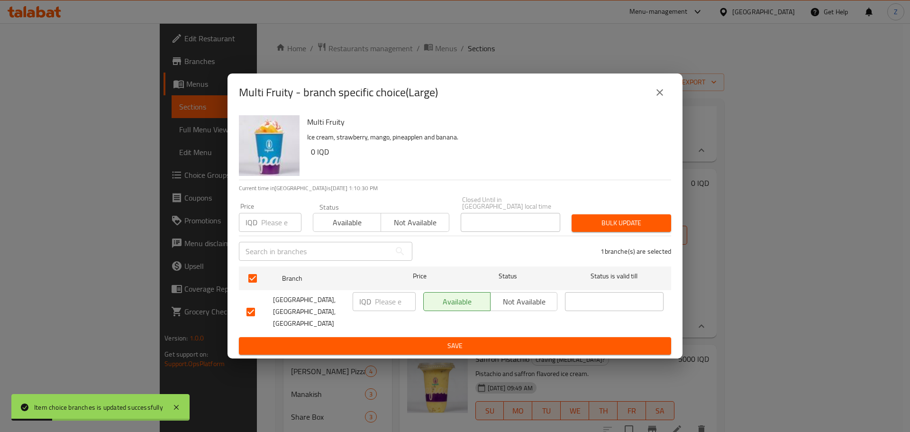
click at [385, 304] on input "number" at bounding box center [395, 301] width 41 height 19
type input "6000"
click at [403, 340] on span "Save" at bounding box center [454, 346] width 417 height 12
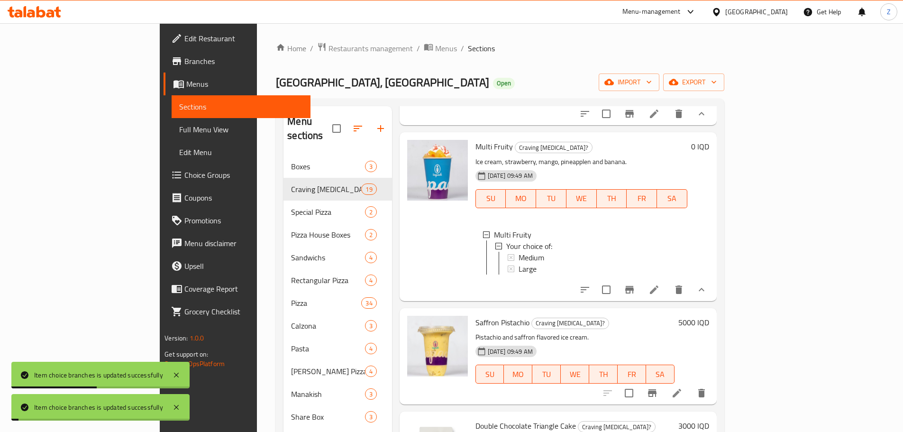
scroll to position [1469, 0]
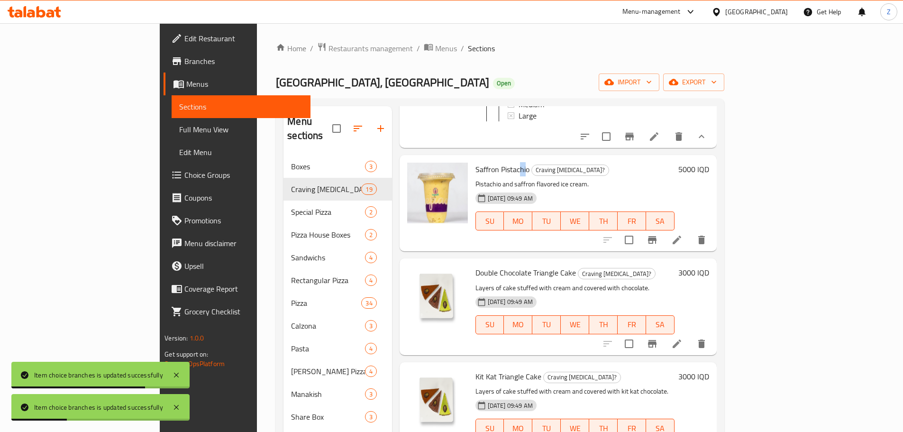
drag, startPoint x: 487, startPoint y: 214, endPoint x: 479, endPoint y: 210, distance: 9.2
click at [479, 176] on span "Saffron Pistachio" at bounding box center [502, 169] width 54 height 14
drag, startPoint x: 490, startPoint y: 215, endPoint x: 432, endPoint y: 202, distance: 59.7
click at [472, 202] on div "Saffron Pistachio Craving [MEDICAL_DATA]? Pistachio and saffron flavored ice cr…" at bounding box center [575, 203] width 207 height 89
copy h6 "Saffron Pistachio"
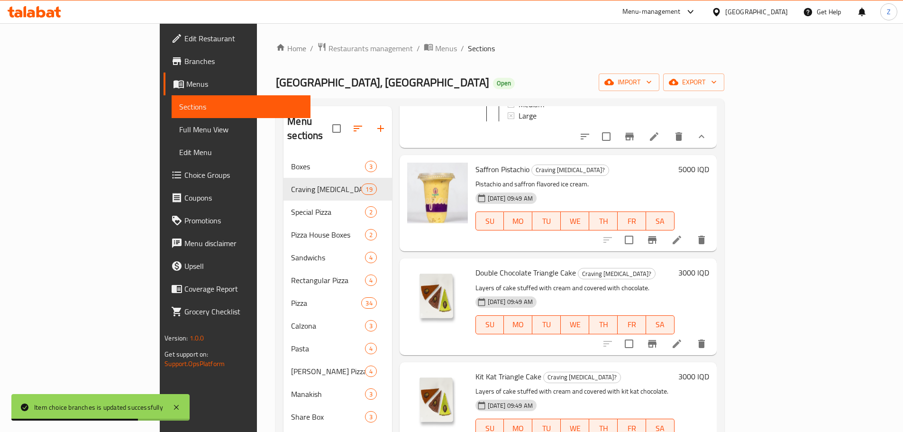
drag, startPoint x: 859, startPoint y: 219, endPoint x: 849, endPoint y: 215, distance: 10.8
click at [709, 218] on div "5000 IQD" at bounding box center [691, 203] width 35 height 81
click at [709, 176] on h6 "5000 IQD" at bounding box center [693, 169] width 31 height 13
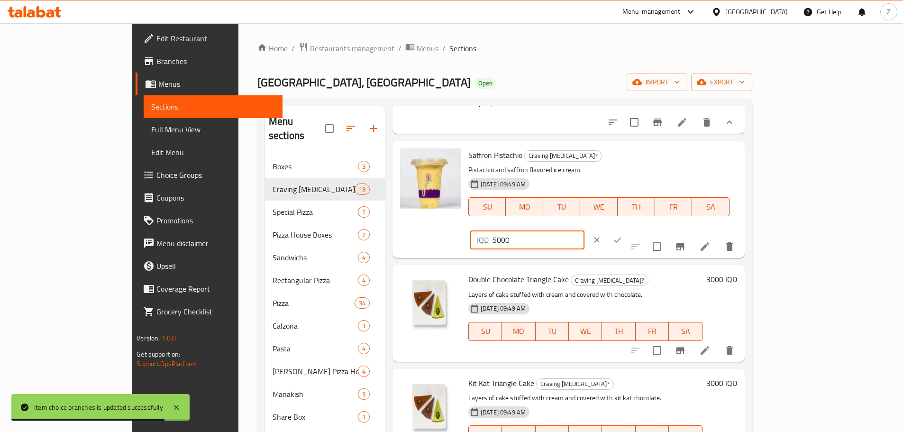
drag, startPoint x: 735, startPoint y: 217, endPoint x: 740, endPoint y: 218, distance: 5.3
click at [584, 230] on input "5000" at bounding box center [538, 239] width 92 height 19
type input "5500"
click at [622, 235] on icon "ok" at bounding box center [617, 239] width 9 height 9
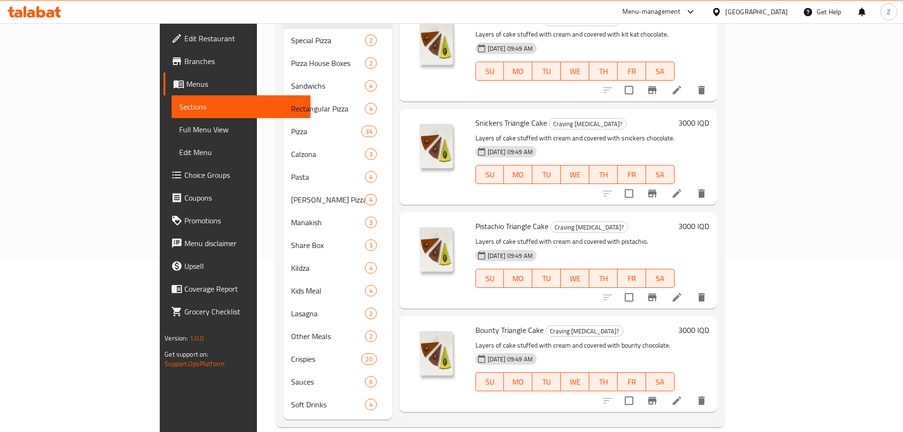
scroll to position [1653, 0]
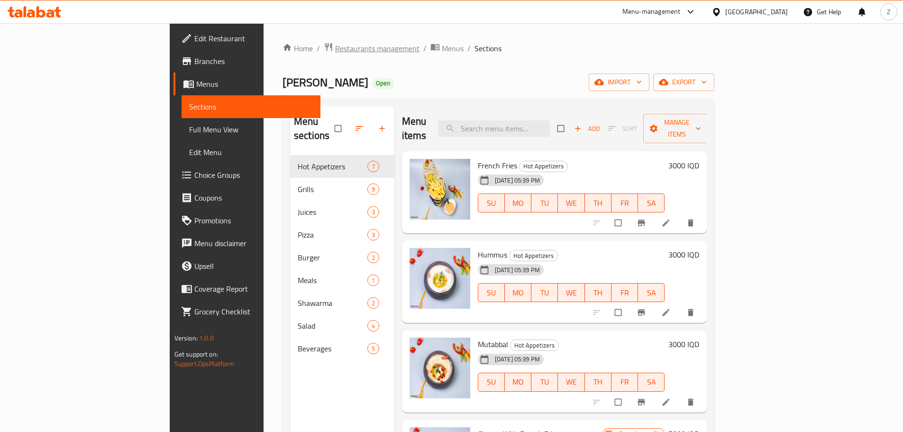
click at [335, 50] on span "Restaurants management" at bounding box center [377, 48] width 84 height 11
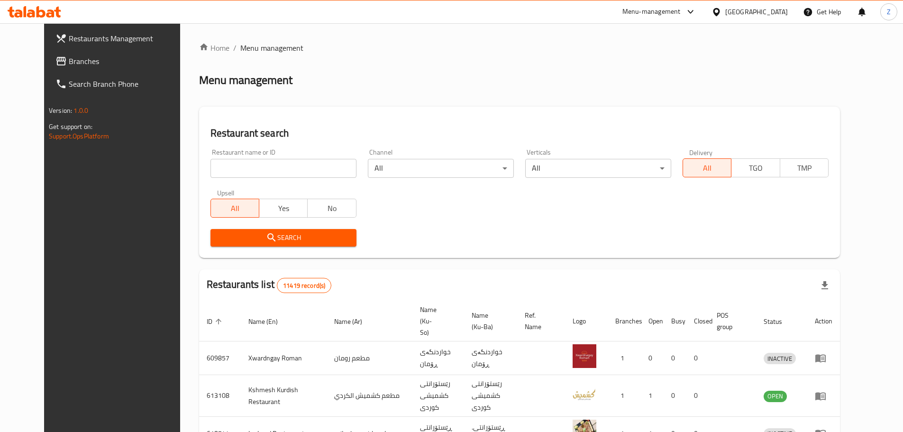
click at [279, 170] on div "Home / Menu management Menu management Restaurant search Restaurant name or ID …" at bounding box center [519, 368] width 641 height 653
click at [279, 170] on input "search" at bounding box center [283, 168] width 146 height 19
paste input "677724"
type input "677724"
click at [290, 238] on span "Search" at bounding box center [283, 238] width 131 height 12
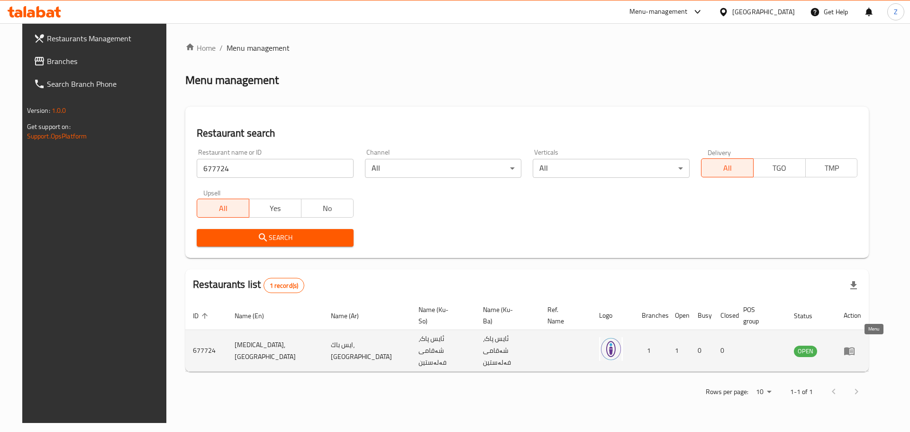
click at [861, 346] on link "enhanced table" at bounding box center [853, 350] width 18 height 11
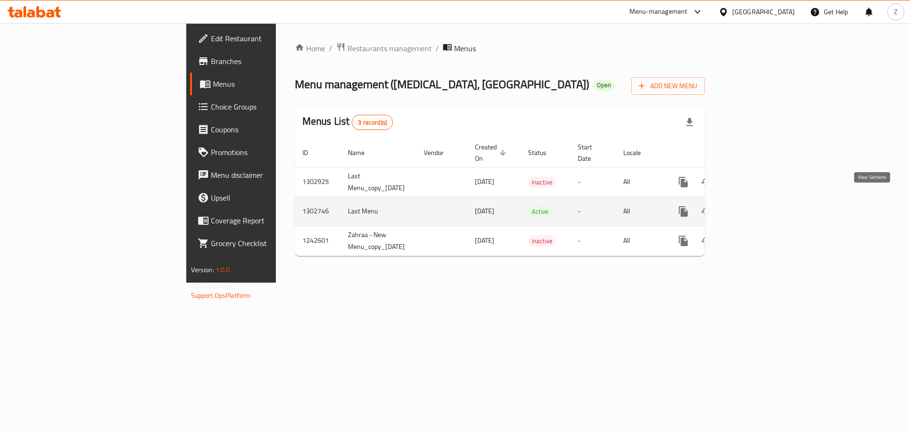
click at [763, 202] on link "enhanced table" at bounding box center [751, 211] width 23 height 23
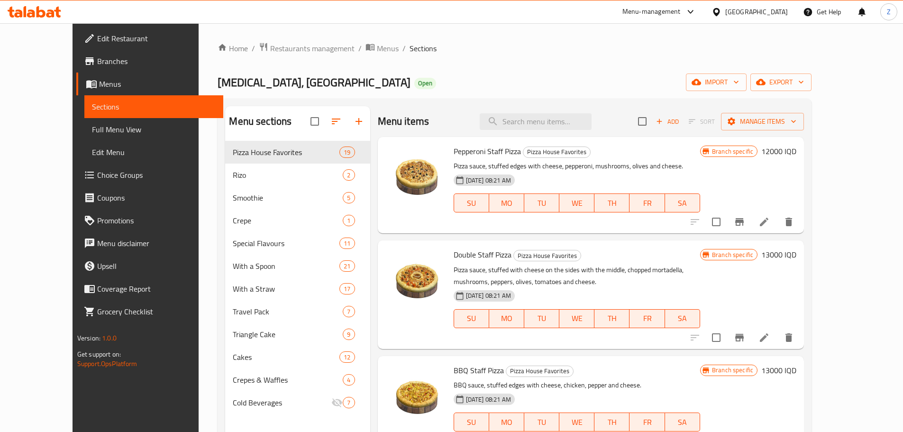
click at [539, 91] on div "Ice Pack, Palestine Street Open import export" at bounding box center [515, 82] width 594 height 18
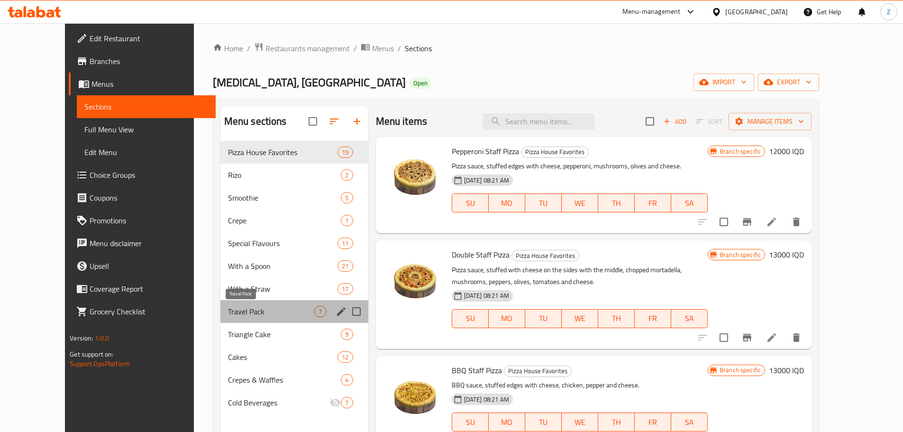
click at [278, 306] on span "Travel Pack" at bounding box center [271, 311] width 87 height 11
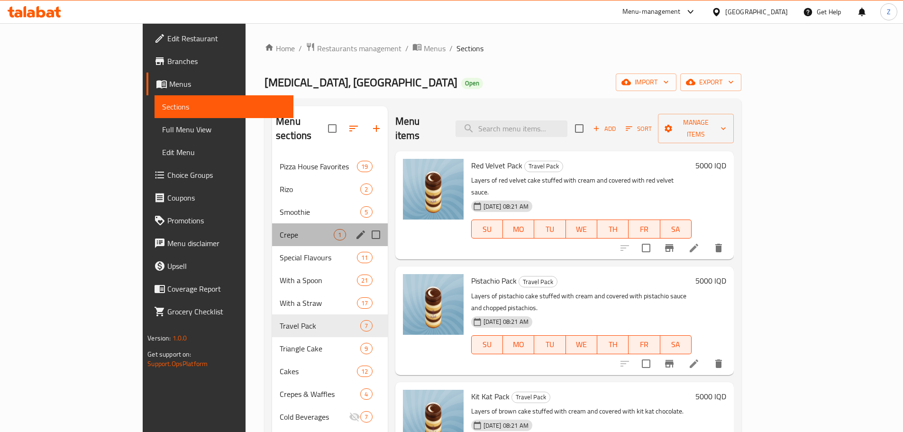
click at [272, 230] on div "Crepe 1" at bounding box center [329, 234] width 115 height 23
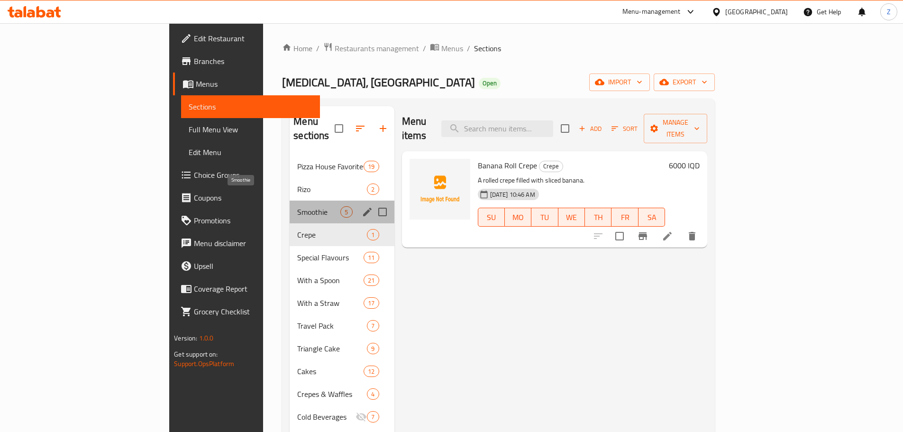
click at [297, 206] on span "Smoothie" at bounding box center [318, 211] width 43 height 11
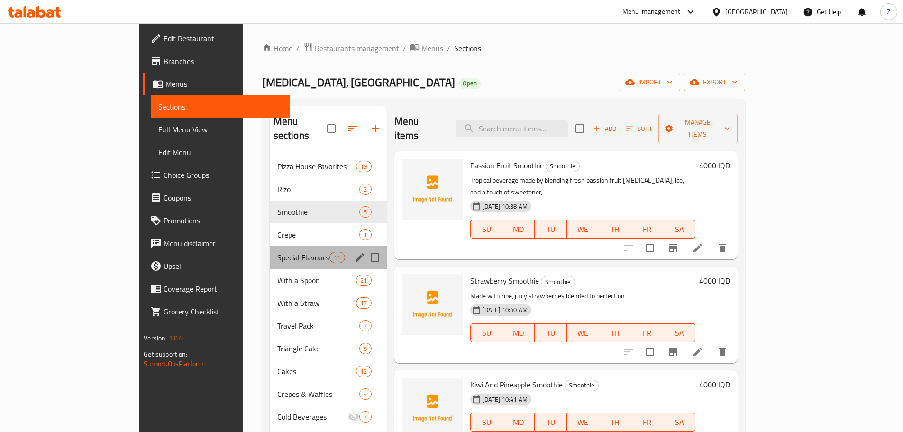
click at [270, 246] on div "Special Flavours 11" at bounding box center [328, 257] width 117 height 23
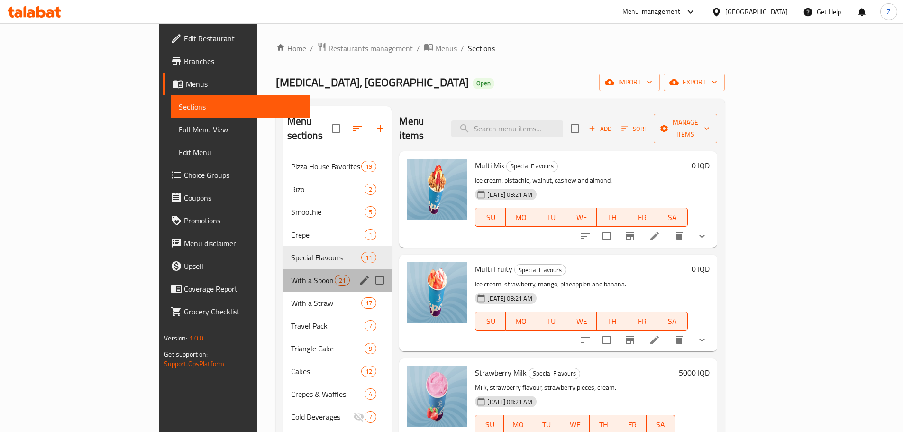
click at [283, 269] on div "With a Spoon 21" at bounding box center [337, 280] width 109 height 23
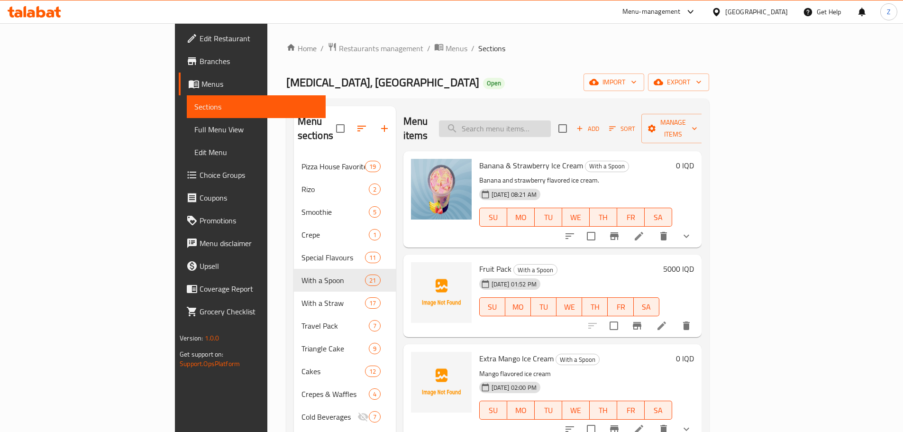
click at [551, 120] on input "search" at bounding box center [495, 128] width 112 height 17
paste input "Banana & Strawberry Ice Cream"
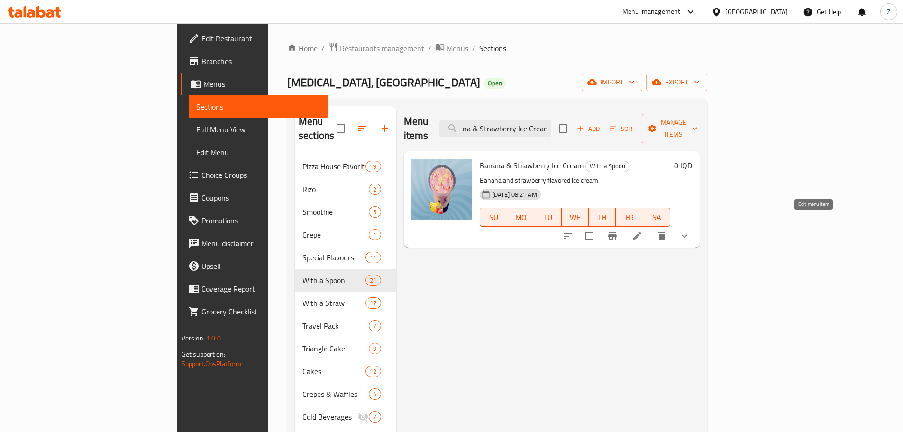
type input "Banana & Strawberry Ice Cream"
click at [643, 230] on icon at bounding box center [636, 235] width 11 height 11
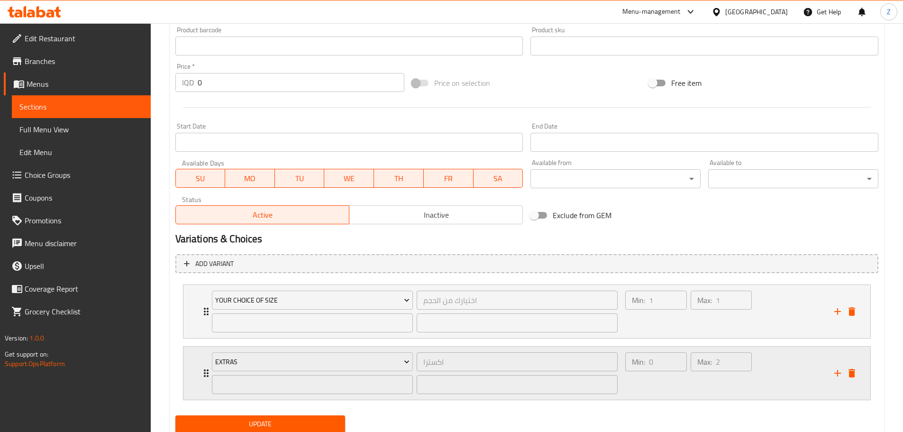
scroll to position [461, 0]
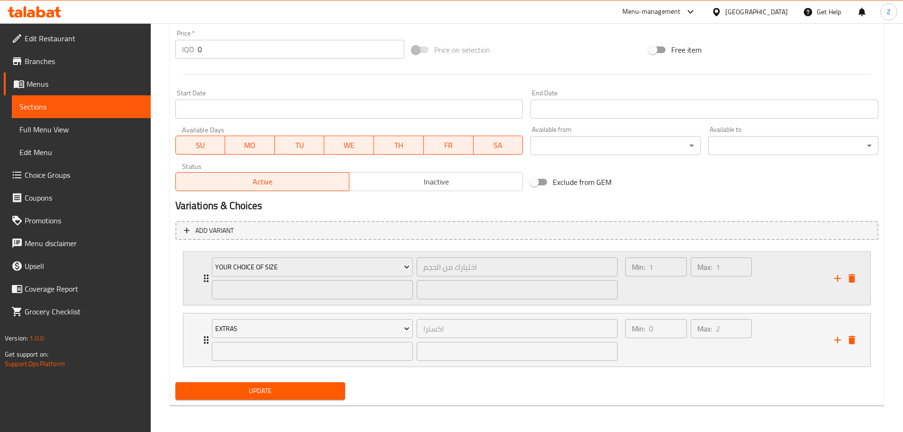
click at [732, 282] on div "Max: 1 ​" at bounding box center [721, 277] width 65 height 45
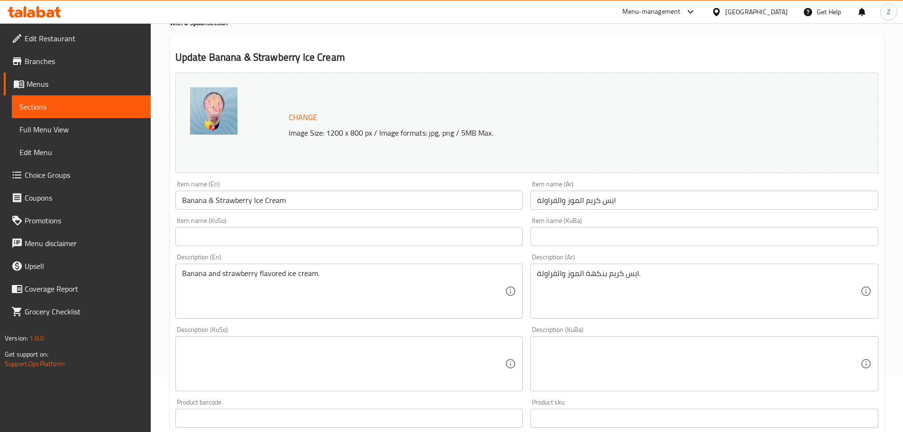
scroll to position [0, 0]
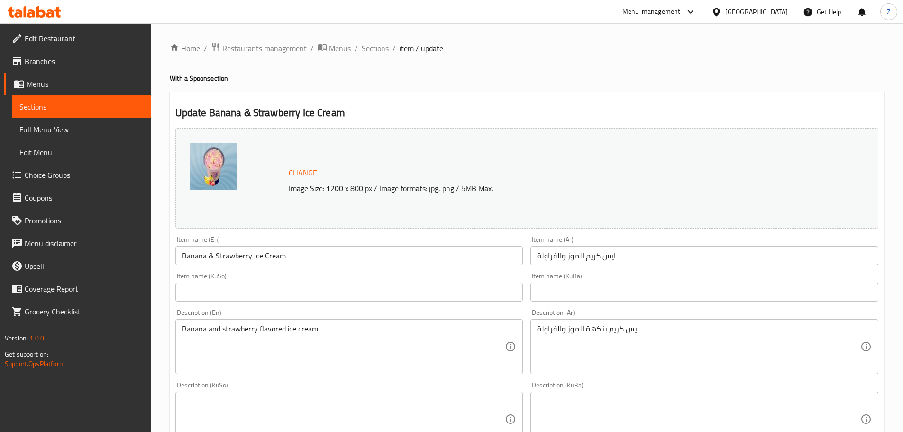
click at [369, 47] on span "Sections" at bounding box center [375, 48] width 27 height 11
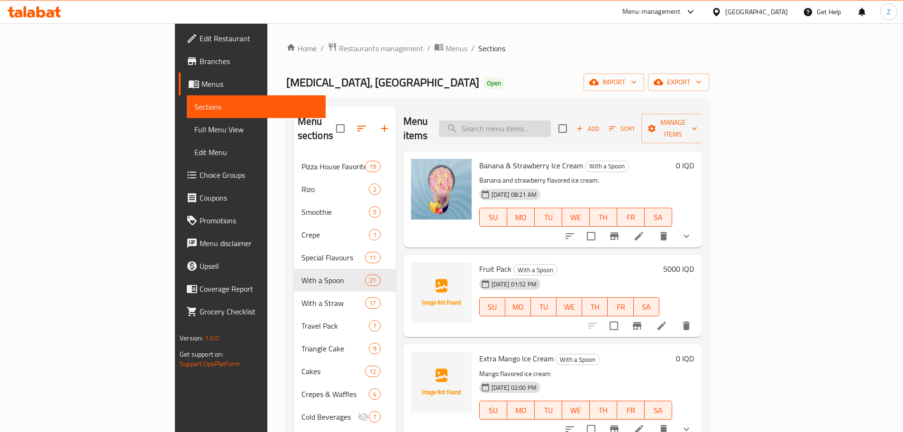
click at [525, 129] on input "search" at bounding box center [495, 128] width 112 height 17
paste input "Banana Chocolate Ice Cream"
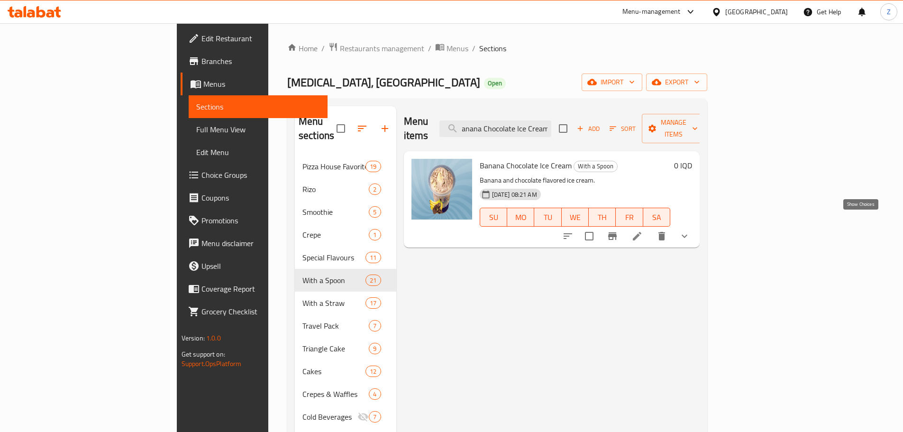
type input "Banana Chocolate Ice Cream"
click at [690, 230] on icon "show more" at bounding box center [684, 235] width 11 height 11
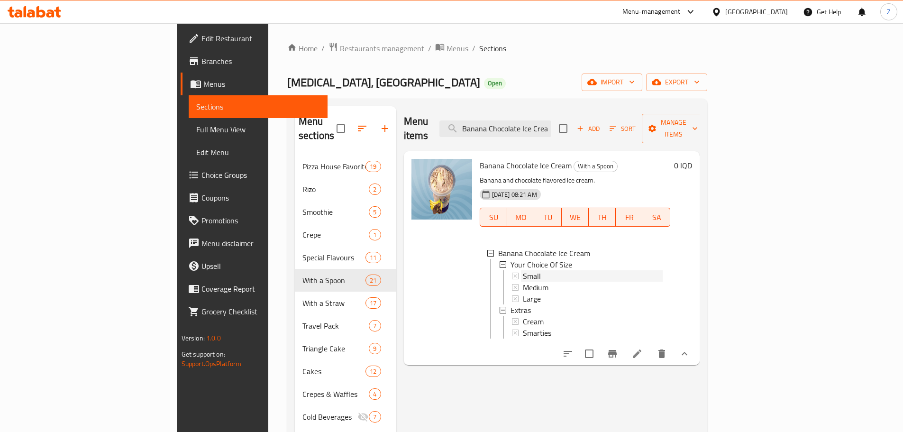
click at [523, 270] on span "Small" at bounding box center [532, 275] width 18 height 11
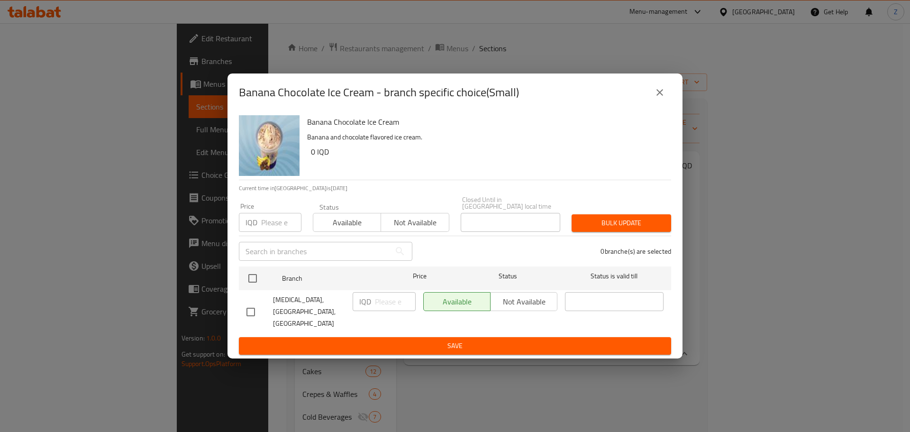
click at [655, 98] on icon "close" at bounding box center [659, 92] width 11 height 11
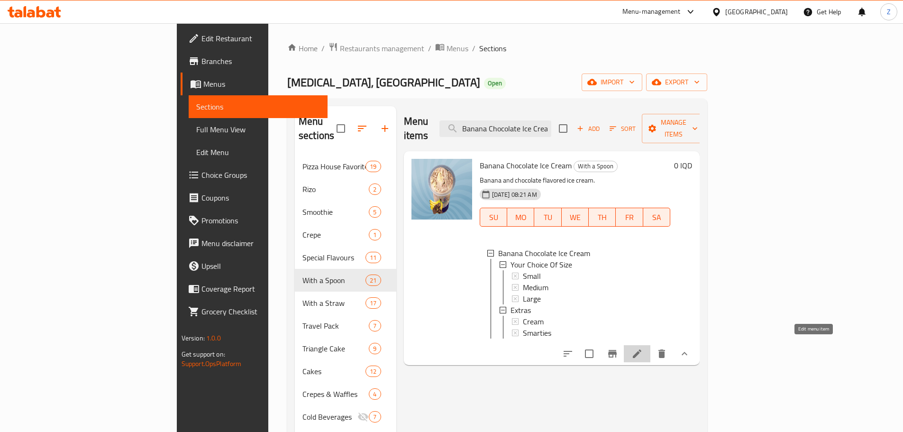
click at [641, 349] on icon at bounding box center [637, 353] width 9 height 9
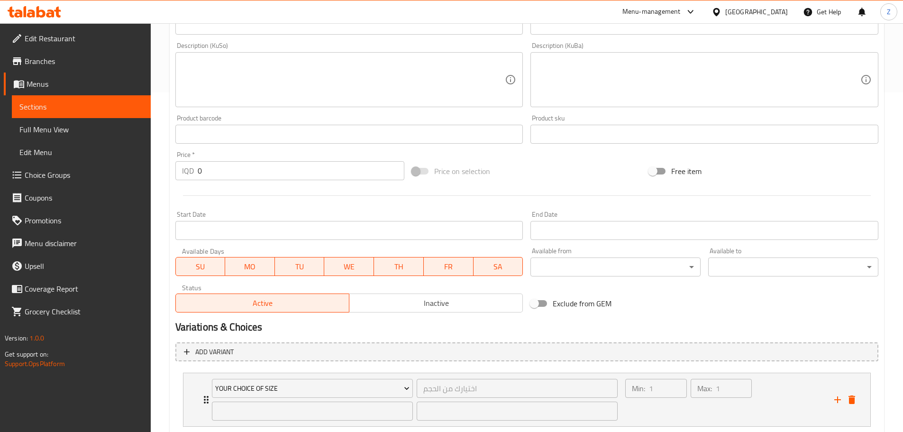
scroll to position [461, 0]
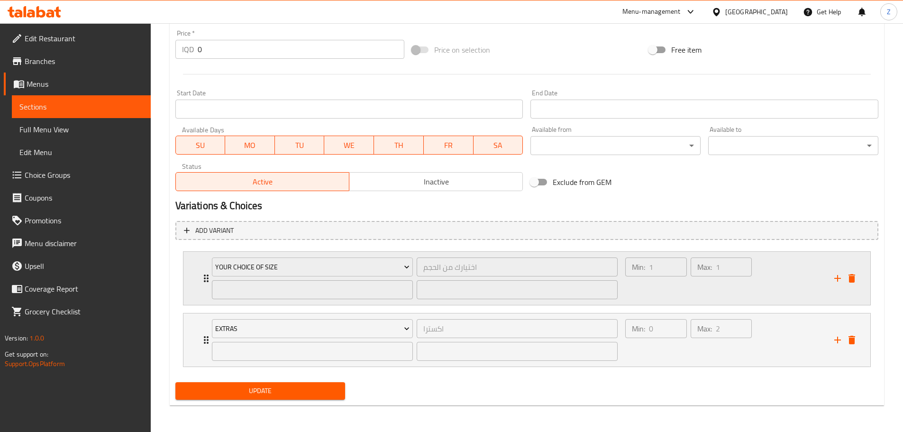
click at [707, 290] on div "Max: 1 ​" at bounding box center [721, 277] width 65 height 45
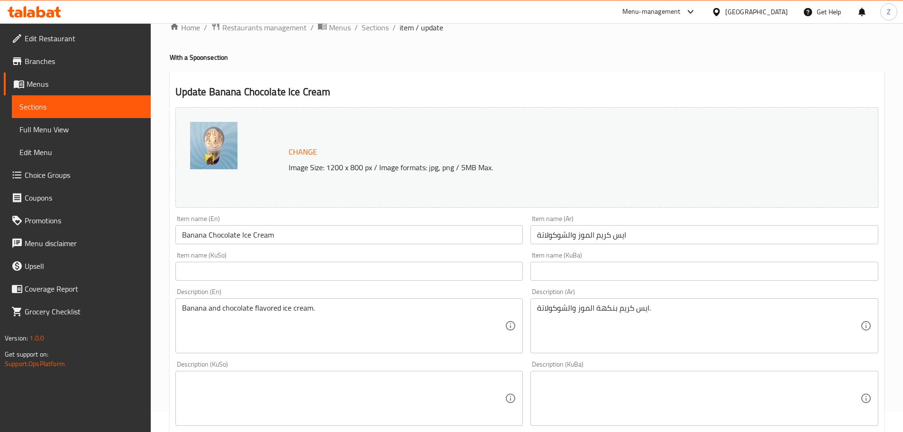
scroll to position [0, 0]
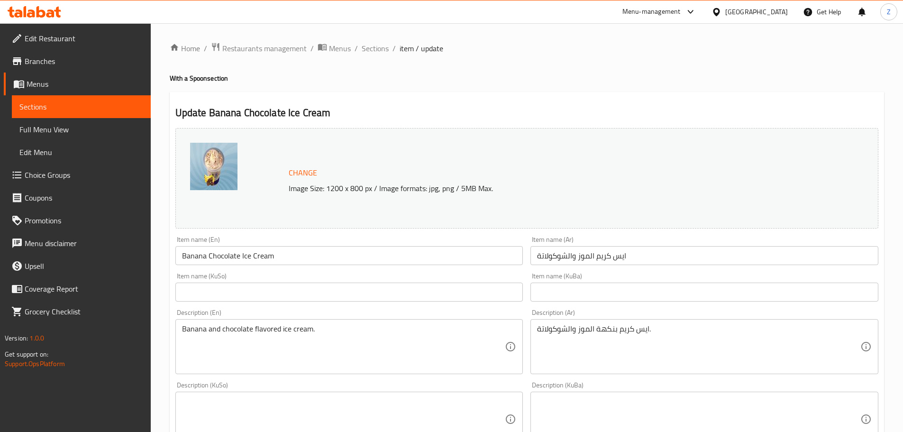
click at [369, 54] on span "Sections" at bounding box center [375, 48] width 27 height 11
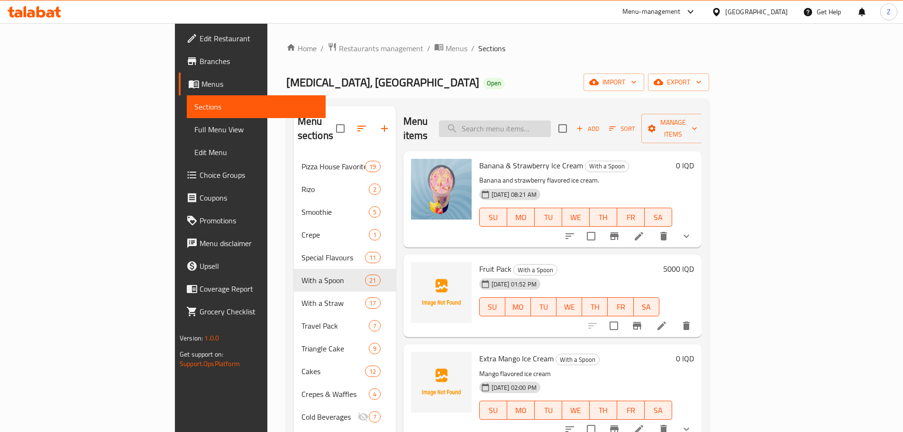
click at [532, 123] on input "search" at bounding box center [495, 128] width 112 height 17
paste input "Marshmallow Ice Cream"
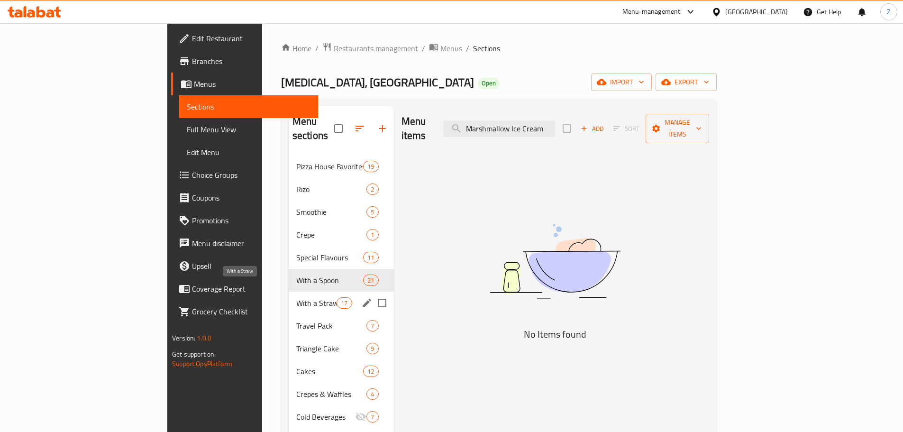
click at [296, 297] on span "With a Straw" at bounding box center [316, 302] width 40 height 11
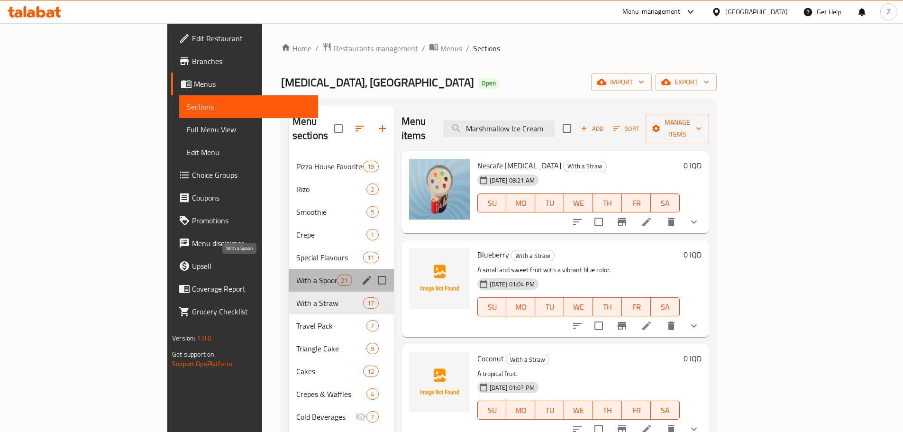
click at [296, 274] on span "With a Spoon" at bounding box center [316, 279] width 40 height 11
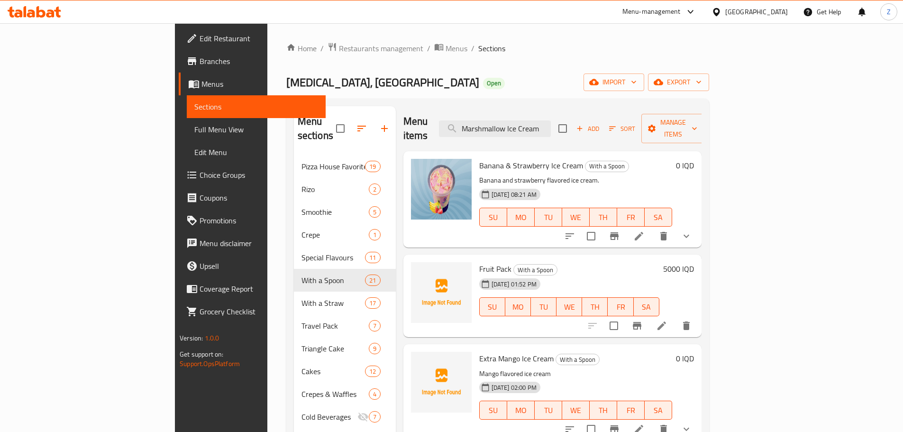
drag, startPoint x: 570, startPoint y: 121, endPoint x: 683, endPoint y: 136, distance: 113.8
click at [683, 136] on div "Menu items Marshmallow Ice Cream Add Sort Manage items Banana & Strawberry Ice …" at bounding box center [549, 322] width 306 height 432
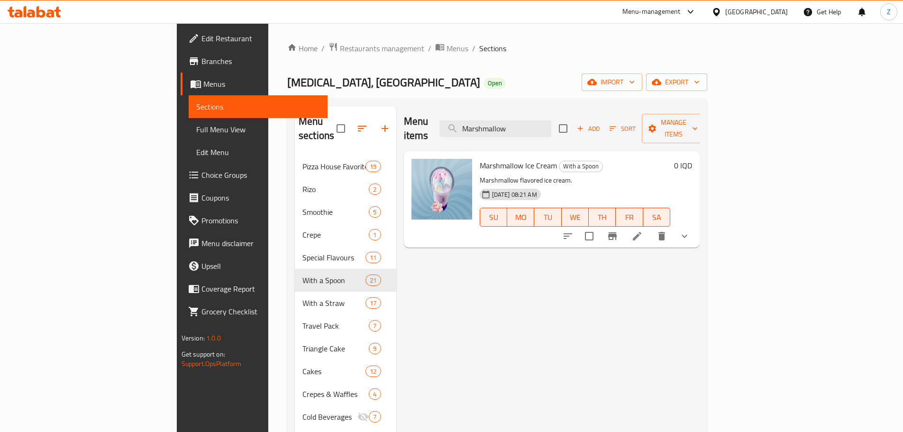
type input "Marshmallow"
click at [690, 230] on icon "show more" at bounding box center [684, 235] width 11 height 11
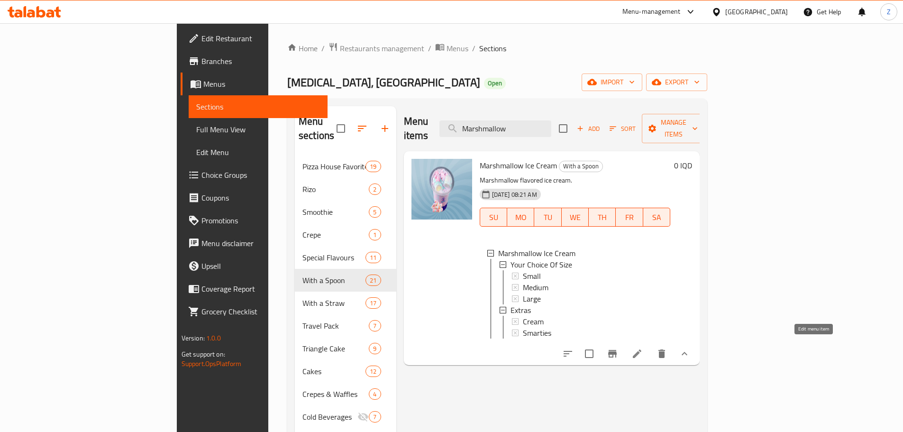
click at [643, 351] on icon at bounding box center [636, 353] width 11 height 11
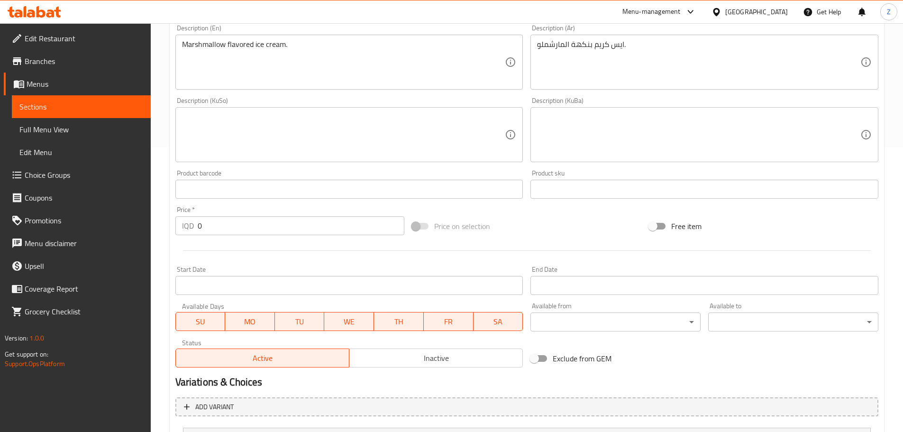
scroll to position [461, 0]
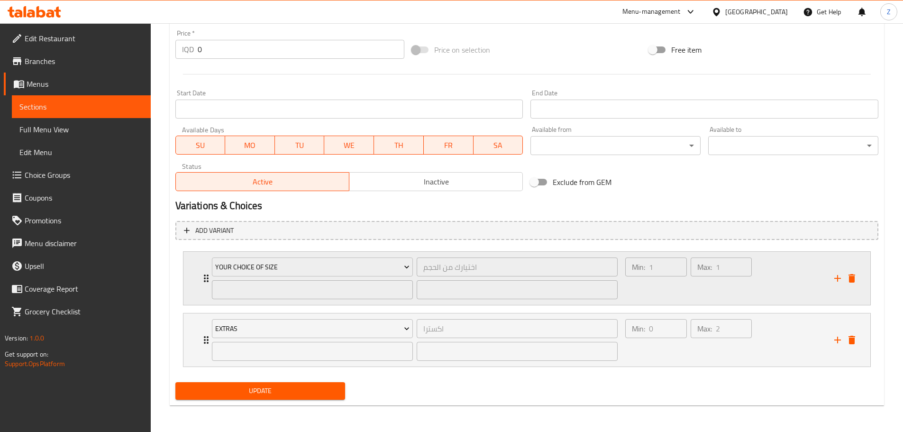
click at [737, 298] on div "Max: 1 ​" at bounding box center [721, 277] width 65 height 45
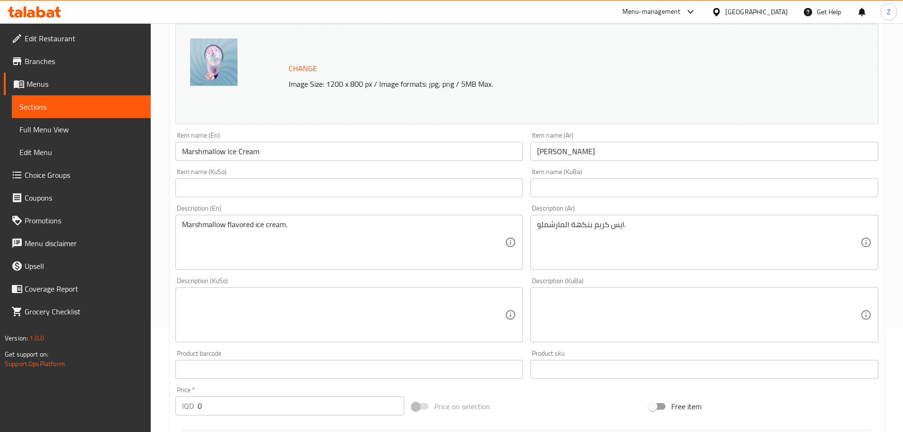
scroll to position [0, 0]
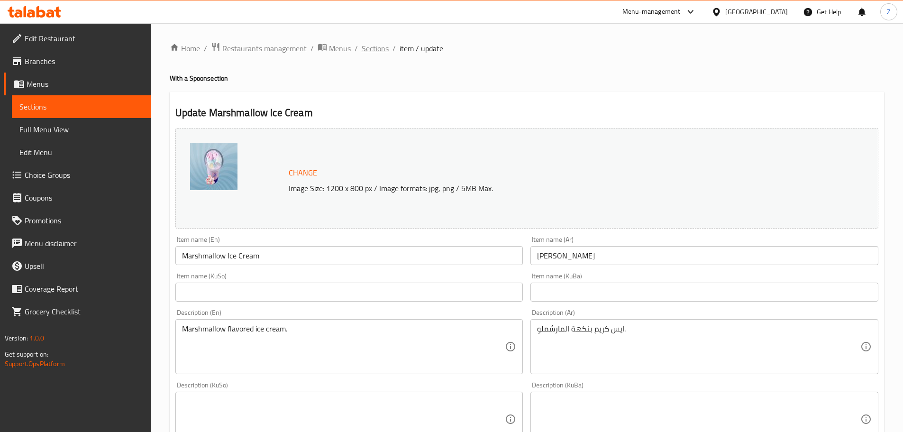
click at [383, 46] on span "Sections" at bounding box center [375, 48] width 27 height 11
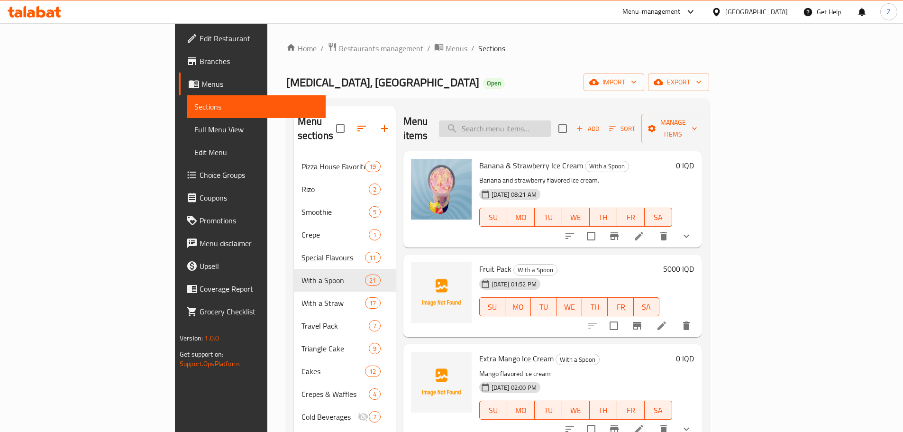
click at [551, 120] on input "search" at bounding box center [495, 128] width 112 height 17
paste input "Tropical Ice Cream"
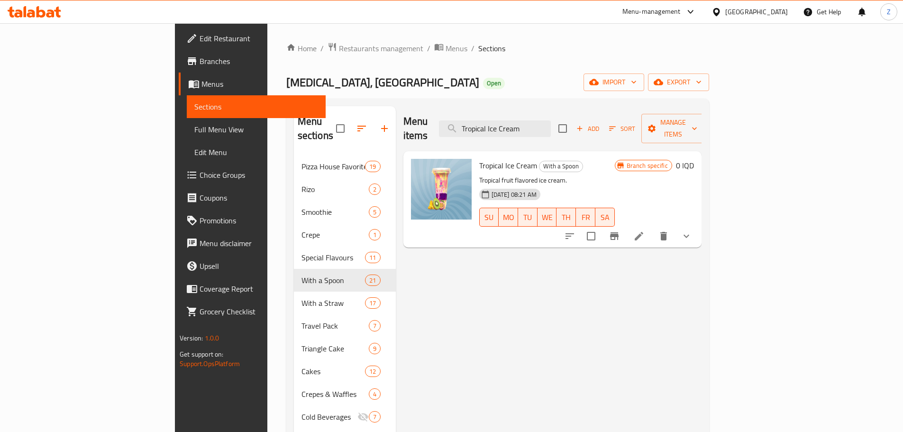
type input "Tropical Ice Cream"
click at [698, 225] on button "show more" at bounding box center [686, 236] width 23 height 23
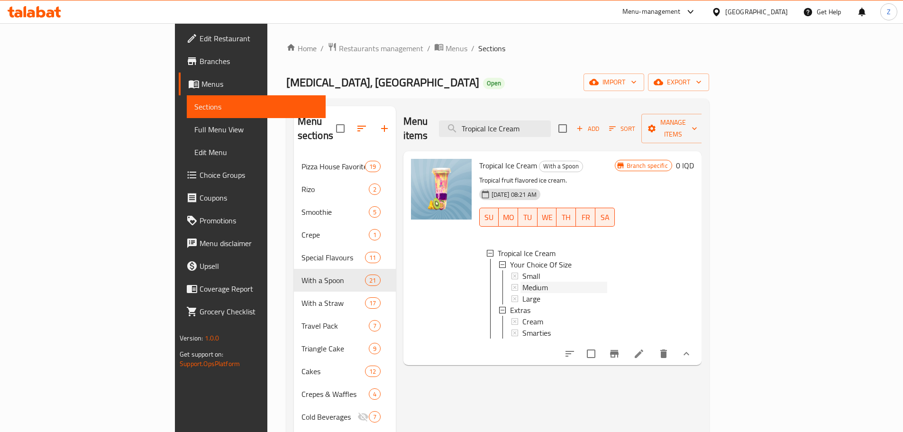
click at [522, 281] on div "Medium" at bounding box center [564, 286] width 85 height 11
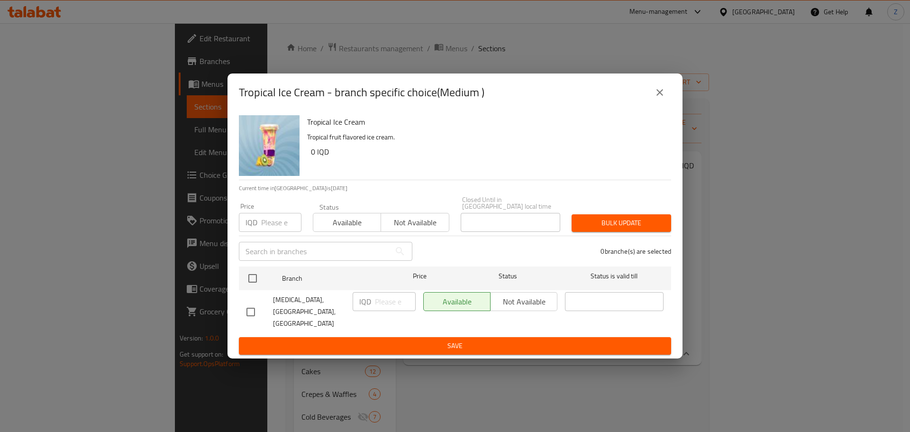
click at [653, 95] on button "close" at bounding box center [659, 92] width 23 height 23
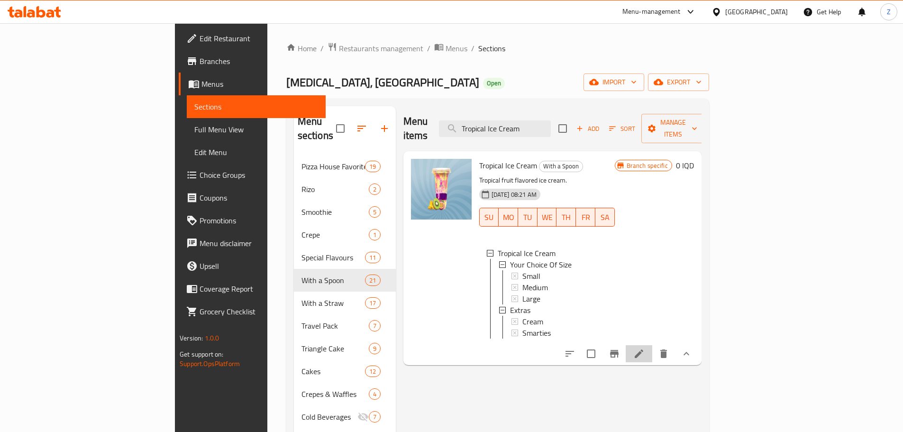
click at [652, 345] on li at bounding box center [639, 353] width 27 height 17
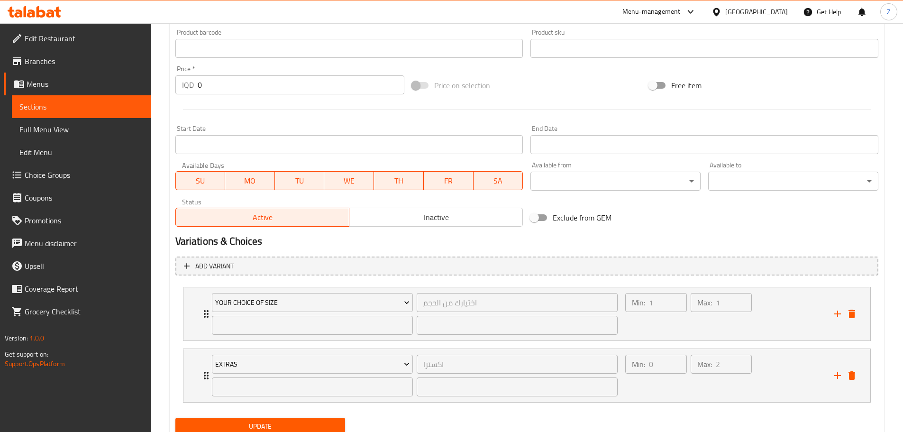
scroll to position [427, 0]
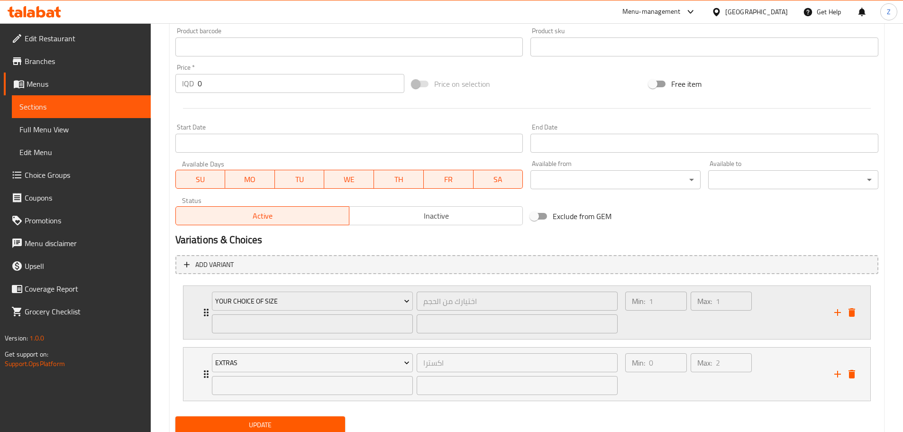
click at [650, 323] on div "Min: 1 ​" at bounding box center [655, 312] width 65 height 45
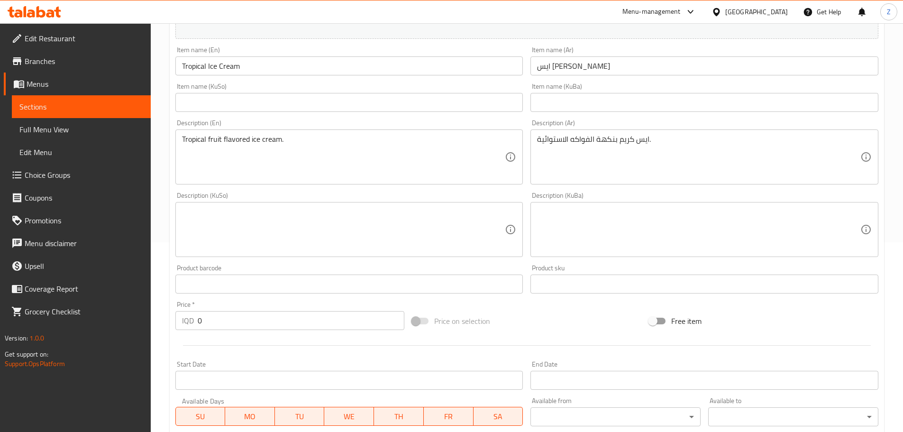
scroll to position [0, 0]
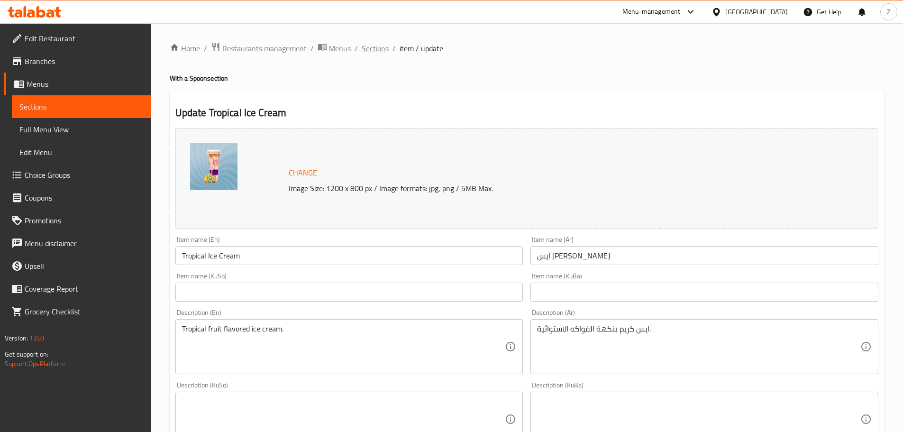
click at [376, 52] on span "Sections" at bounding box center [375, 48] width 27 height 11
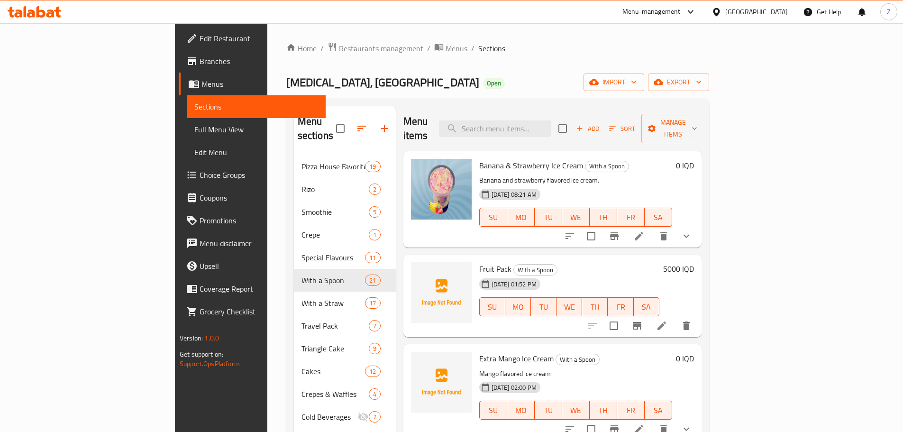
click at [558, 132] on div "Menu items Add Sort Manage items" at bounding box center [552, 128] width 298 height 45
click at [551, 127] on input "search" at bounding box center [495, 128] width 112 height 17
paste input "Multi Mix"
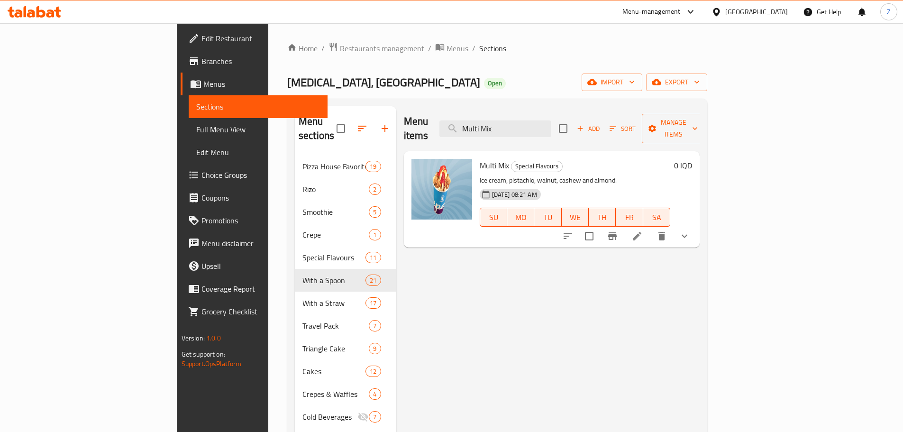
type input "Multi Mix"
click at [696, 228] on button "show more" at bounding box center [684, 236] width 23 height 23
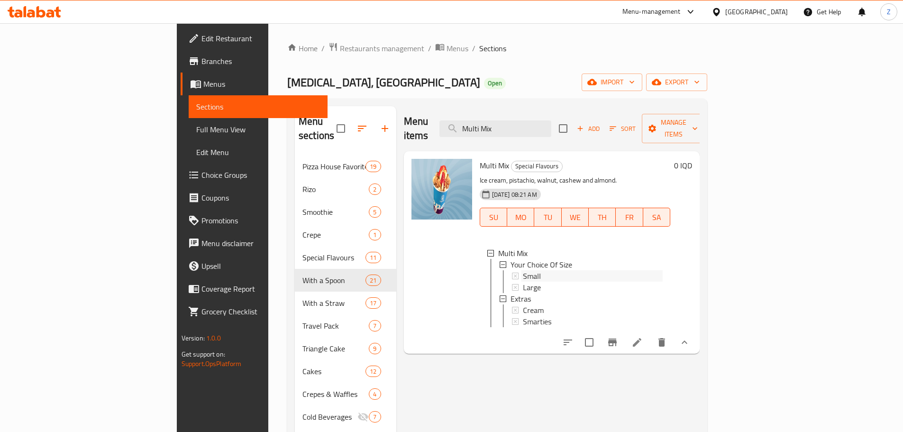
click at [527, 270] on div "Small" at bounding box center [593, 275] width 140 height 11
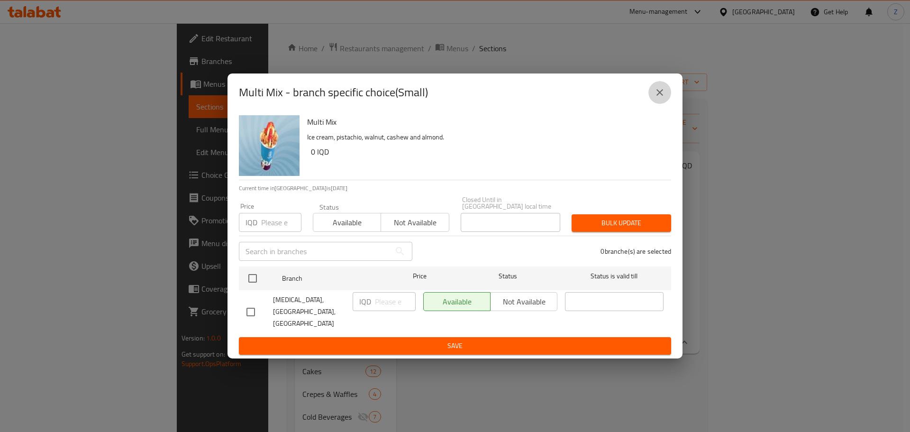
click at [666, 97] on button "close" at bounding box center [659, 92] width 23 height 23
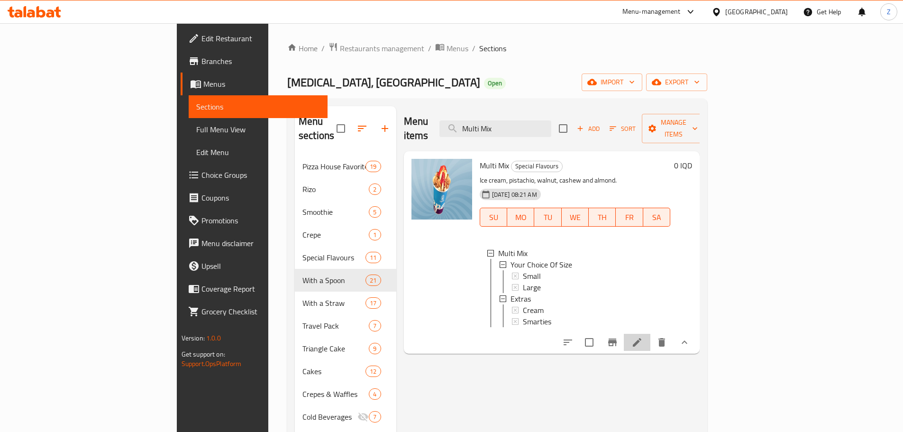
click at [643, 339] on icon at bounding box center [636, 341] width 11 height 11
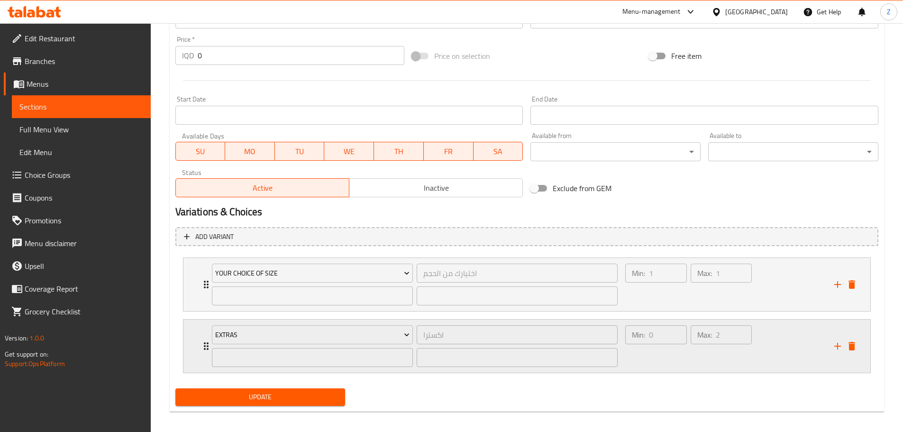
scroll to position [461, 0]
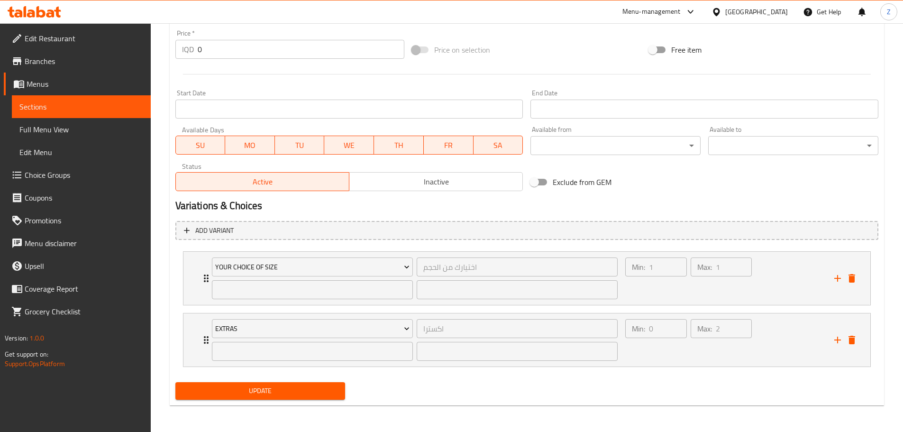
click at [789, 313] on div "Extras اكسترا ​ ​ ​ Min: 0 ​ Max: 2 ​ Cream (ID: 408702927) 500 IQD Name (En) C…" at bounding box center [527, 340] width 688 height 54
click at [787, 288] on div "Min: 1 ​ Max: 1 ​" at bounding box center [723, 278] width 209 height 53
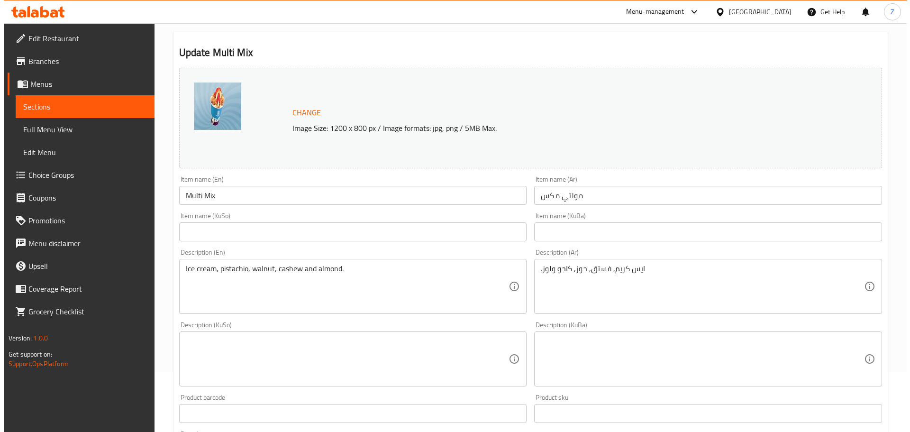
scroll to position [0, 0]
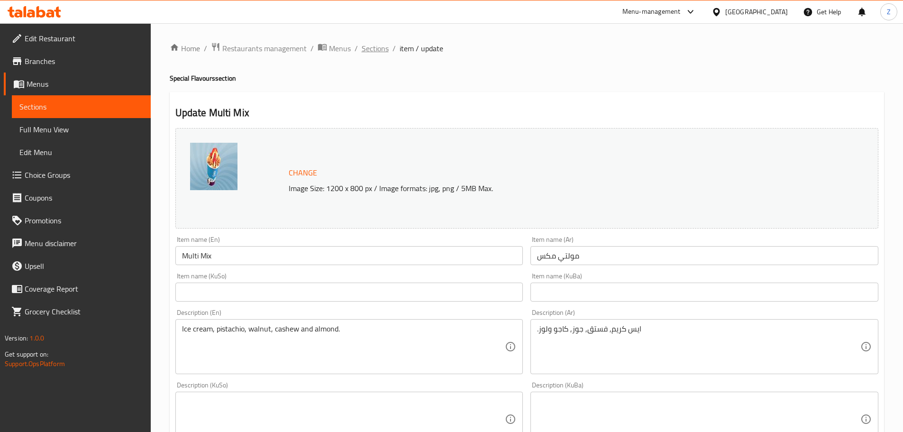
click at [371, 48] on span "Sections" at bounding box center [375, 48] width 27 height 11
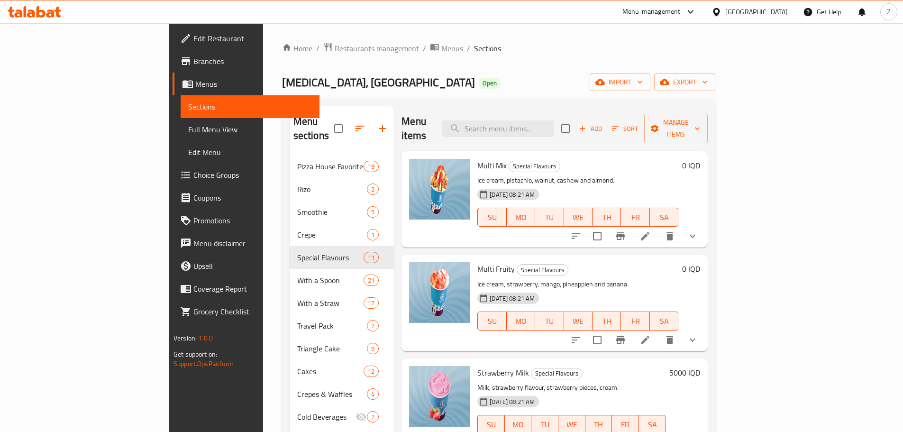
click at [599, 108] on div "Menu items Add Sort Manage items" at bounding box center [554, 128] width 306 height 45
click at [554, 123] on input "search" at bounding box center [498, 128] width 112 height 17
paste input "Multi Fruity"
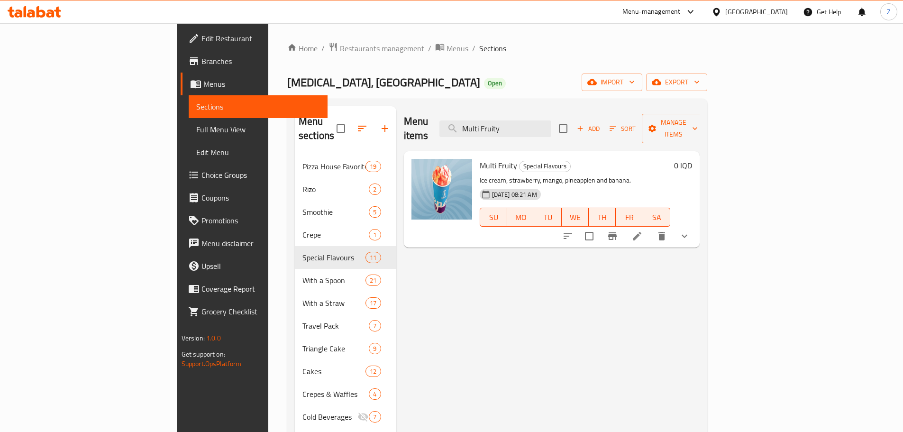
type input "Multi Fruity"
click at [696, 225] on div at bounding box center [625, 236] width 139 height 23
click at [643, 230] on icon at bounding box center [636, 235] width 11 height 11
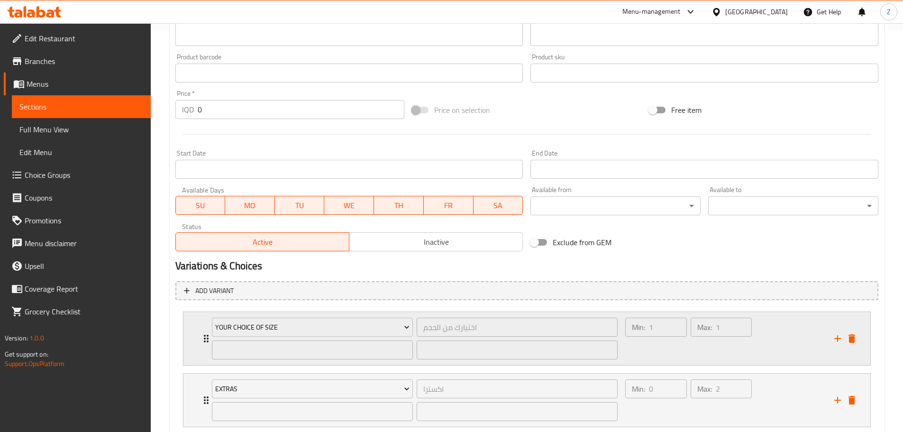
scroll to position [461, 0]
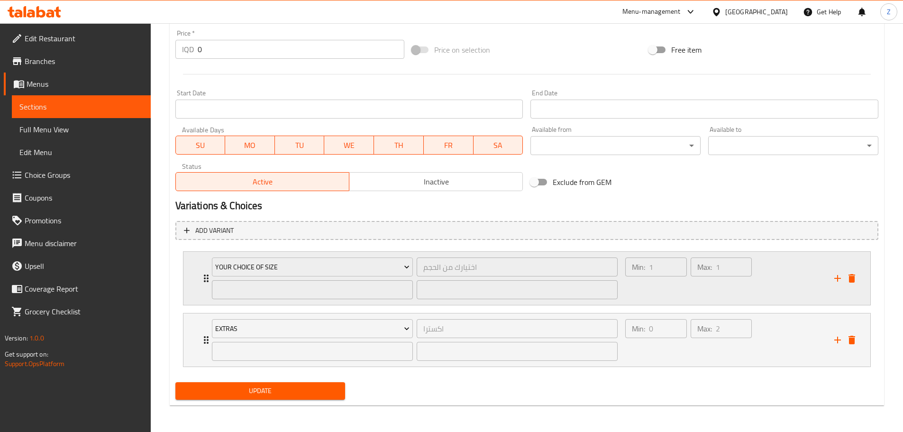
click at [693, 289] on div "Max: 1 ​" at bounding box center [721, 277] width 65 height 45
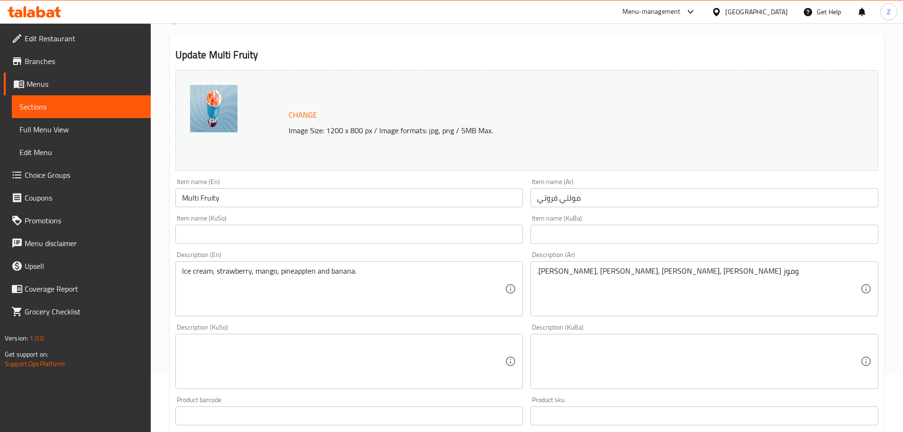
scroll to position [0, 0]
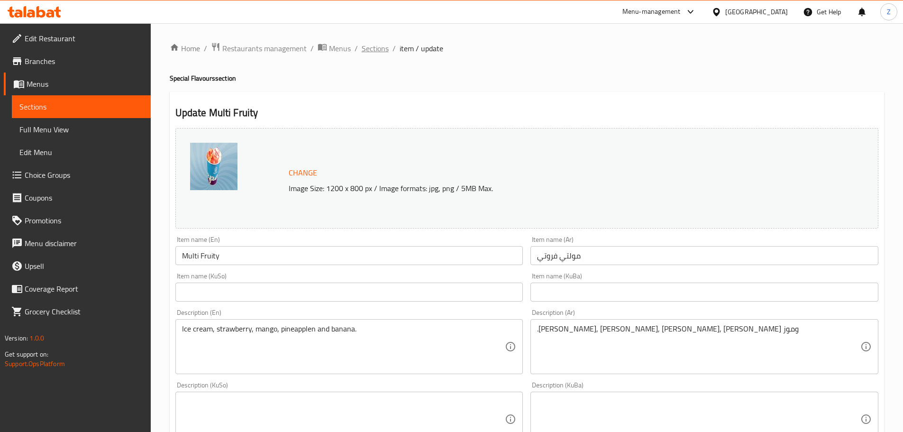
click at [374, 43] on span "Sections" at bounding box center [375, 48] width 27 height 11
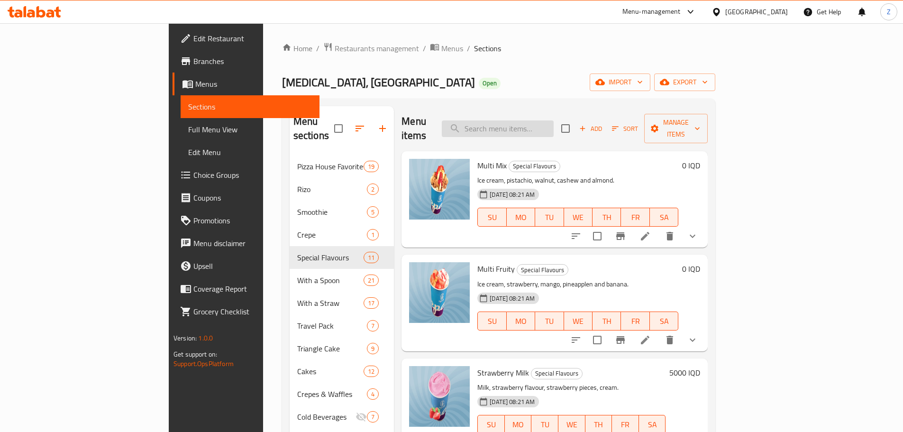
click at [542, 120] on input "search" at bounding box center [498, 128] width 112 height 17
paste input "Saffron Pistachio"
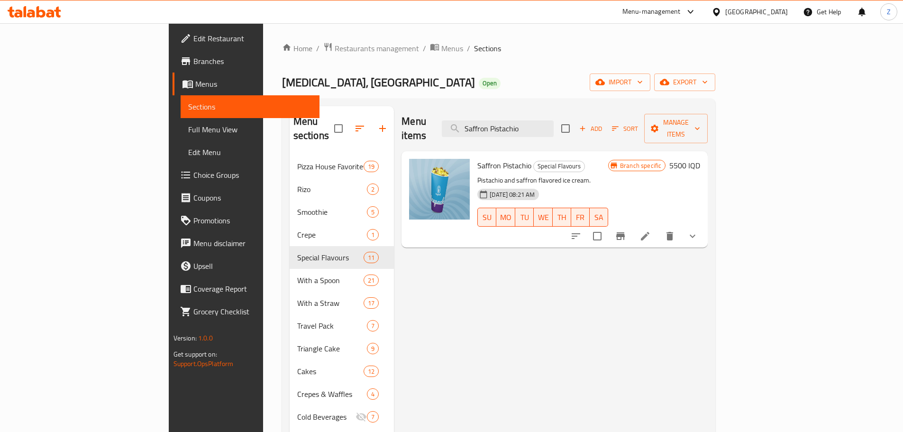
type input "Saffron Pistachio"
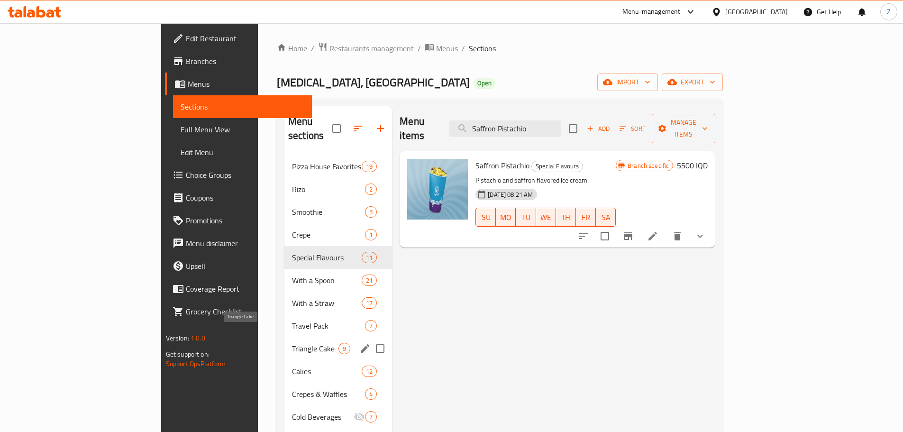
click at [292, 343] on span "Triangle Cake" at bounding box center [315, 348] width 46 height 11
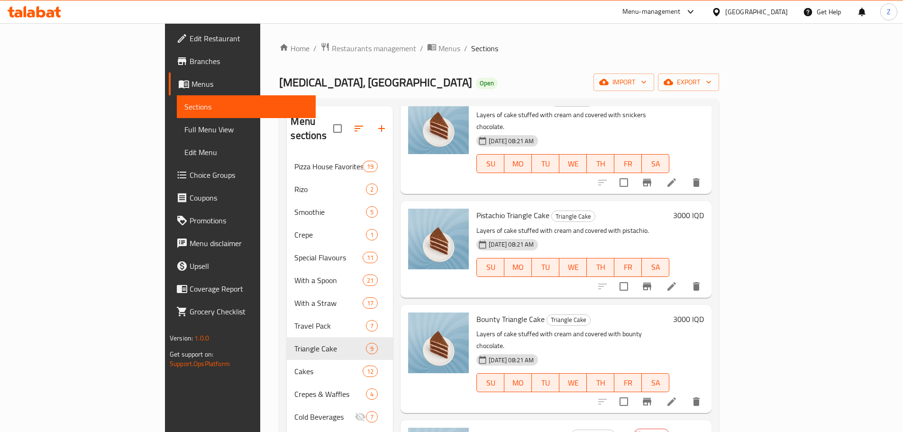
scroll to position [524, 0]
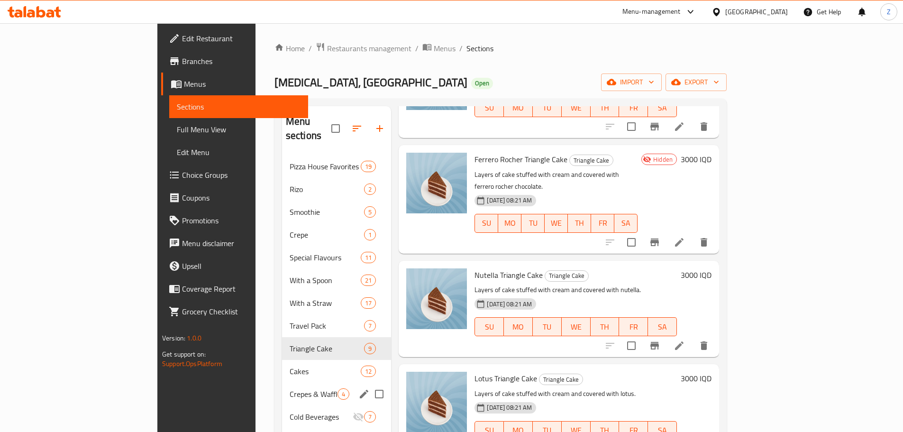
click at [290, 388] on span "Crepes & Waffles" at bounding box center [314, 393] width 48 height 11
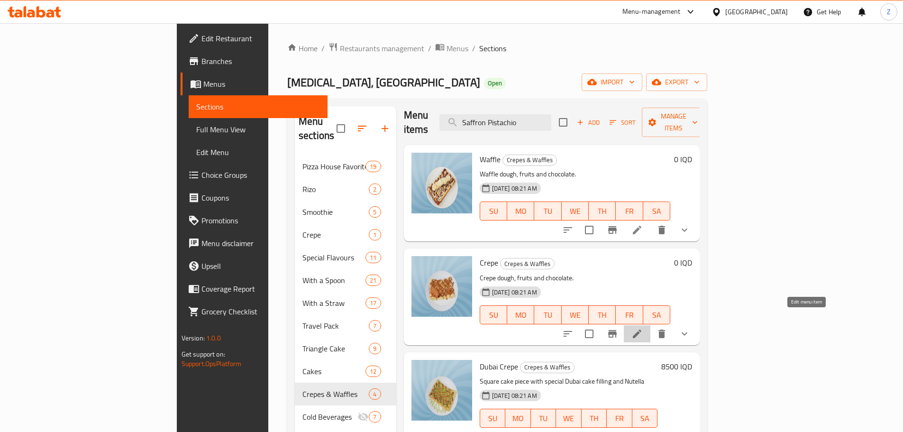
click at [643, 328] on icon at bounding box center [636, 333] width 11 height 11
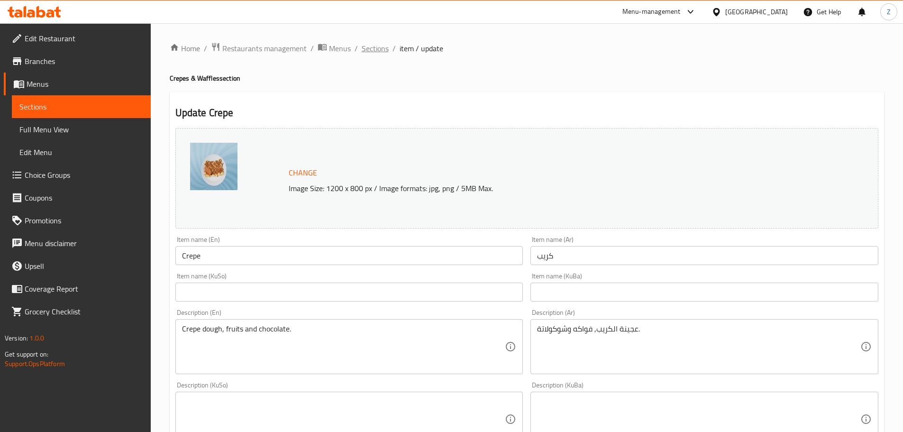
click at [369, 47] on span "Sections" at bounding box center [375, 48] width 27 height 11
